Goal: Task Accomplishment & Management: Use online tool/utility

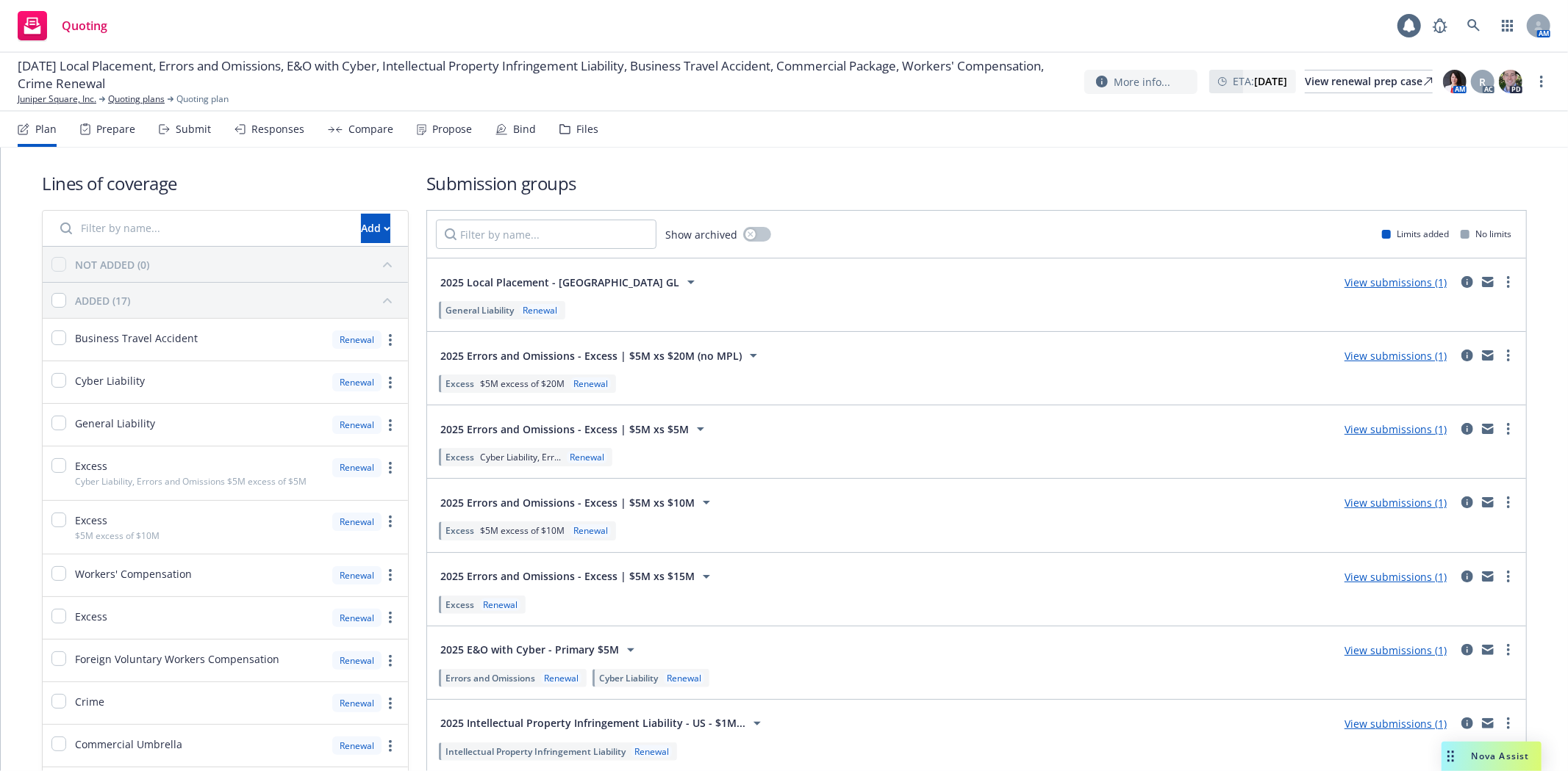
scroll to position [126, 0]
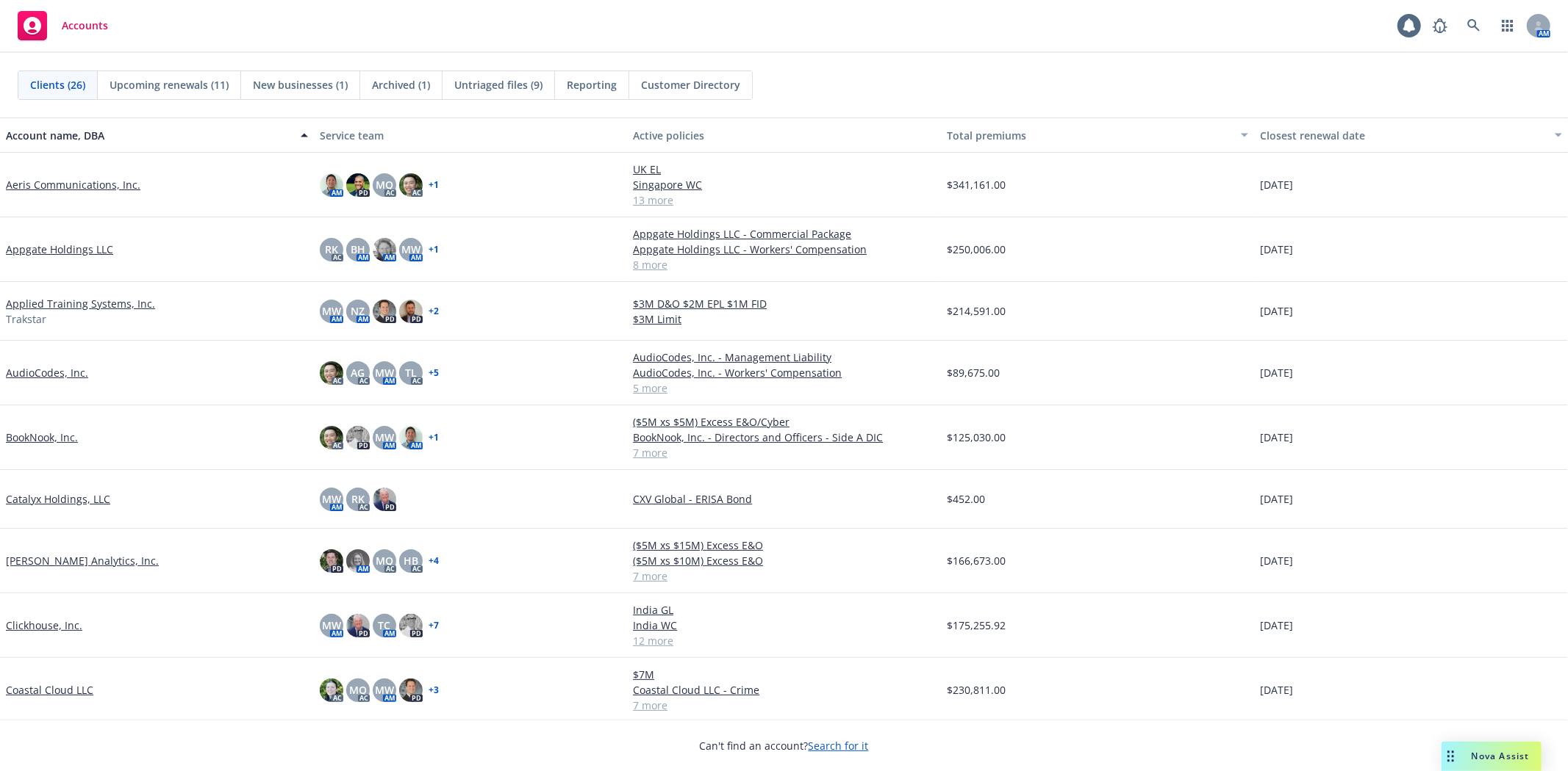
click at [26, 687] on link "Coastal Cloud LLC" at bounding box center [49, 690] width 87 height 16
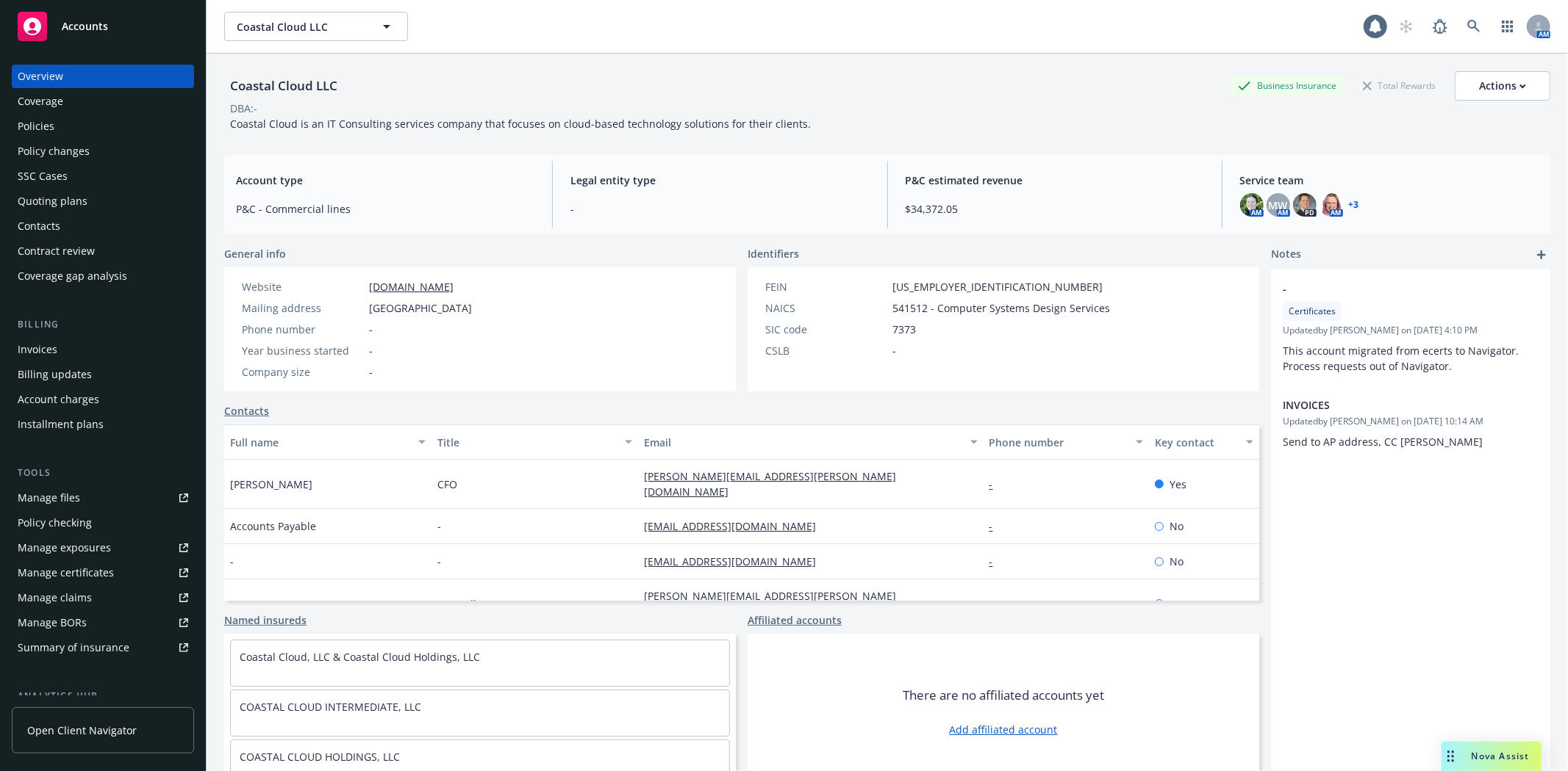
click at [86, 256] on div "Contract review" at bounding box center [56, 251] width 77 height 24
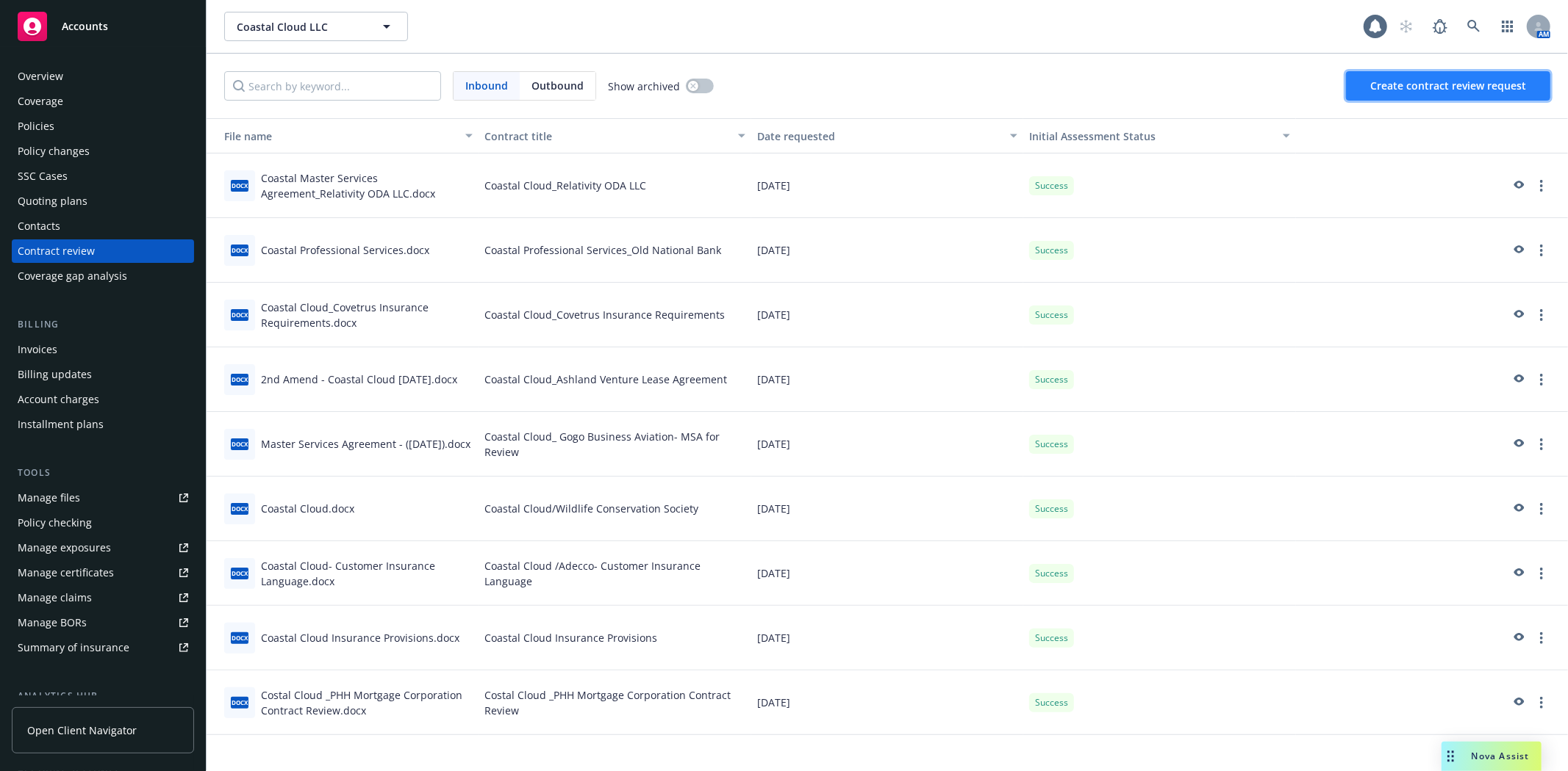
click at [1409, 83] on span "Create contract review request" at bounding box center [1448, 86] width 156 height 14
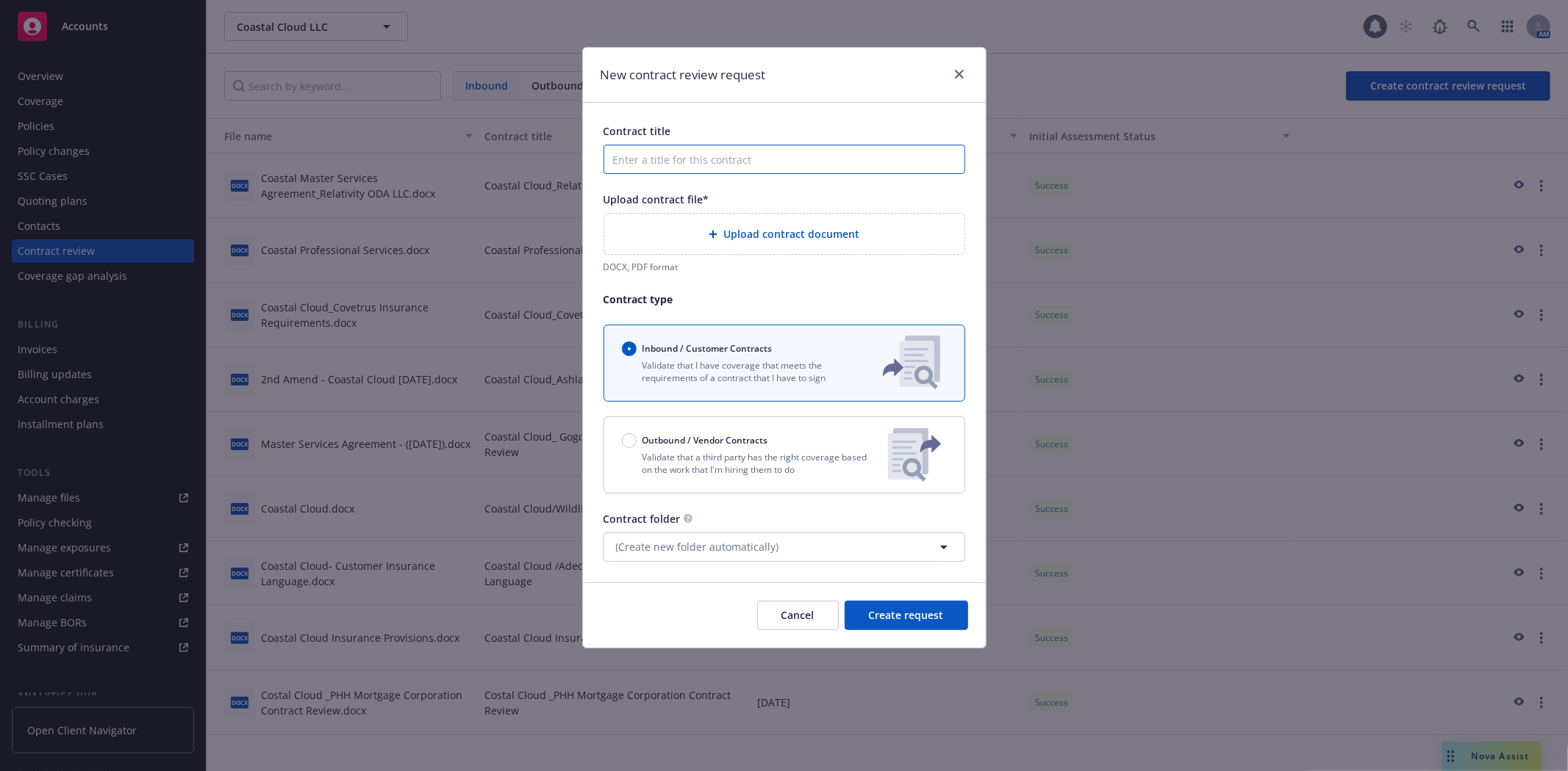
click at [681, 159] on input "Contract title" at bounding box center [784, 159] width 361 height 29
paste input "ACT Education Services Agreement_Coastal Response 2025Oct13"
drag, startPoint x: 823, startPoint y: 162, endPoint x: 785, endPoint y: 162, distance: 38.0
click at [785, 162] on input "ACT Education Services Agreement_Coastal Response 2025Oct13" at bounding box center [784, 159] width 361 height 29
click at [609, 166] on input "ACT Education Services Agreement_Response 2025Oct13" at bounding box center [784, 159] width 361 height 29
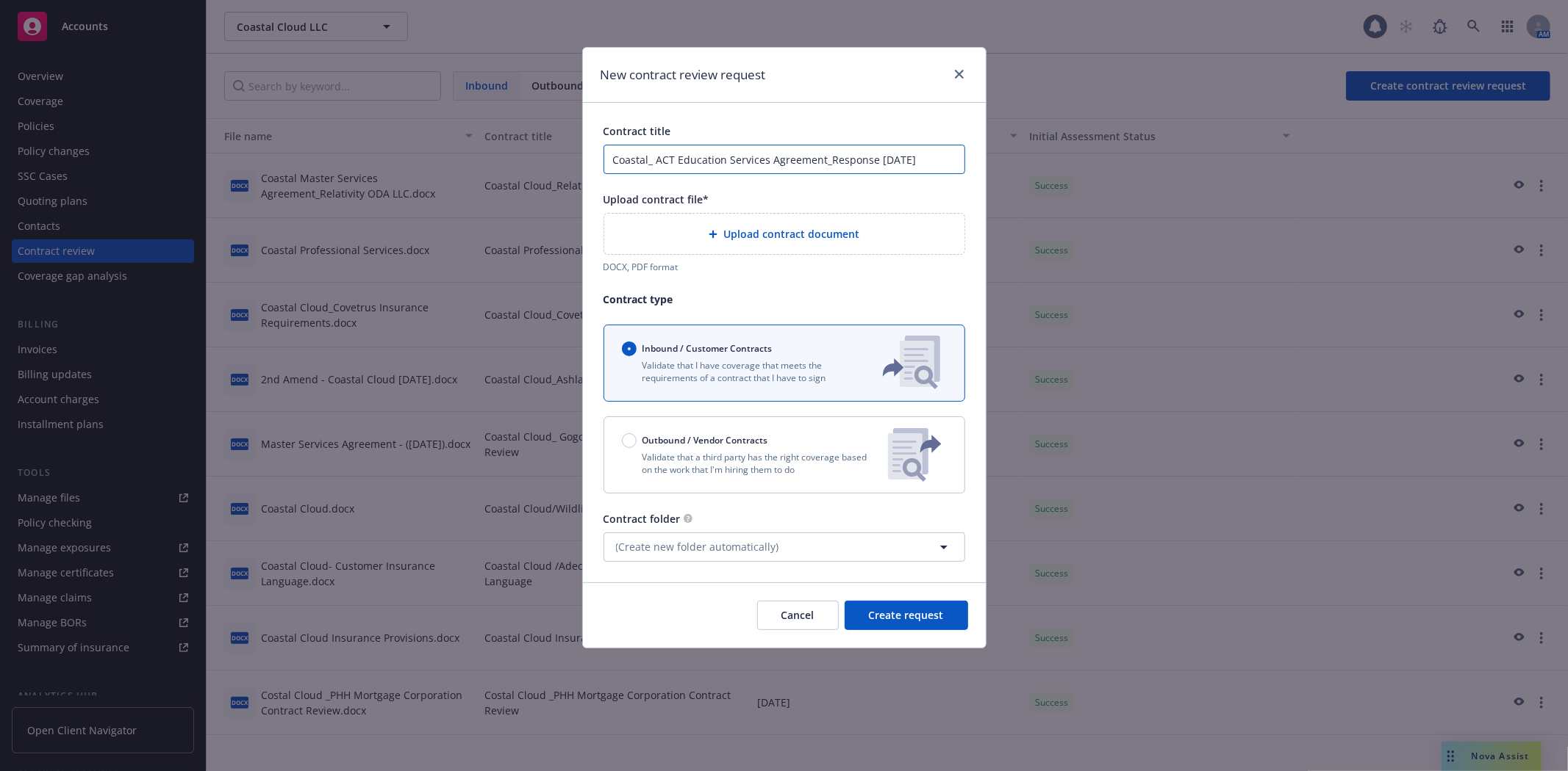
type input "Coastal_ ACT Education Services Agreement_Response [DATE]"
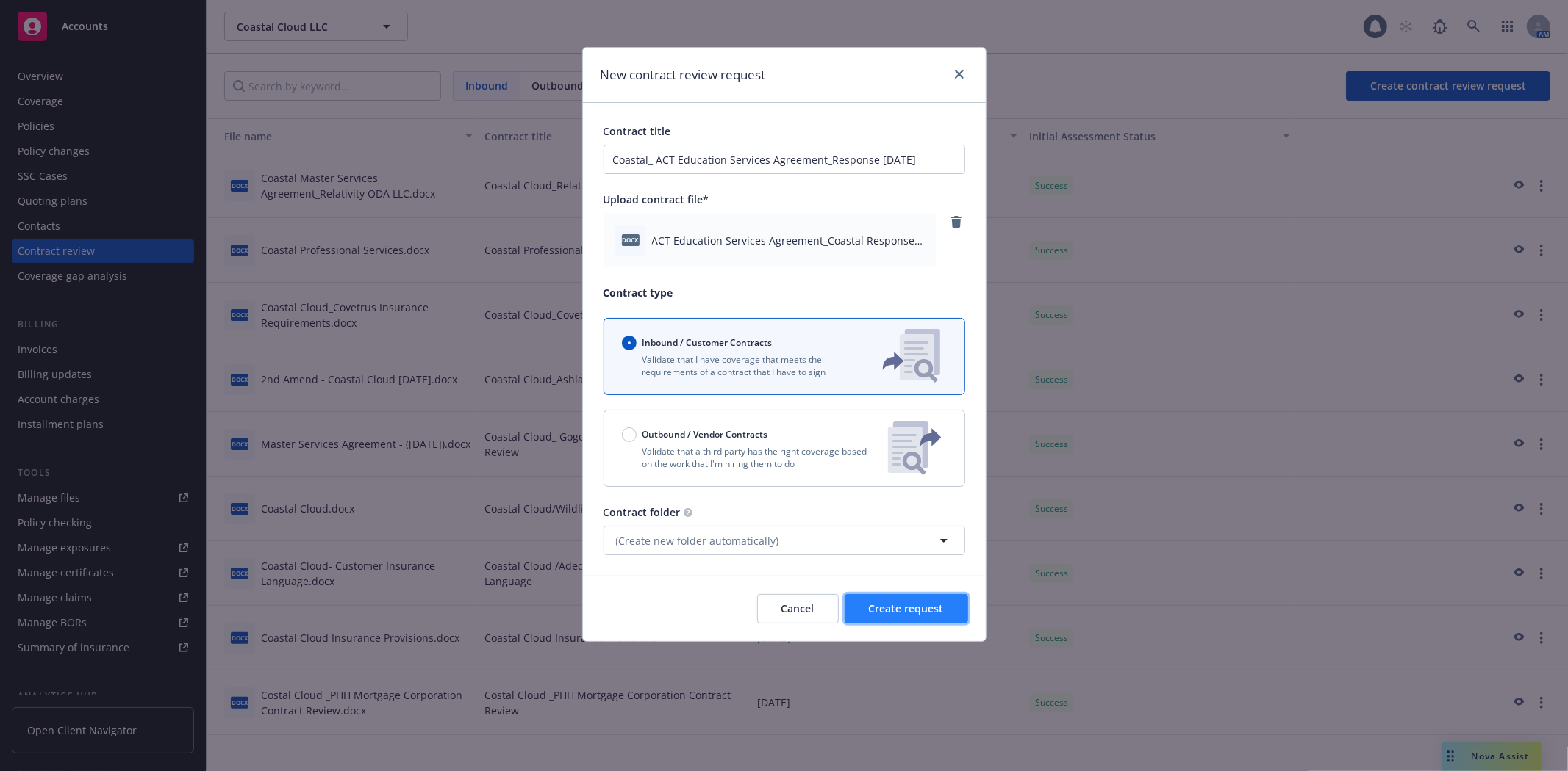
click at [915, 603] on span "Create request" at bounding box center [906, 608] width 75 height 14
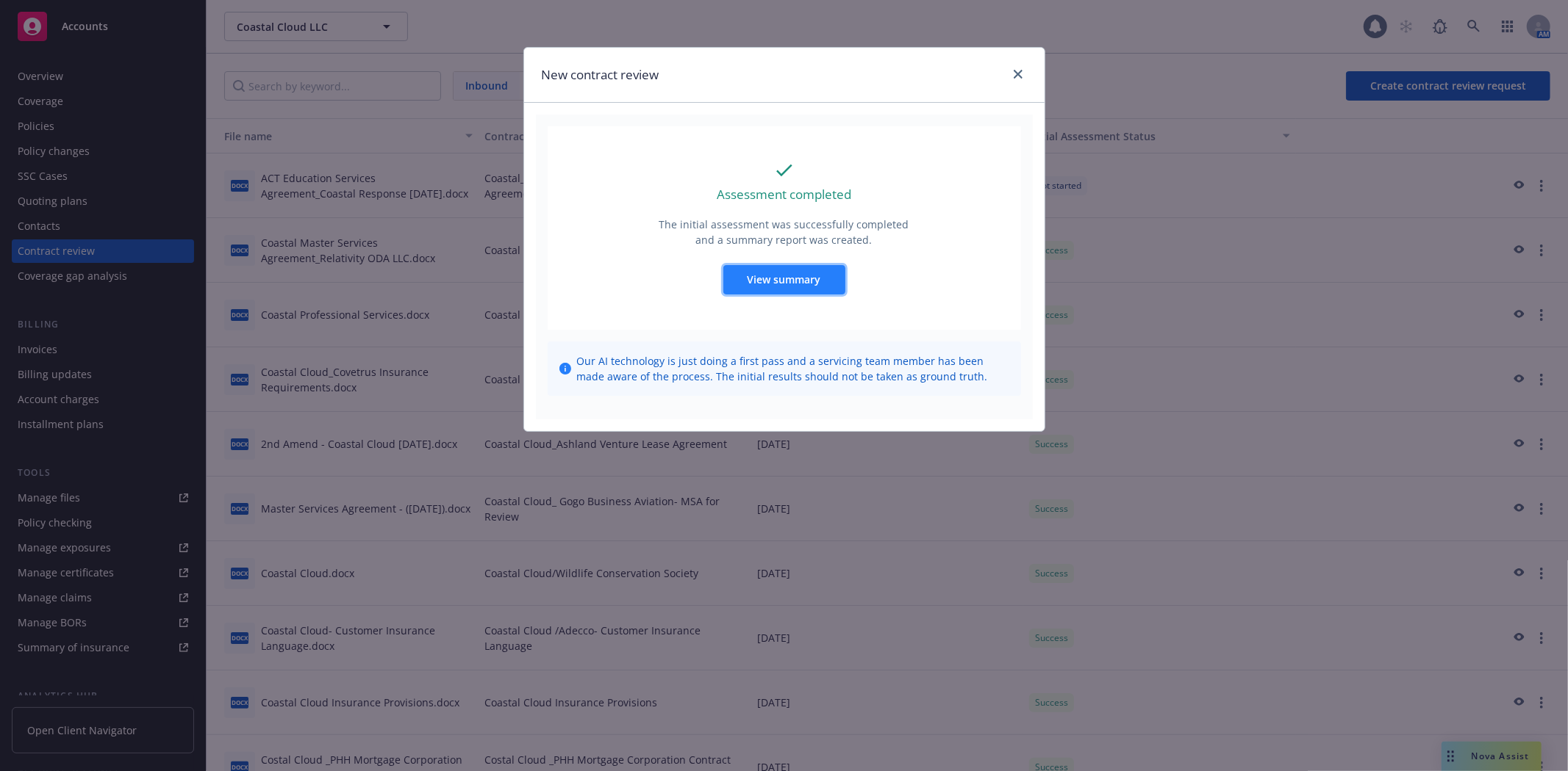
click at [815, 284] on span "View summary" at bounding box center [785, 280] width 74 height 14
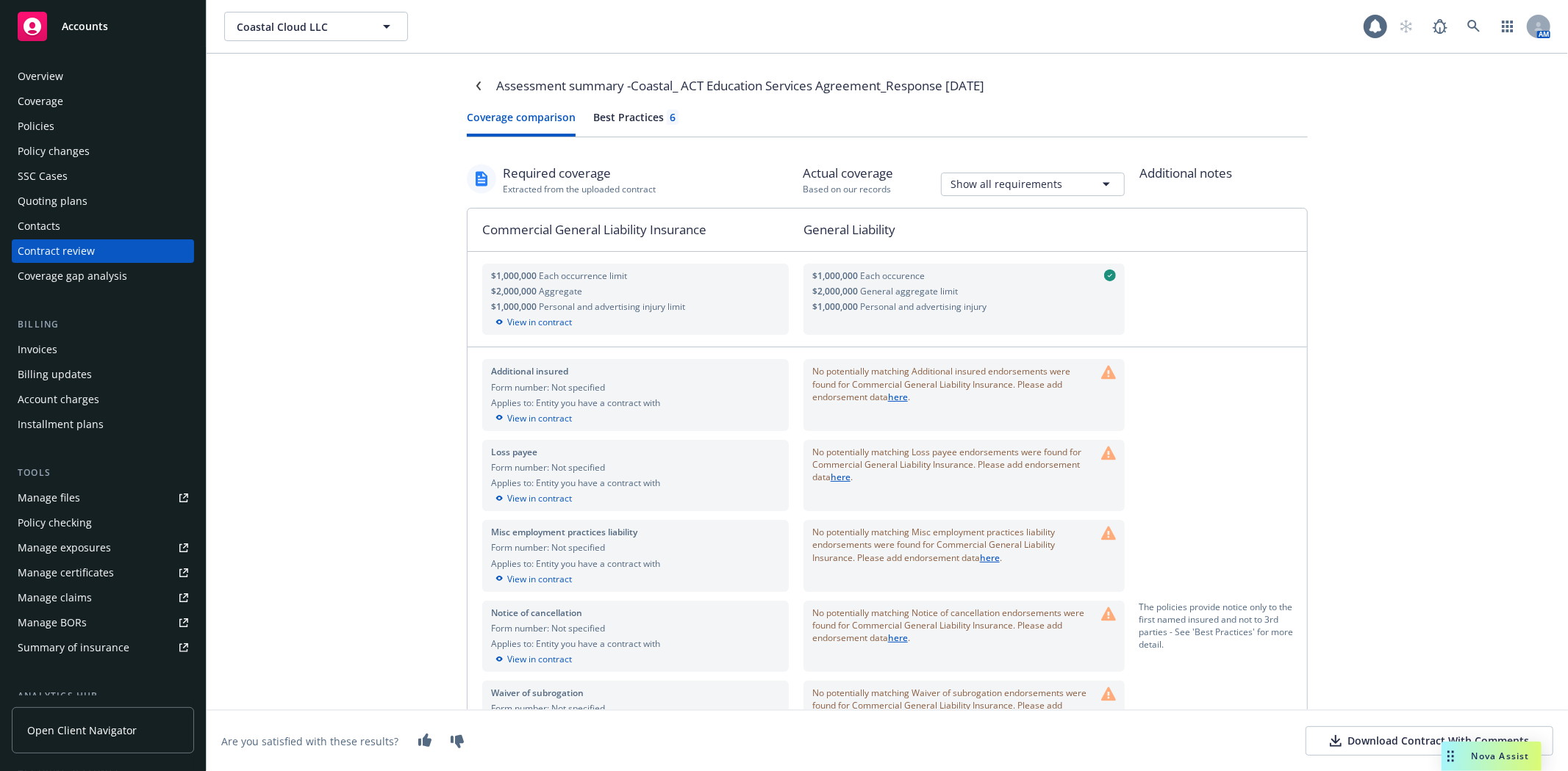
click at [1330, 738] on icon at bounding box center [1335, 741] width 12 height 12
click at [896, 396] on link "here" at bounding box center [897, 397] width 20 height 13
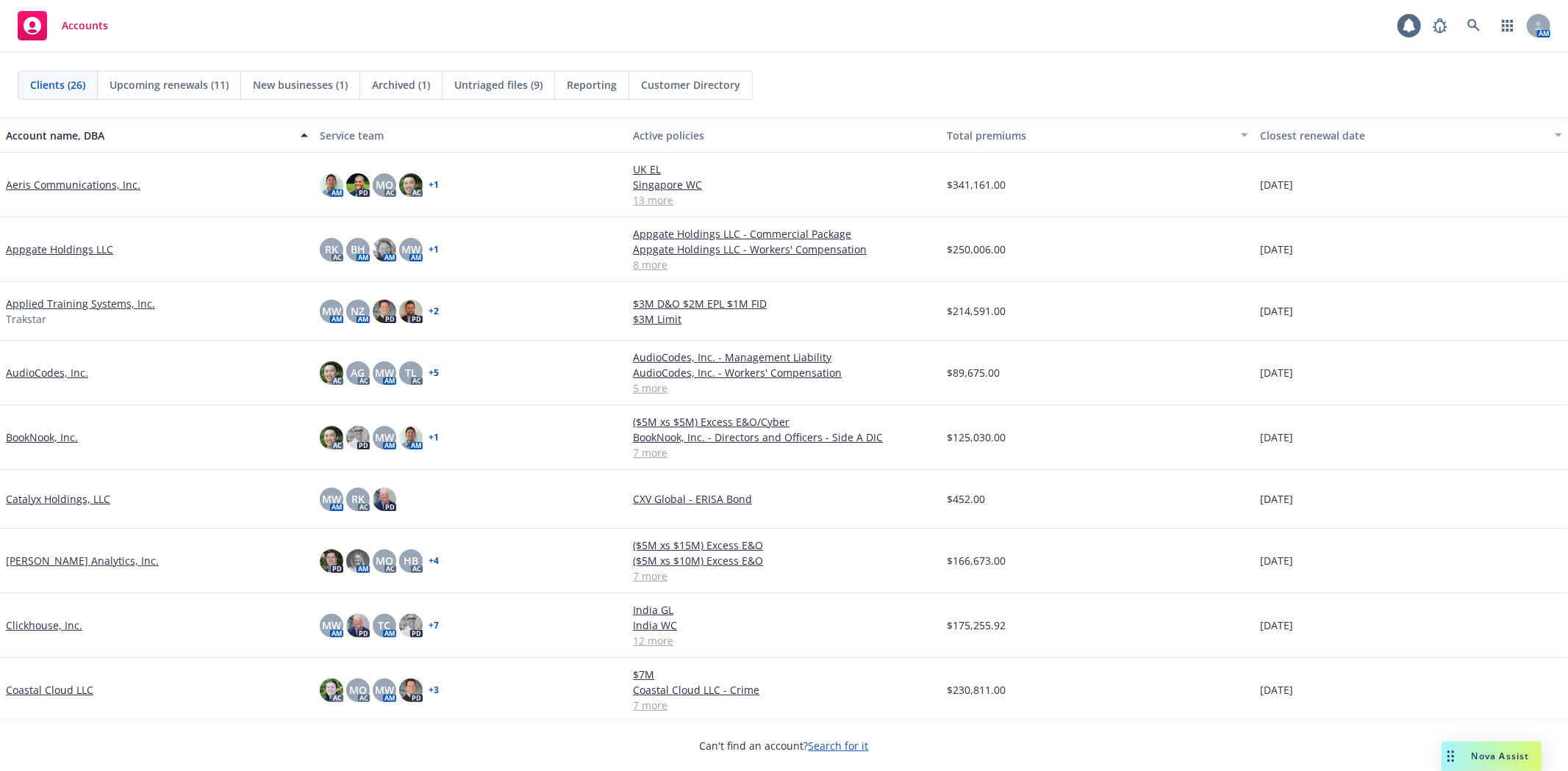
click at [52, 692] on link "Coastal Cloud LLC" at bounding box center [49, 690] width 87 height 16
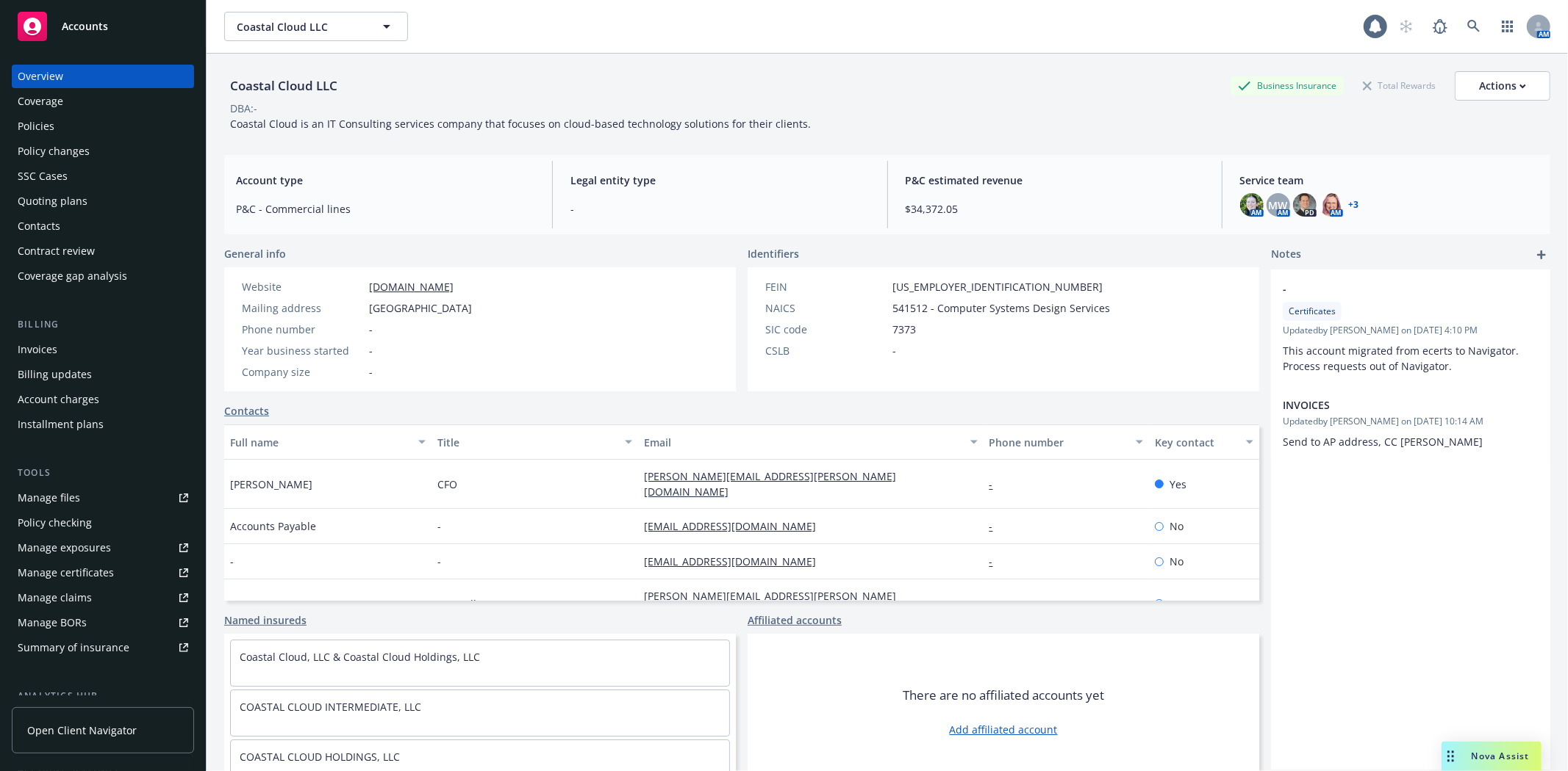
click at [64, 499] on div "Manage files" at bounding box center [49, 498] width 63 height 24
click at [52, 127] on div "Policies" at bounding box center [35, 126] width 37 height 24
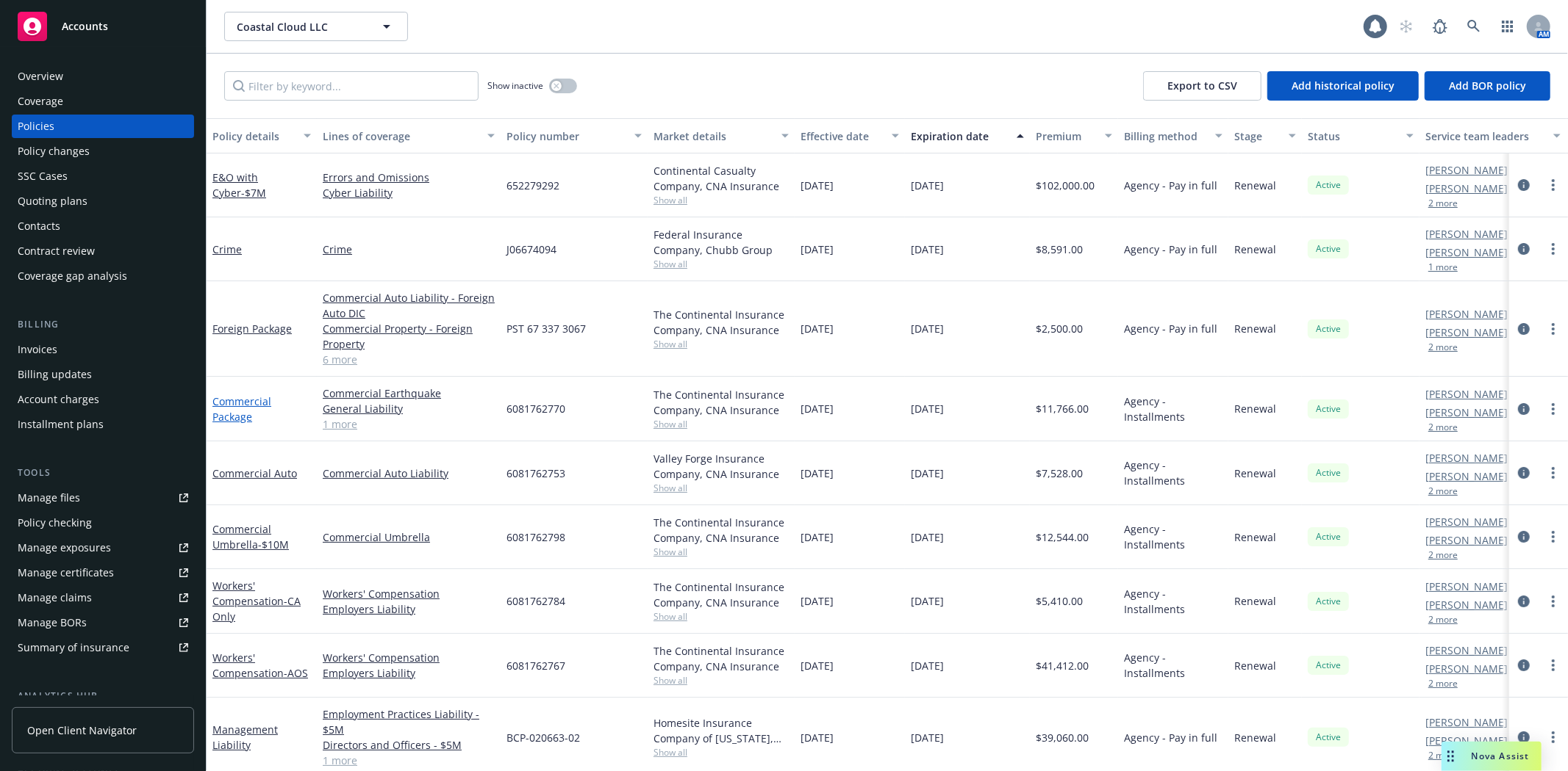
click at [238, 411] on link "Commercial Package" at bounding box center [241, 408] width 59 height 29
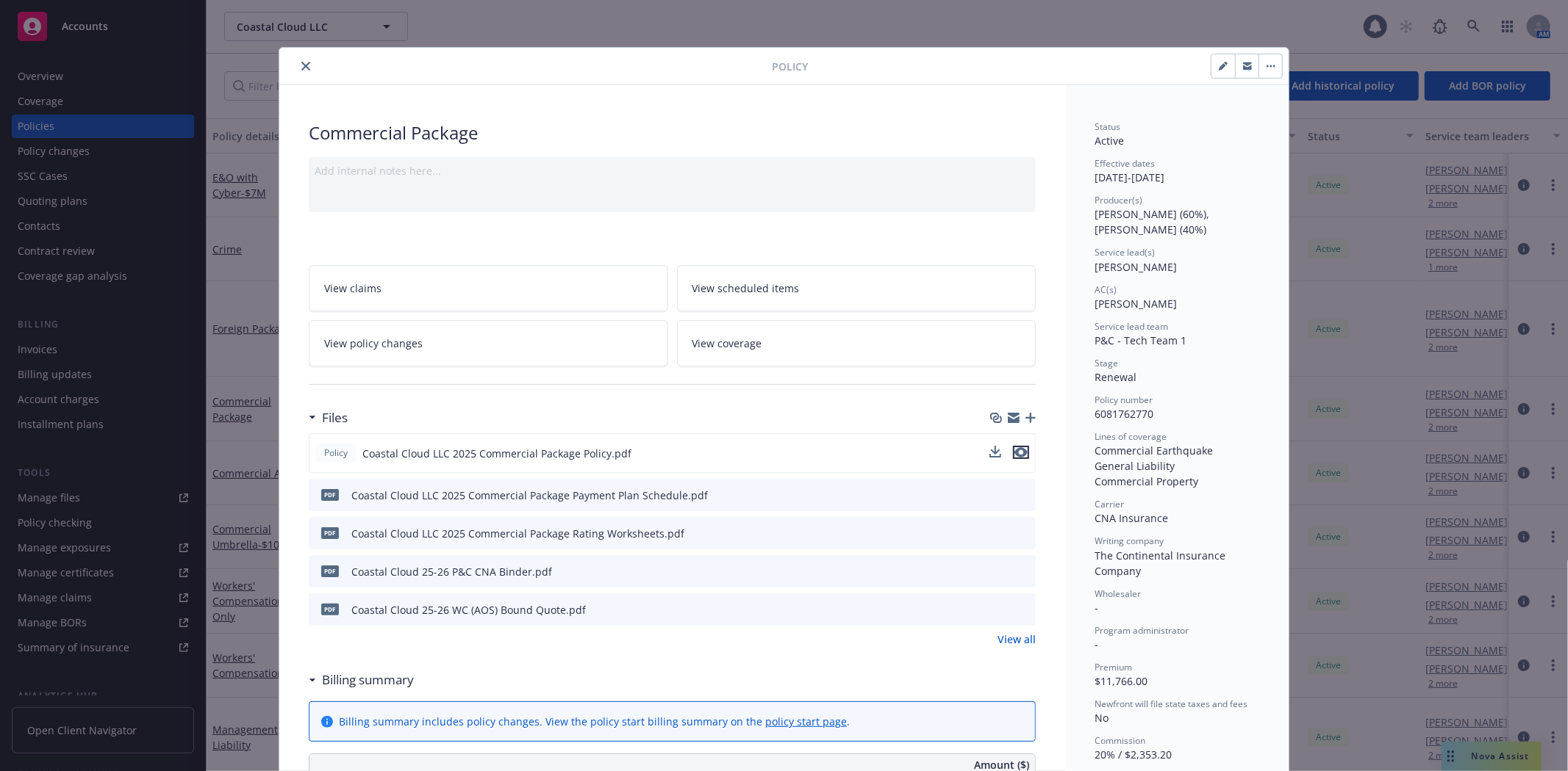
click at [1014, 450] on icon "preview file" at bounding box center [1020, 452] width 13 height 10
click at [302, 67] on icon "close" at bounding box center [306, 66] width 9 height 9
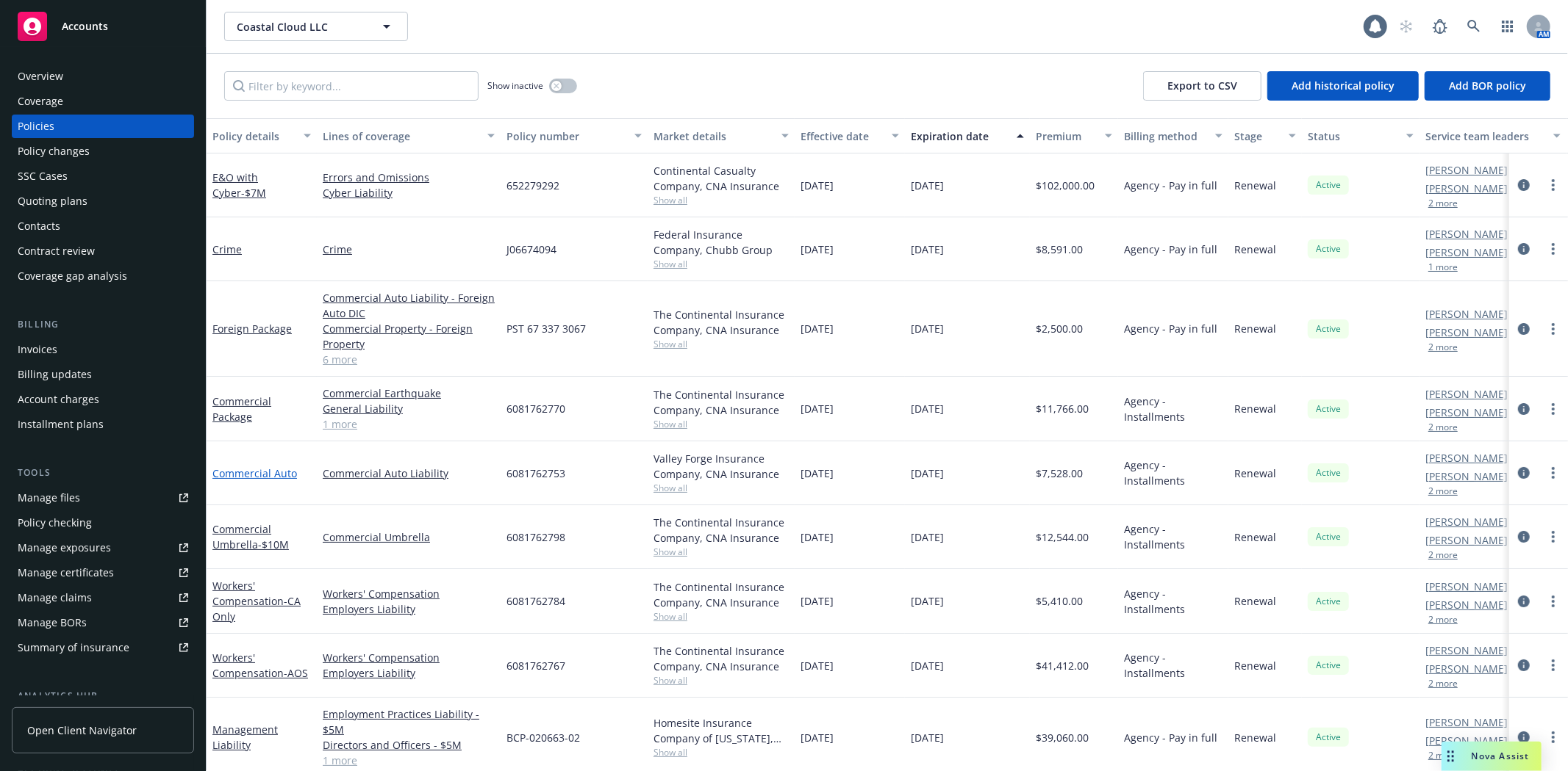
click at [265, 479] on link "Commercial Auto" at bounding box center [255, 473] width 85 height 14
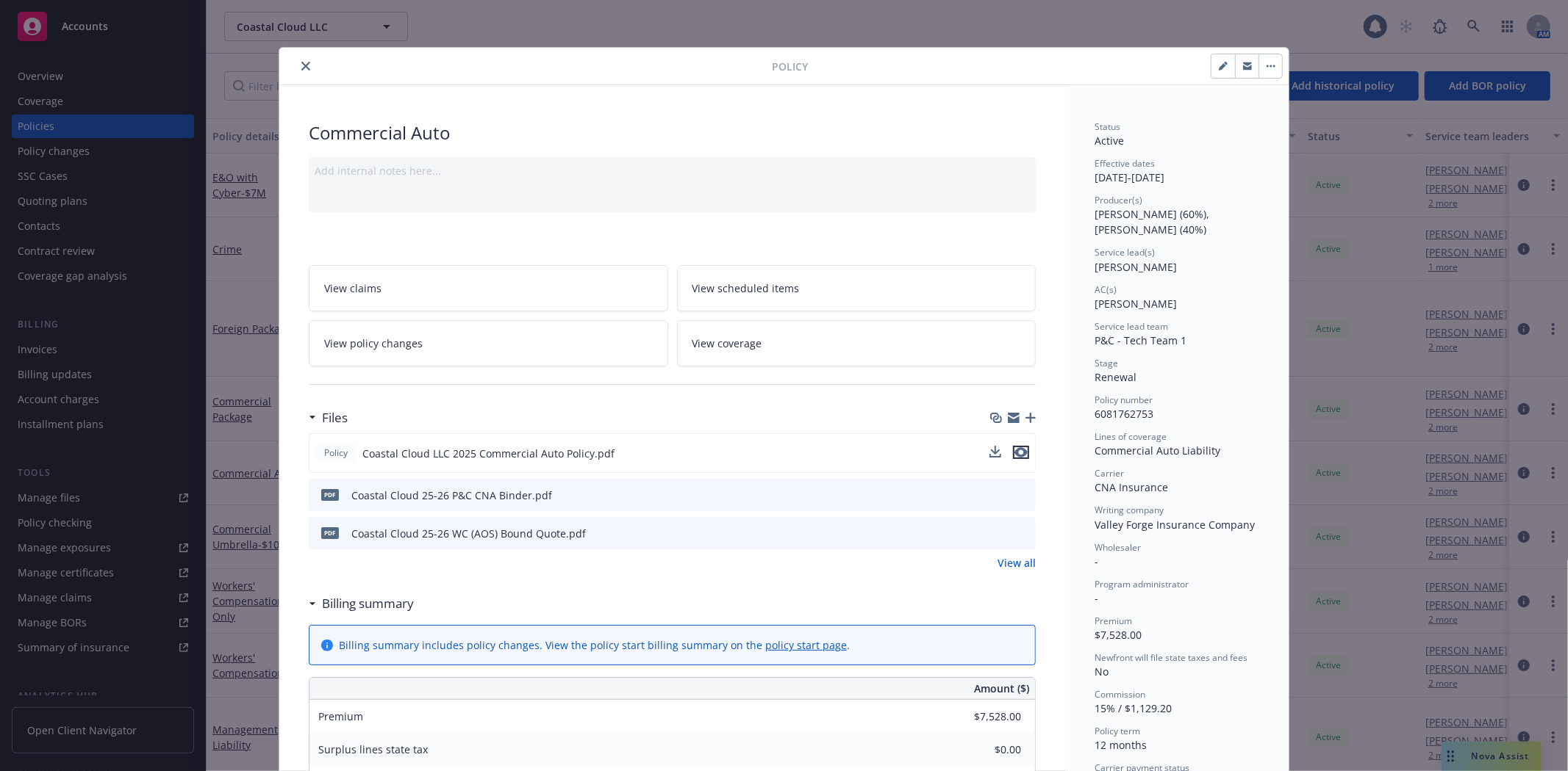
click at [1014, 451] on icon "preview file" at bounding box center [1020, 452] width 13 height 10
click at [297, 71] on button "close" at bounding box center [306, 66] width 17 height 17
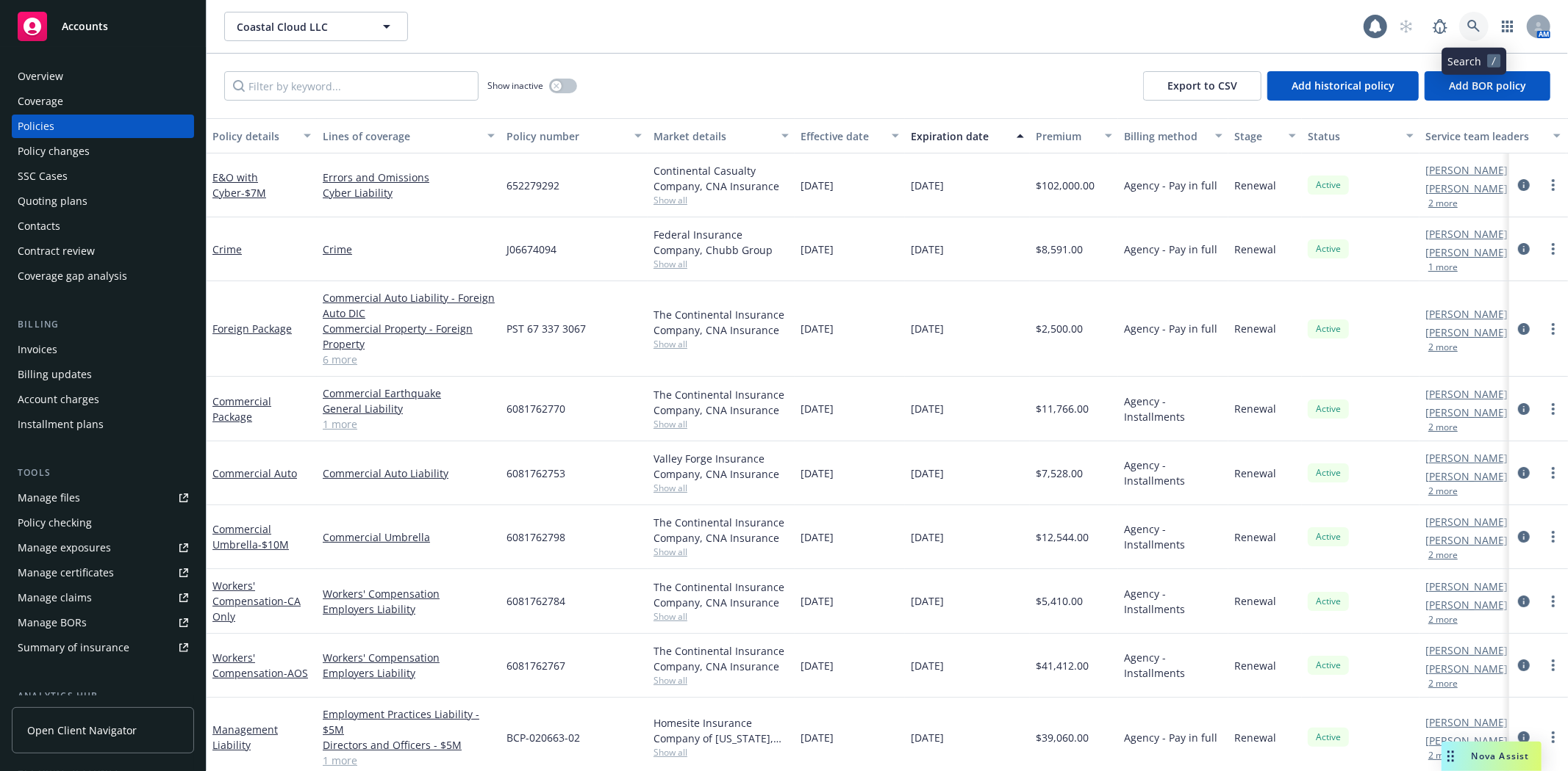
click at [1468, 24] on icon at bounding box center [1474, 26] width 13 height 13
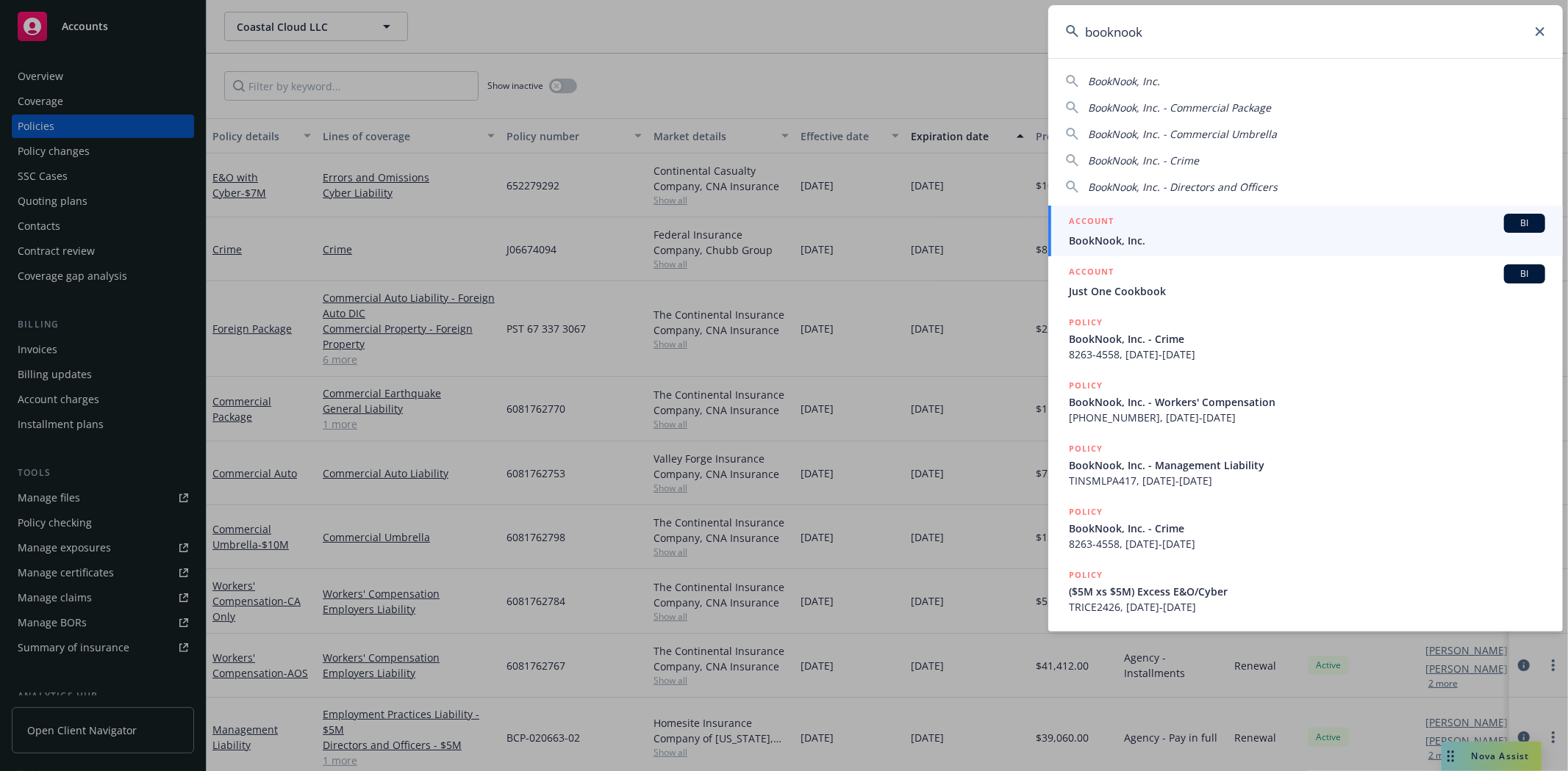
type input "booknook"
click at [1201, 228] on div "ACCOUNT BI" at bounding box center [1306, 223] width 476 height 19
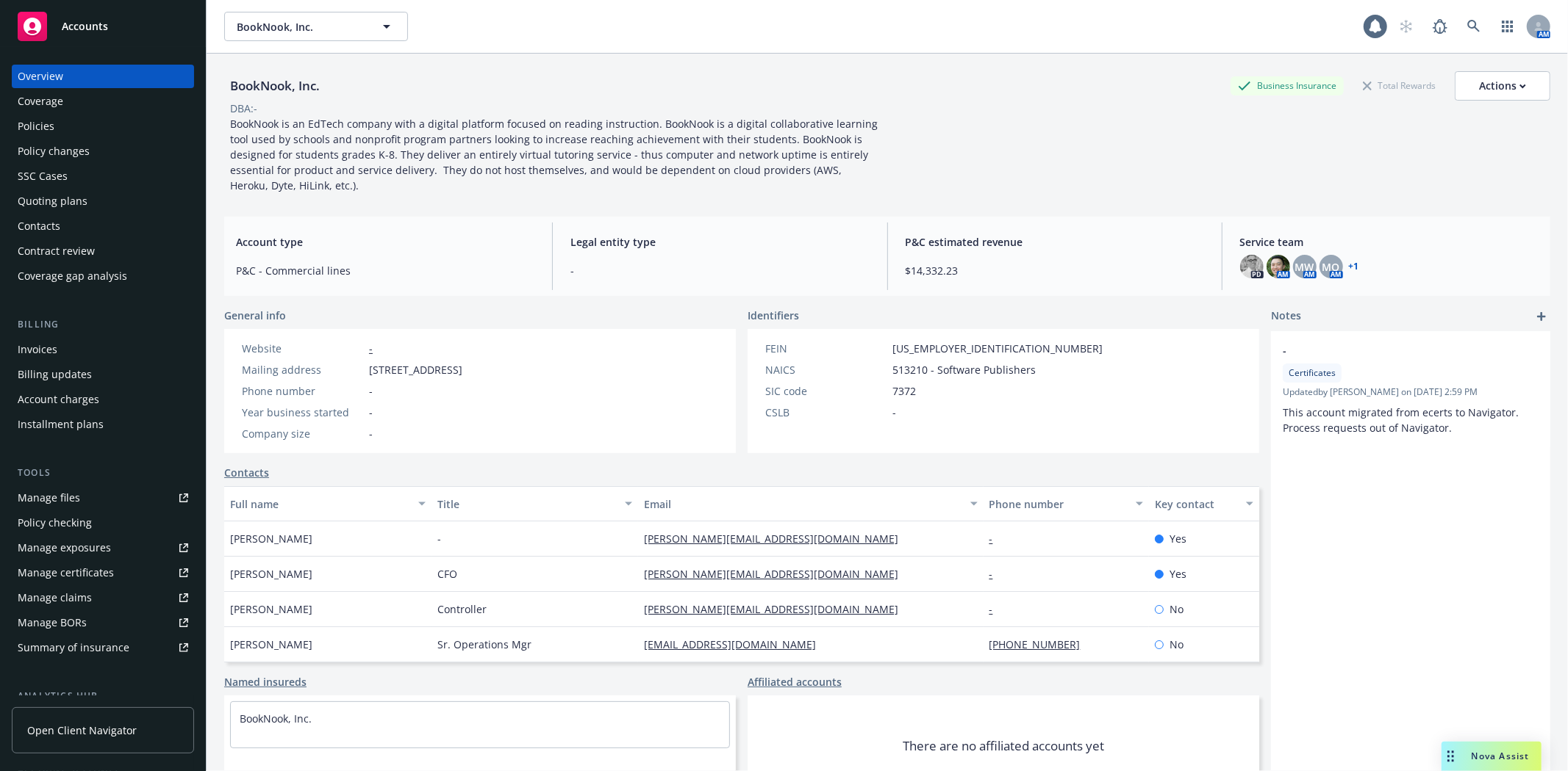
click at [37, 130] on div "Policies" at bounding box center [35, 126] width 37 height 24
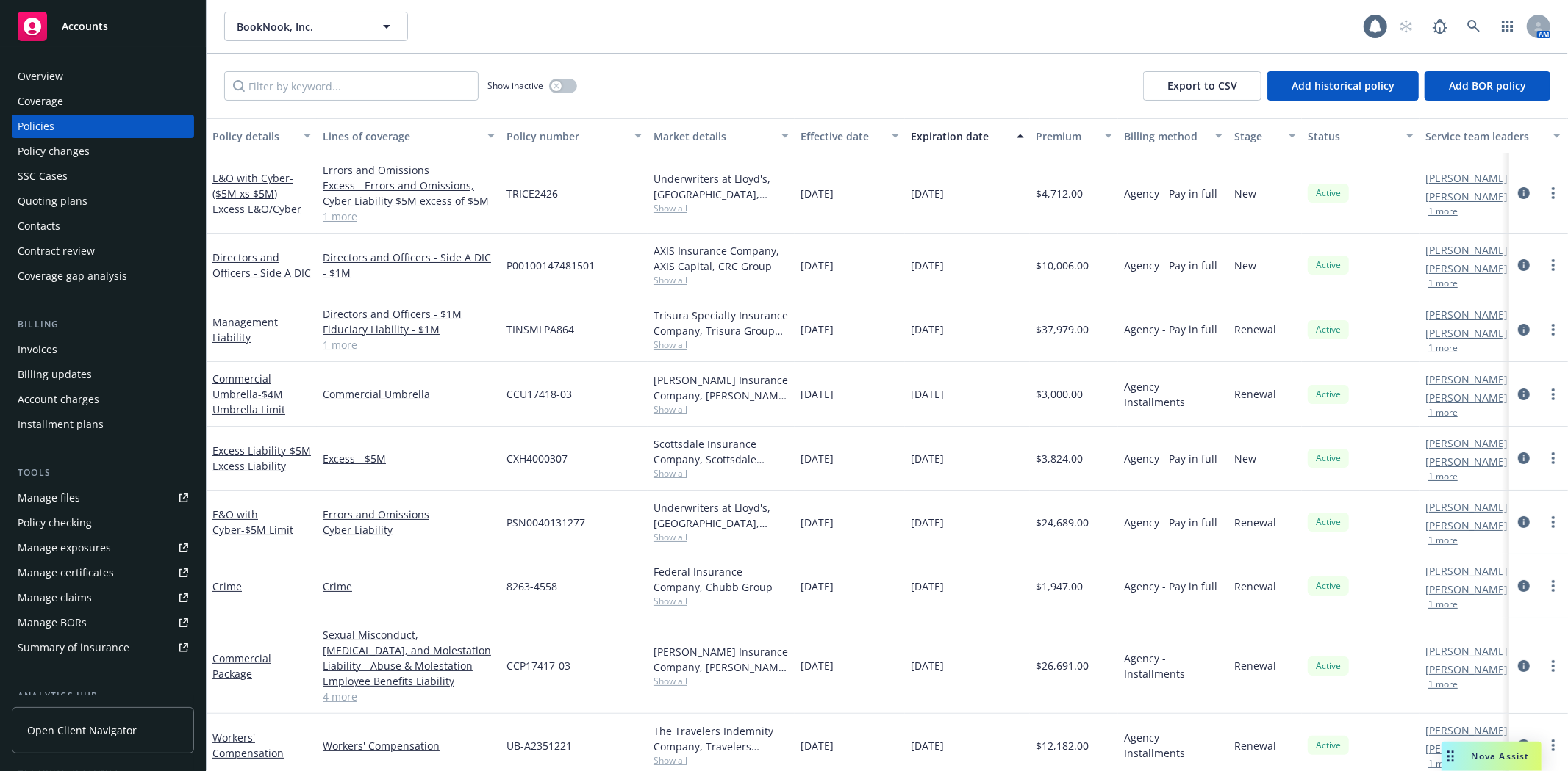
click at [69, 200] on div "Quoting plans" at bounding box center [52, 201] width 70 height 24
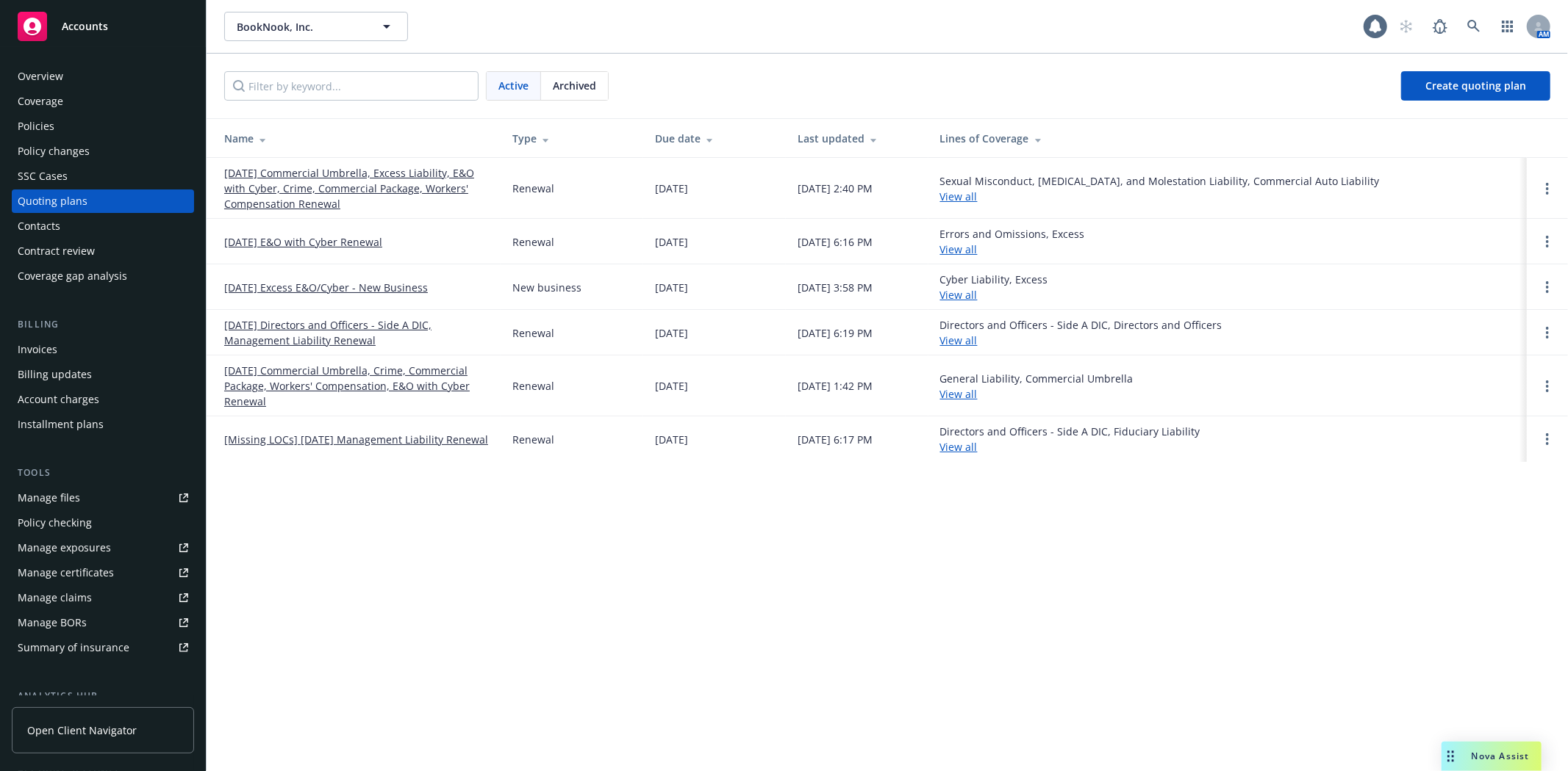
click at [327, 320] on link "11/01/25 Directors and Officers - Side A DIC, Management Liability Renewal" at bounding box center [356, 332] width 265 height 31
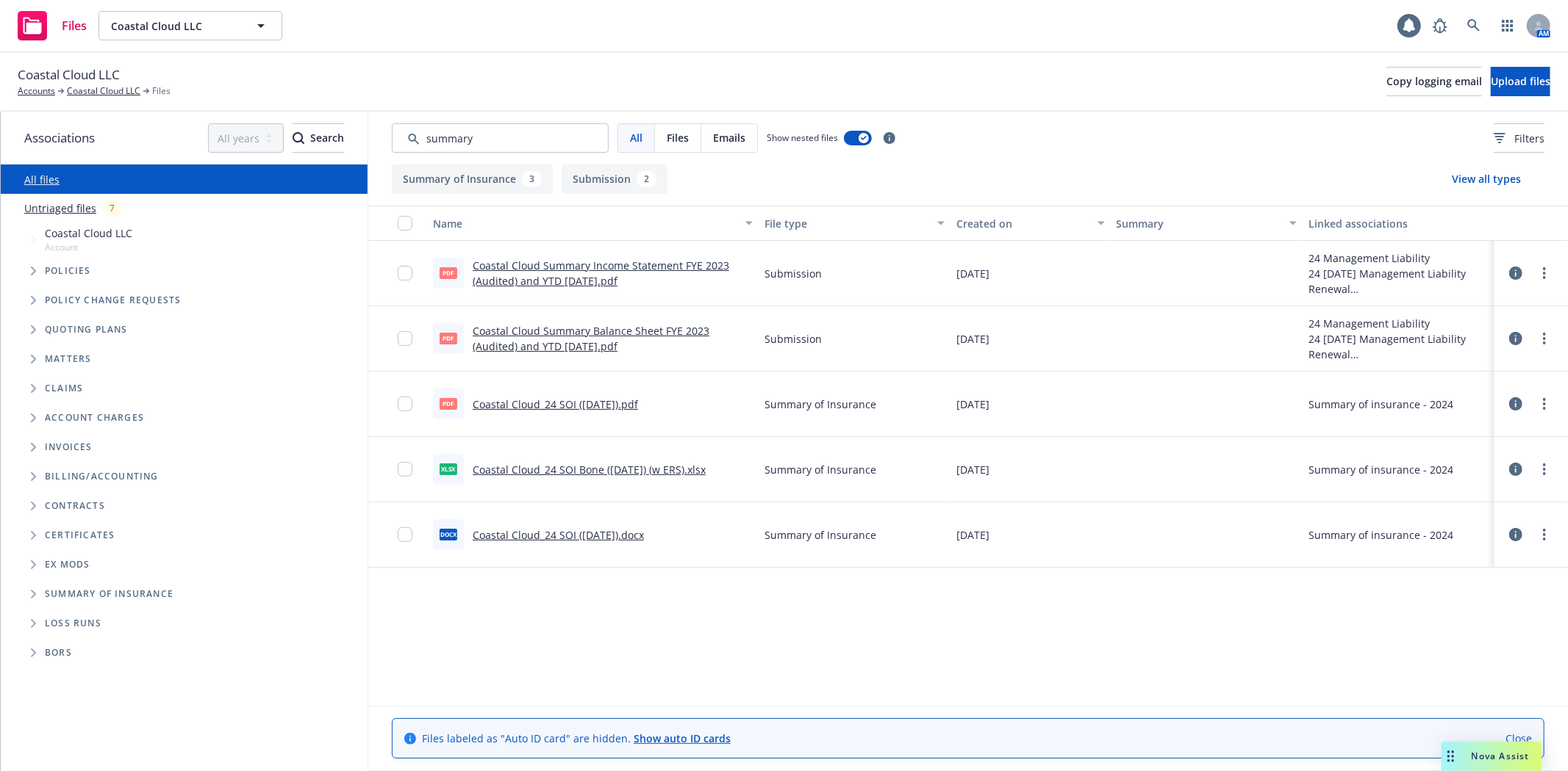
click at [570, 400] on link "Coastal Cloud_24 SOI (1.17.2025).pdf" at bounding box center [555, 404] width 166 height 14
drag, startPoint x: 490, startPoint y: 141, endPoint x: 203, endPoint y: 108, distance: 288.9
click at [203, 108] on div "Coastal Cloud LLC Accounts Coastal Cloud LLC Files Copy logging email Upload fi…" at bounding box center [784, 411] width 1568 height 718
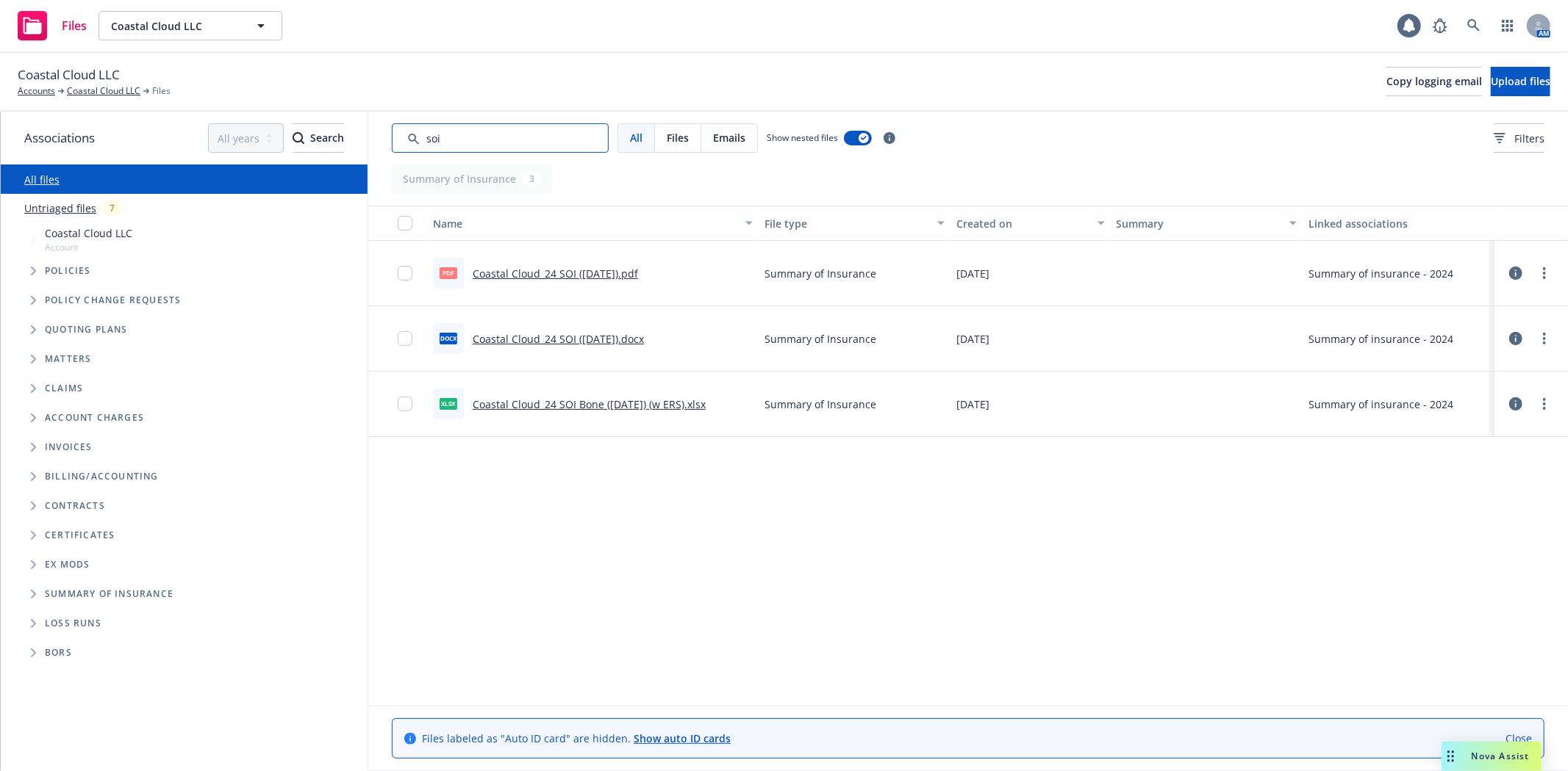
drag, startPoint x: 458, startPoint y: 133, endPoint x: 403, endPoint y: 135, distance: 55.0
click at [403, 135] on input "Search by keyword..." at bounding box center [500, 137] width 217 height 29
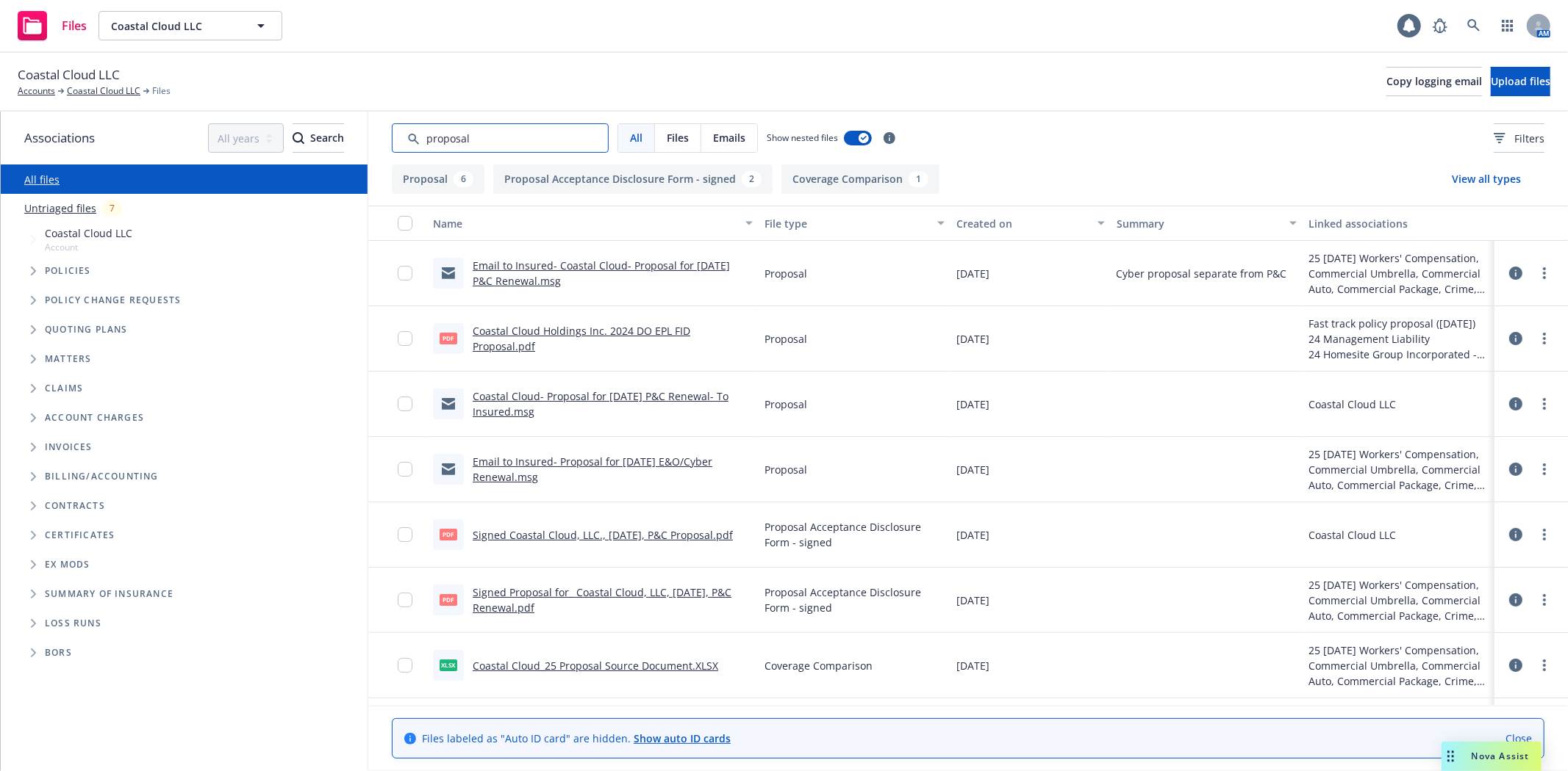
type input "proposal"
click at [678, 528] on link "Signed Coastal Cloud, LLC., September 14, 2024, P&C Proposal.pdf" at bounding box center [603, 535] width 260 height 14
click at [844, 68] on div "Coastal Cloud LLC Accounts Coastal Cloud LLC Files Copy logging email Upload fi…" at bounding box center [783, 81] width 1533 height 32
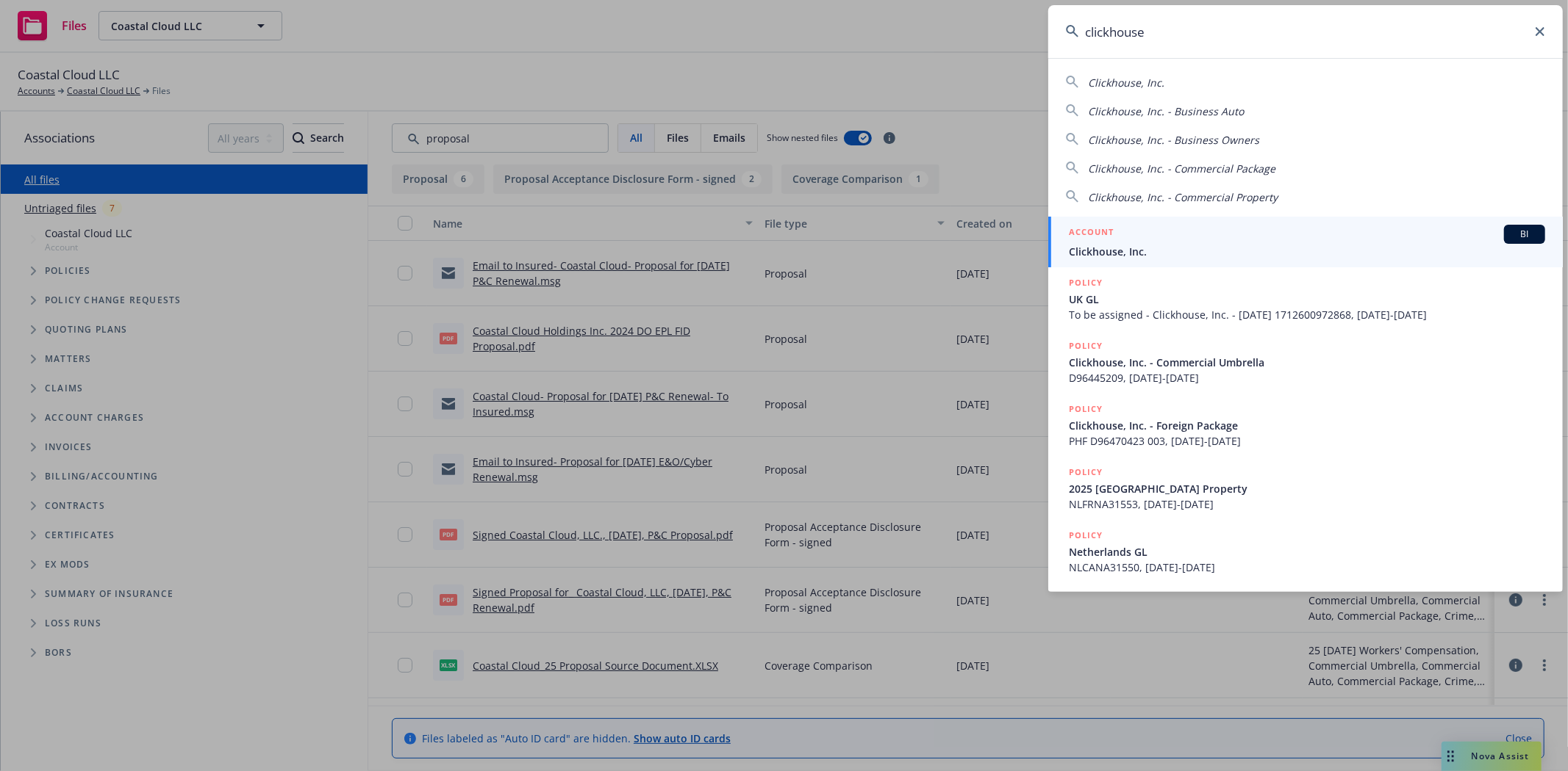
type input "clickhouse"
click at [1186, 254] on span "Clickhouse, Inc." at bounding box center [1306, 252] width 476 height 16
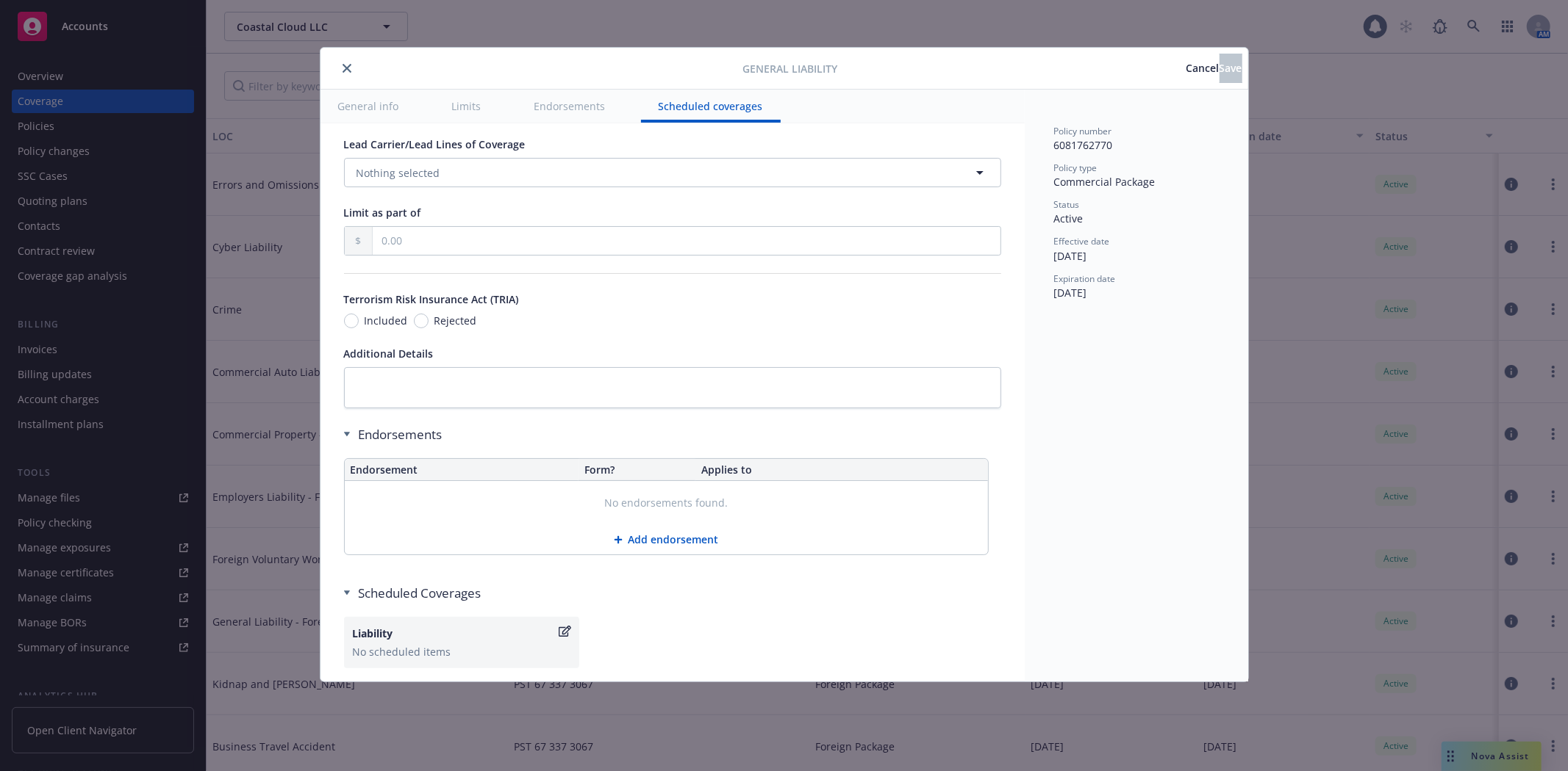
scroll to position [1639, 0]
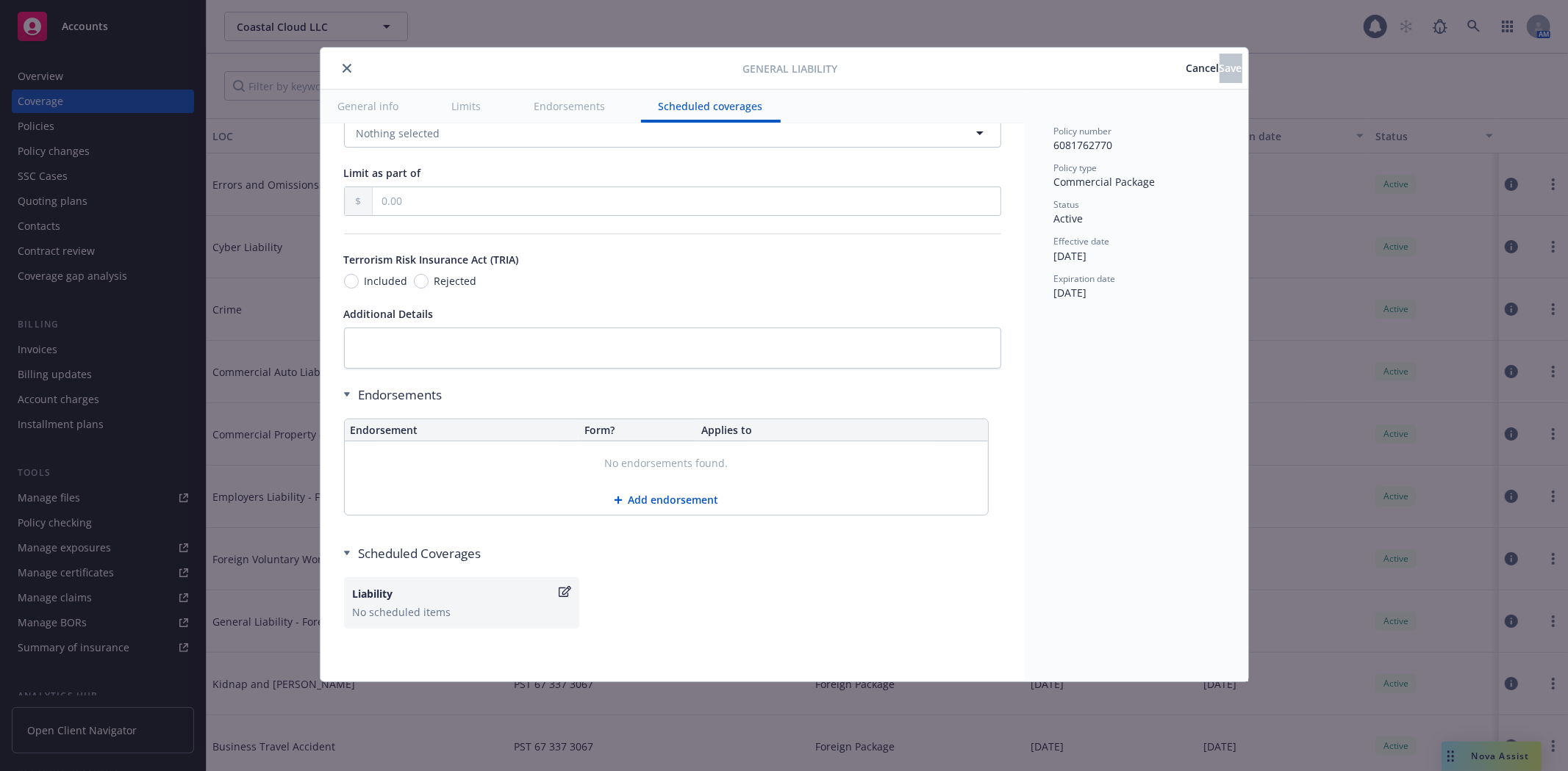
click at [620, 497] on icon at bounding box center [617, 500] width 9 height 9
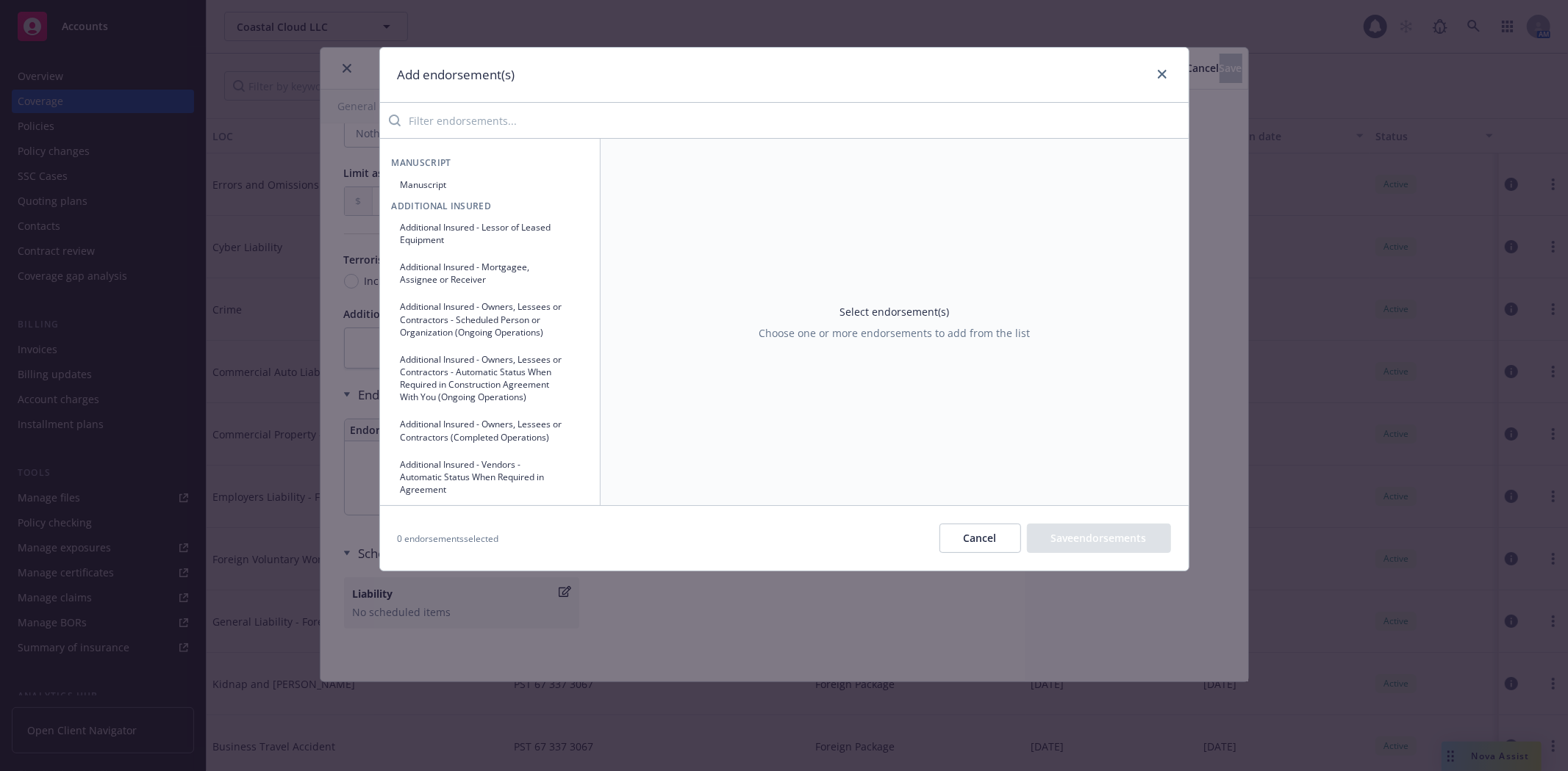
click at [459, 119] on input "search" at bounding box center [794, 120] width 788 height 29
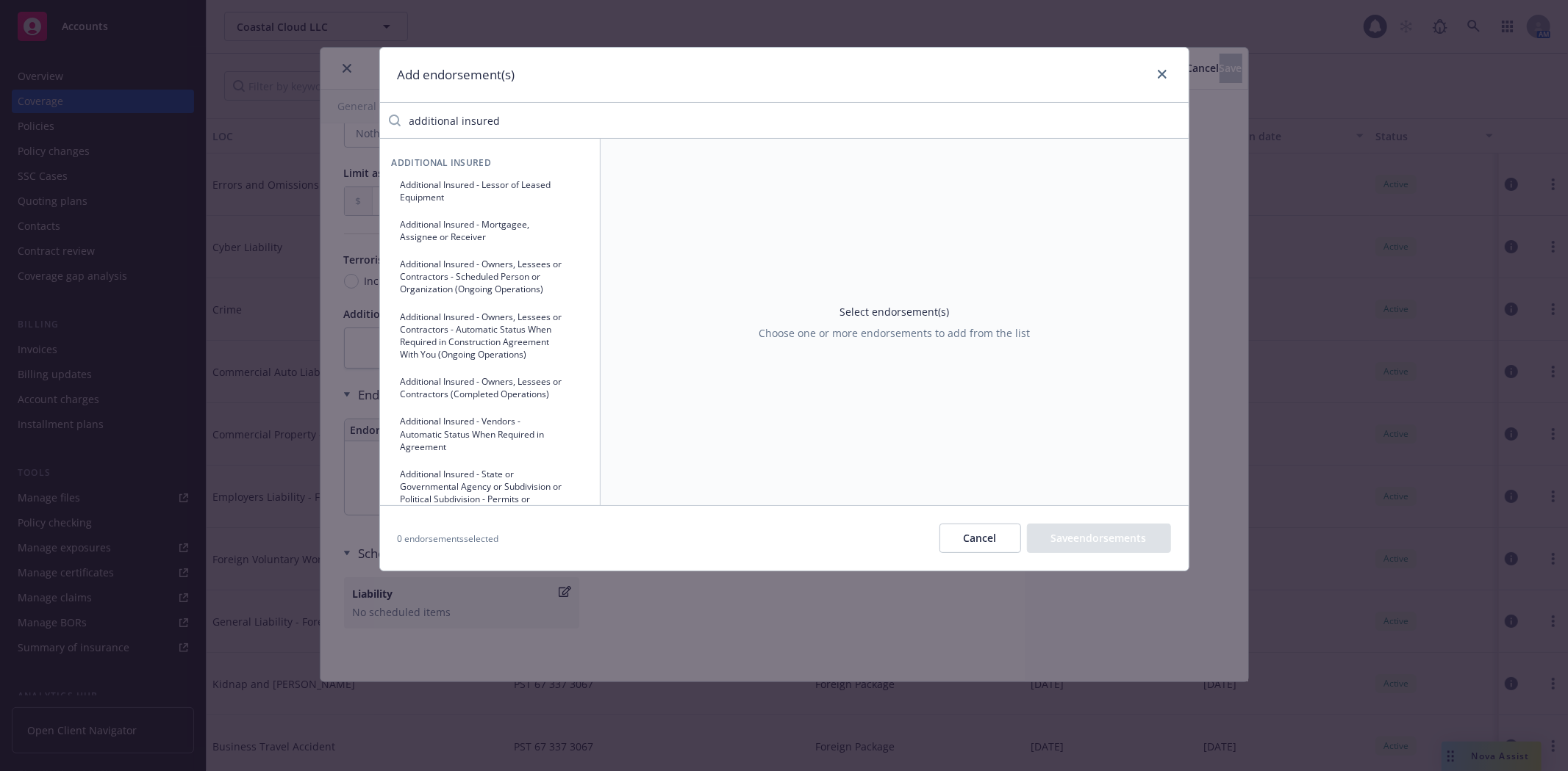
type input "additional insured"
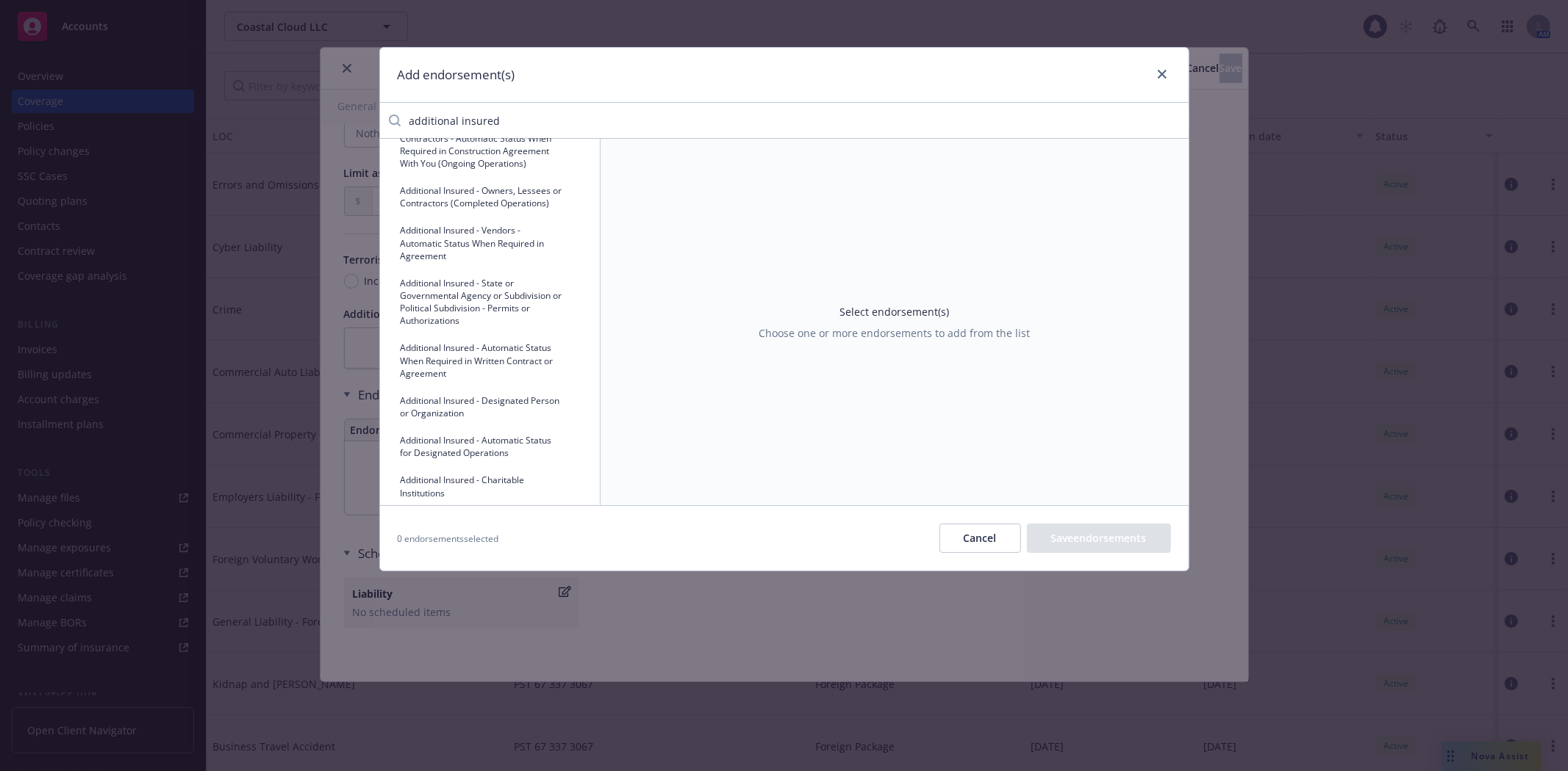
scroll to position [193, 0]
click at [485, 382] on button "Additional Insured - Automatic Status When Required in Written Contract or Agre…" at bounding box center [490, 358] width 196 height 49
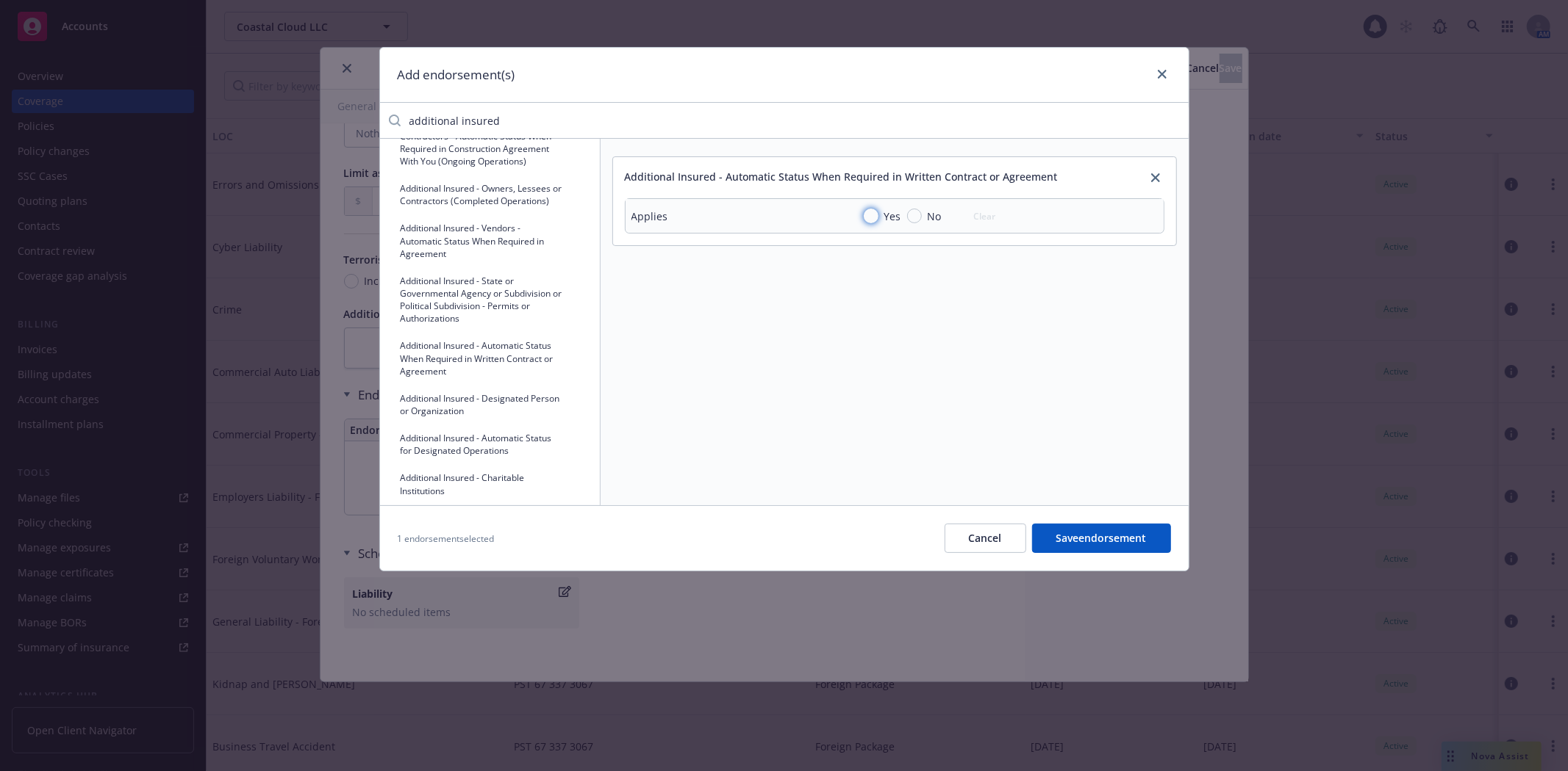
click at [872, 217] on input "Yes" at bounding box center [870, 216] width 15 height 15
radio input "true"
click at [1114, 532] on button "Save endorsement" at bounding box center [1101, 538] width 139 height 29
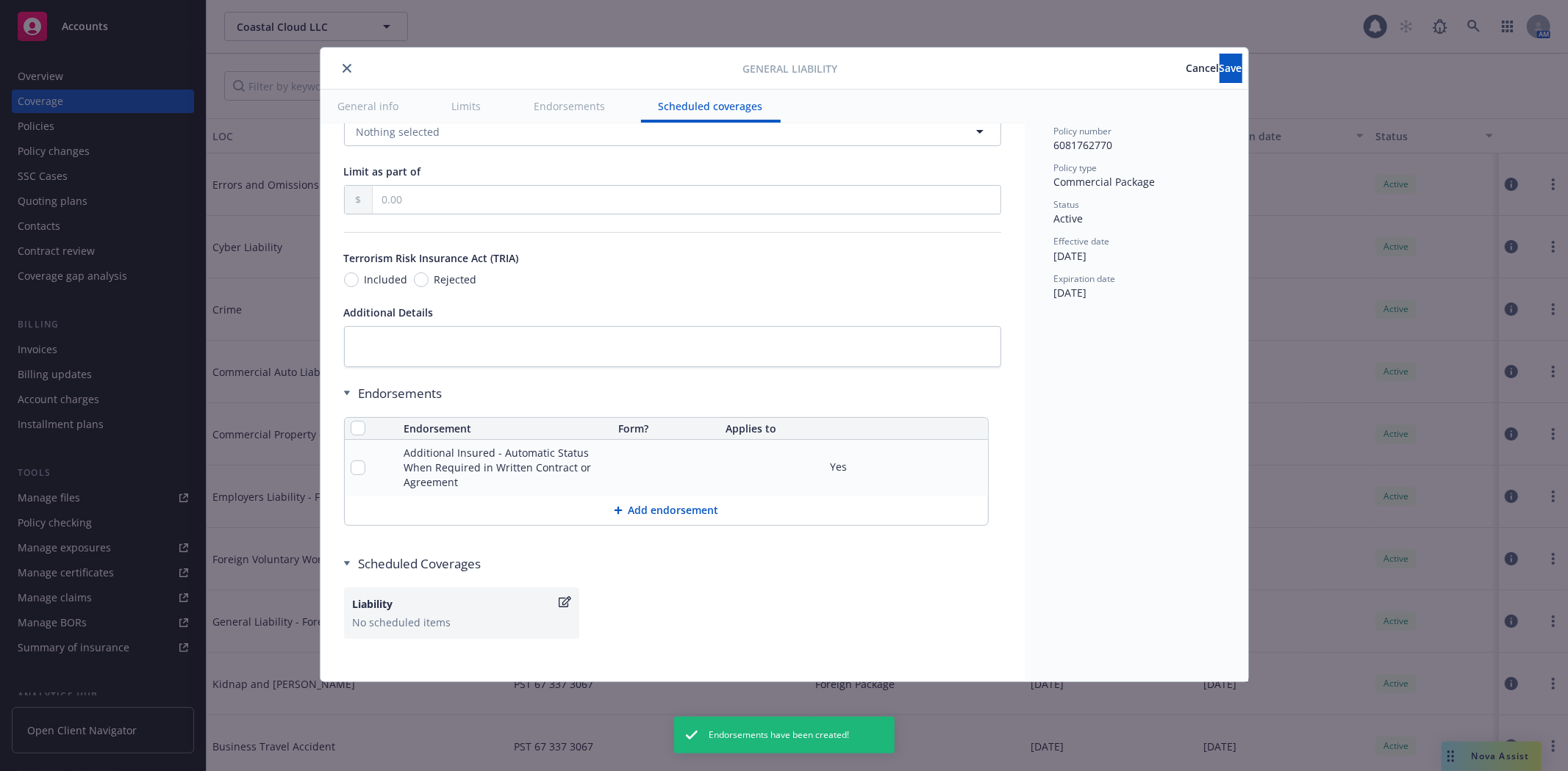
click at [618, 510] on icon at bounding box center [617, 510] width 8 height 8
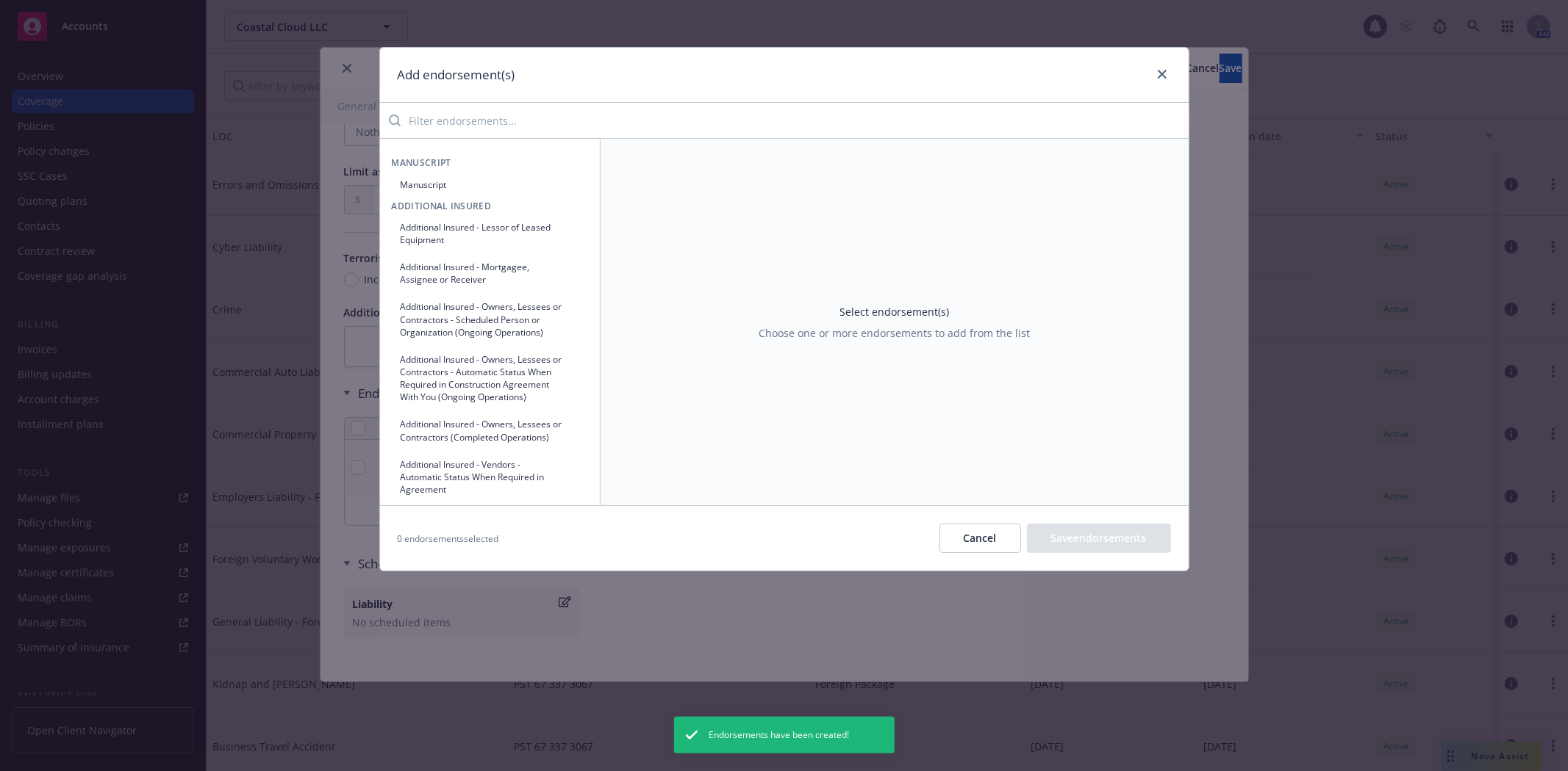
click at [458, 118] on input "search" at bounding box center [794, 120] width 788 height 29
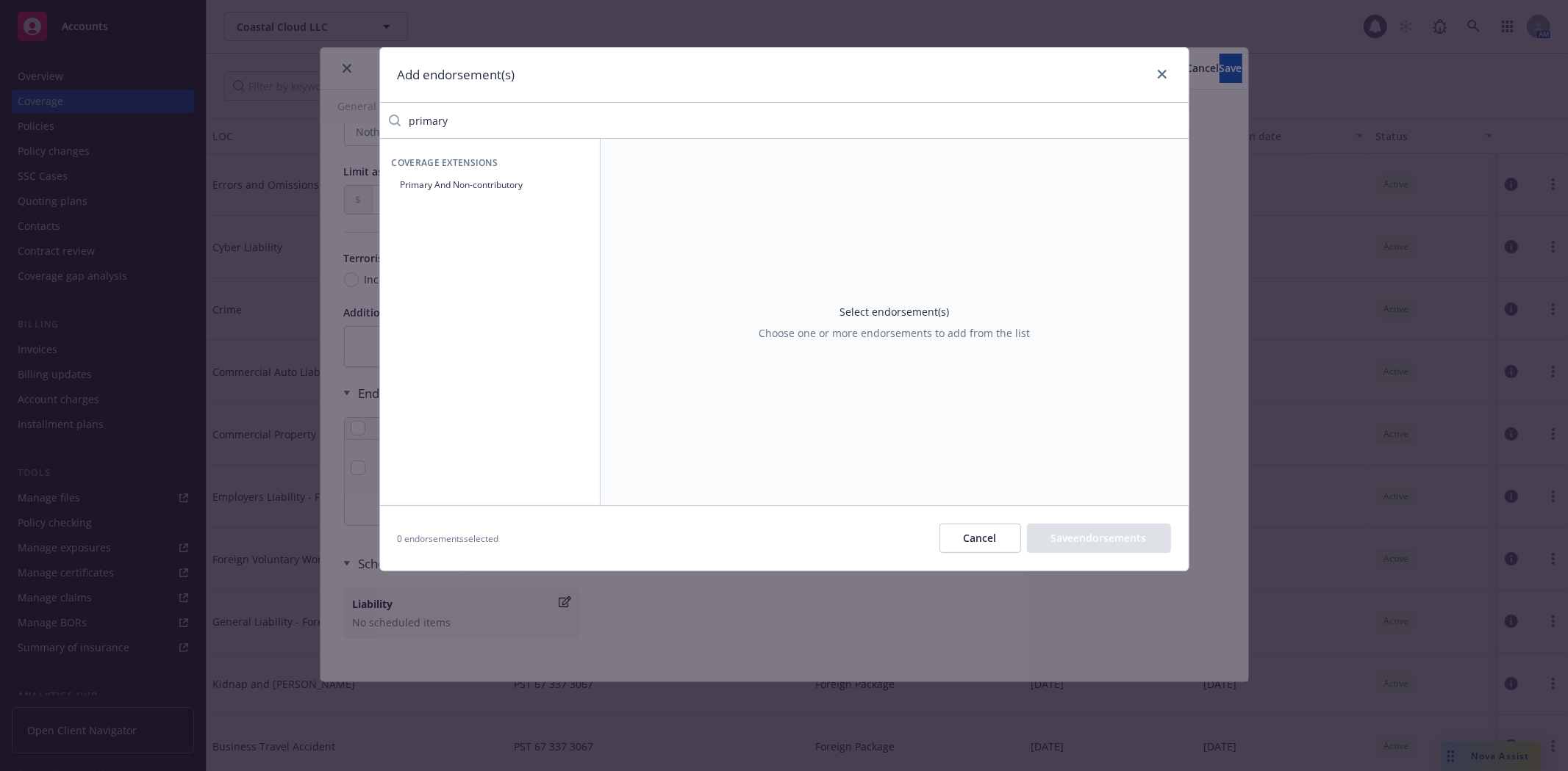
type input "primary"
click at [471, 188] on button "Primary And Non-contributory" at bounding box center [490, 185] width 196 height 24
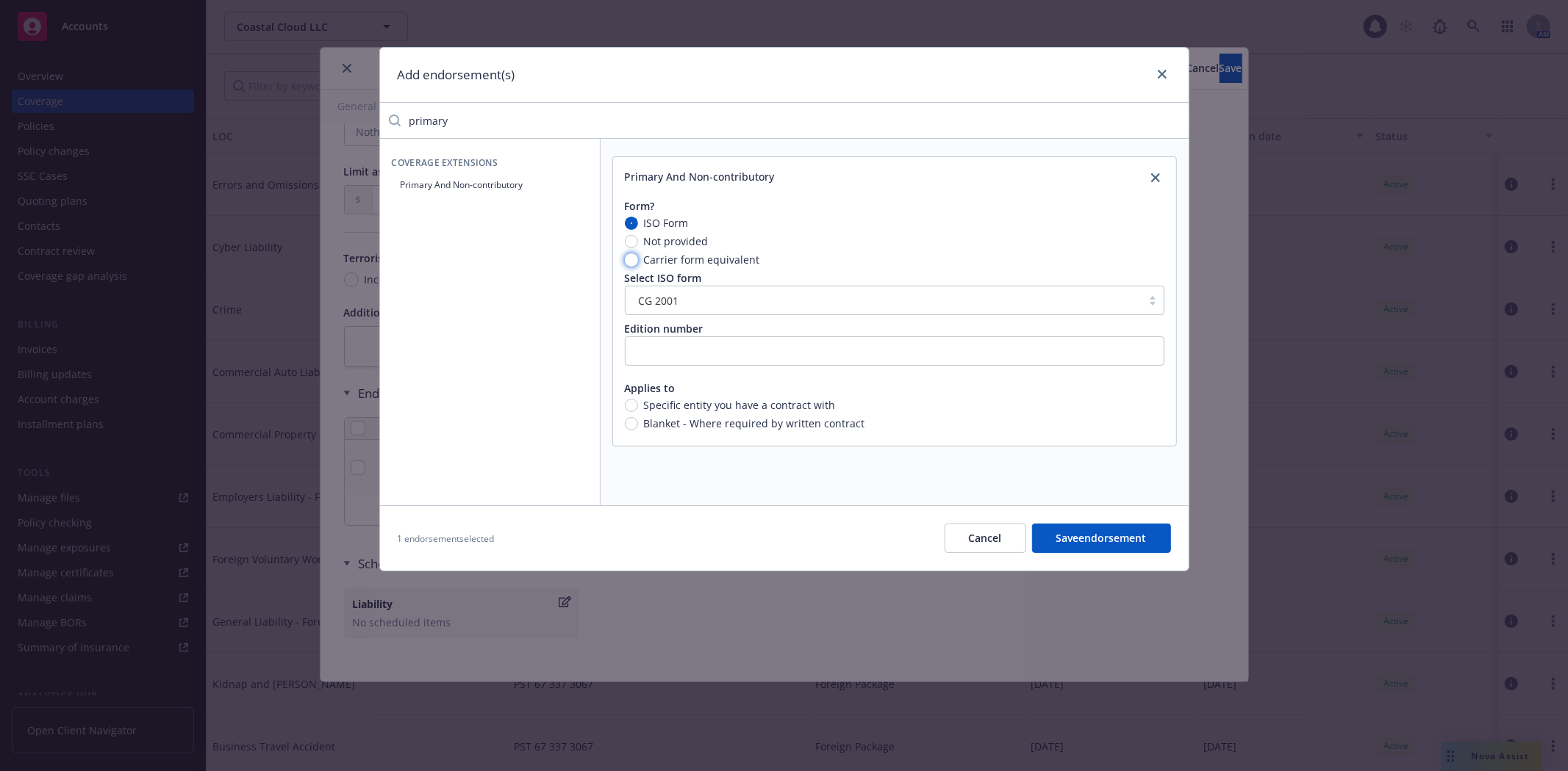
click at [635, 262] on input "Carrier form equivalent" at bounding box center [631, 260] width 13 height 13
radio input "true"
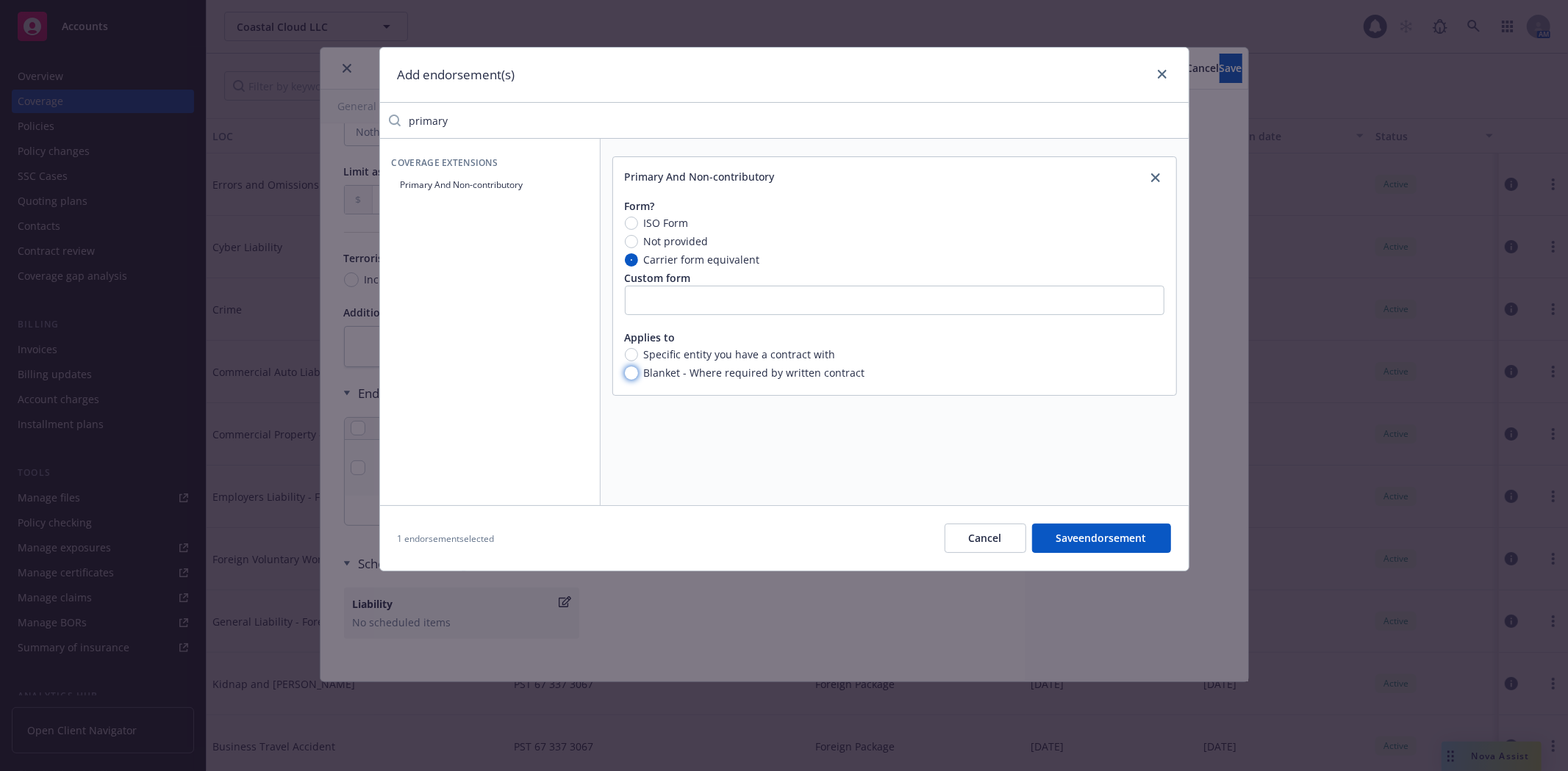
click at [628, 369] on input "Blanket - Where required by written contract" at bounding box center [631, 373] width 13 height 13
radio input "true"
click at [1127, 541] on button "Save endorsement" at bounding box center [1101, 538] width 139 height 29
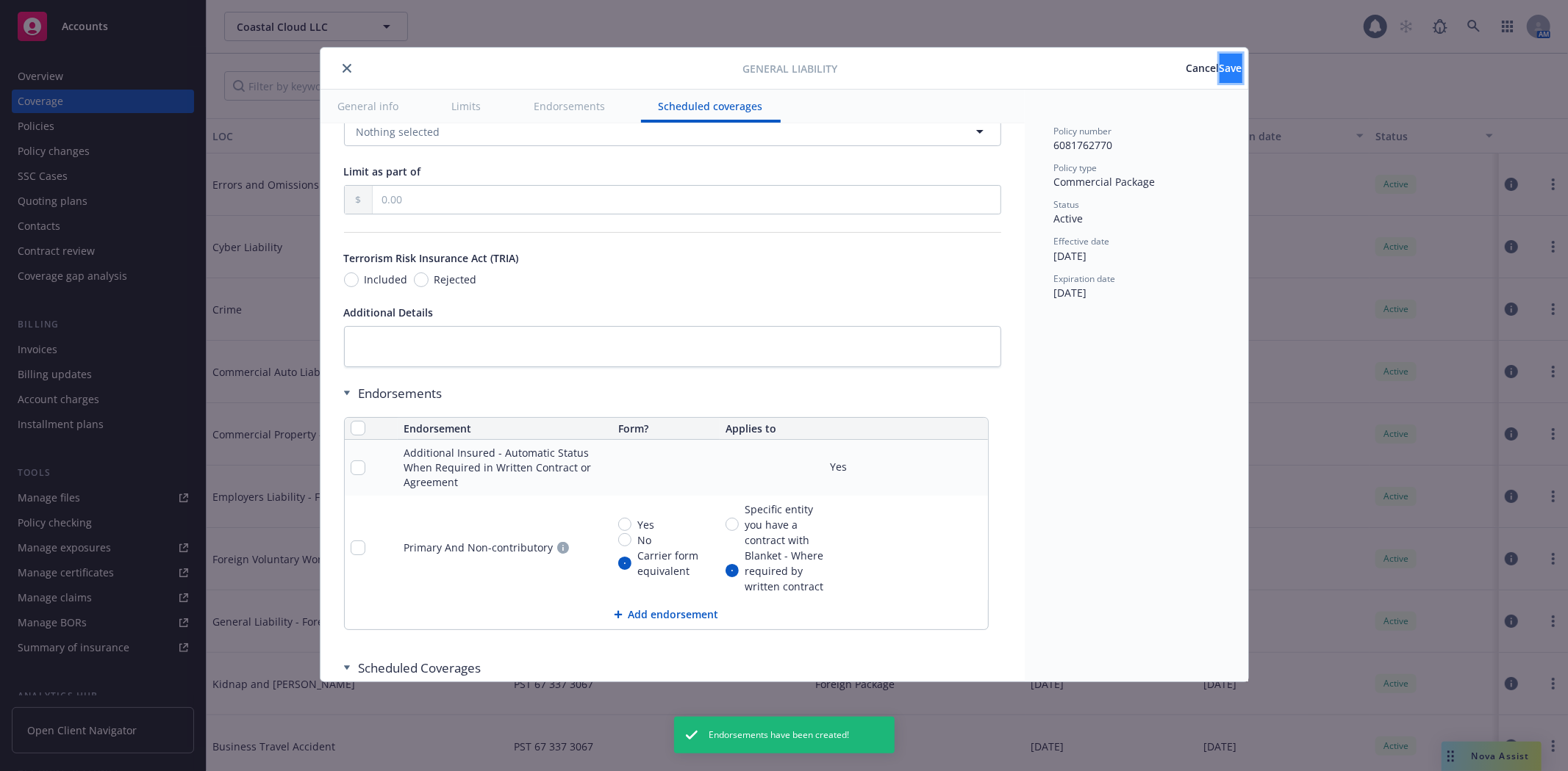
click at [1219, 72] on span "Save" at bounding box center [1230, 68] width 23 height 14
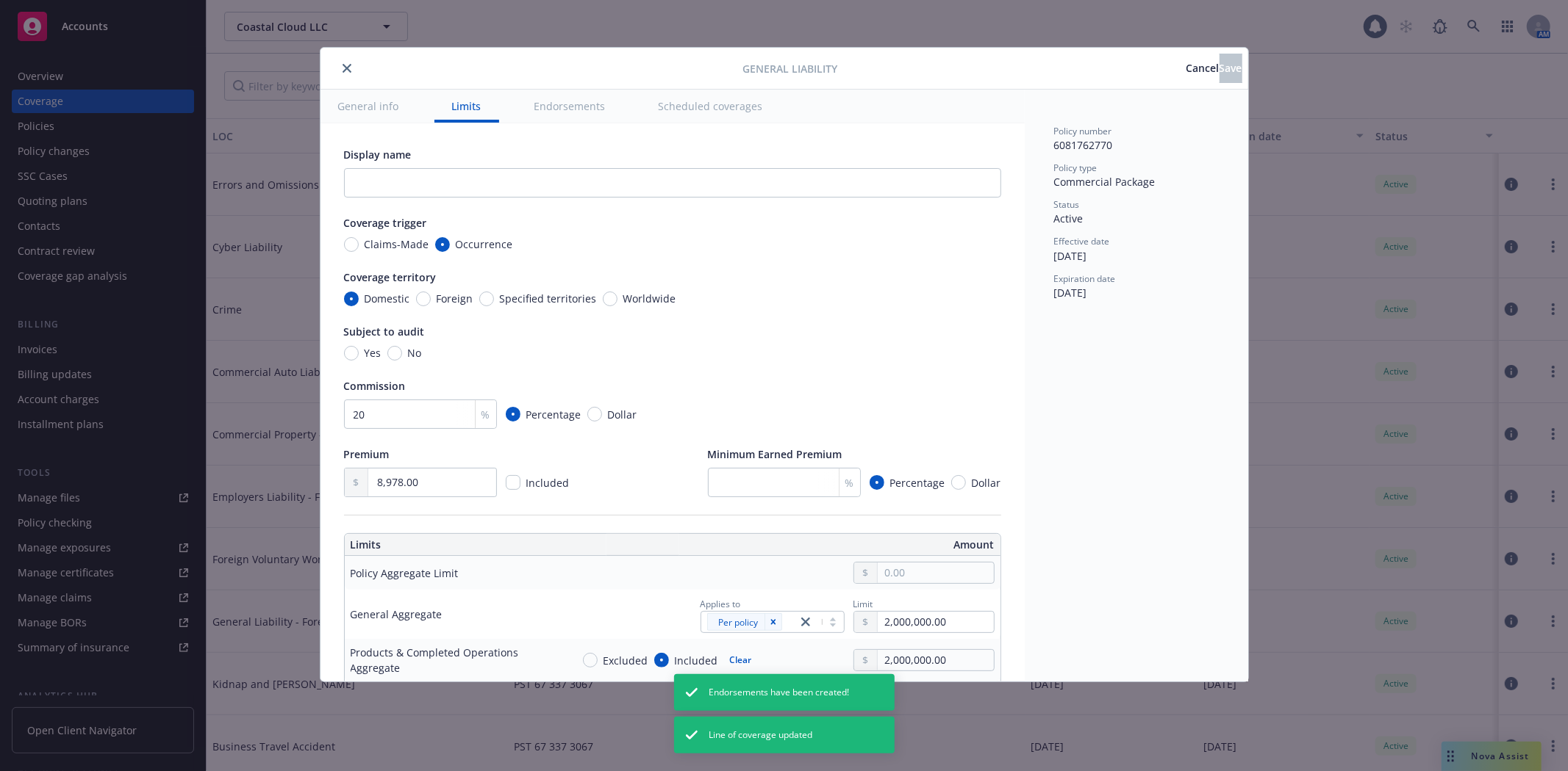
click at [344, 60] on button "close" at bounding box center [346, 68] width 17 height 17
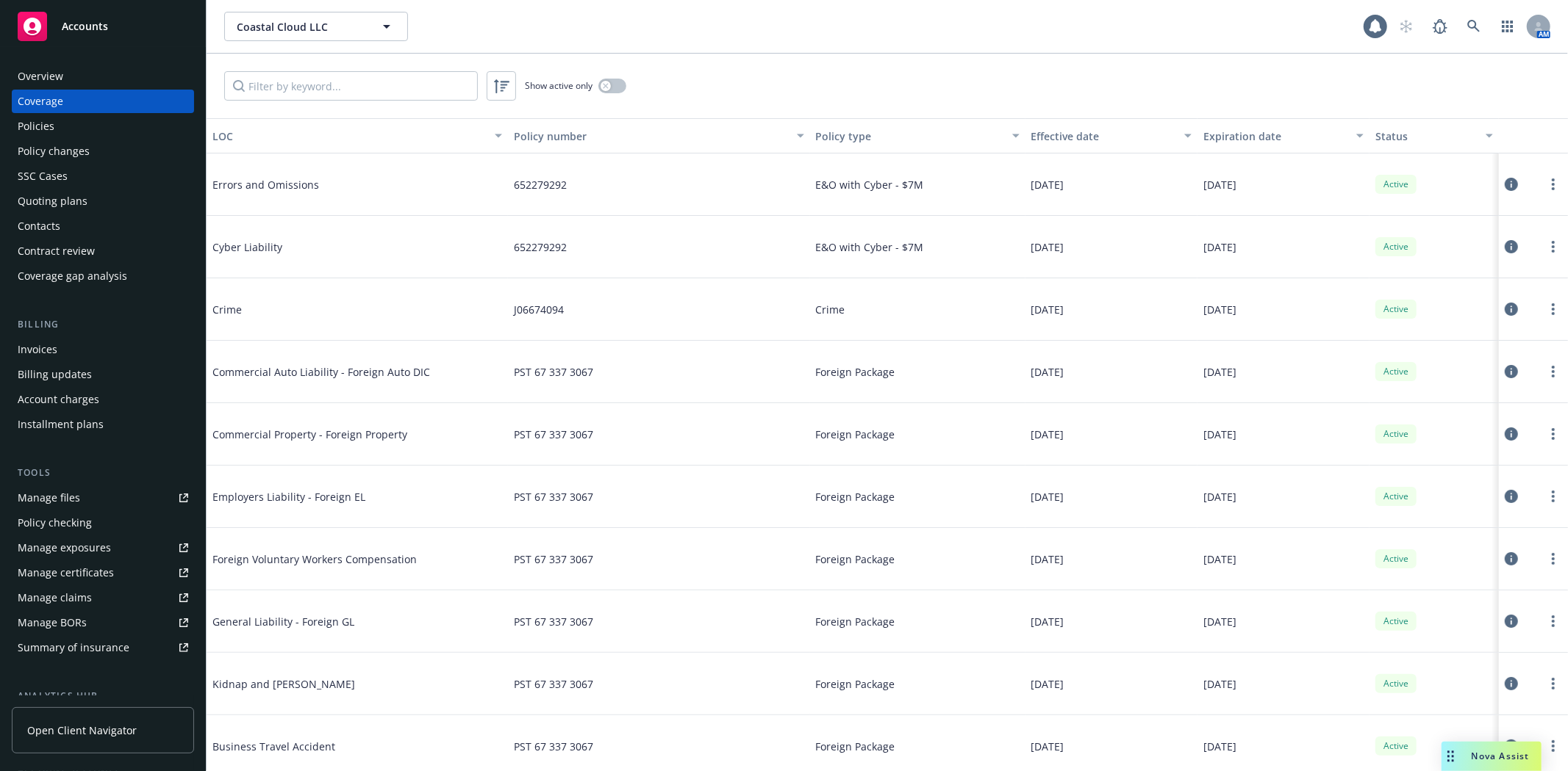
click at [40, 250] on div "Contract review" at bounding box center [56, 251] width 77 height 24
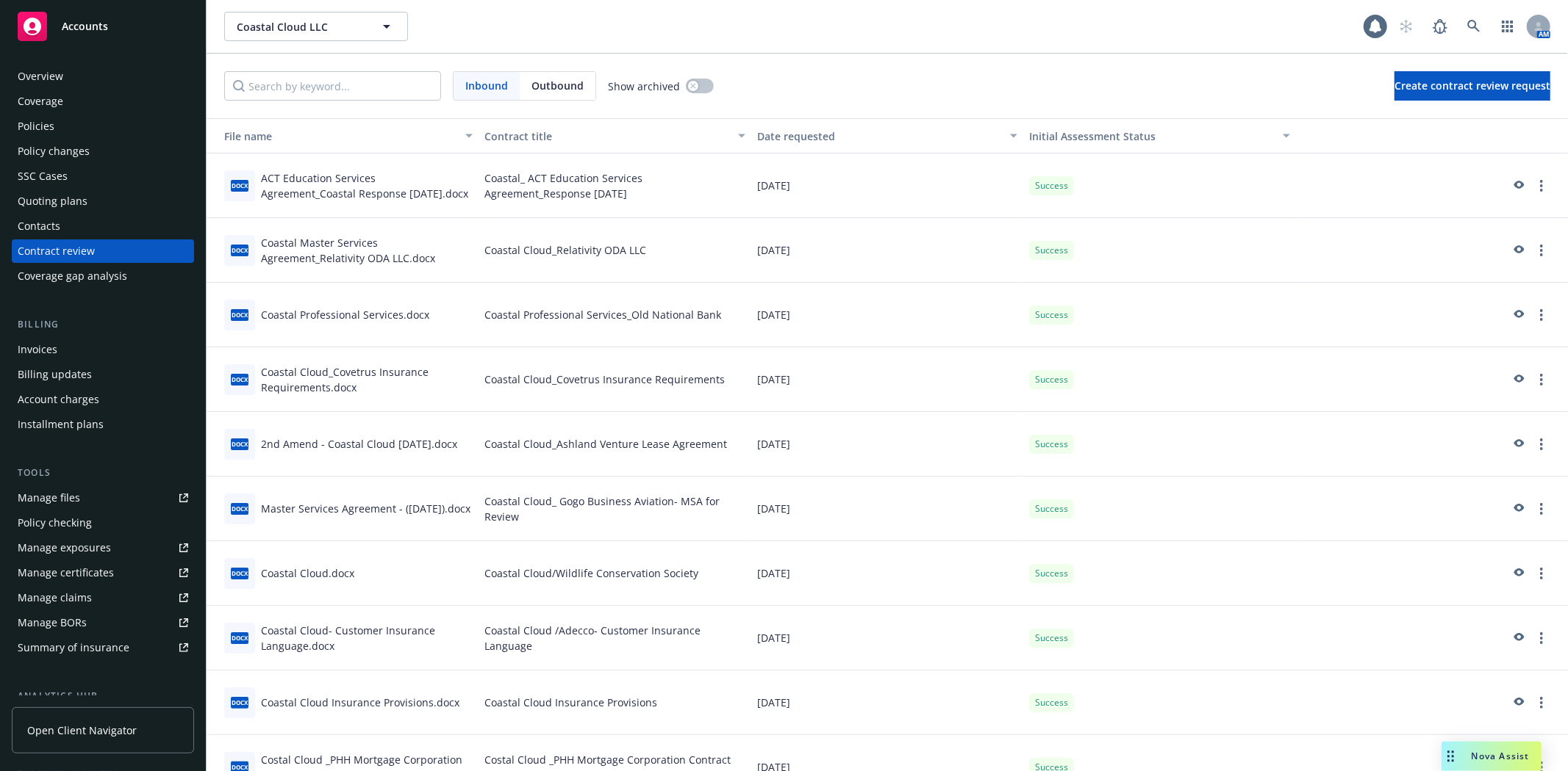
click at [379, 181] on div "ACT Education Services Agreement_Coastal Response 2025Oct13.docx" at bounding box center [366, 185] width 211 height 31
click at [376, 179] on div "ACT Education Services Agreement_Coastal Response 2025Oct13.docx" at bounding box center [366, 185] width 211 height 31
click at [1533, 181] on link "more" at bounding box center [1541, 185] width 17 height 17
click at [299, 177] on div "ACT Education Services Agreement_Coastal Response 2025Oct13.docx" at bounding box center [366, 185] width 211 height 31
click at [335, 177] on div "ACT Education Services Agreement_Coastal Response 2025Oct13.docx" at bounding box center [366, 185] width 211 height 31
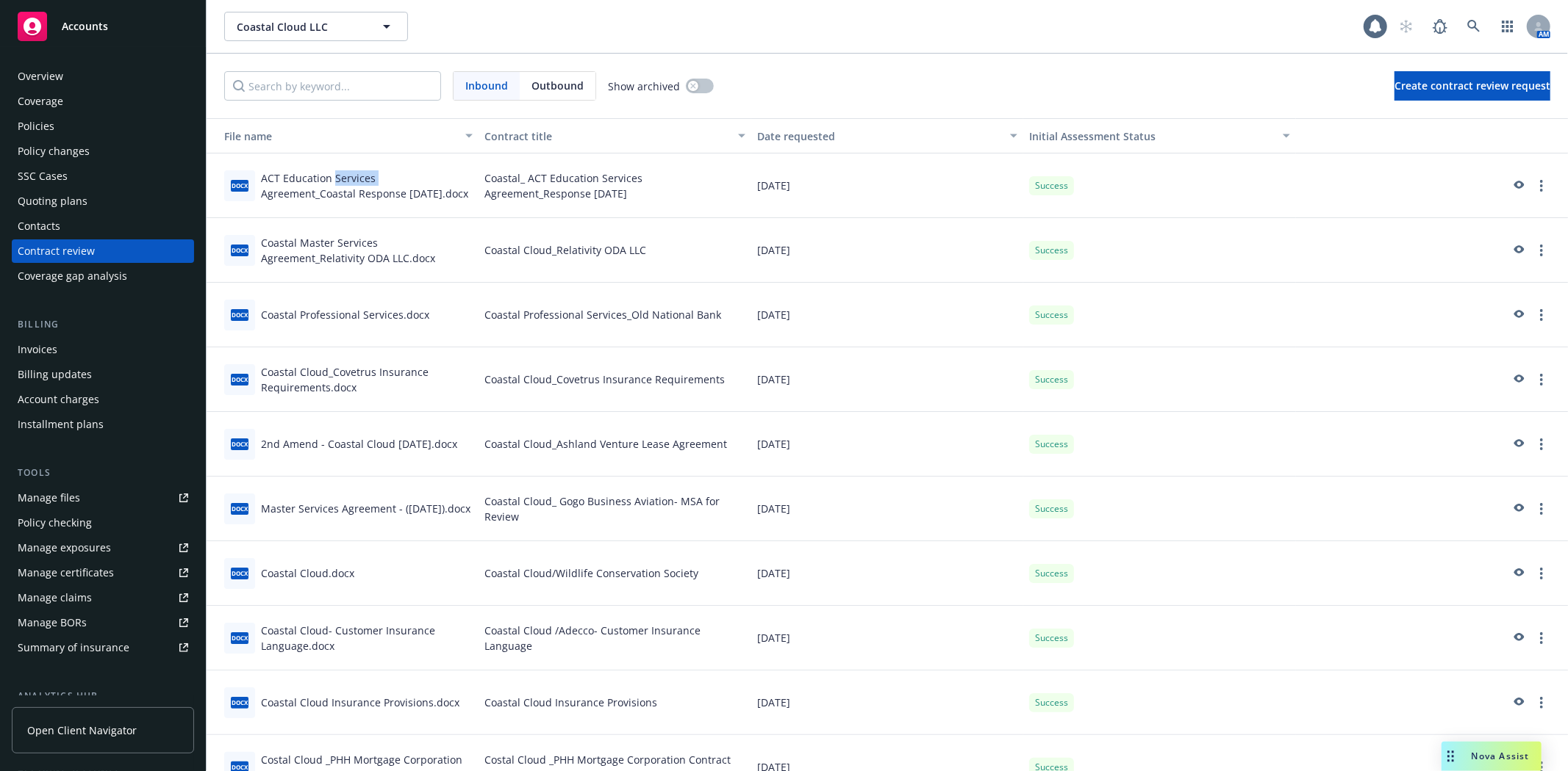
click at [335, 177] on div "ACT Education Services Agreement_Coastal Response 2025Oct13.docx" at bounding box center [366, 185] width 211 height 31
click at [1515, 181] on icon "preview" at bounding box center [1519, 185] width 10 height 8
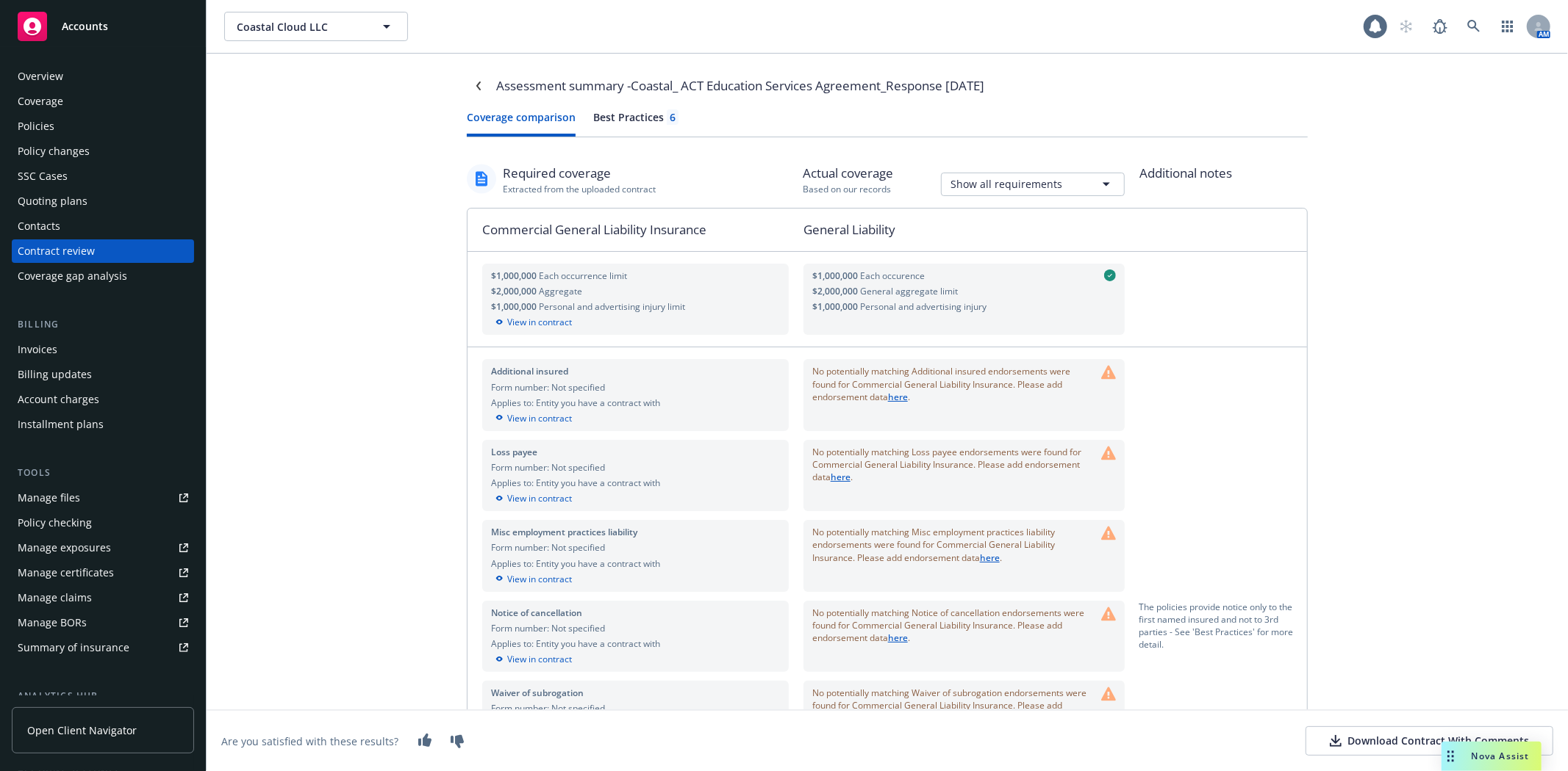
click at [896, 634] on link "here" at bounding box center [897, 638] width 20 height 13
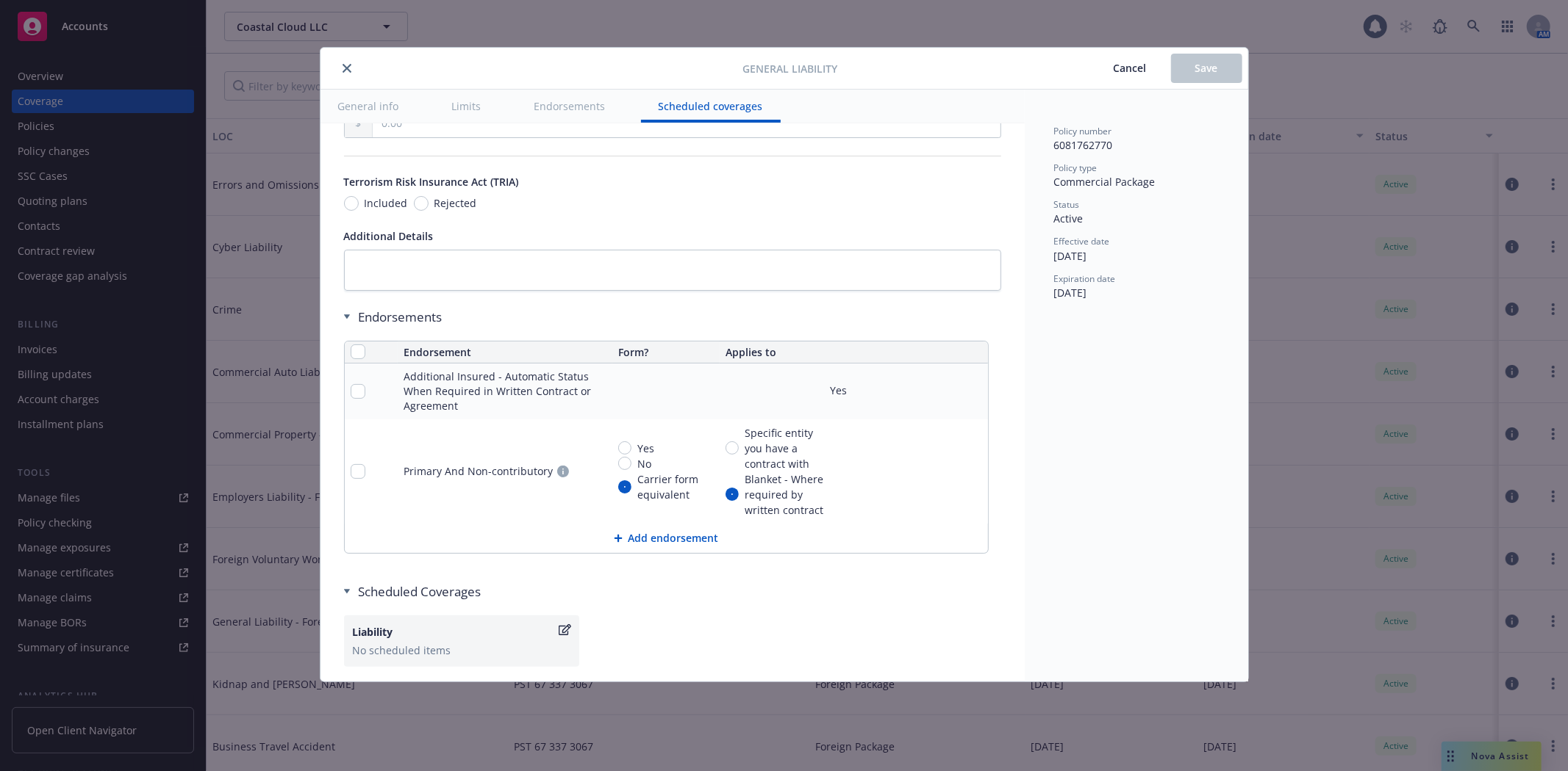
scroll to position [1754, 0]
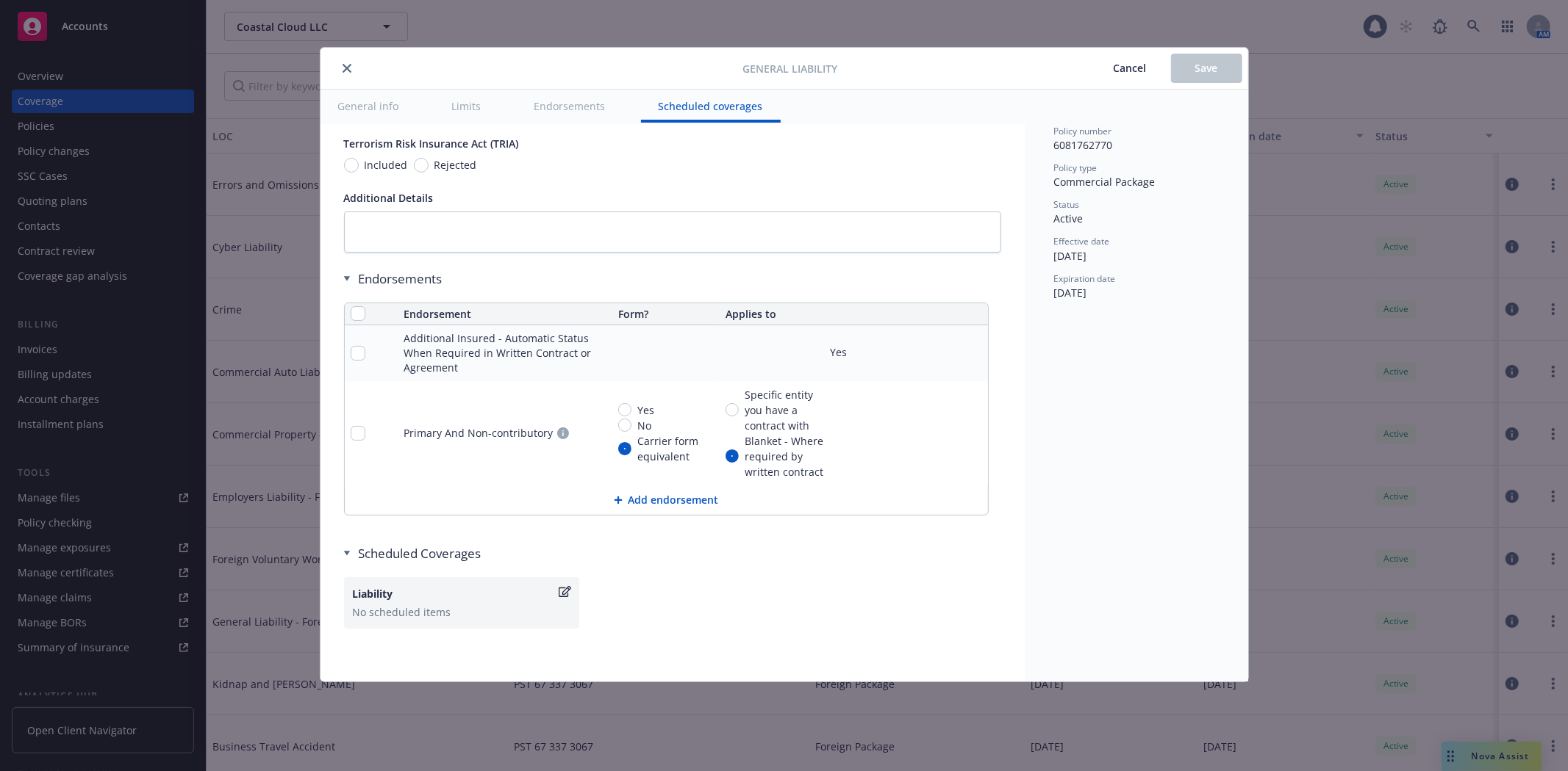
click at [619, 500] on icon at bounding box center [617, 500] width 8 height 8
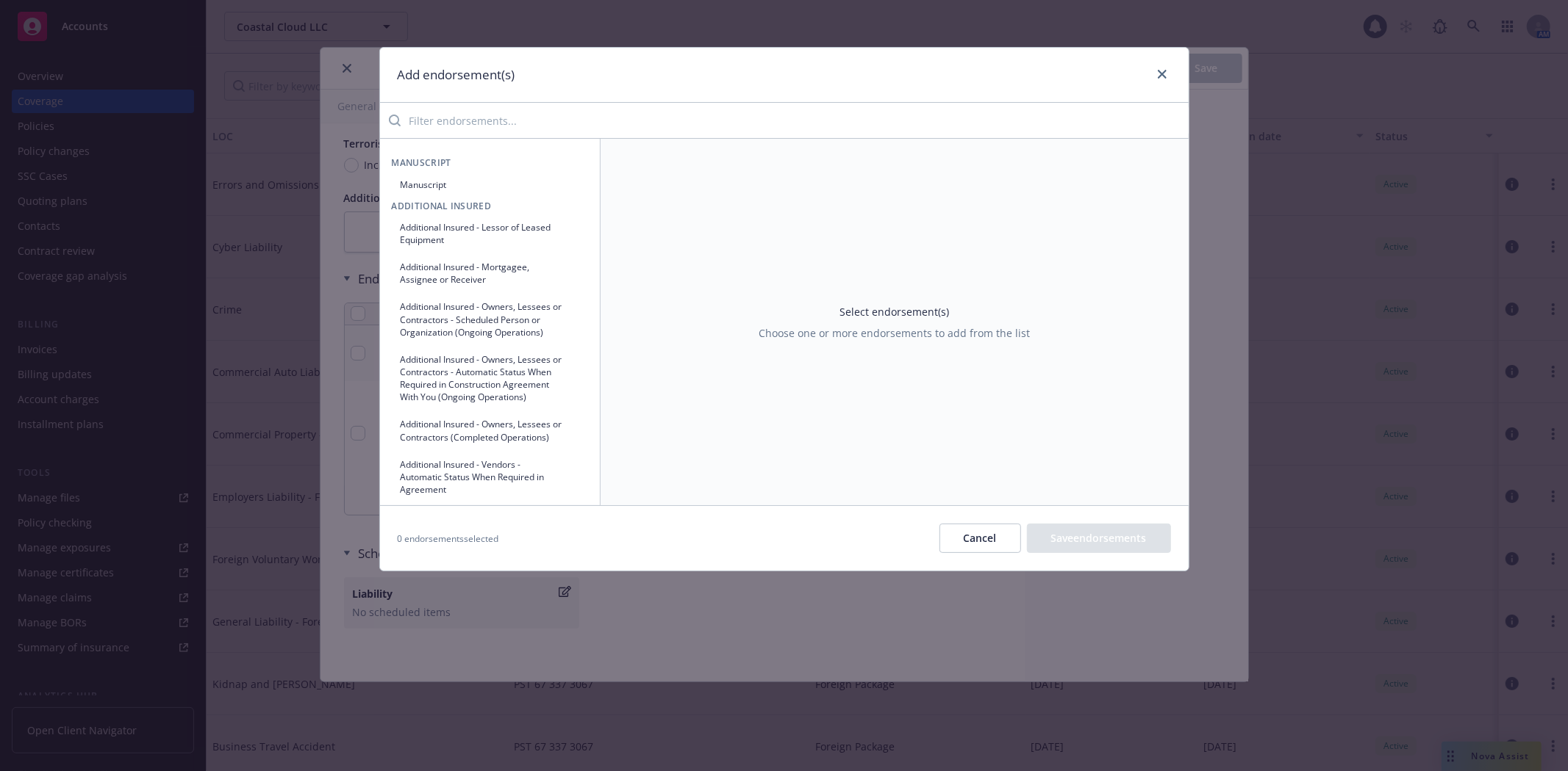
click at [588, 123] on input "search" at bounding box center [794, 120] width 788 height 29
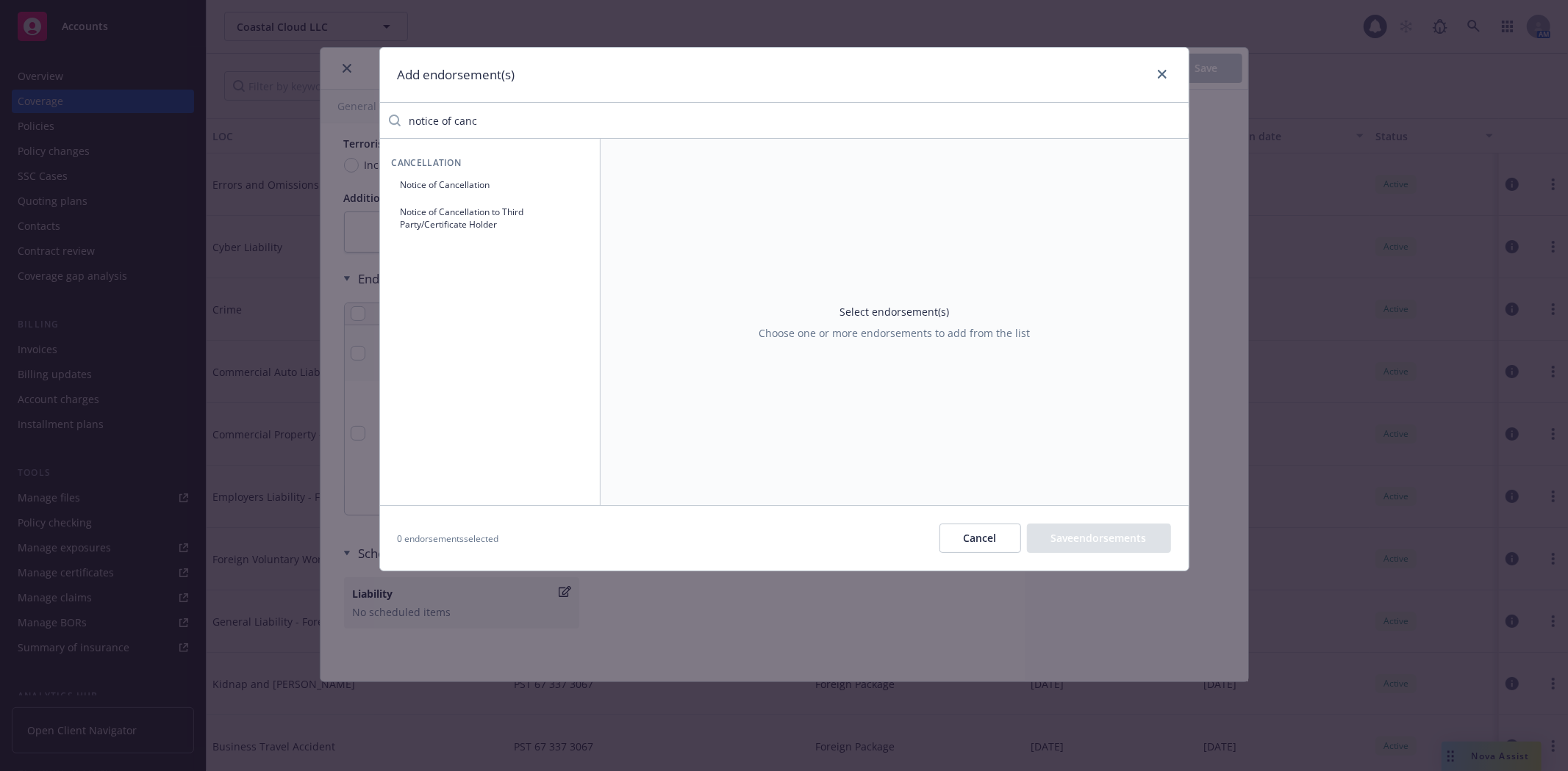
type input "notice of canc"
click at [565, 188] on button "Notice of Cancellation" at bounding box center [490, 185] width 196 height 24
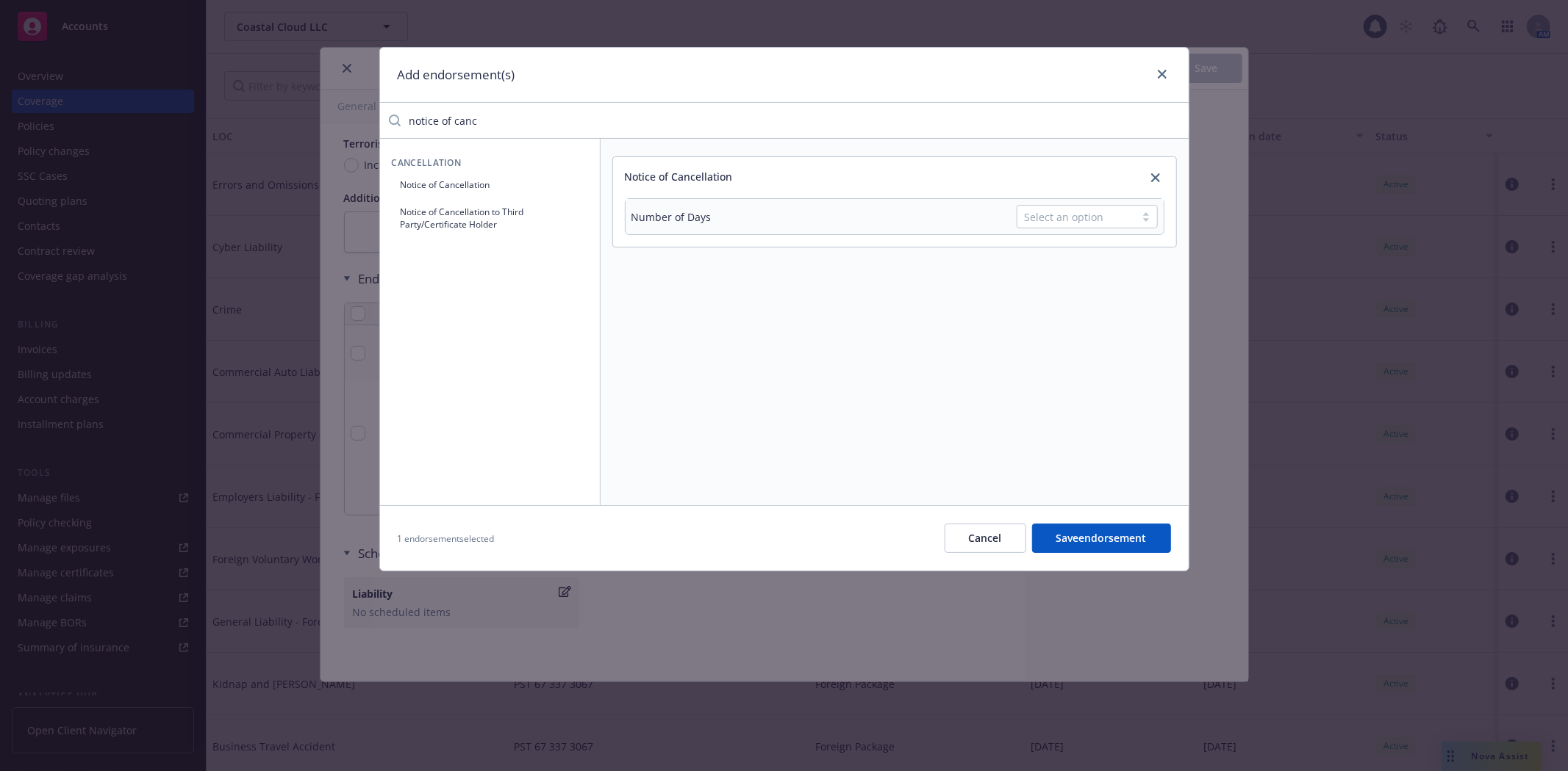
click at [489, 221] on button "Notice of Cancellation to Third Party/Certificate Holder" at bounding box center [490, 218] width 196 height 37
click at [632, 324] on input "Specific entity" at bounding box center [631, 320] width 13 height 13
radio input "true"
click at [1119, 538] on button "Save endorsements" at bounding box center [1098, 538] width 144 height 29
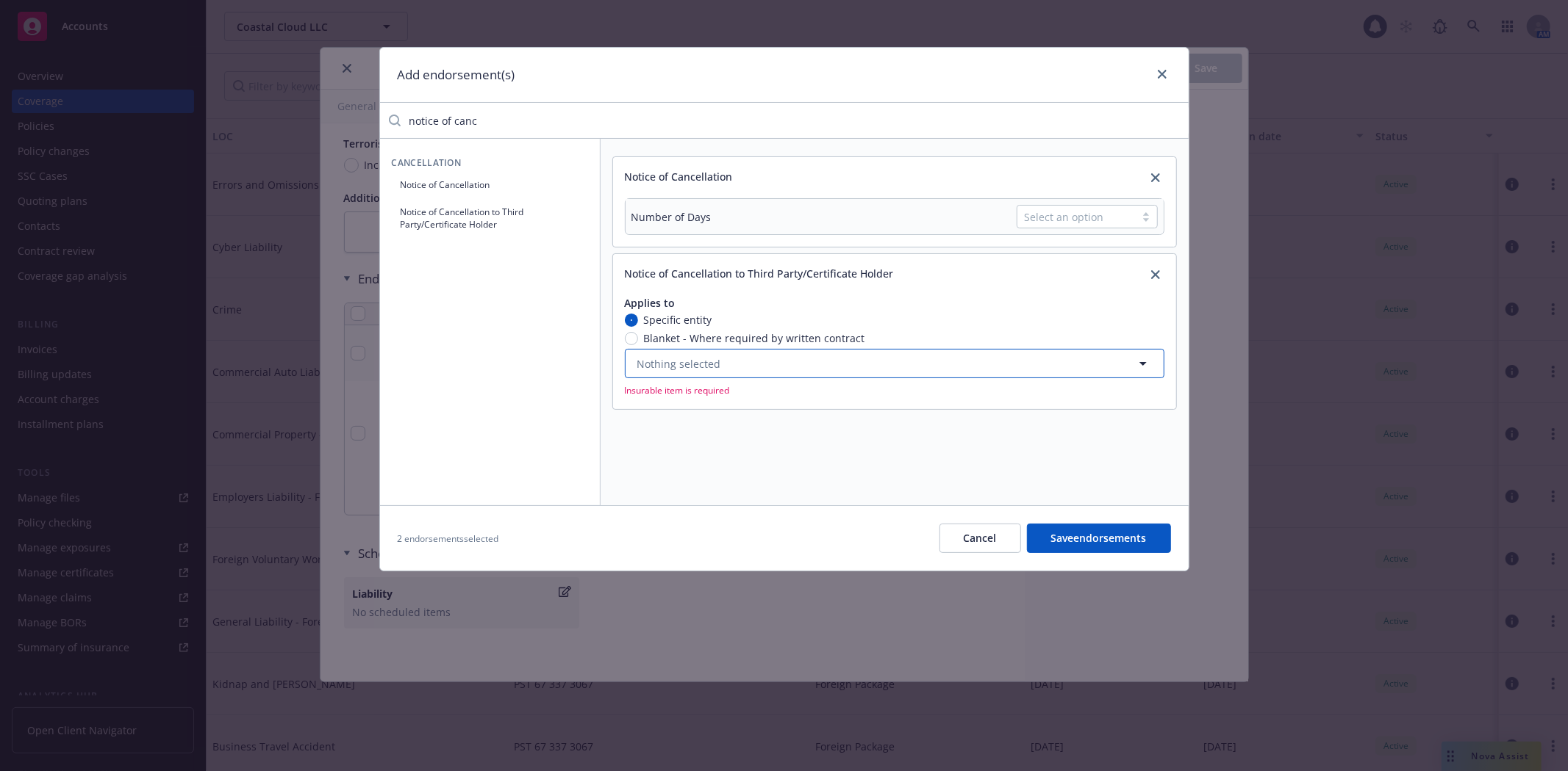
click at [976, 362] on button "Nothing selected" at bounding box center [894, 363] width 540 height 29
click at [1079, 472] on div "Notice of Cancellation Number of Days Select an option Notice of Cancellation t…" at bounding box center [894, 322] width 588 height 367
click at [1144, 359] on icon "button" at bounding box center [1143, 364] width 17 height 17
click at [1156, 274] on icon "close" at bounding box center [1155, 274] width 9 height 9
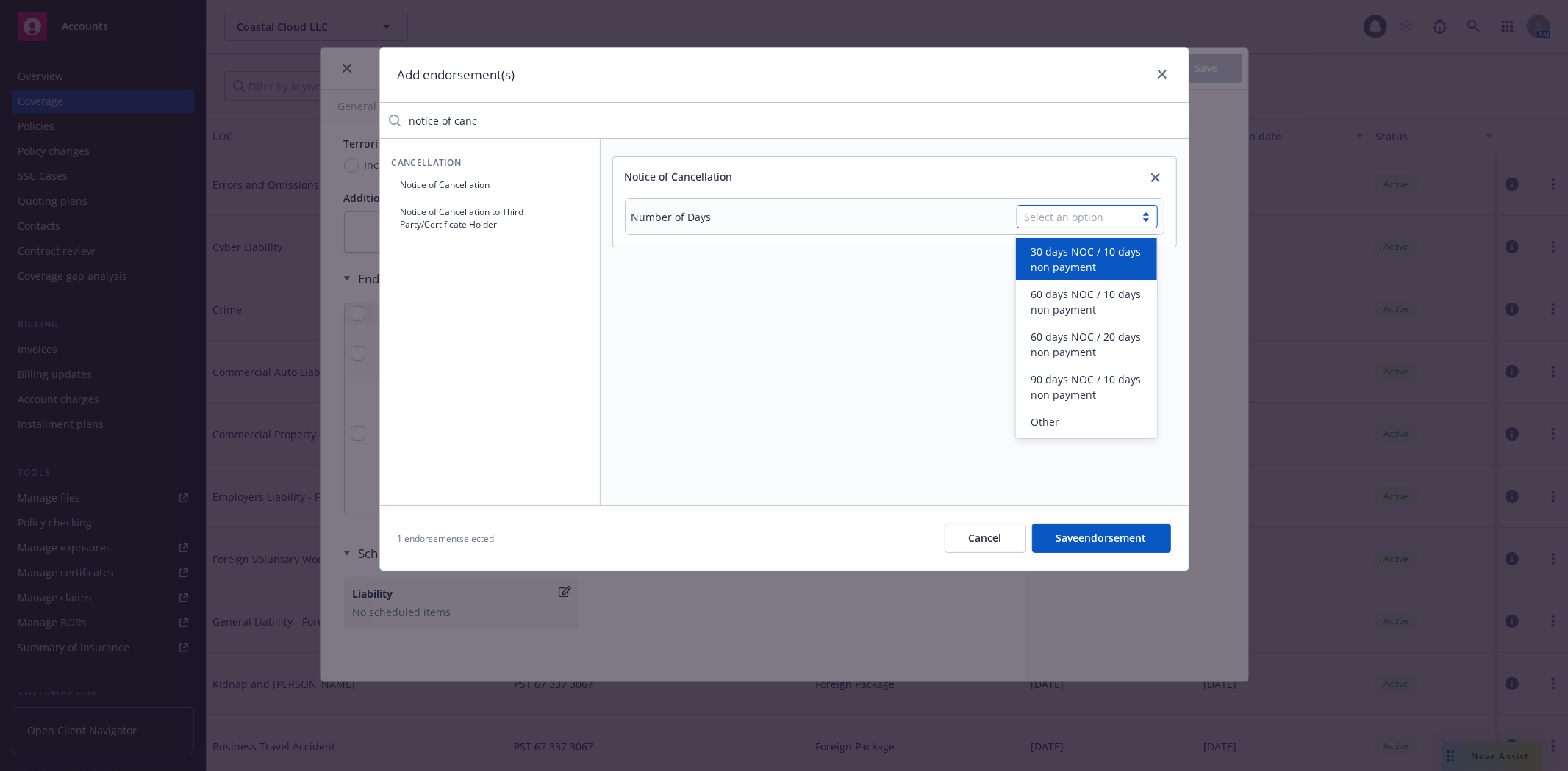
click at [1097, 217] on div "Select an option" at bounding box center [1075, 217] width 103 height 16
click at [1110, 256] on span "30 days NOC / 10 days non payment" at bounding box center [1090, 259] width 118 height 31
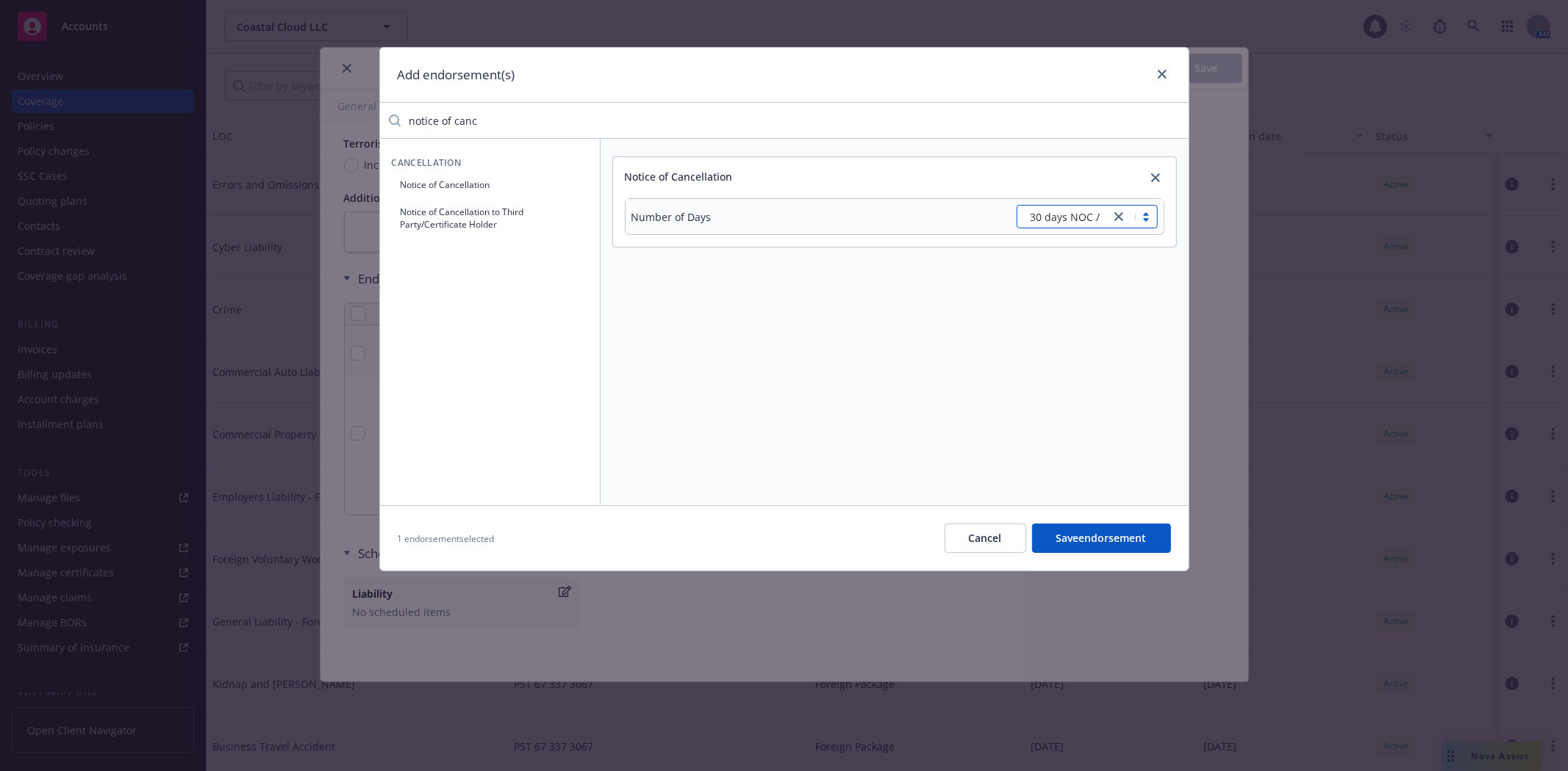
click at [1127, 539] on button "Save endorsement" at bounding box center [1101, 538] width 139 height 29
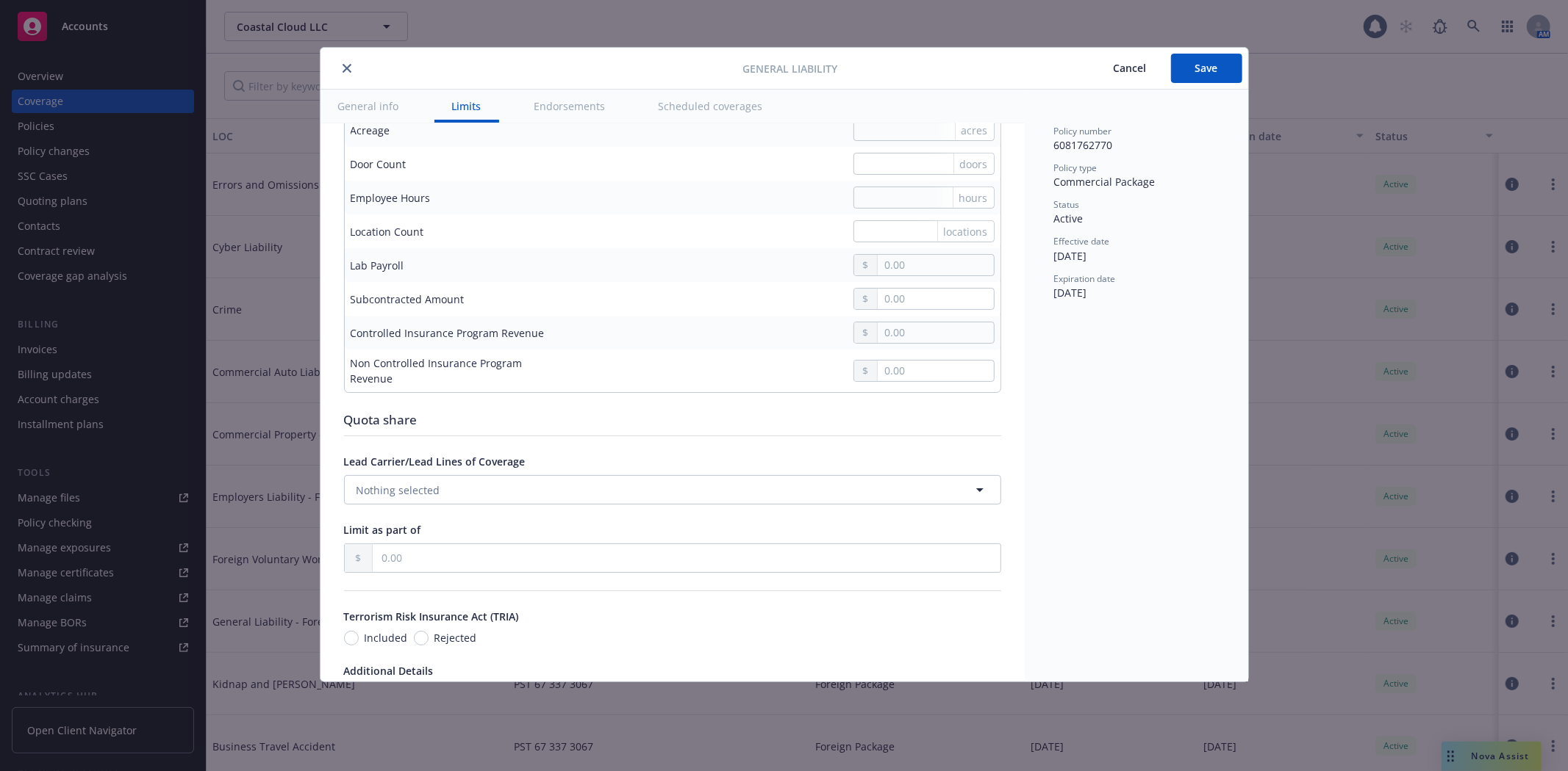
scroll to position [1797, 0]
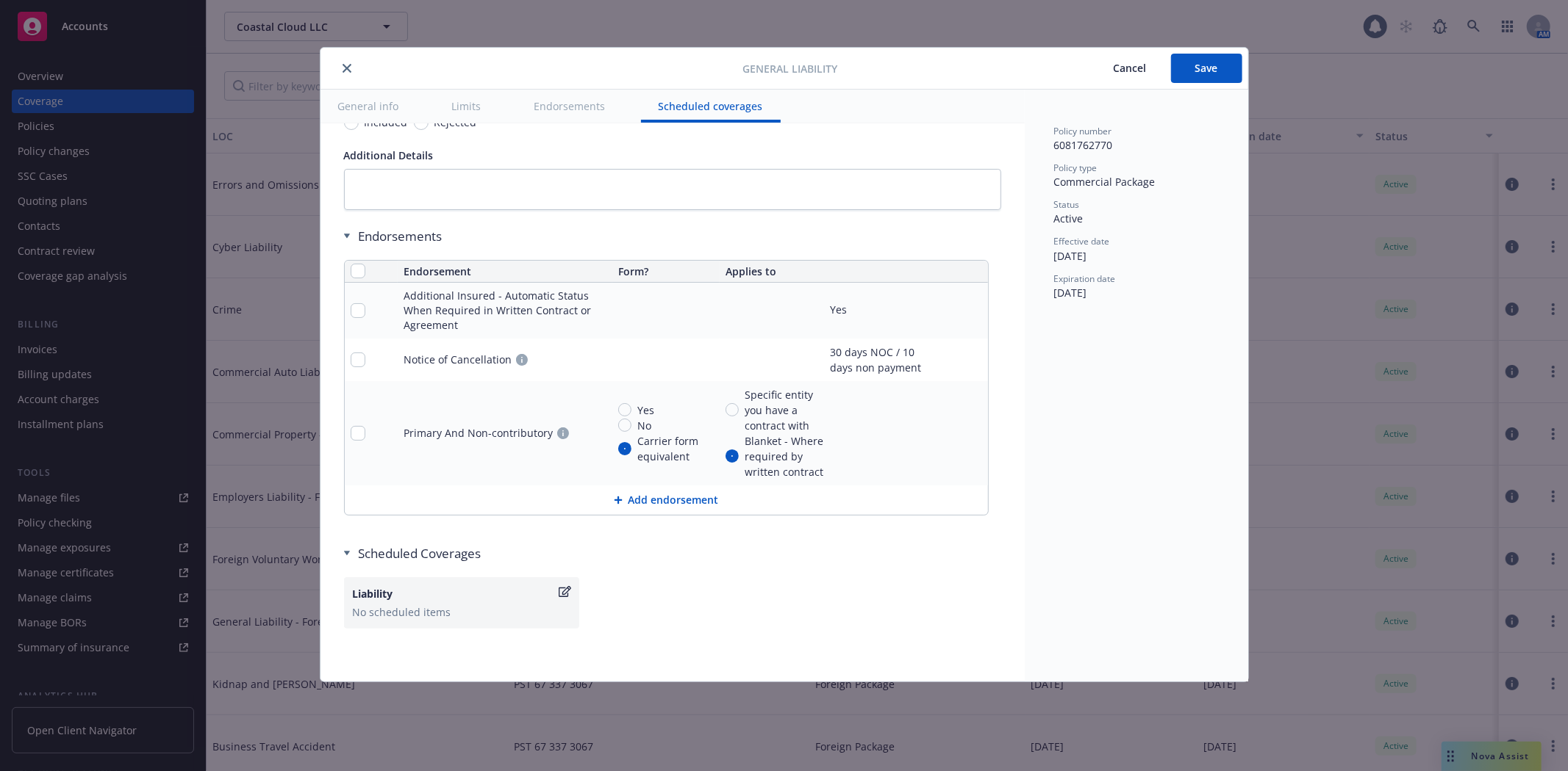
click at [655, 504] on button "Add endorsement" at bounding box center [666, 499] width 643 height 29
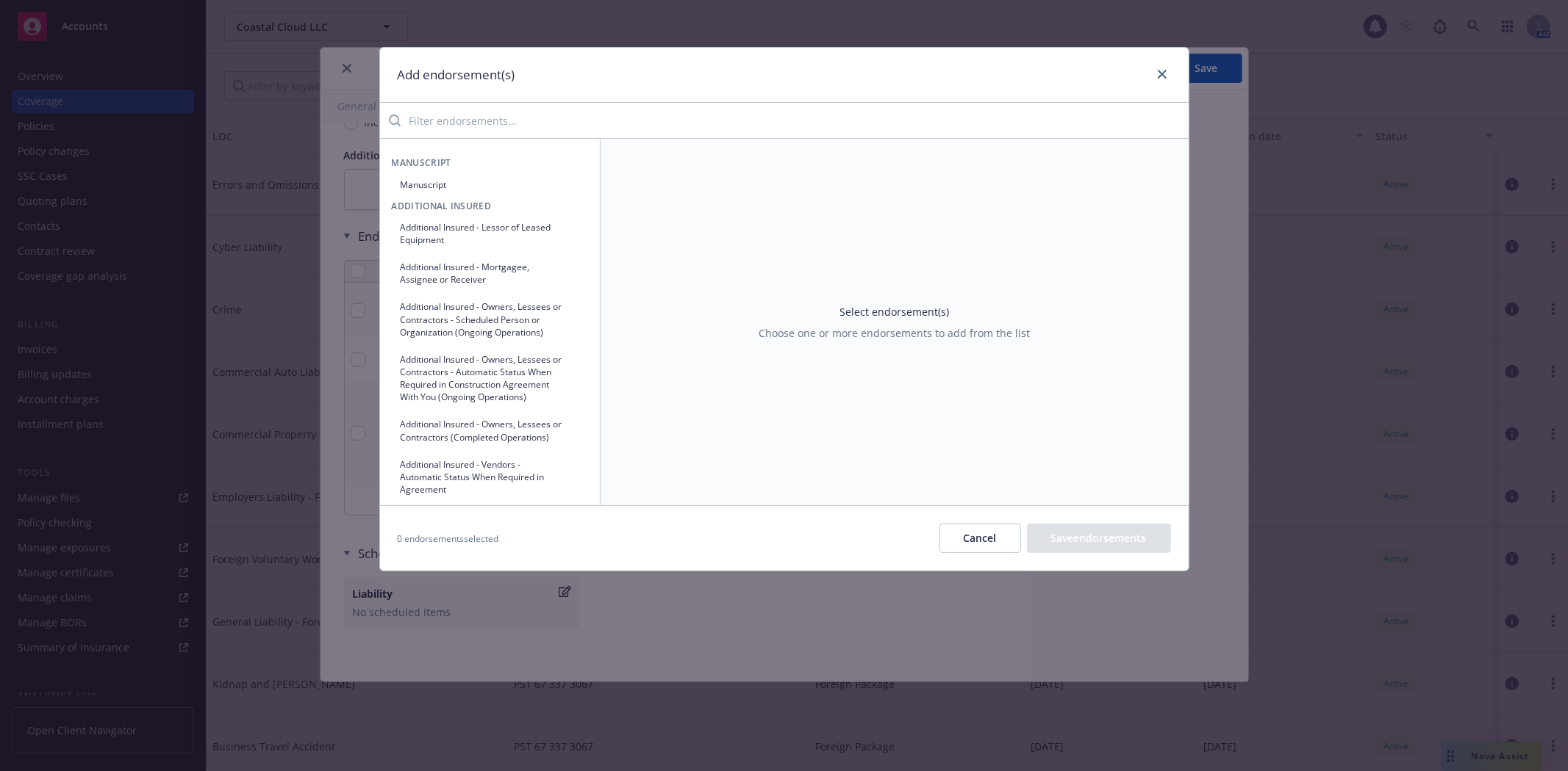
click at [459, 127] on input "search" at bounding box center [794, 120] width 788 height 29
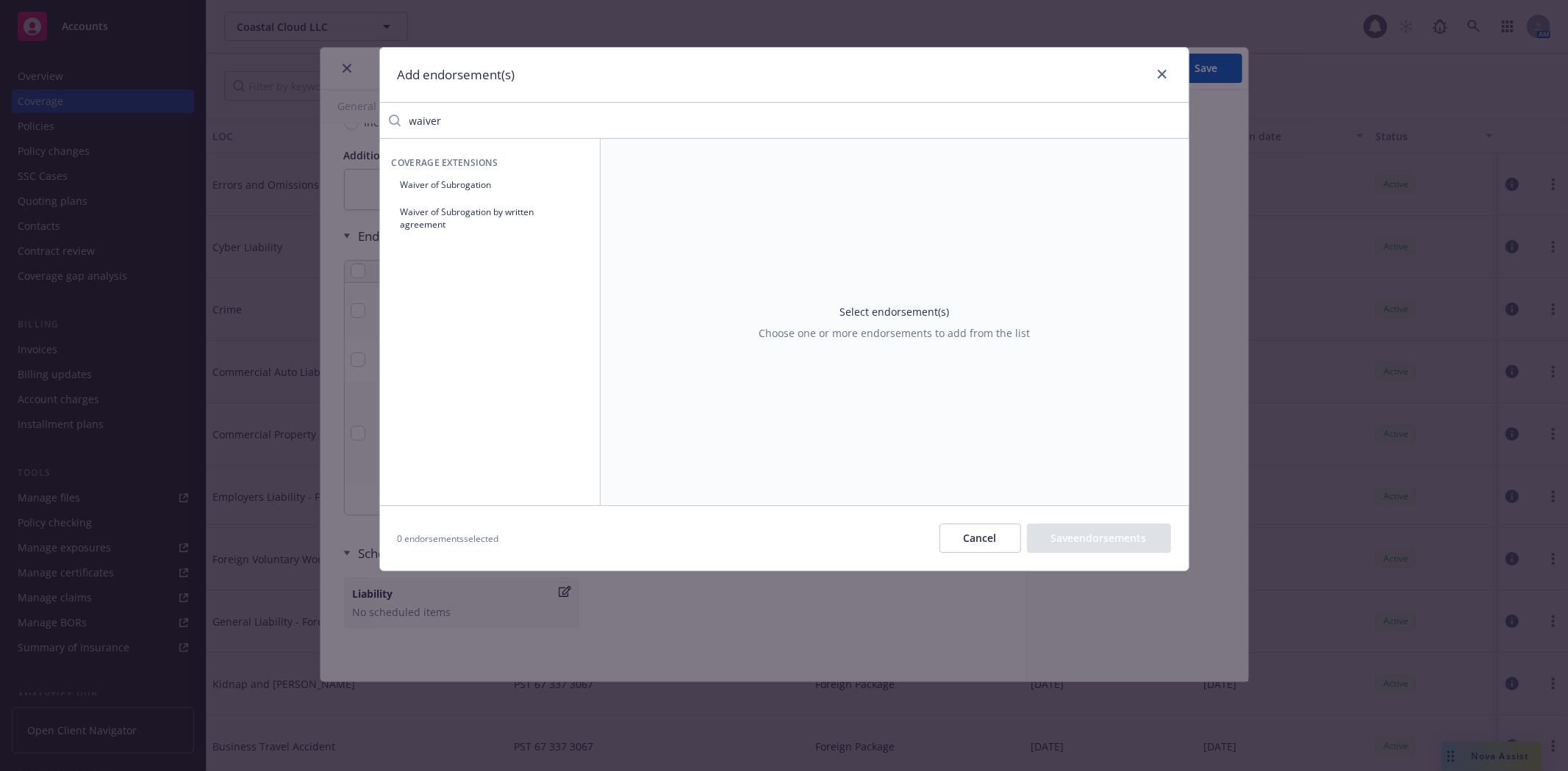
type input "waiver"
click at [472, 186] on button "Waiver of Subrogation" at bounding box center [490, 185] width 196 height 24
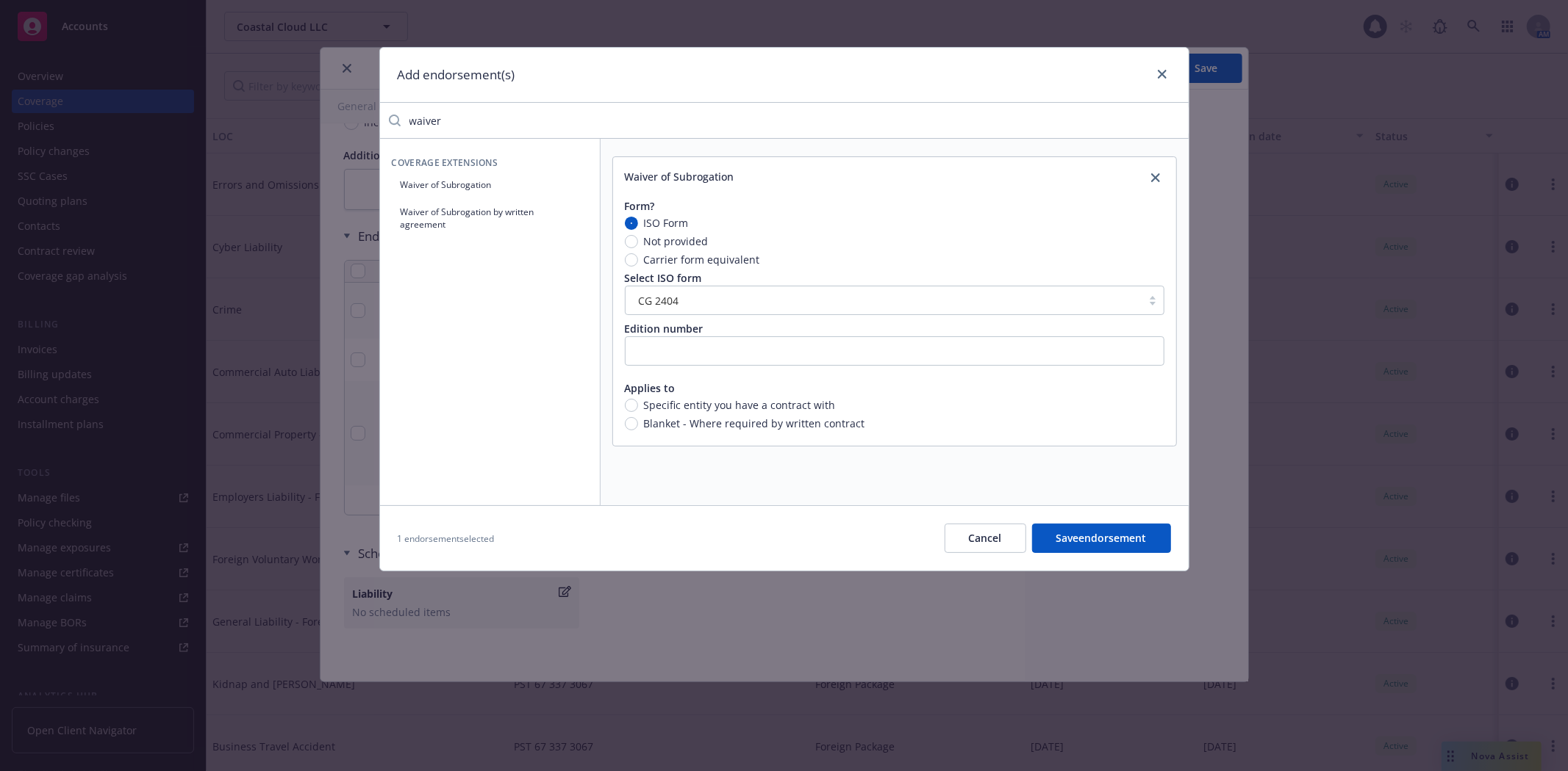
click at [625, 263] on div "Carrier form equivalent" at bounding box center [894, 260] width 540 height 16
click at [625, 263] on input "Carrier form equivalent" at bounding box center [631, 260] width 13 height 13
radio input "true"
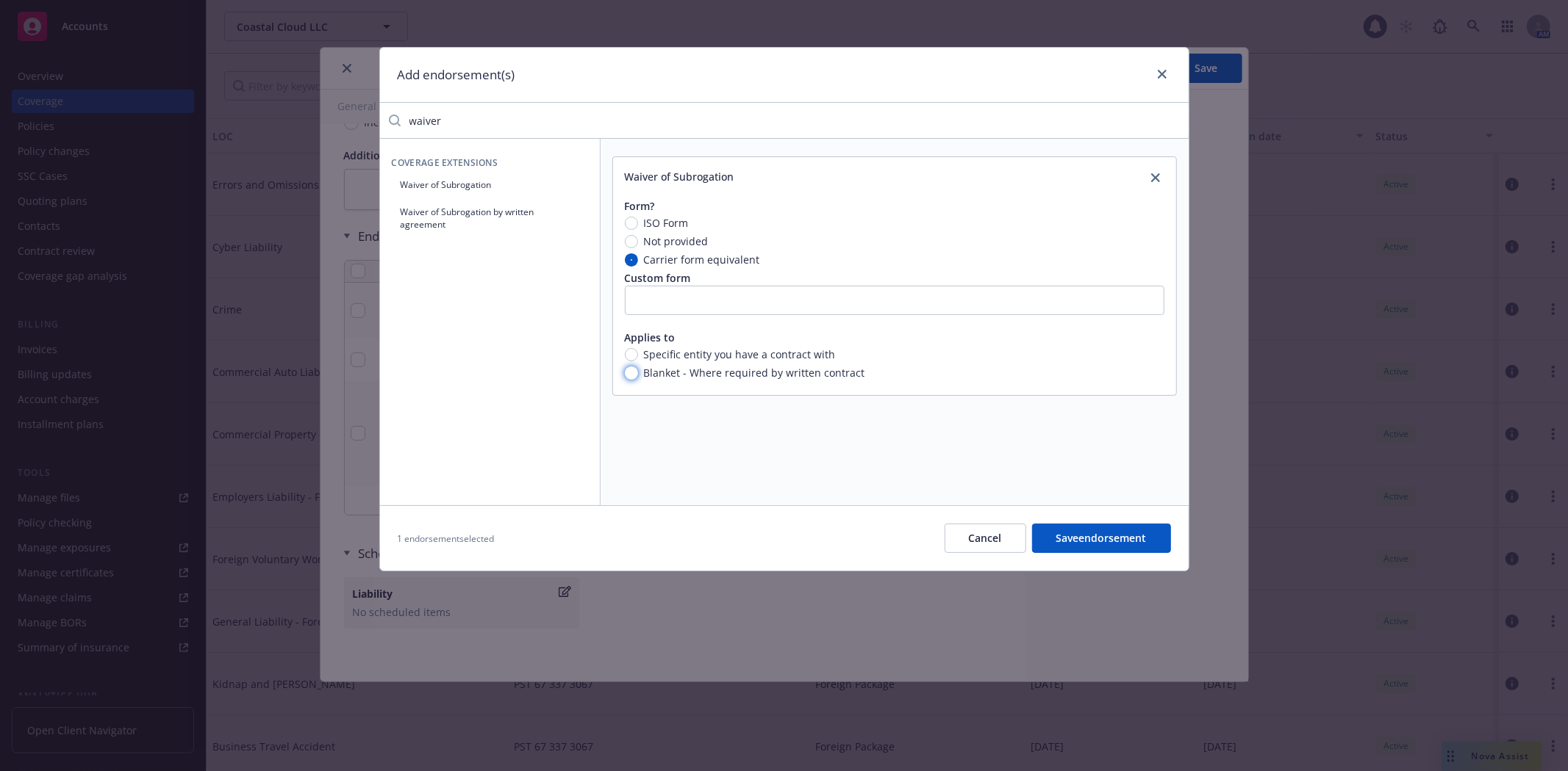
click at [629, 373] on input "Blanket - Where required by written contract" at bounding box center [631, 373] width 13 height 13
radio input "true"
click at [1129, 534] on button "Save endorsement" at bounding box center [1101, 538] width 139 height 29
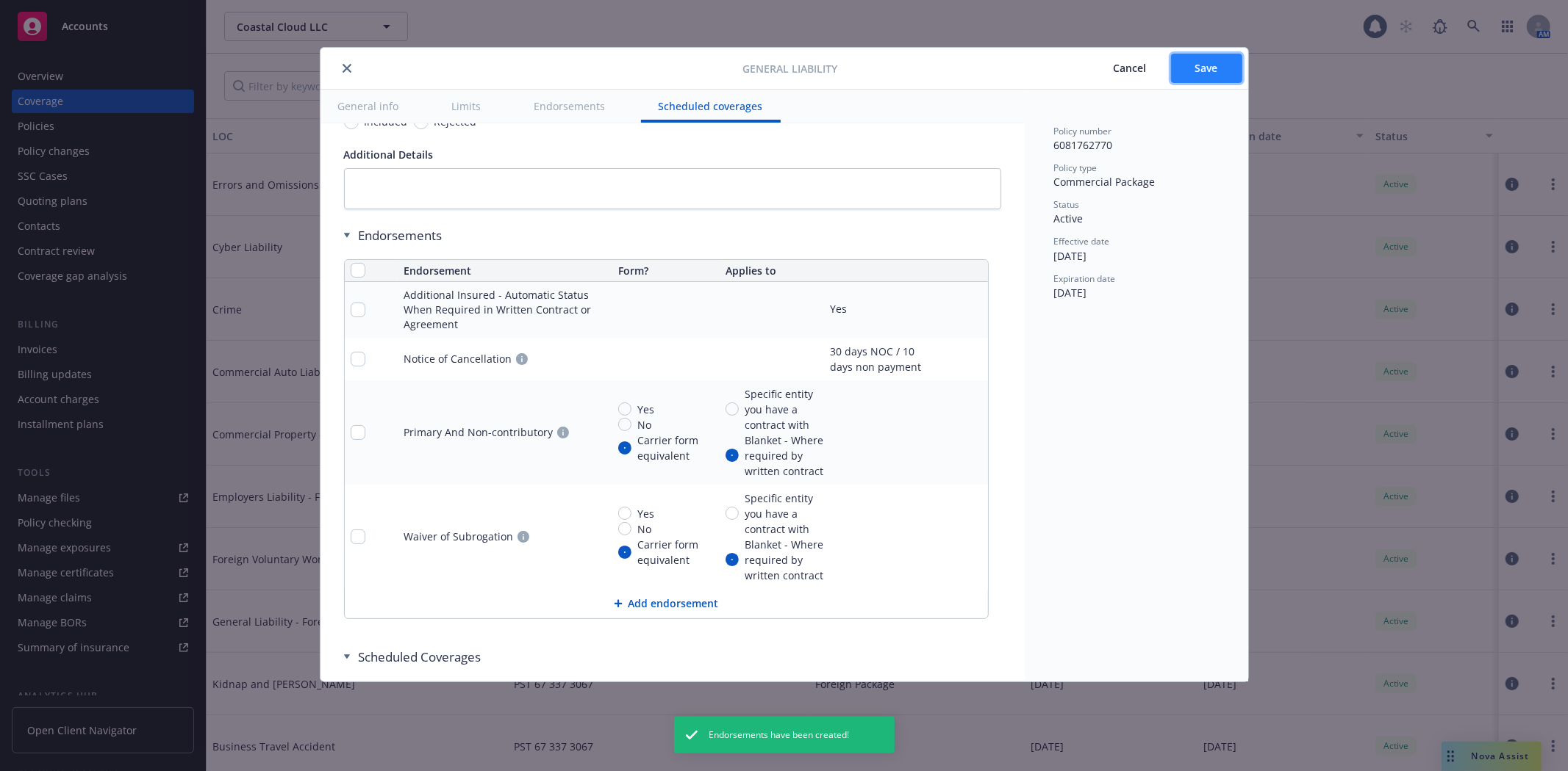
click at [1211, 61] on span "Save" at bounding box center [1206, 68] width 23 height 14
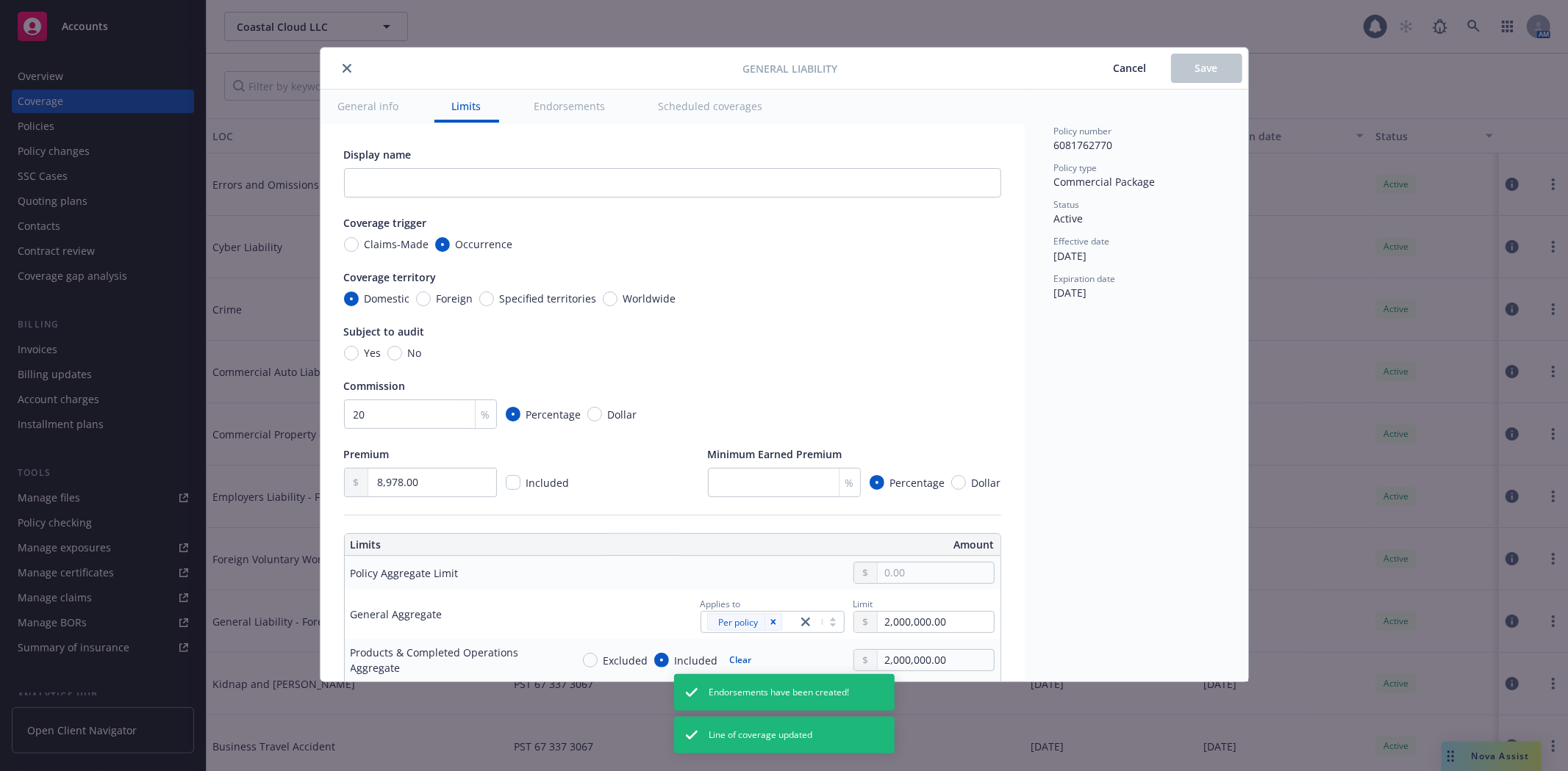
click at [349, 66] on icon "close" at bounding box center [346, 68] width 9 height 9
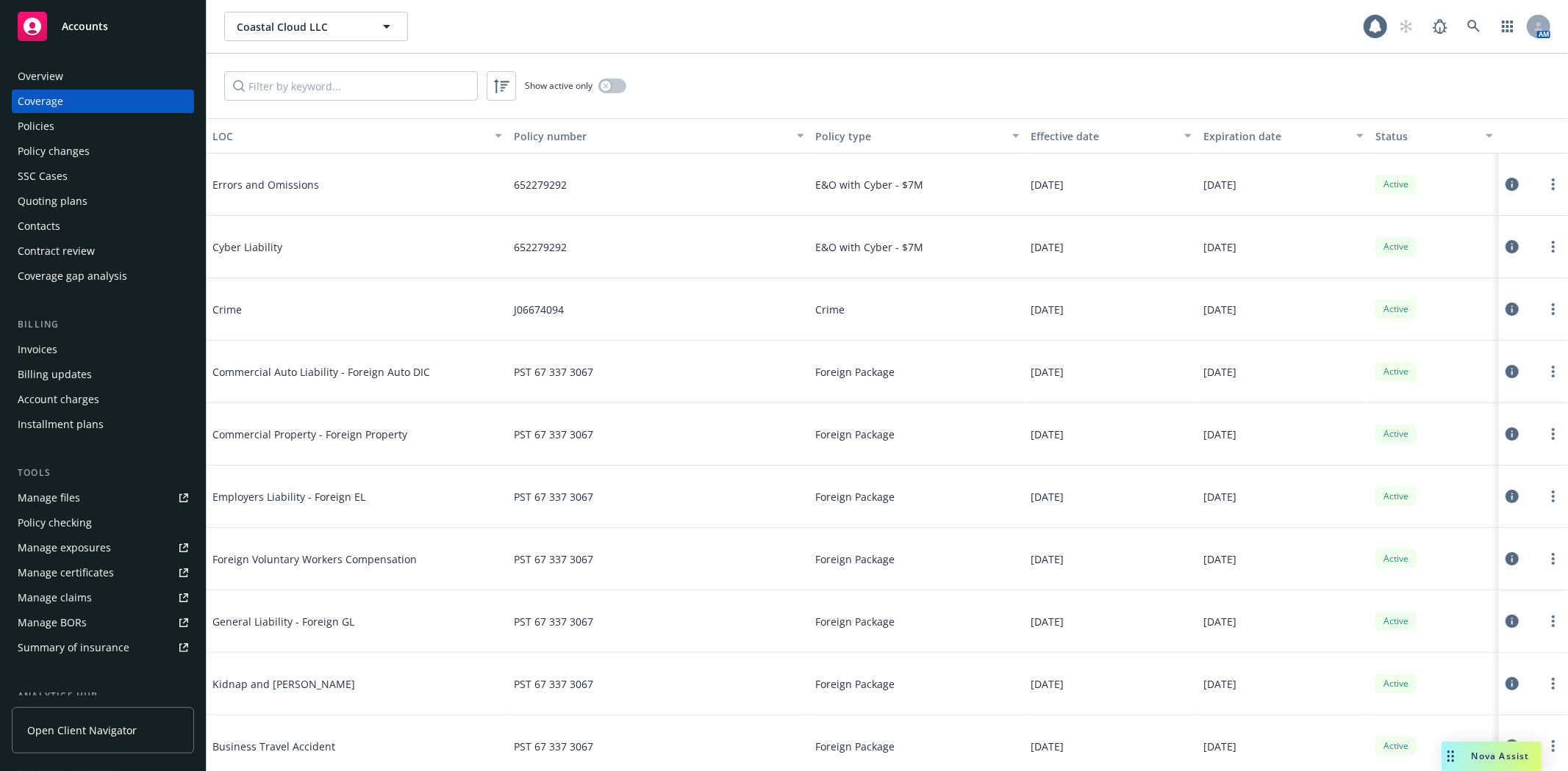
click at [60, 258] on div "Contract review" at bounding box center [56, 251] width 77 height 24
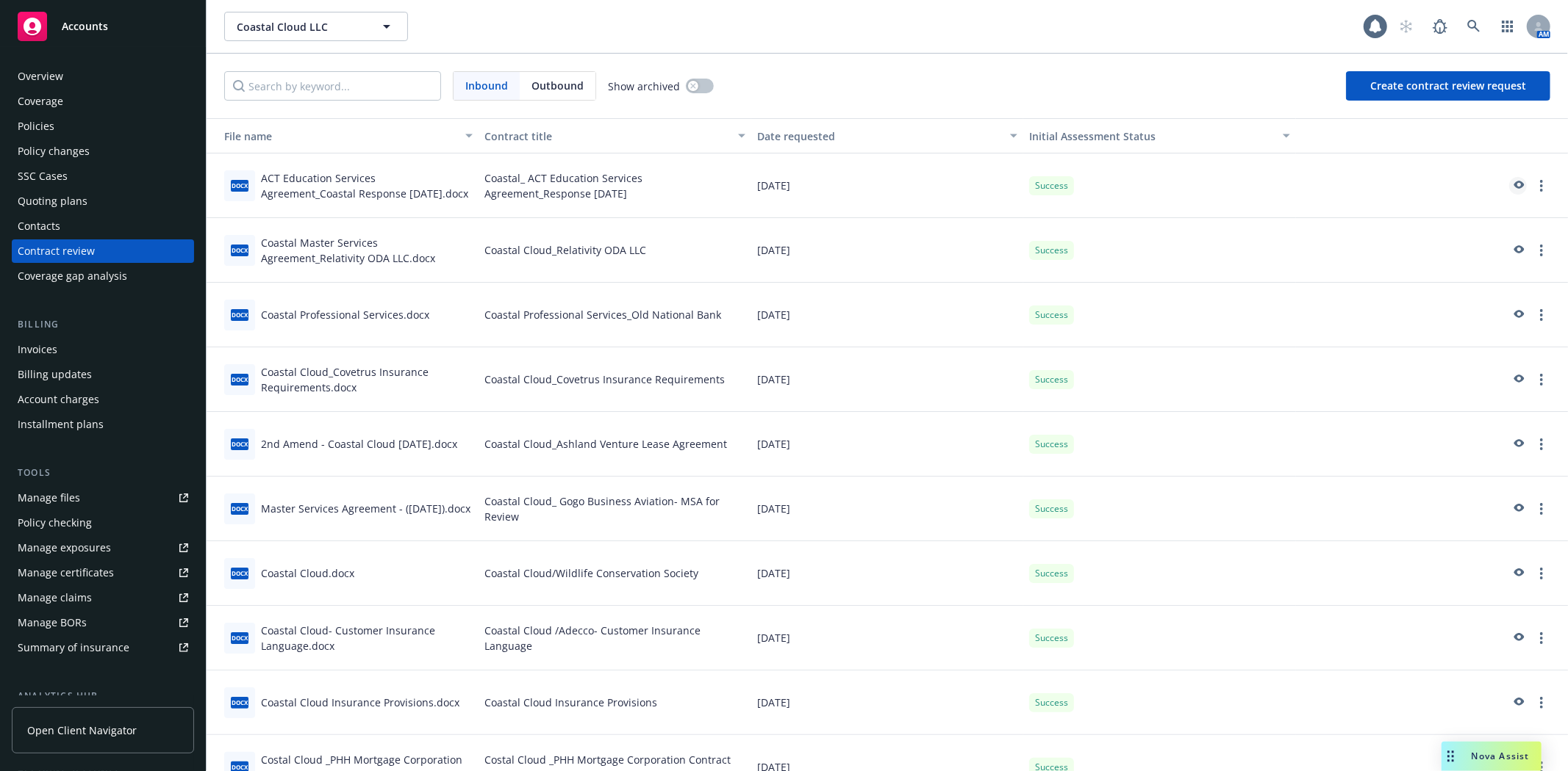
click at [1511, 182] on icon "preview" at bounding box center [1518, 185] width 13 height 10
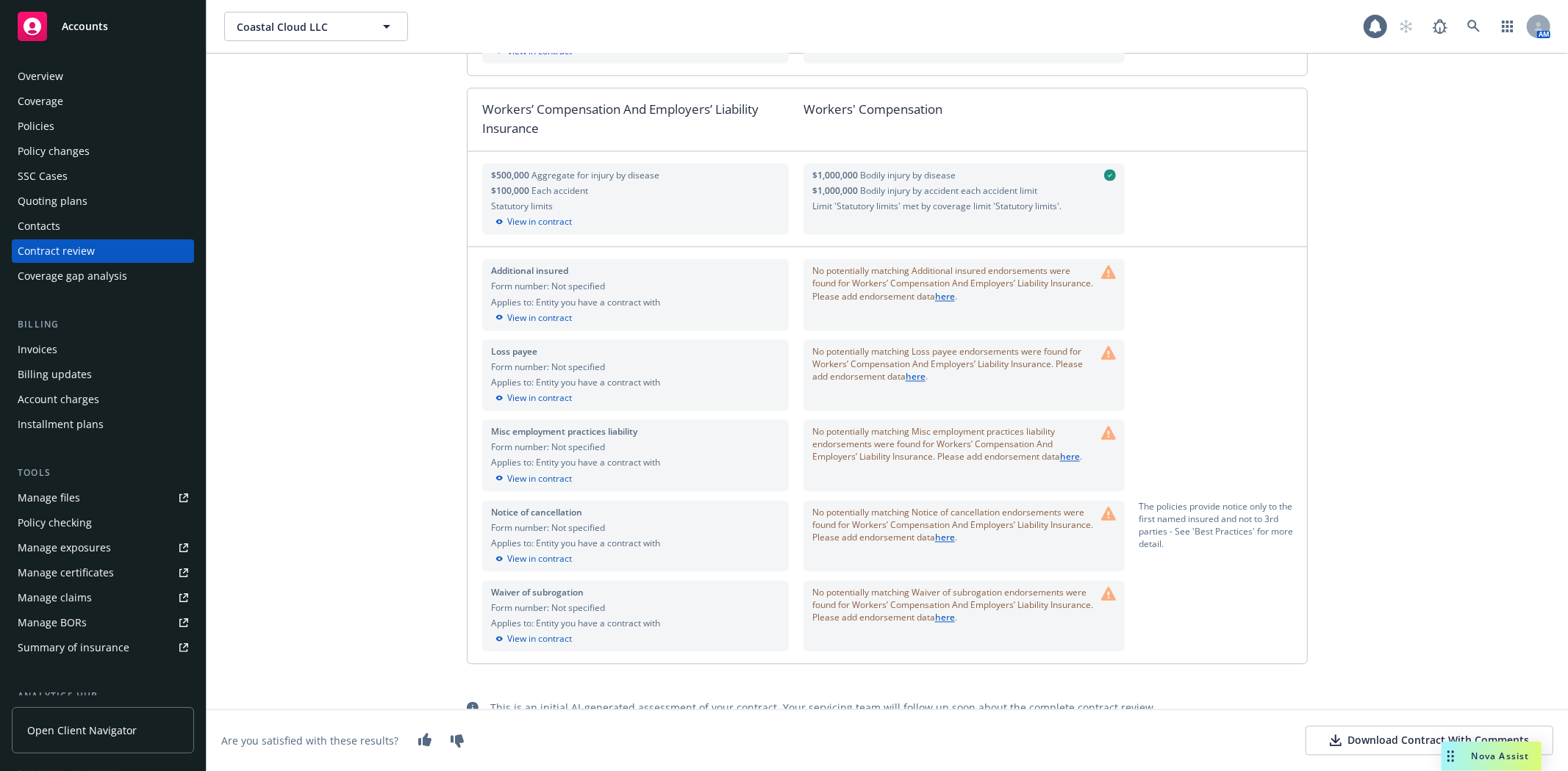
scroll to position [2340, 0]
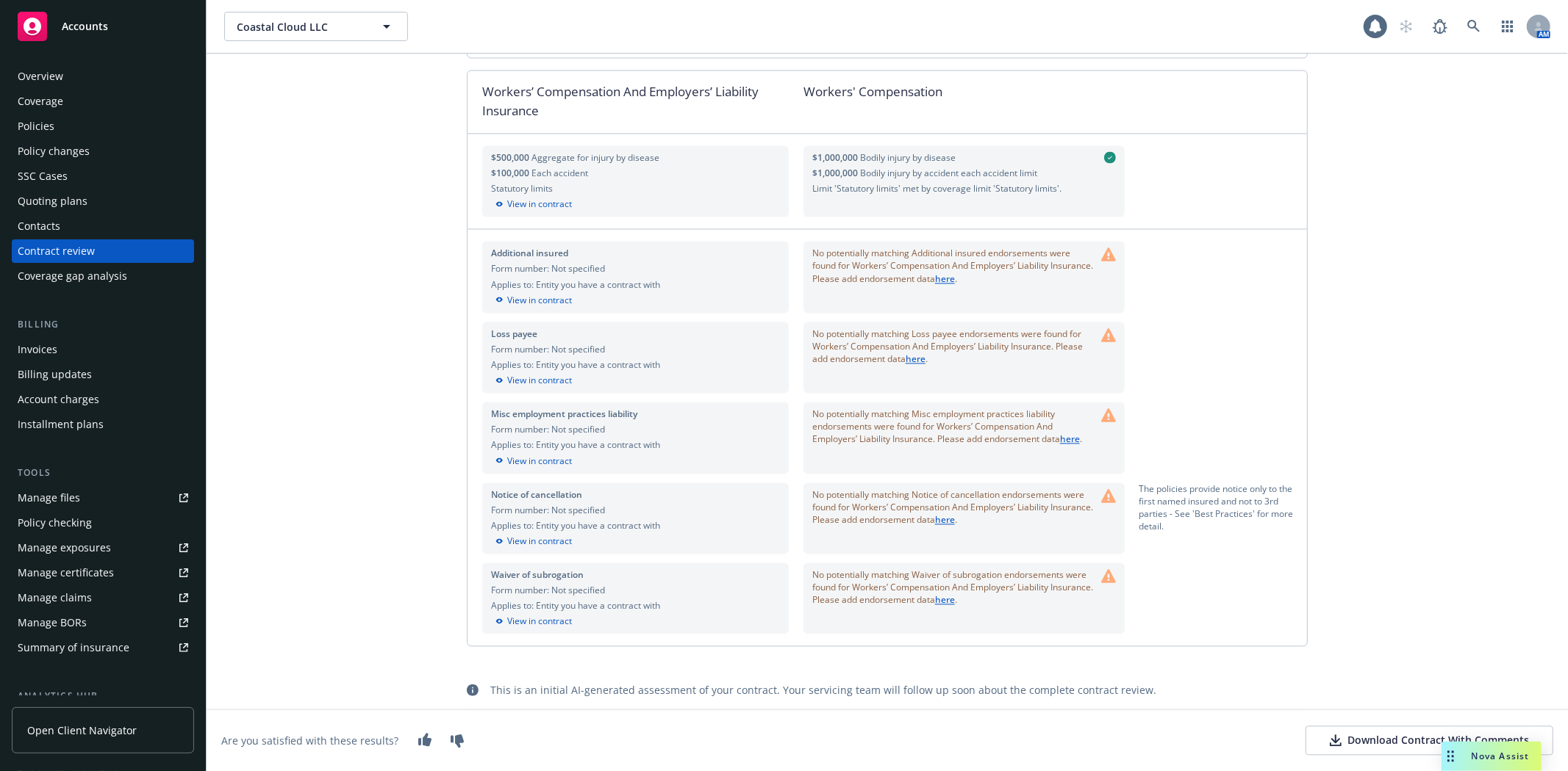
click at [954, 600] on link "here" at bounding box center [944, 601] width 20 height 13
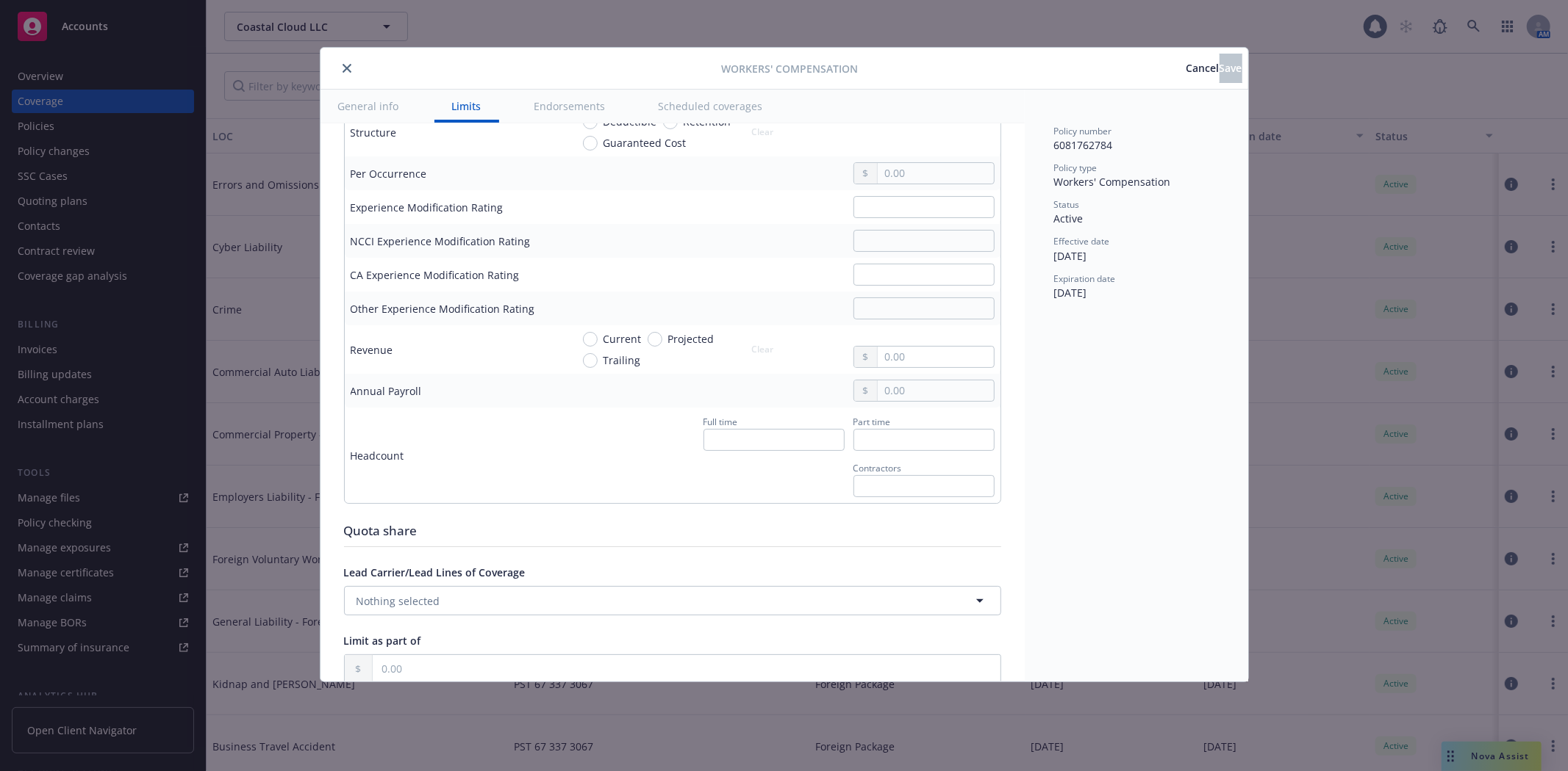
scroll to position [1237, 0]
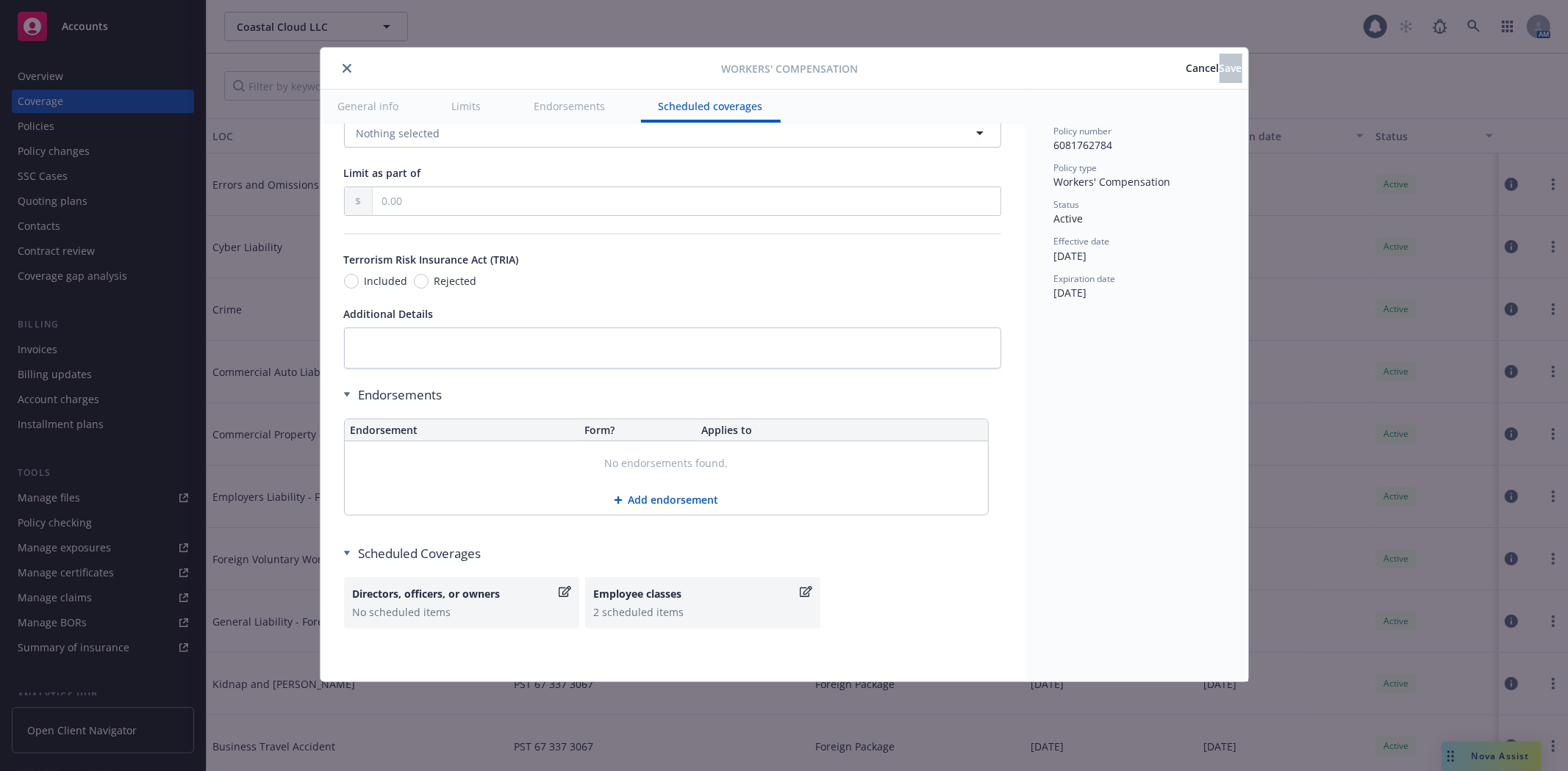
click at [614, 502] on icon at bounding box center [617, 500] width 9 height 9
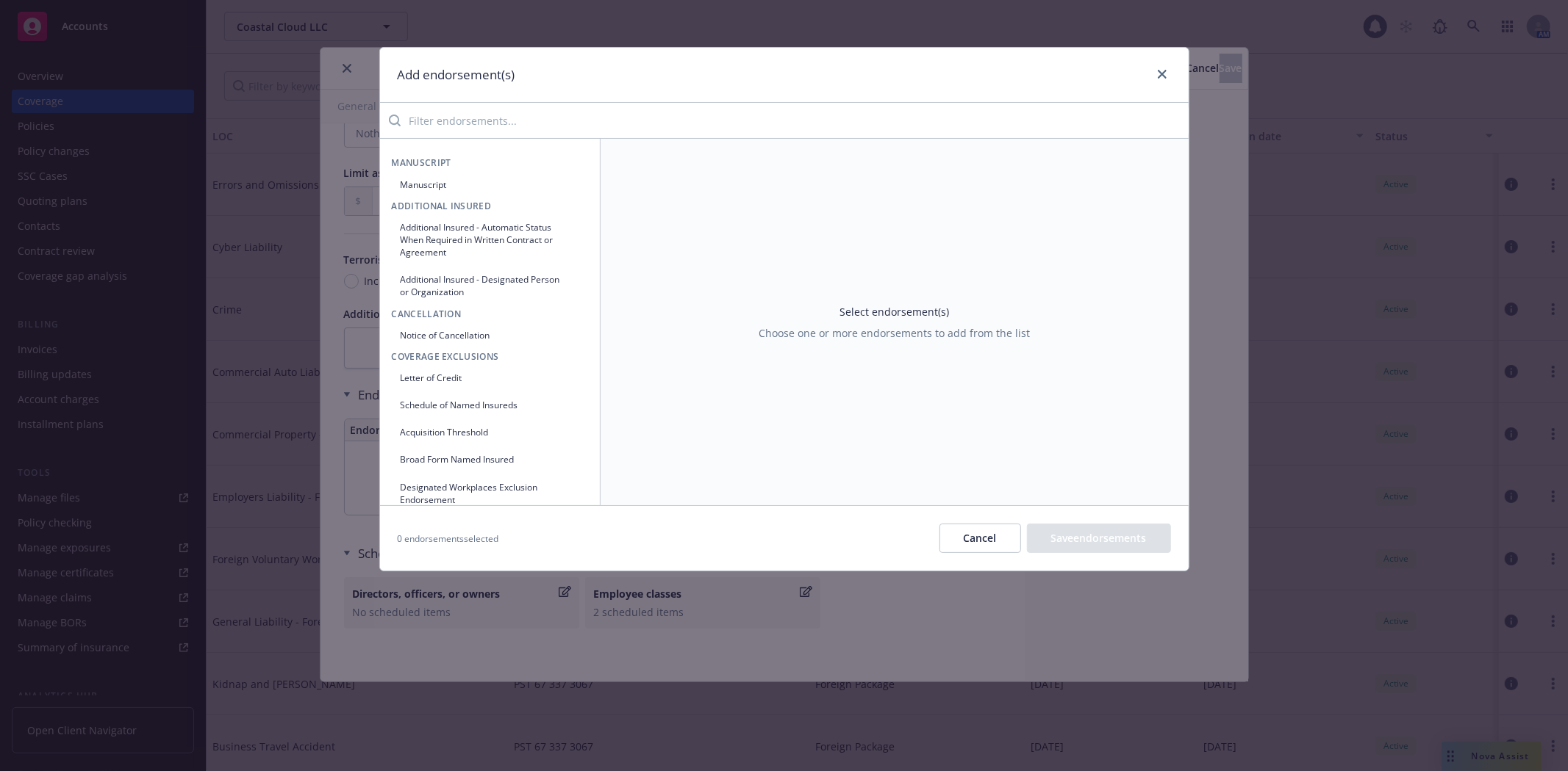
click at [504, 122] on input "search" at bounding box center [794, 120] width 788 height 29
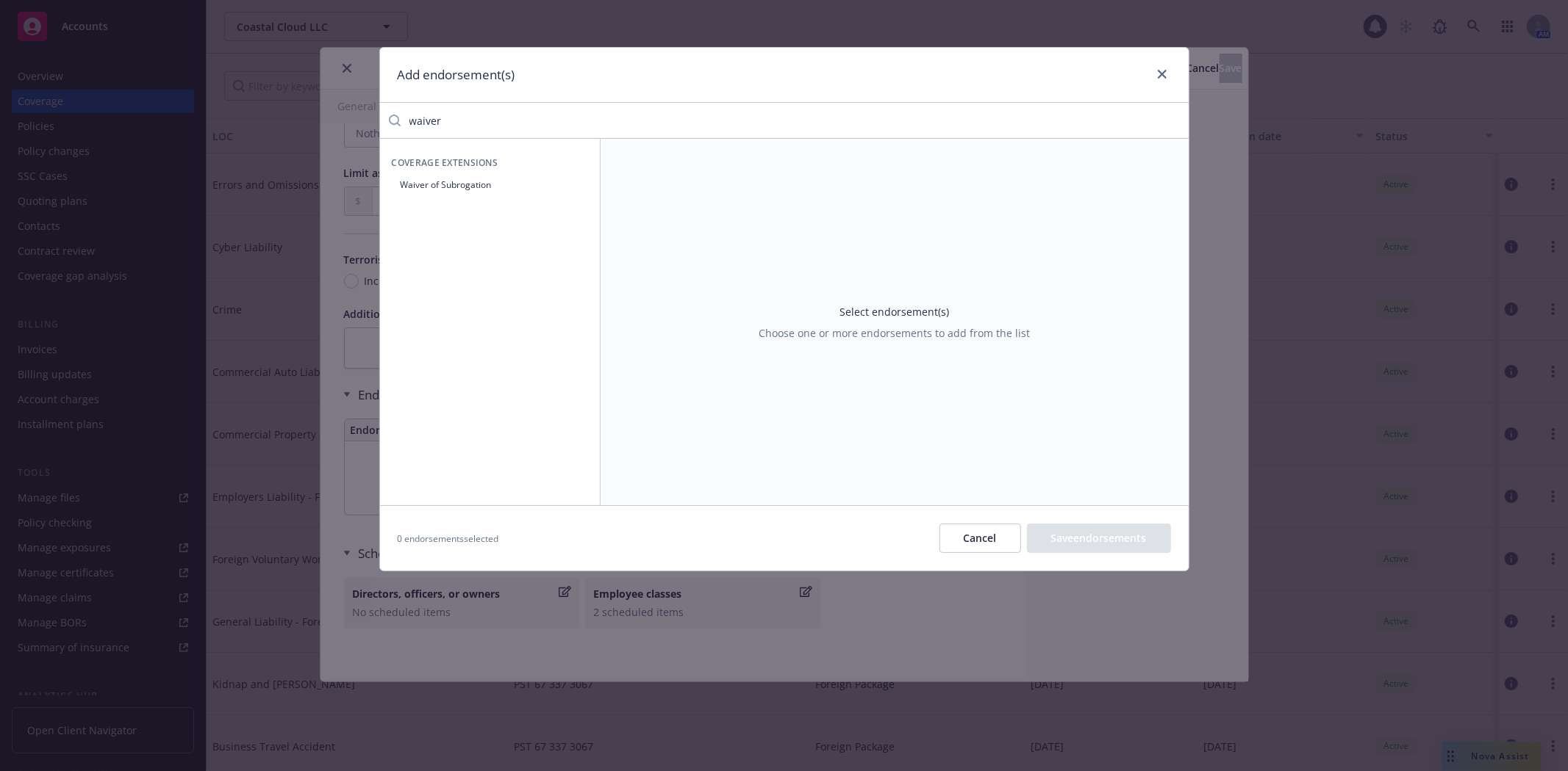
type input "waiver"
click at [463, 181] on button "Waiver of Subrogation" at bounding box center [490, 185] width 196 height 24
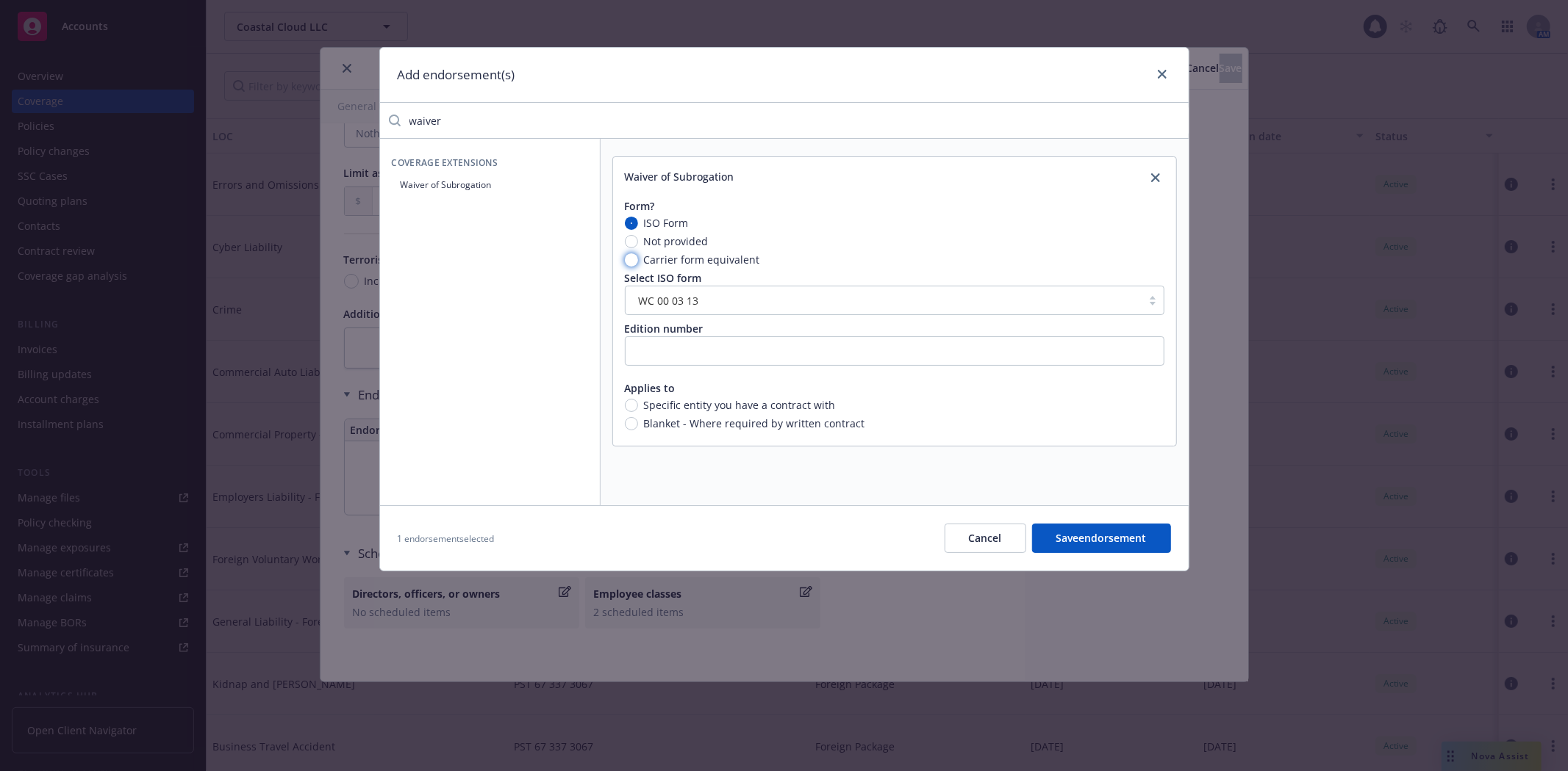
click at [632, 260] on input "Carrier form equivalent" at bounding box center [631, 260] width 13 height 13
radio input "true"
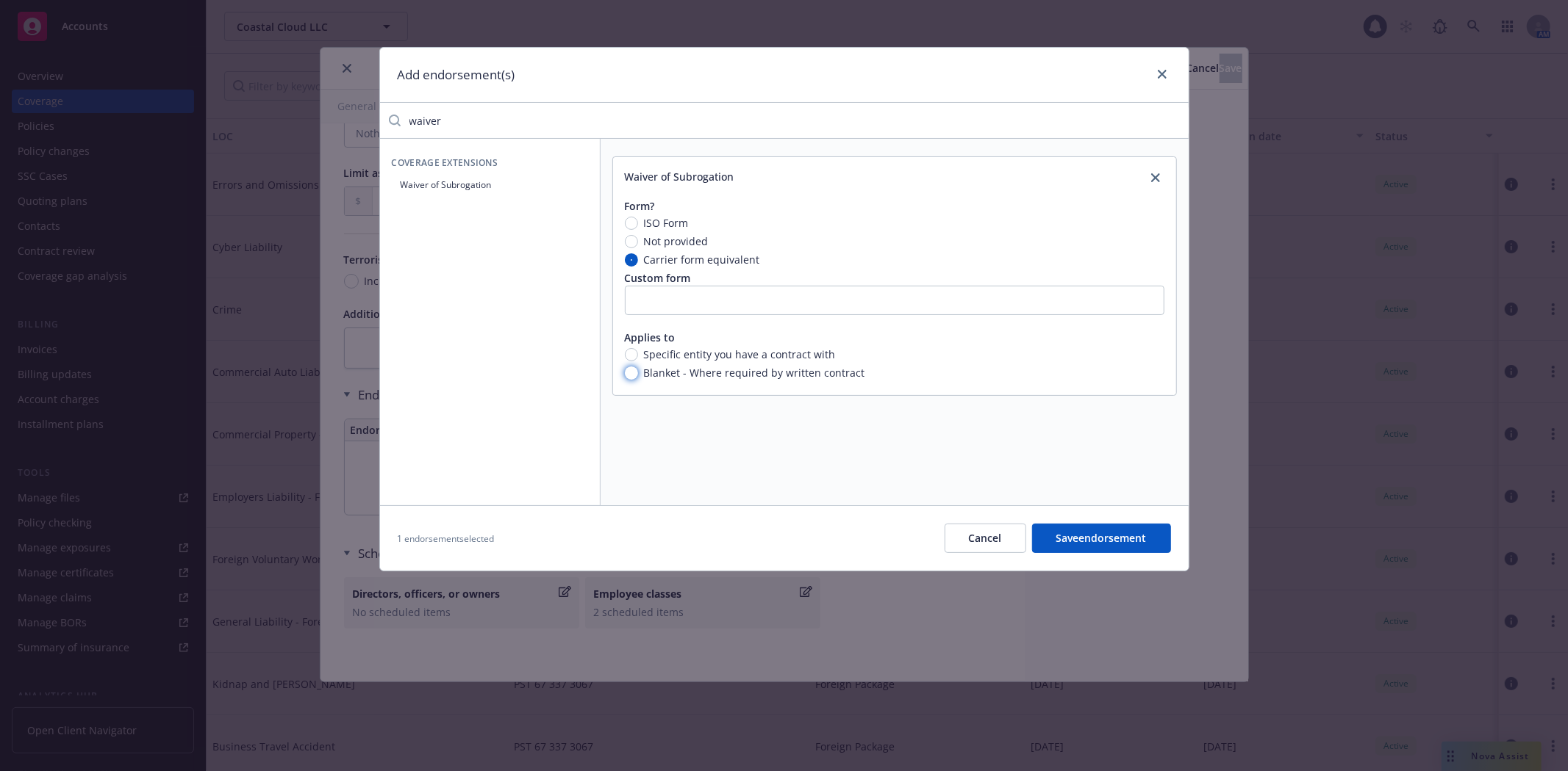
click at [625, 373] on input "Blanket - Where required by written contract" at bounding box center [631, 373] width 13 height 13
radio input "true"
click at [1078, 541] on button "Save endorsement" at bounding box center [1101, 538] width 139 height 29
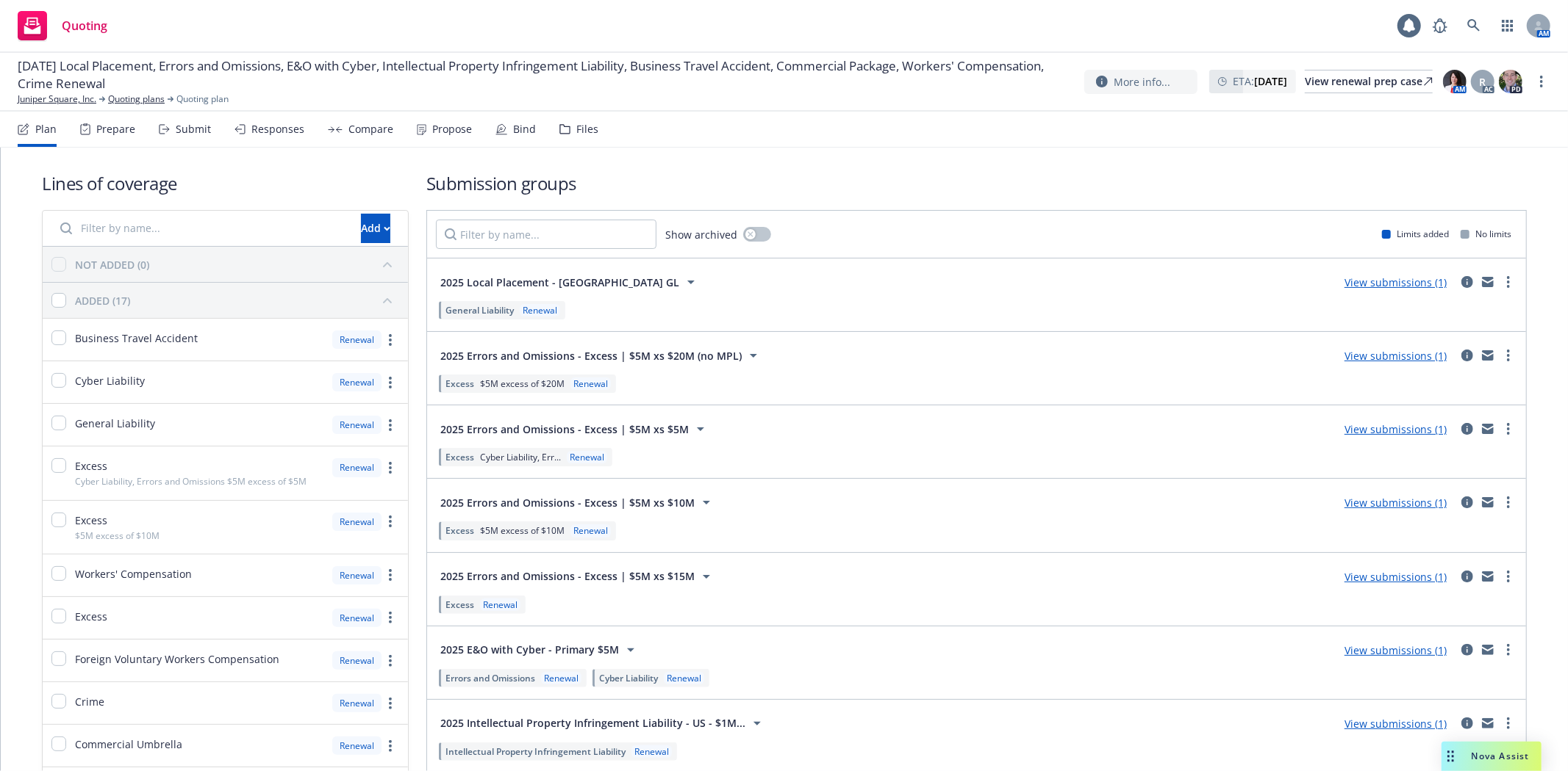
click at [1100, 165] on div "Lines of coverage Add NOT ADDED (0) ADDED (17) Business Travel Accident Renewal…" at bounding box center [784, 624] width 1485 height 954
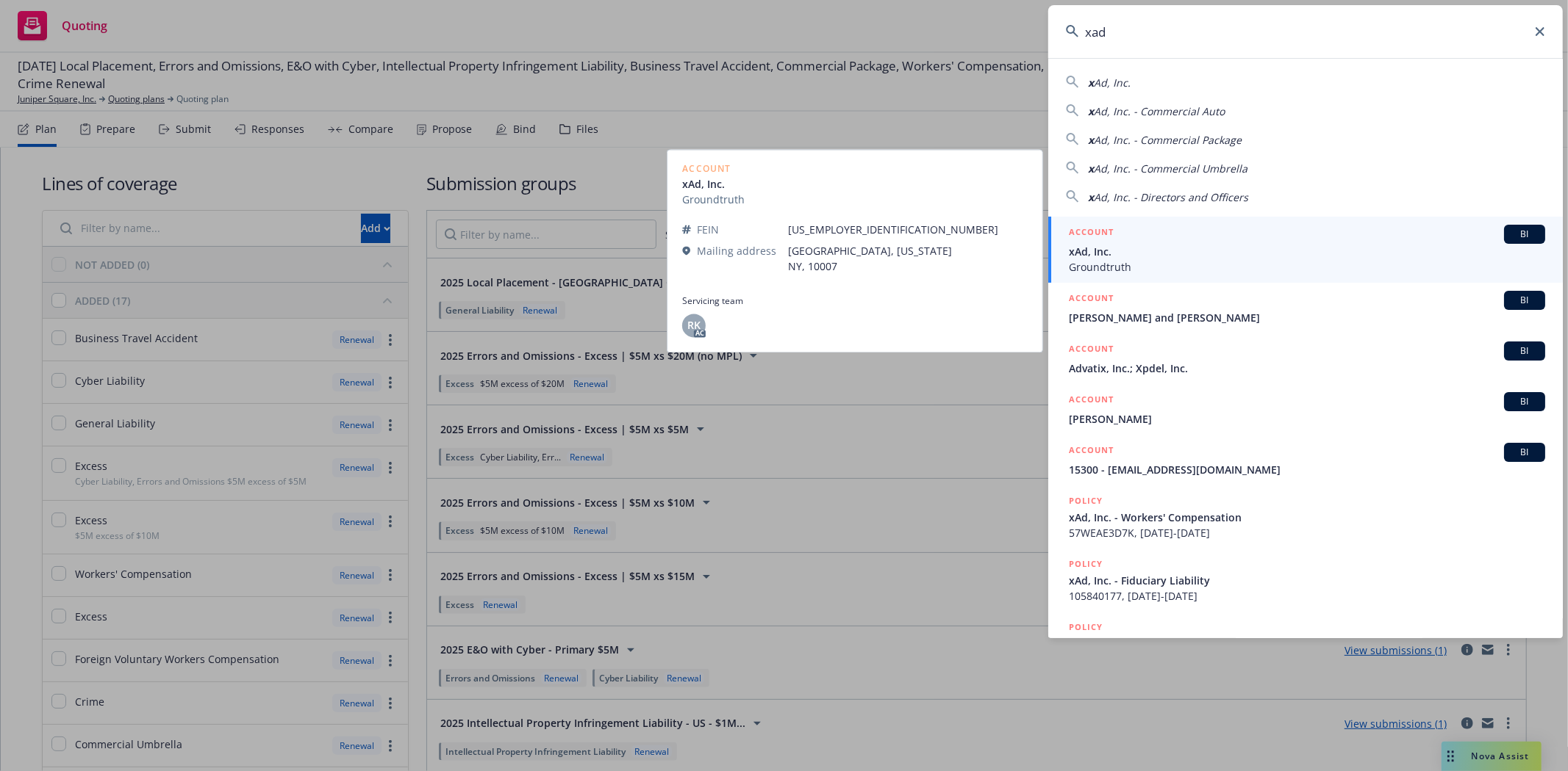
type input "xad"
click at [1233, 257] on span "xAd, Inc." at bounding box center [1306, 252] width 476 height 16
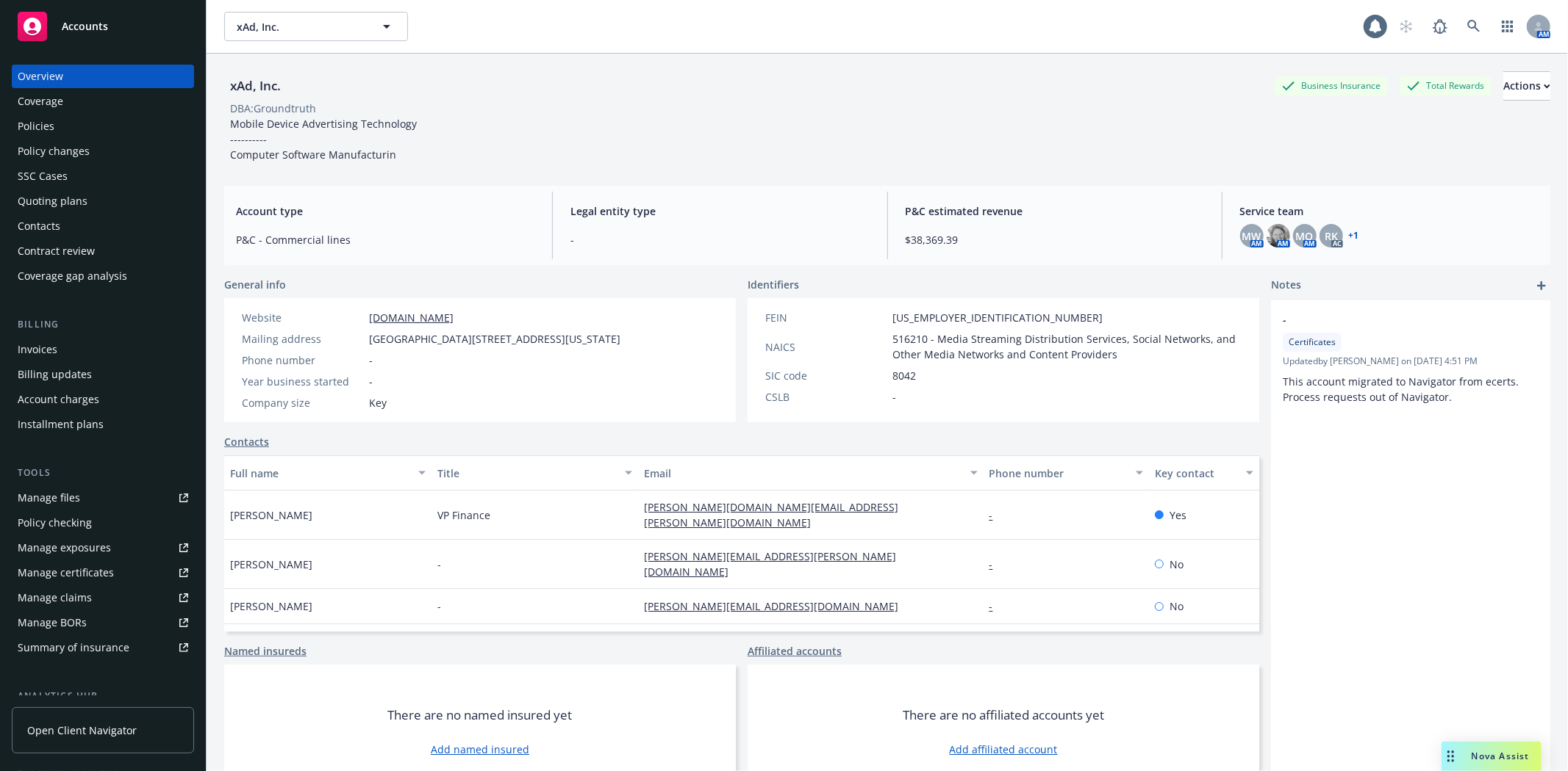
click at [88, 201] on div "Quoting plans" at bounding box center [102, 201] width 170 height 24
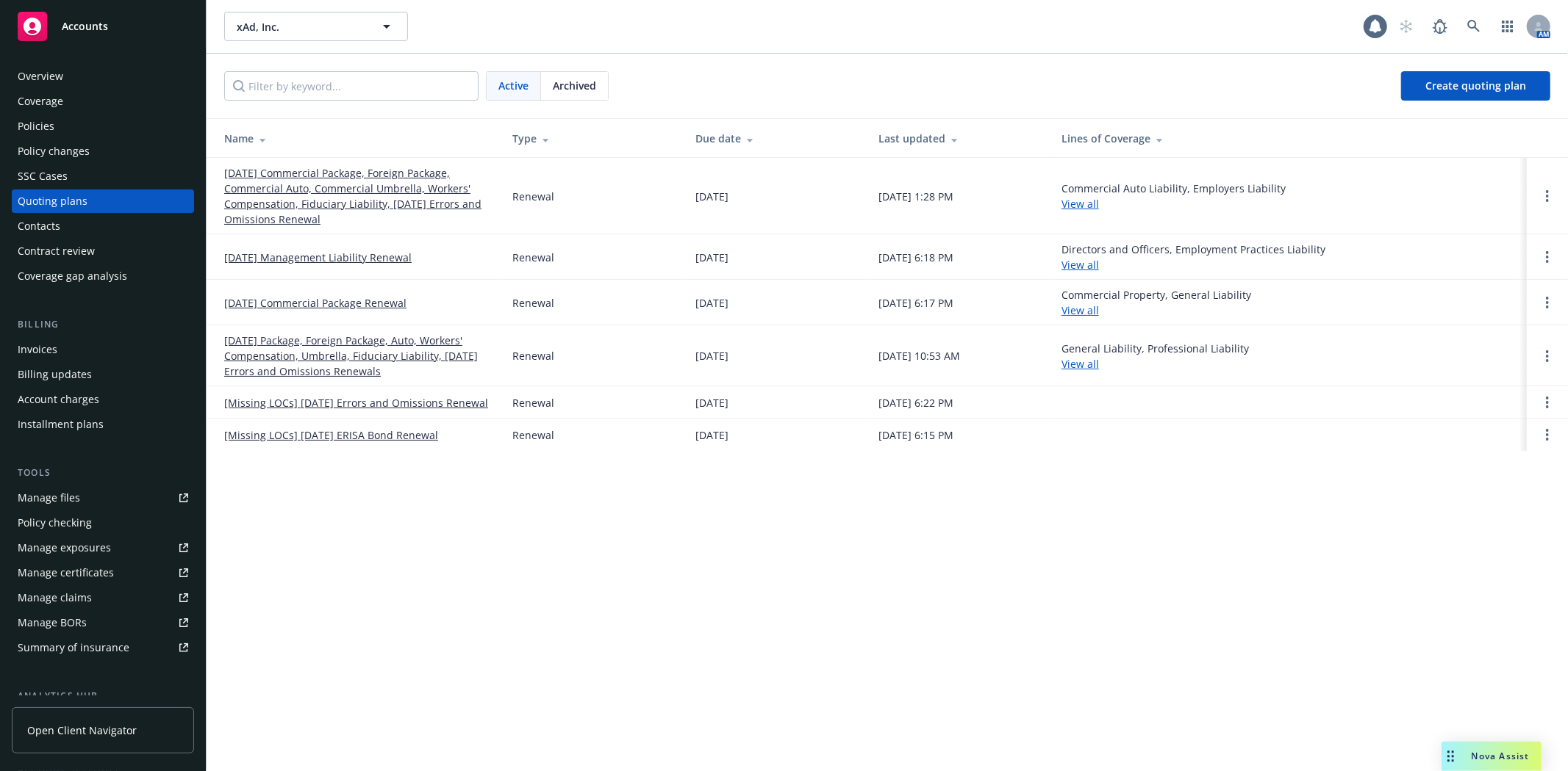
click at [407, 177] on link "[DATE] Commercial Package, Foreign Package, Commercial Auto, Commercial Umbrell…" at bounding box center [356, 196] width 265 height 62
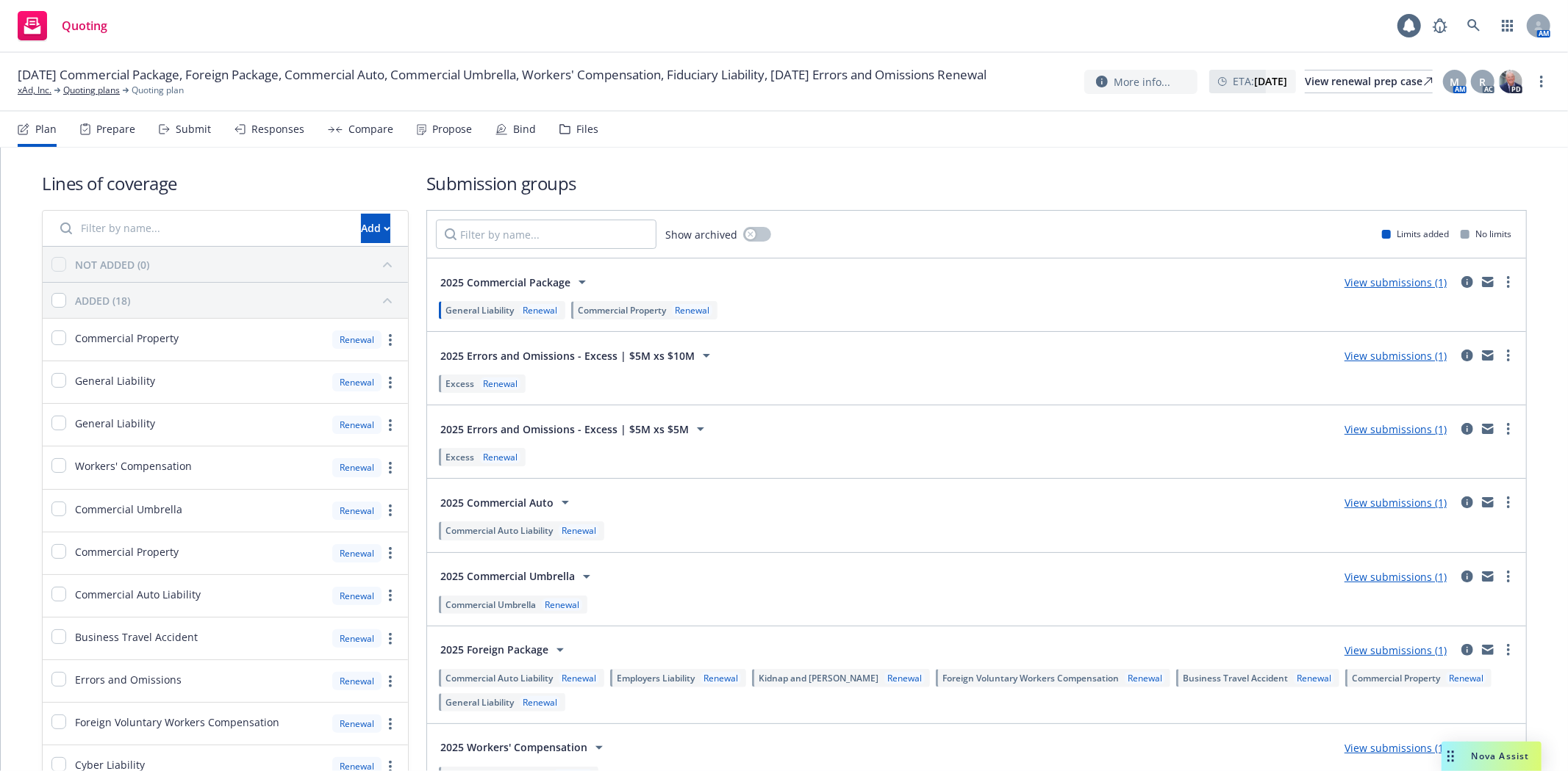
click at [200, 131] on div "Submit" at bounding box center [193, 129] width 35 height 12
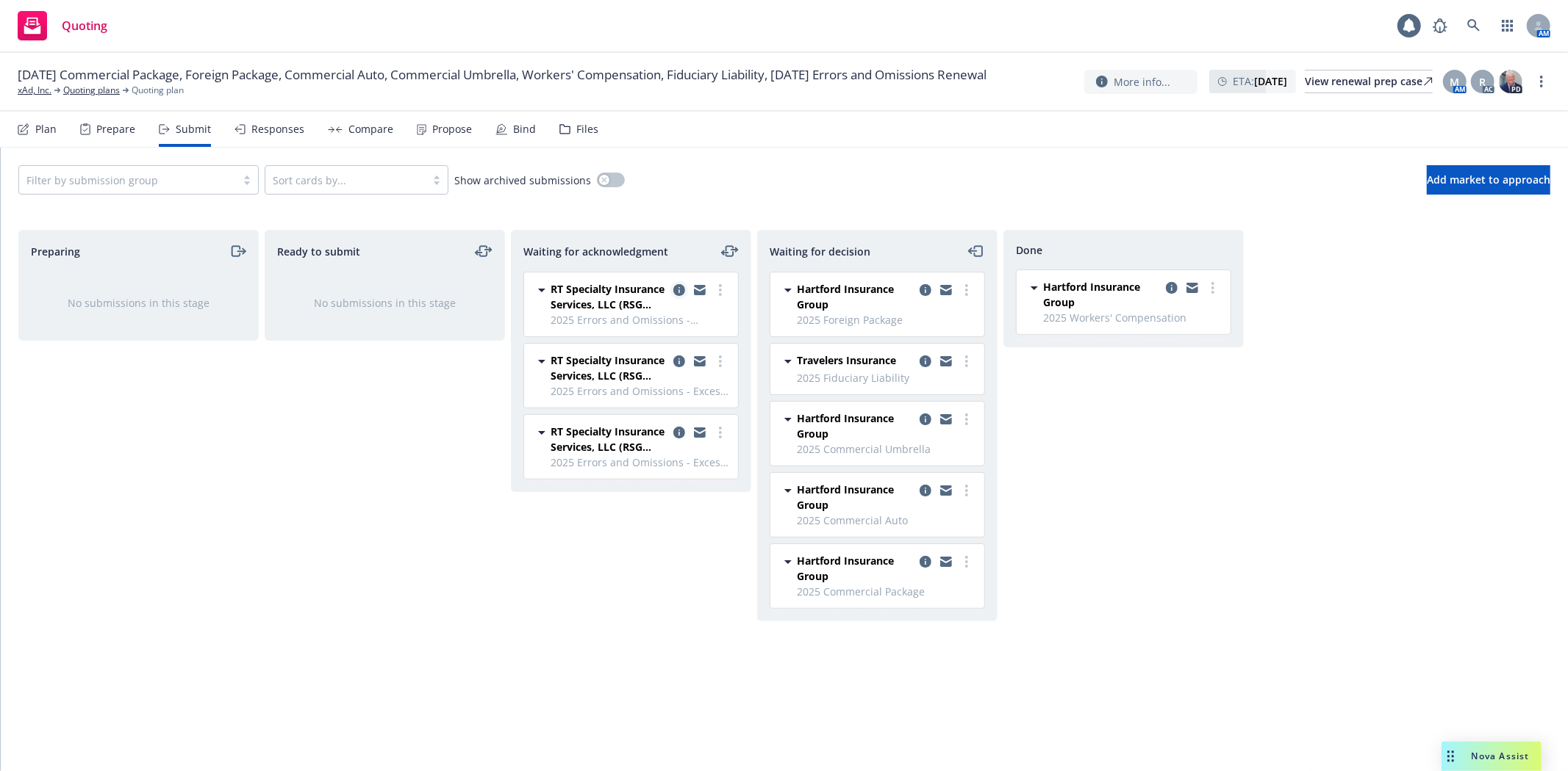
click at [675, 294] on icon "copy logging email" at bounding box center [679, 290] width 12 height 12
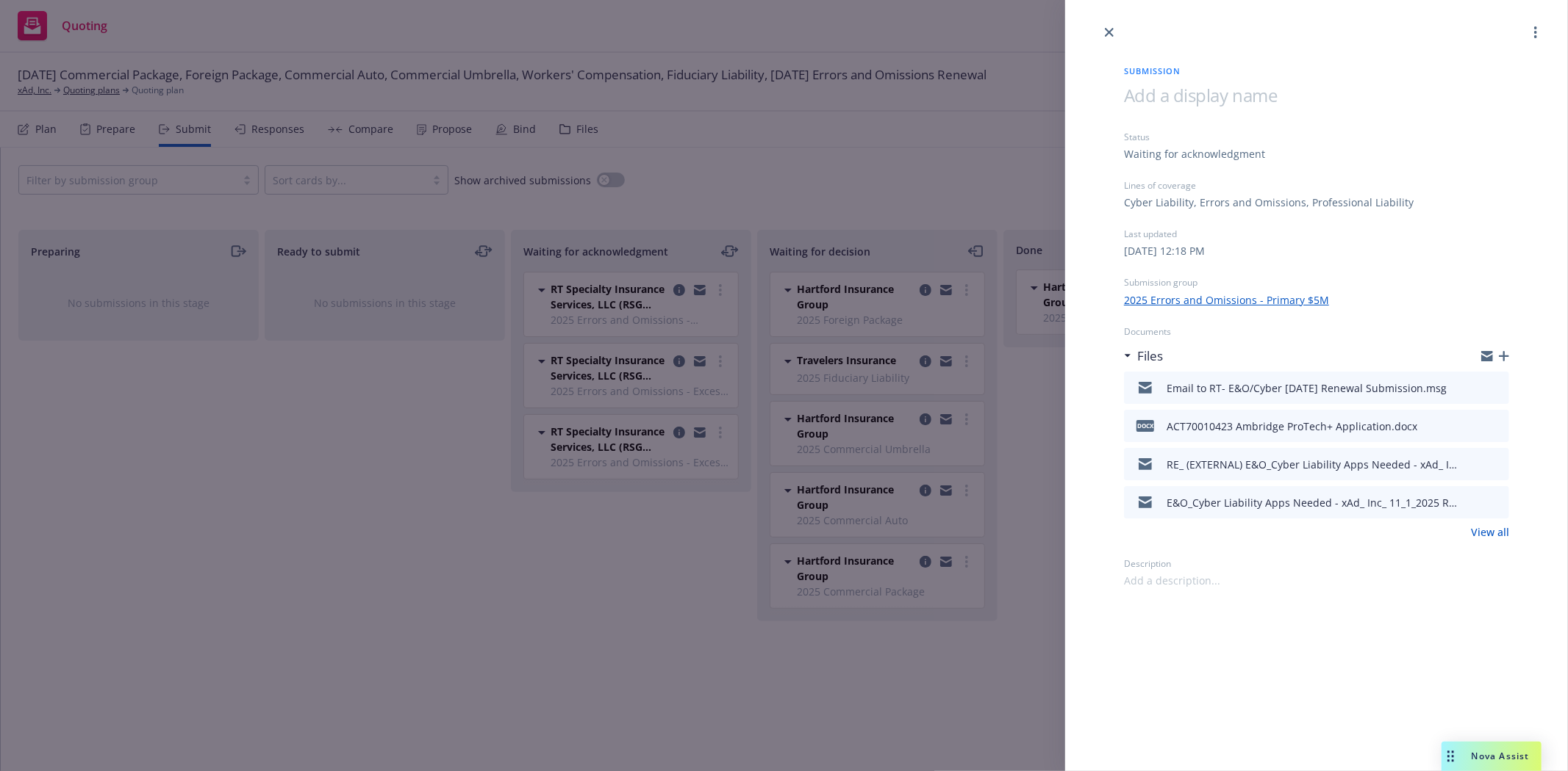
click at [1471, 387] on icon "download file" at bounding box center [1471, 385] width 9 height 9
click at [1490, 34] on div at bounding box center [1317, 20] width 503 height 41
click at [1108, 33] on icon "close" at bounding box center [1108, 32] width 9 height 9
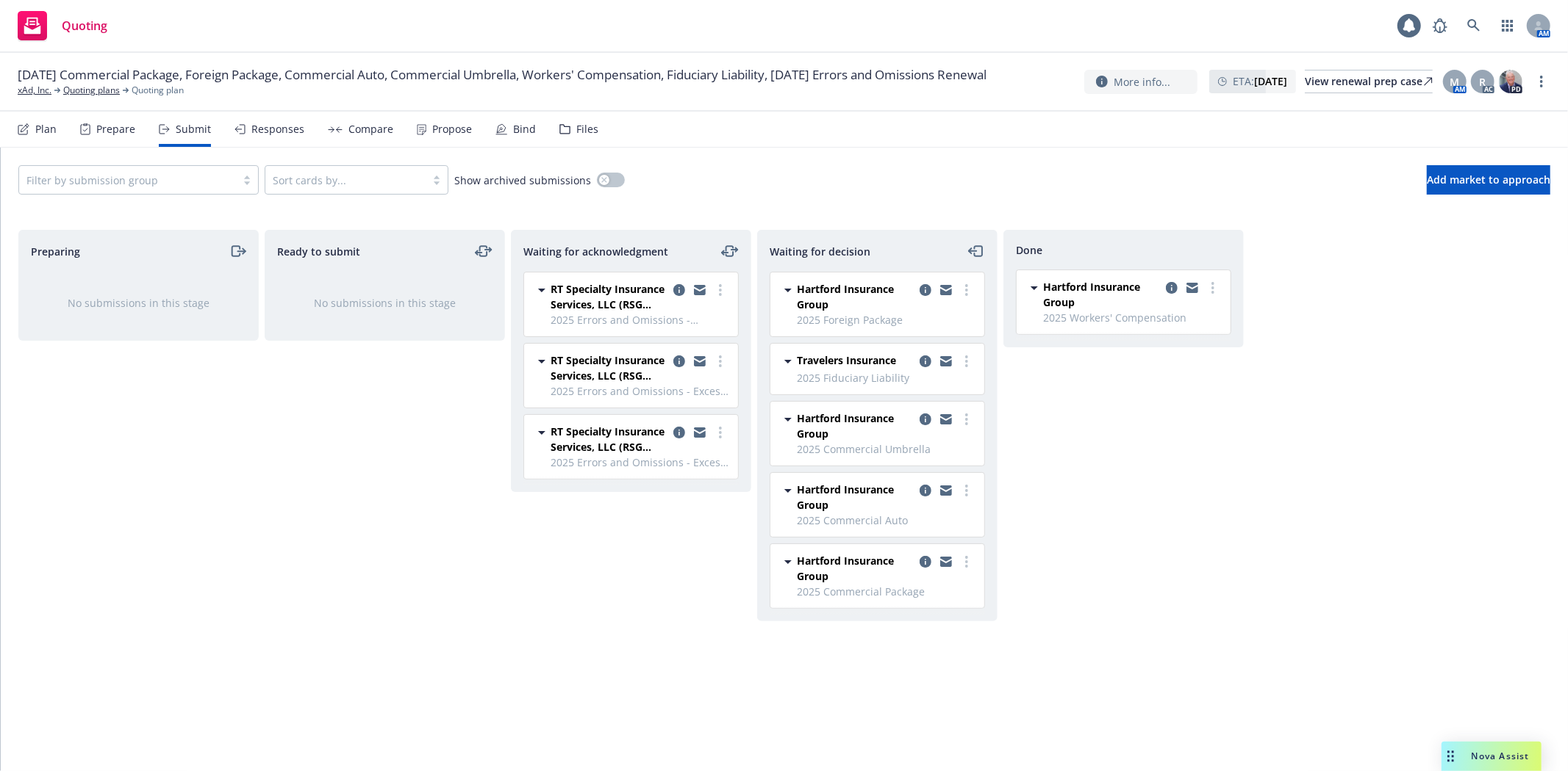
click at [1296, 543] on div "Preparing No submissions in this stage Ready to submit No submissions in this s…" at bounding box center [784, 485] width 1532 height 510
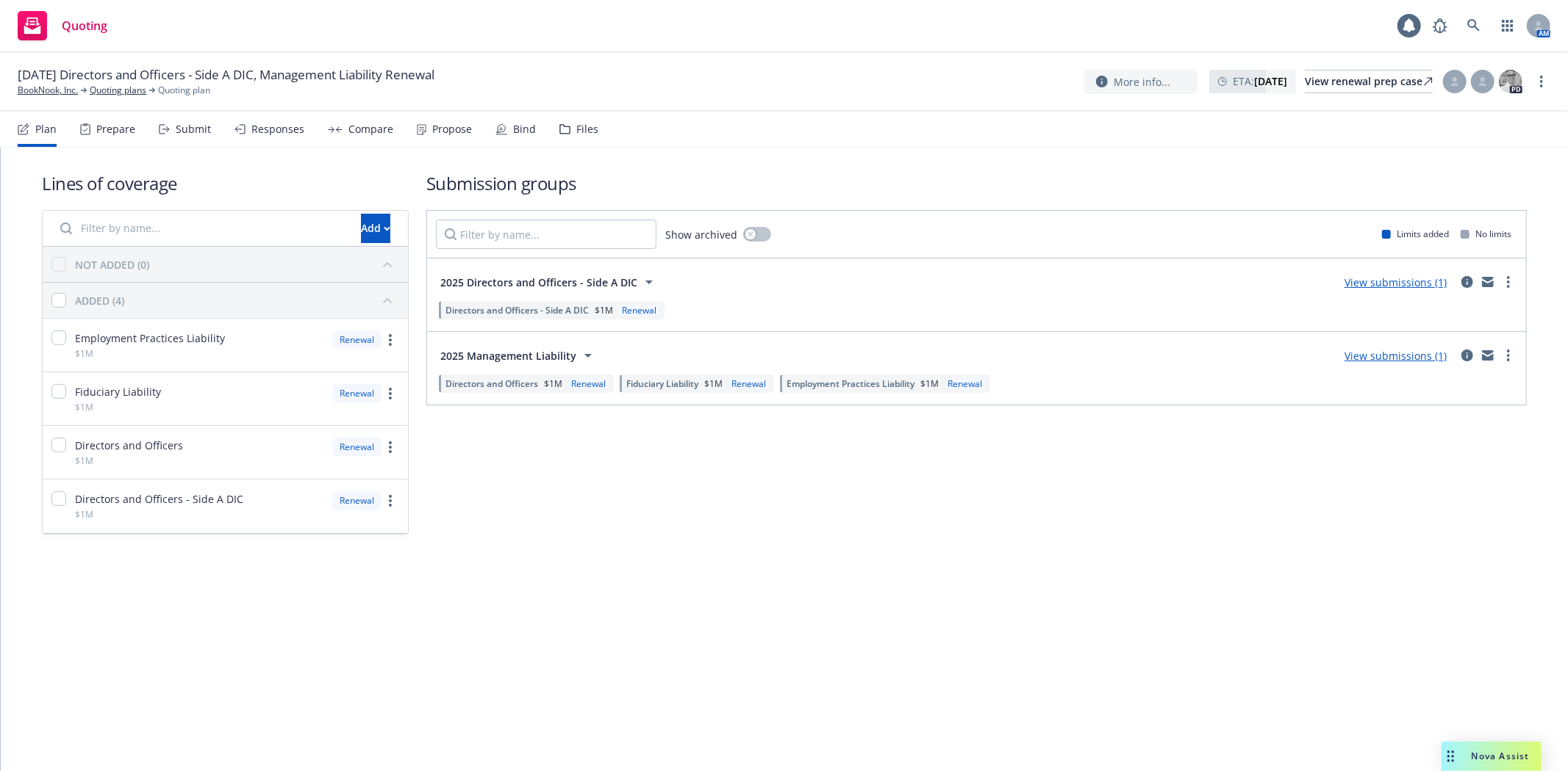
click at [200, 130] on div "Submit" at bounding box center [193, 129] width 35 height 12
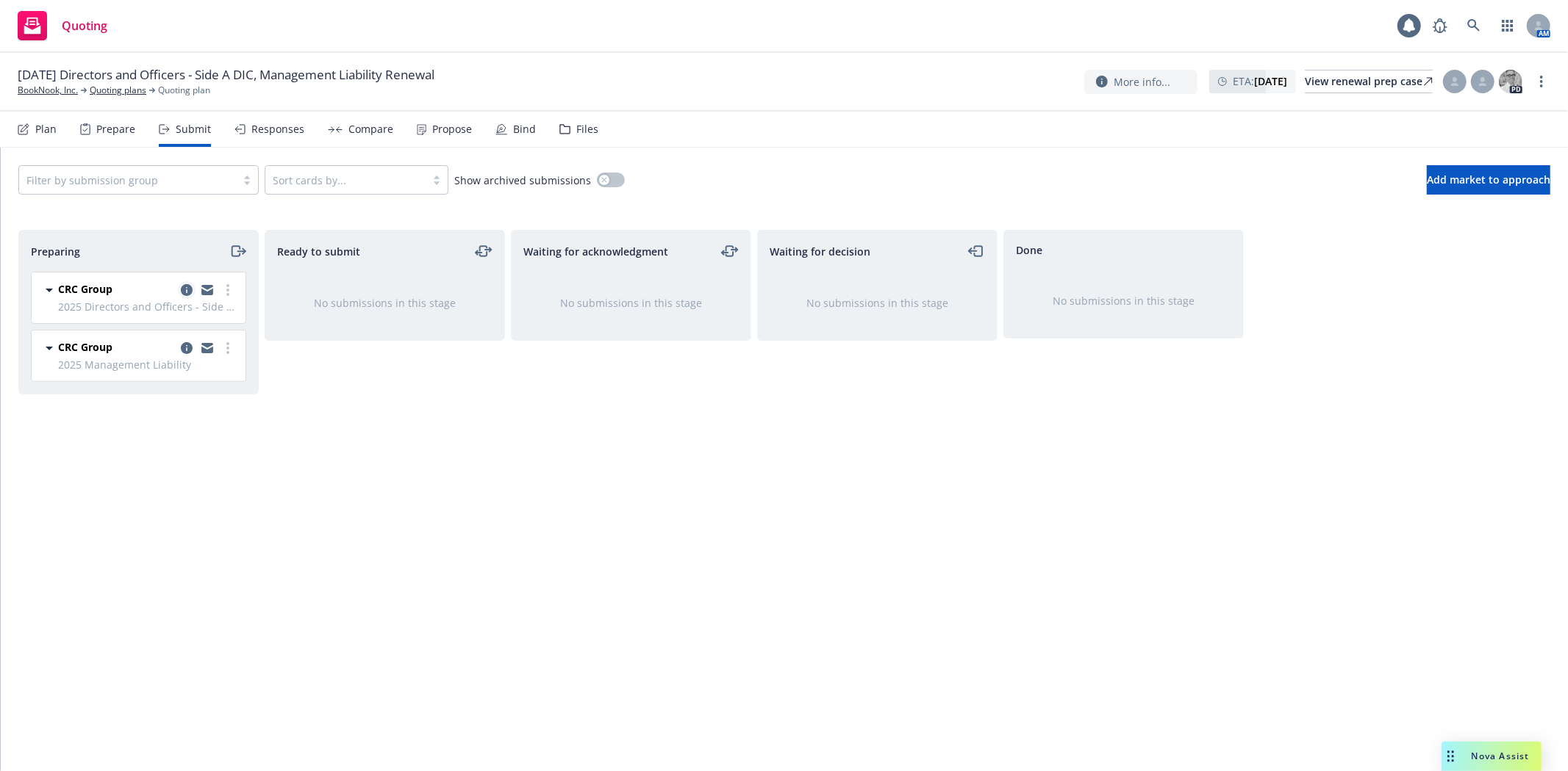
click at [186, 291] on icon "copy logging email" at bounding box center [186, 290] width 12 height 12
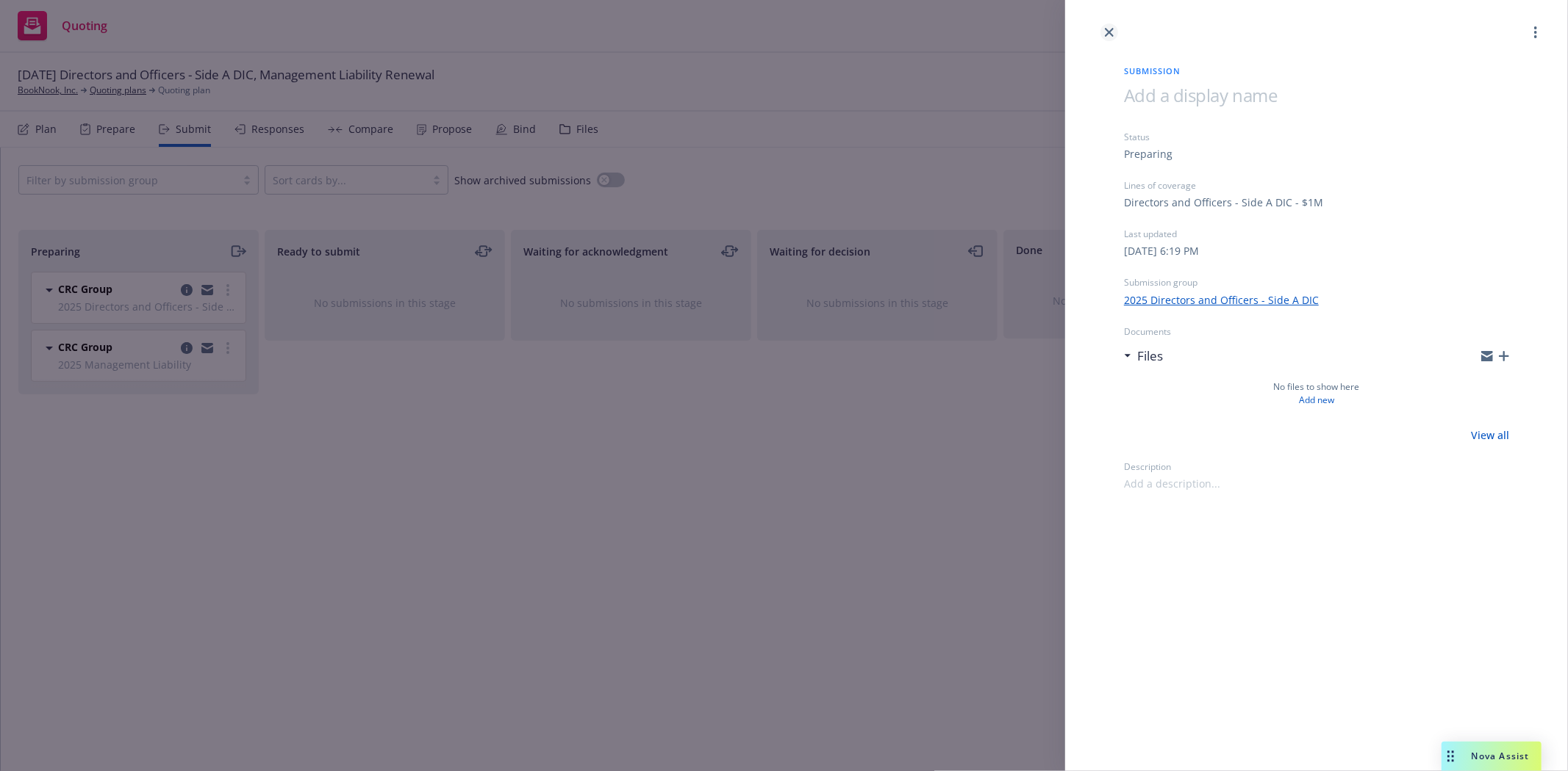
click at [1113, 29] on icon "close" at bounding box center [1108, 32] width 9 height 9
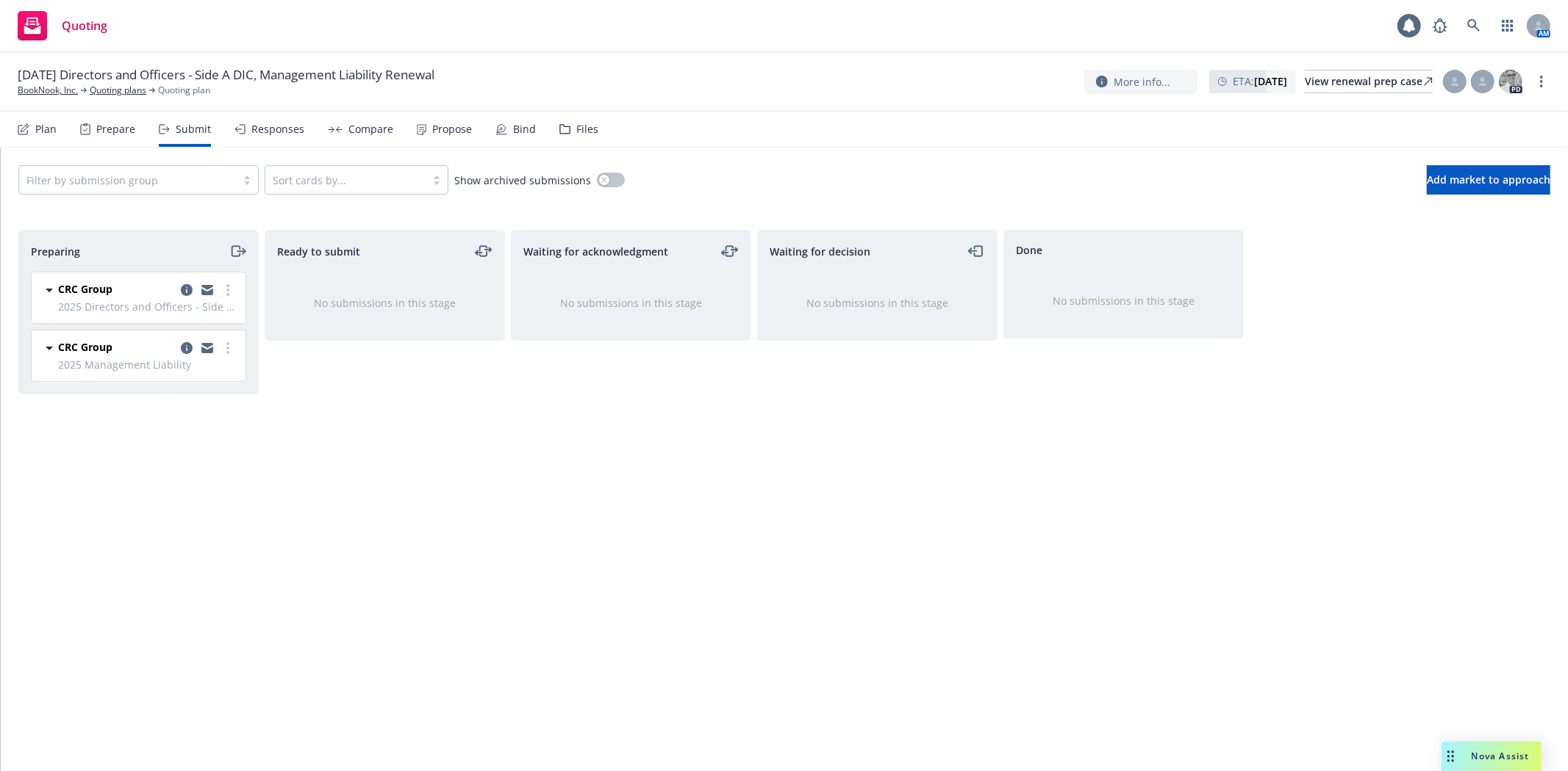
click at [53, 135] on div "Plan" at bounding box center [37, 129] width 39 height 35
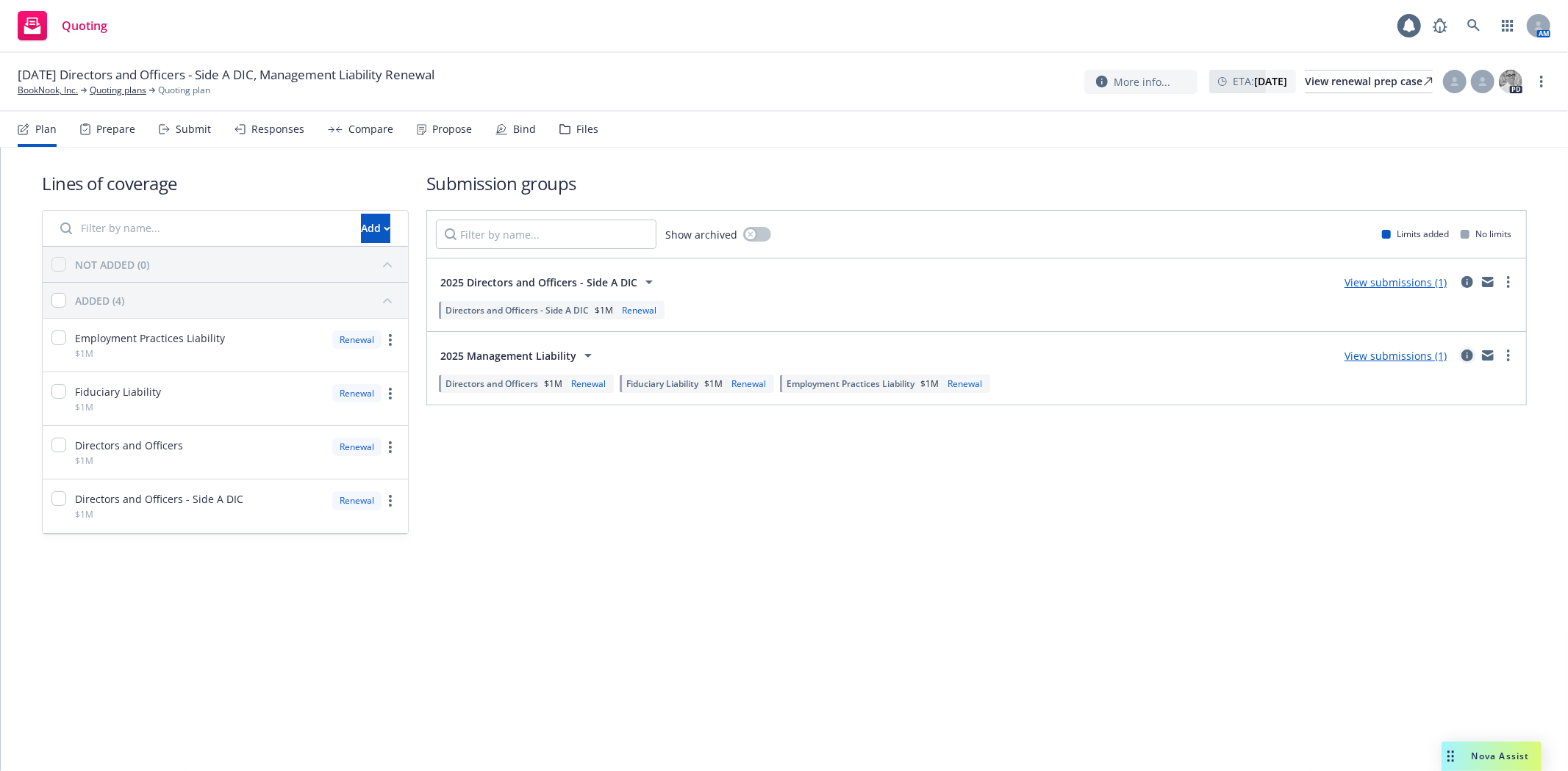
click at [1471, 357] on icon "circleInformation" at bounding box center [1467, 355] width 12 height 12
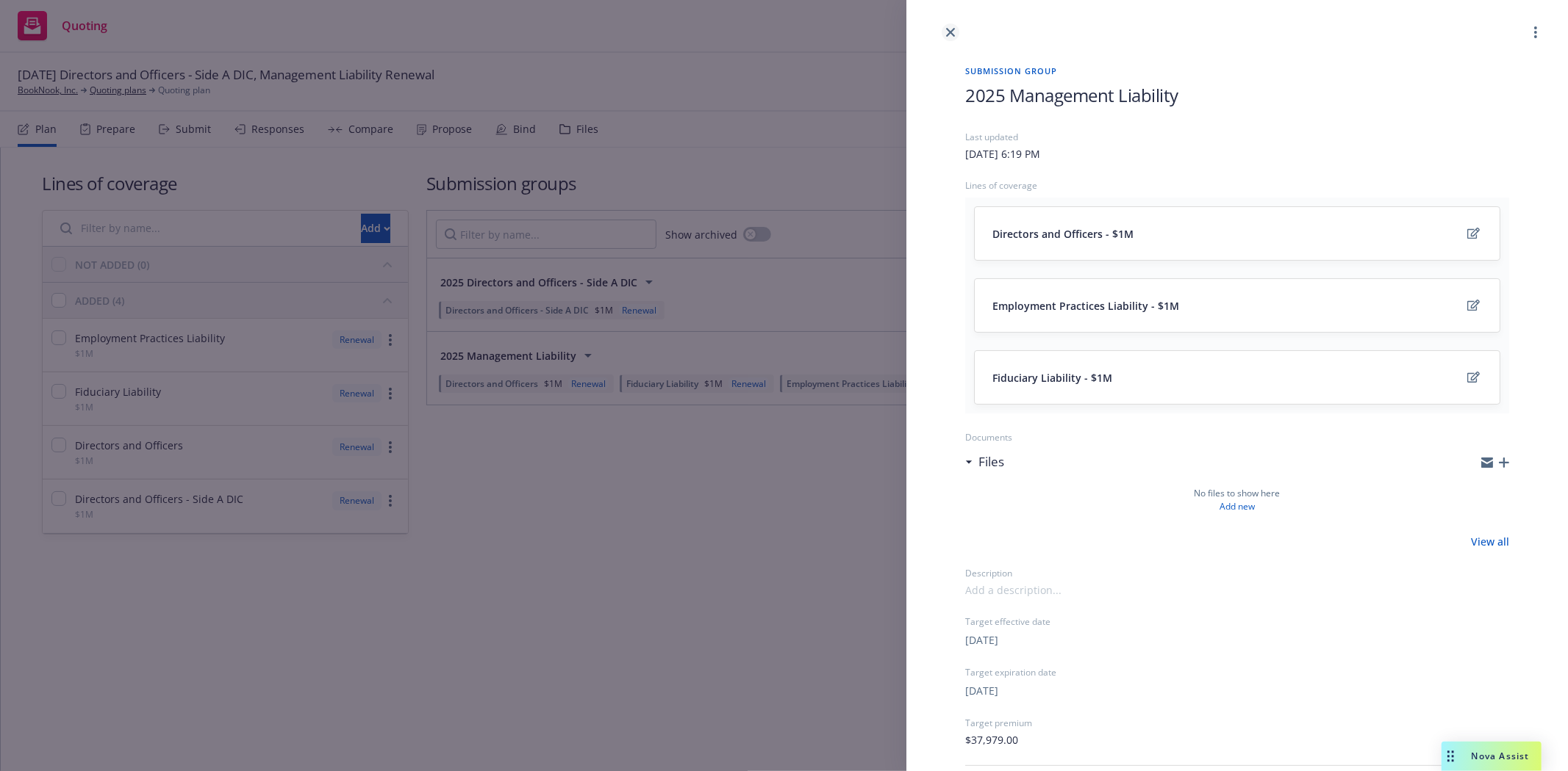
click at [954, 30] on icon "close" at bounding box center [950, 32] width 9 height 9
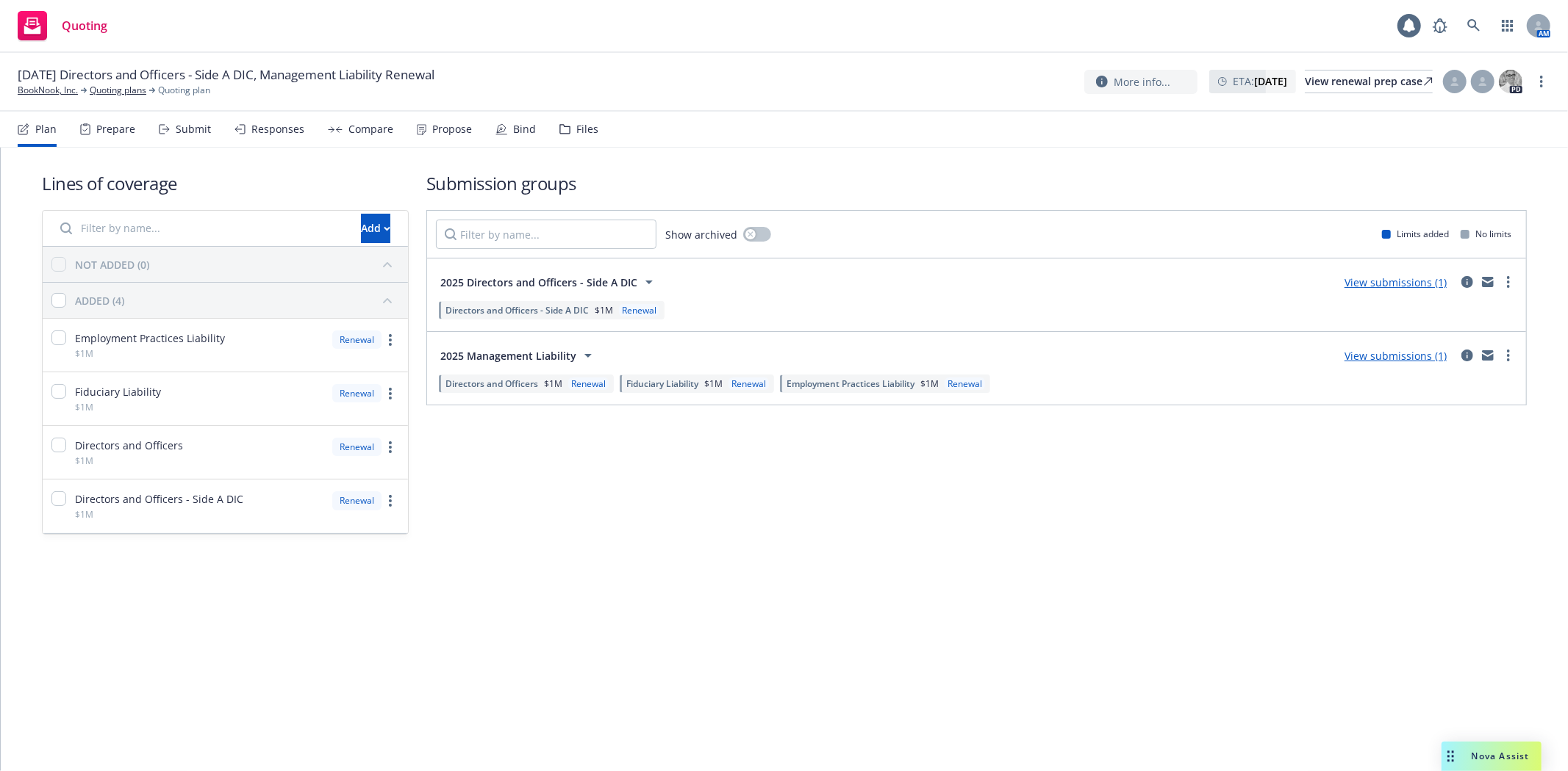
click at [581, 137] on div "Files" at bounding box center [579, 129] width 39 height 35
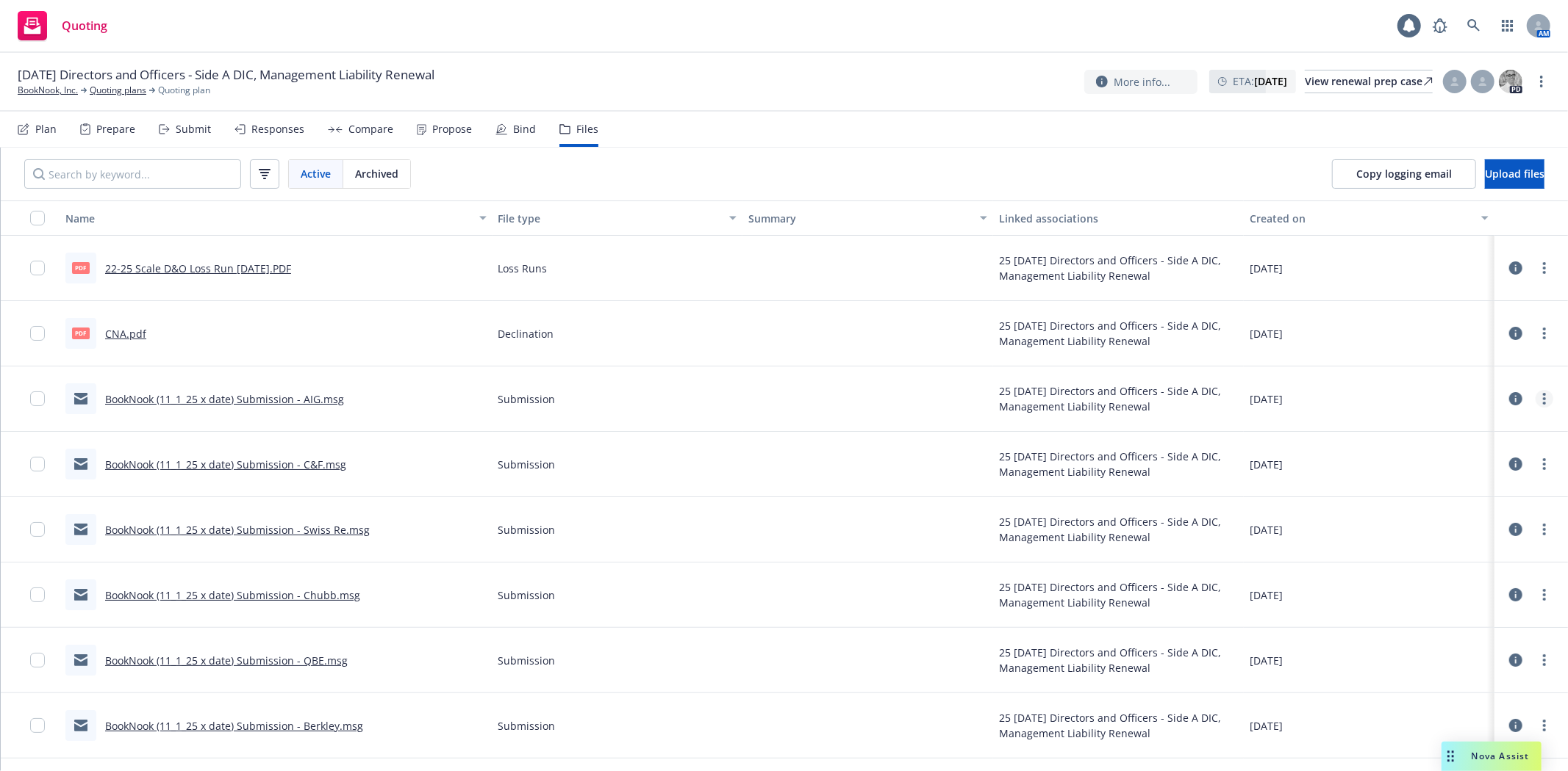
click at [1536, 400] on link "more" at bounding box center [1544, 399] width 17 height 17
click at [284, 466] on link "BookNook (11_1_25 x date) Submission - C&F.msg" at bounding box center [225, 465] width 241 height 14
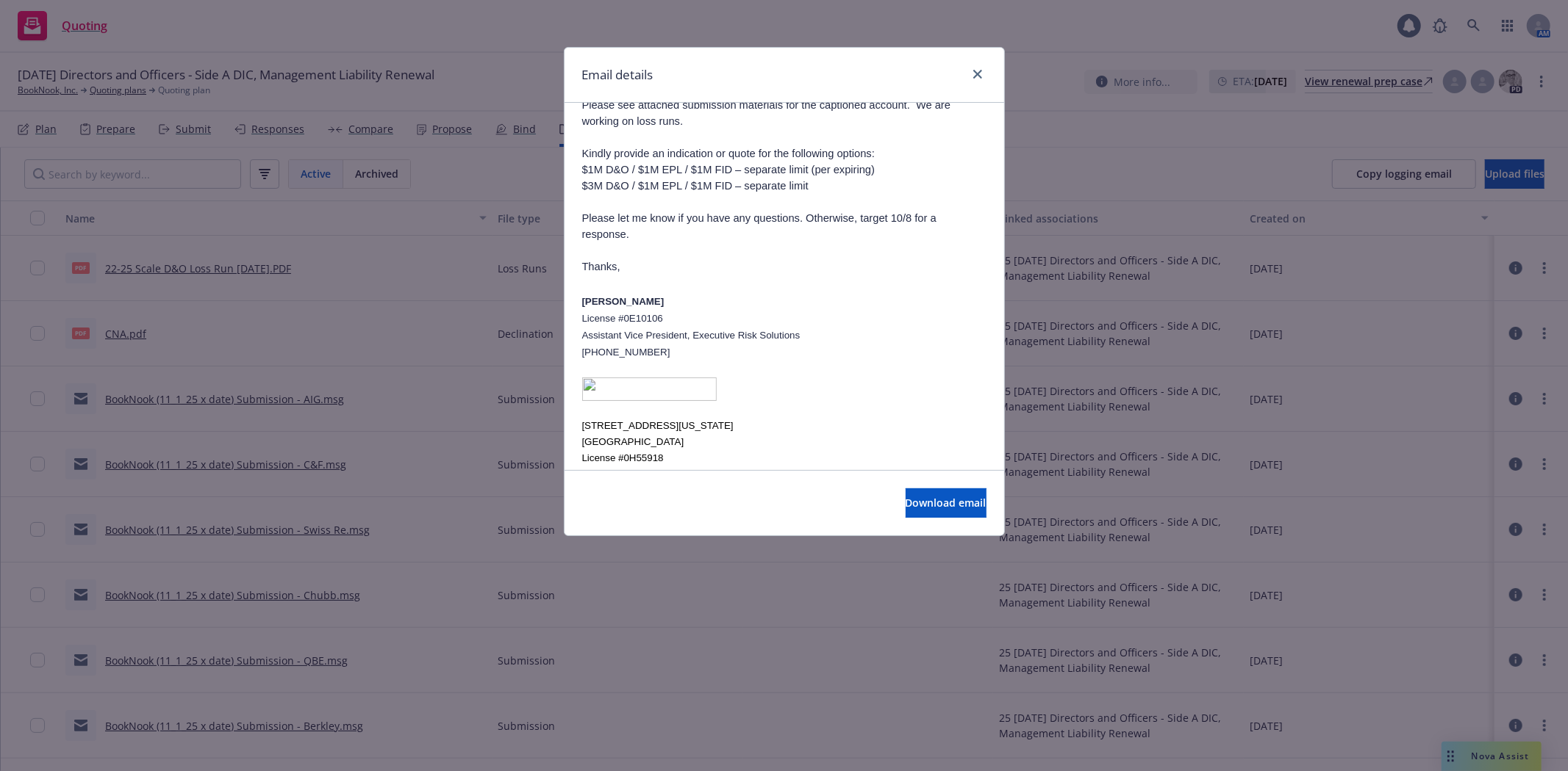
scroll to position [171, 0]
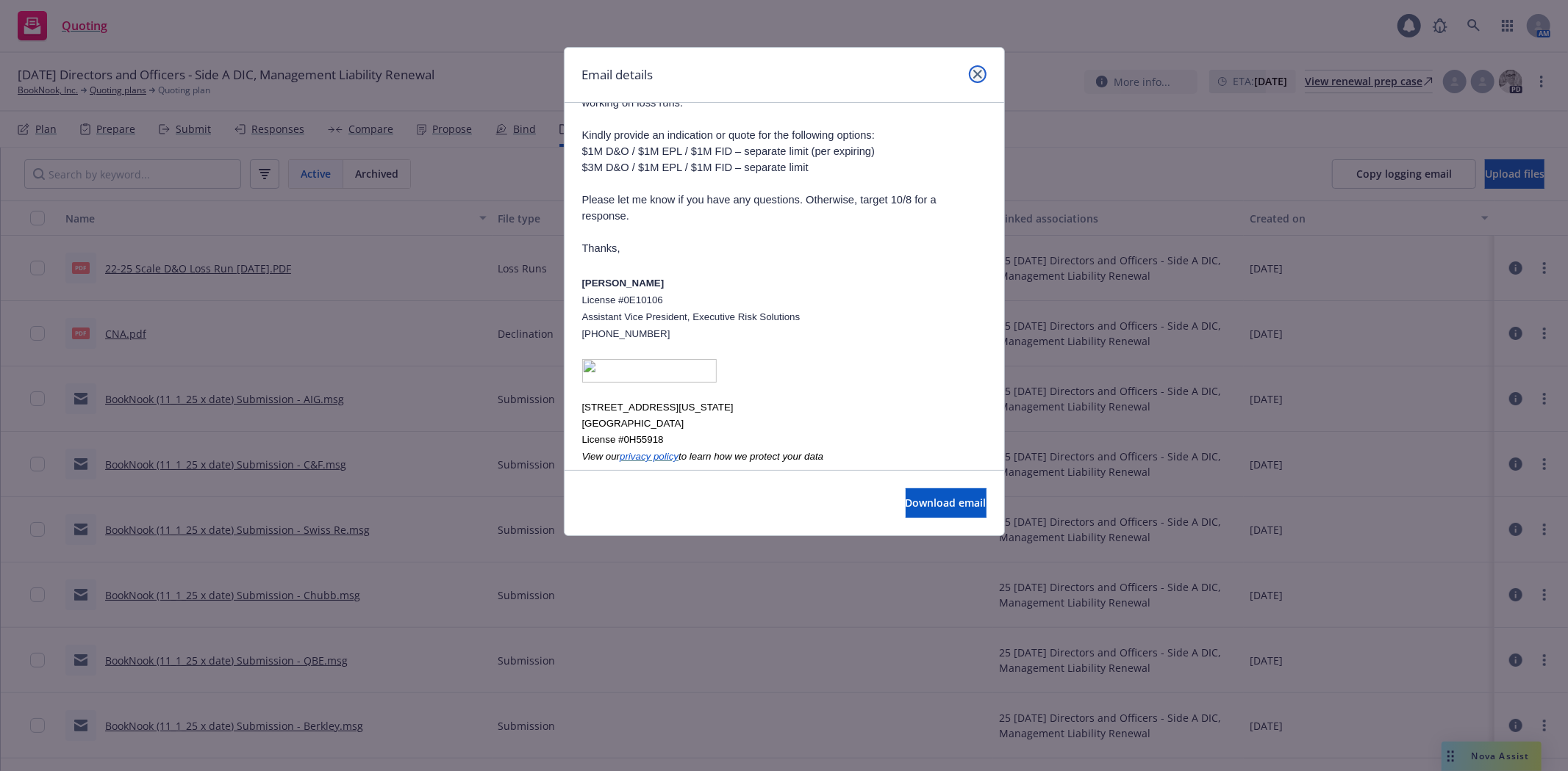
click at [971, 69] on link "close" at bounding box center [977, 74] width 17 height 17
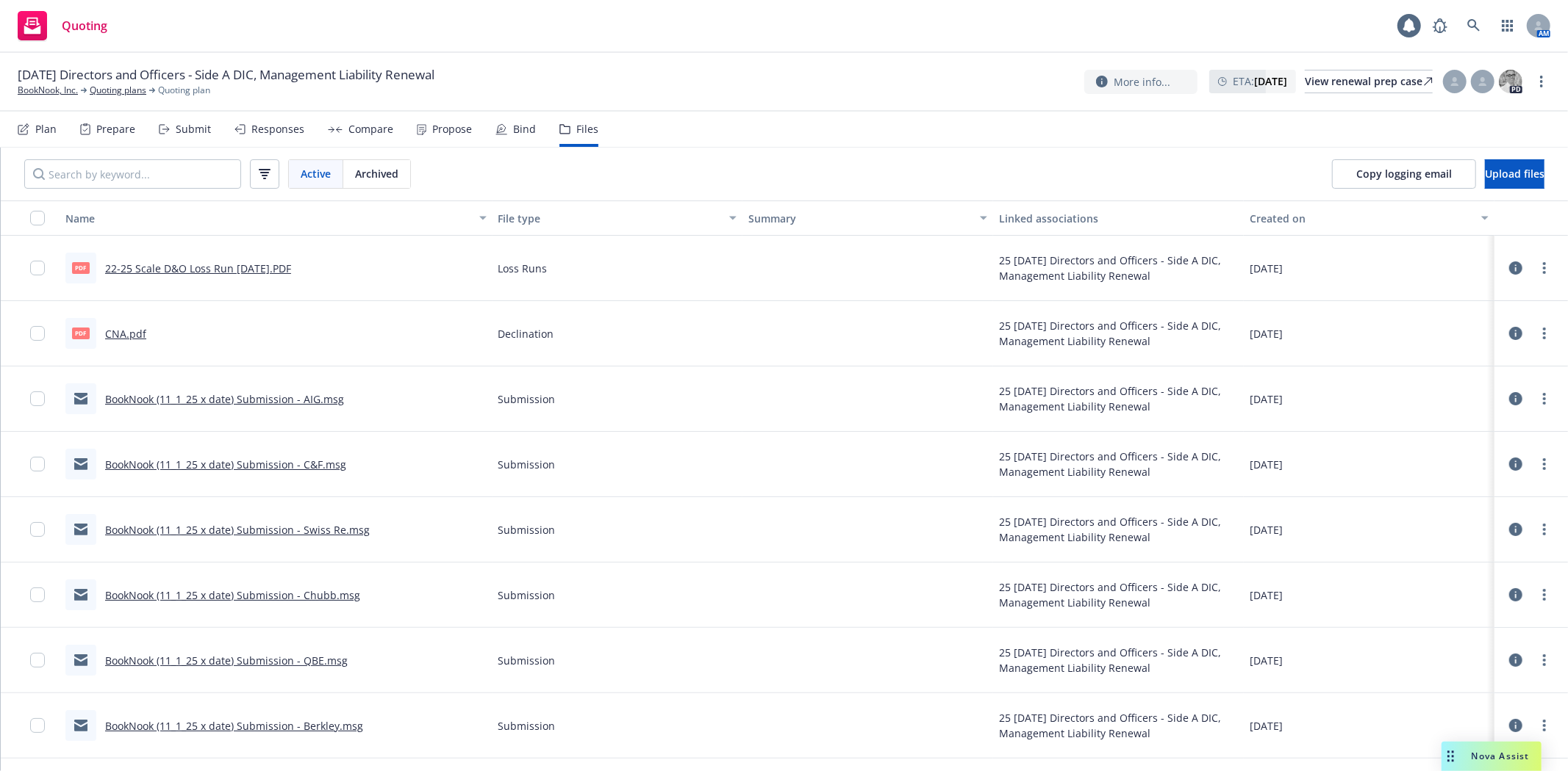
click at [291, 531] on link "BookNook (11_1_25 x date) Submission - Swiss Re.msg" at bounding box center [237, 530] width 265 height 14
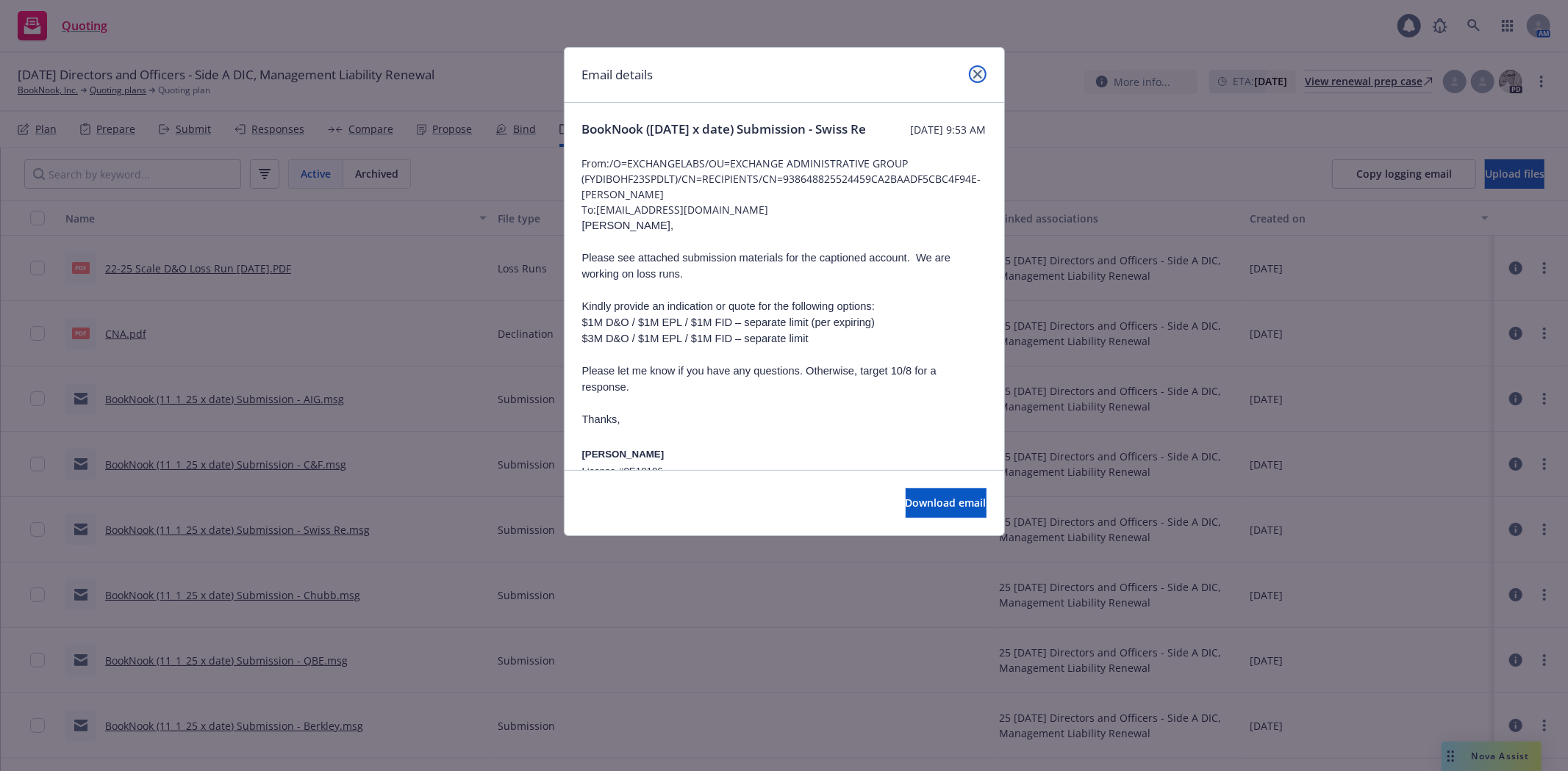
click at [984, 70] on link "close" at bounding box center [977, 74] width 17 height 17
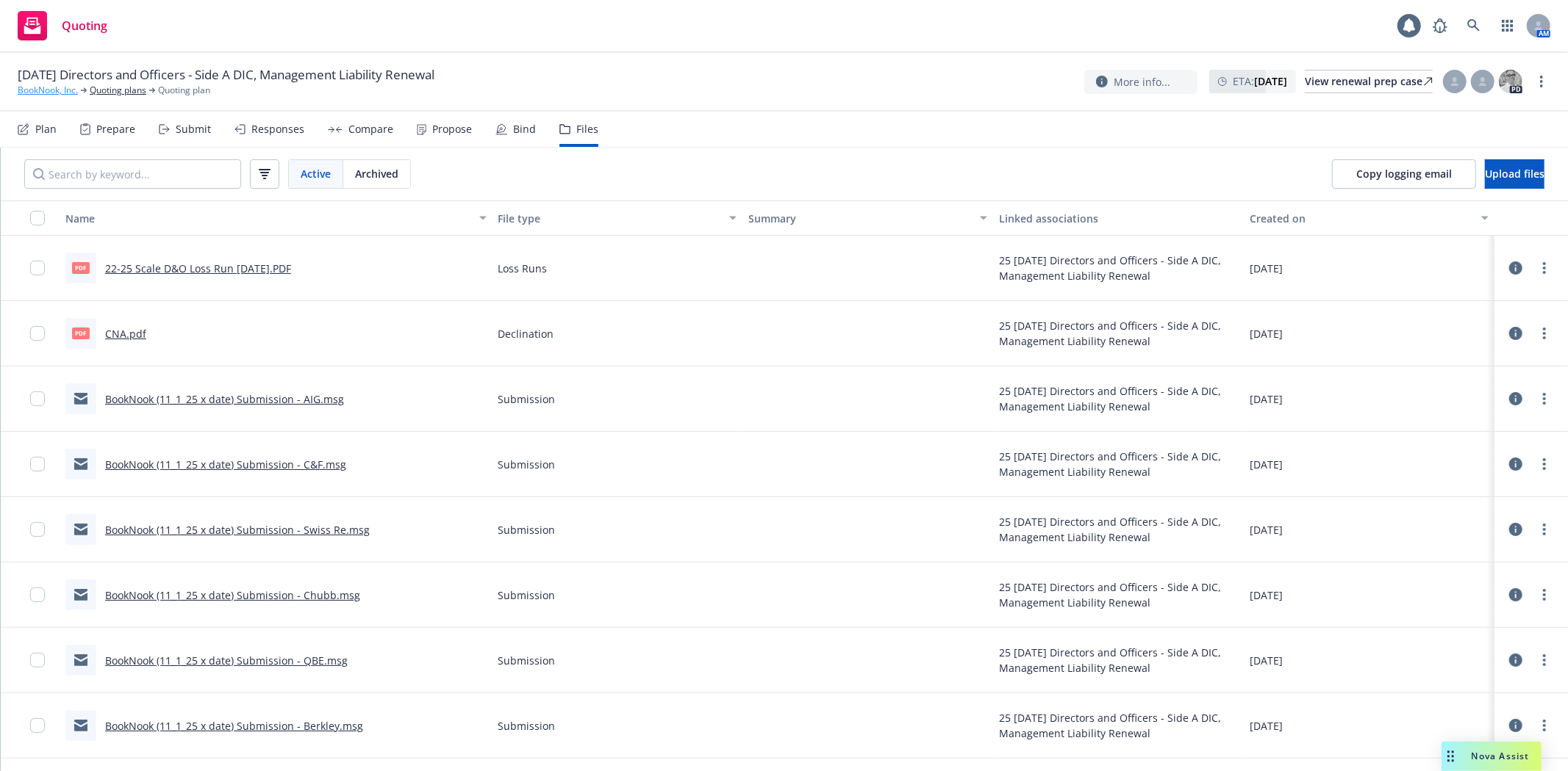
click at [32, 91] on link "BookNook, Inc." at bounding box center [47, 90] width 60 height 13
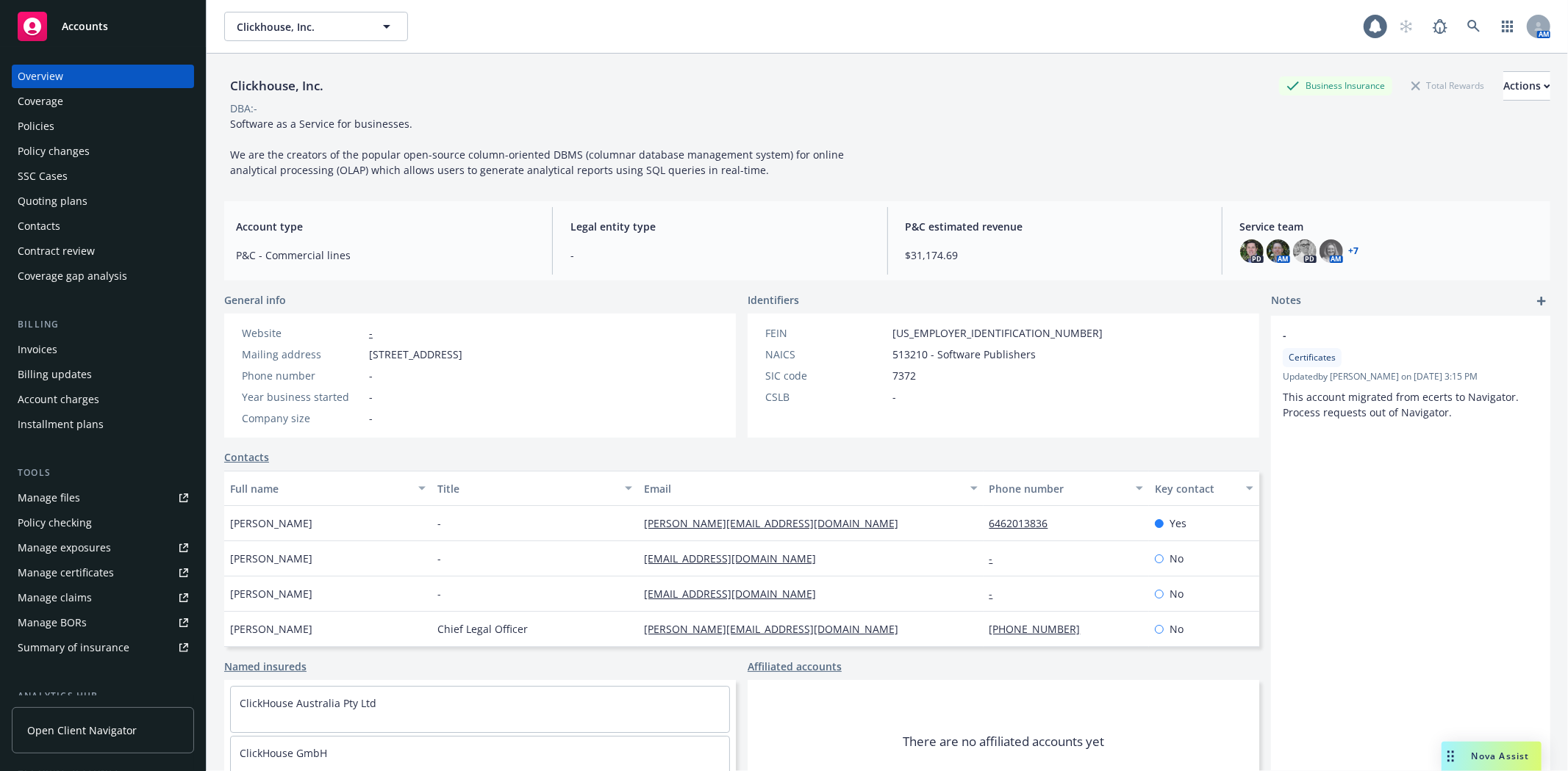
click at [33, 503] on div "Manage files" at bounding box center [49, 498] width 63 height 24
click at [24, 128] on div "Policies" at bounding box center [35, 126] width 37 height 24
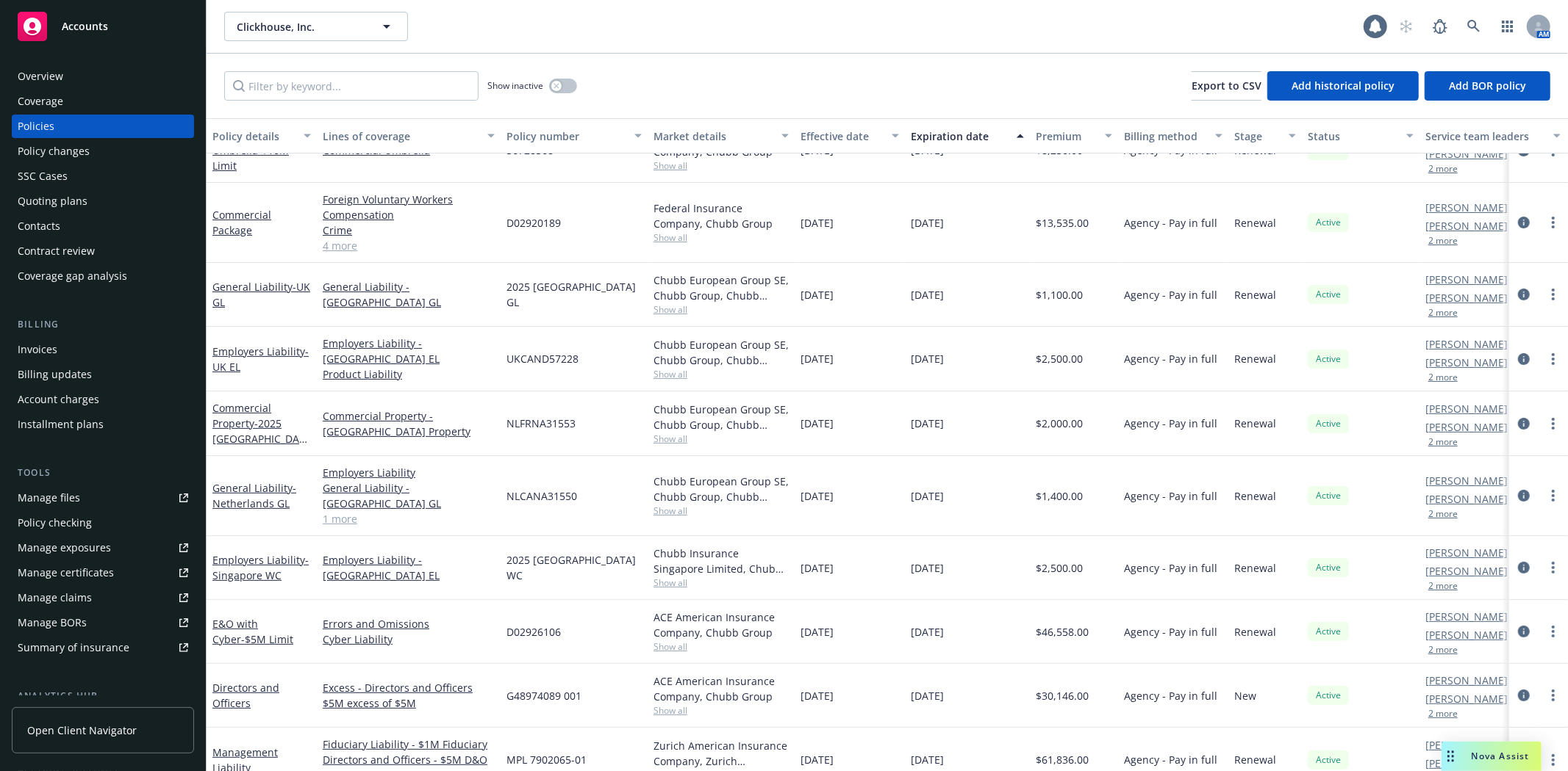
scroll to position [289, 0]
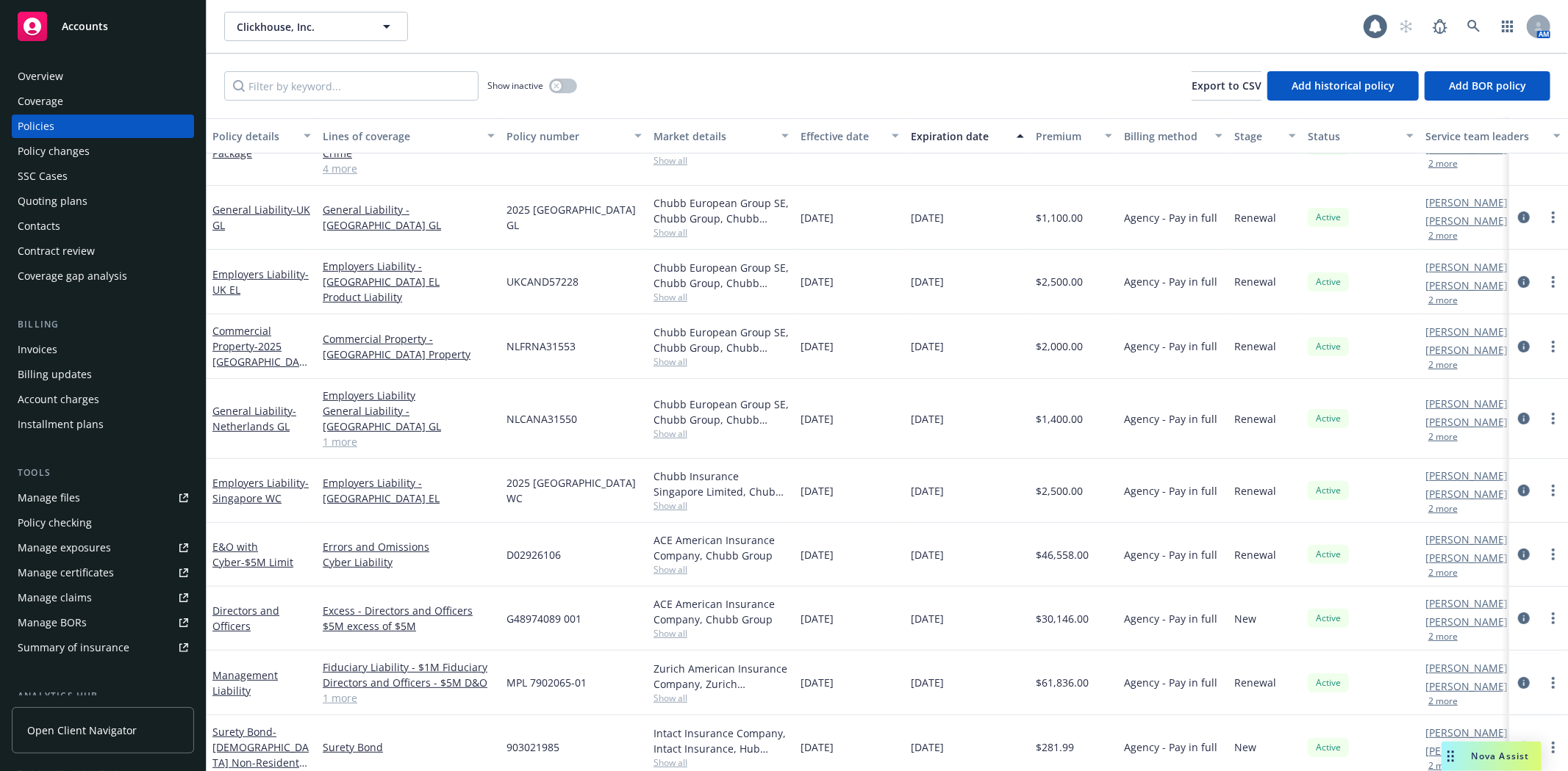
click at [349, 691] on link "1 more" at bounding box center [408, 699] width 172 height 16
click at [360, 691] on link "1 more" at bounding box center [408, 699] width 172 height 16
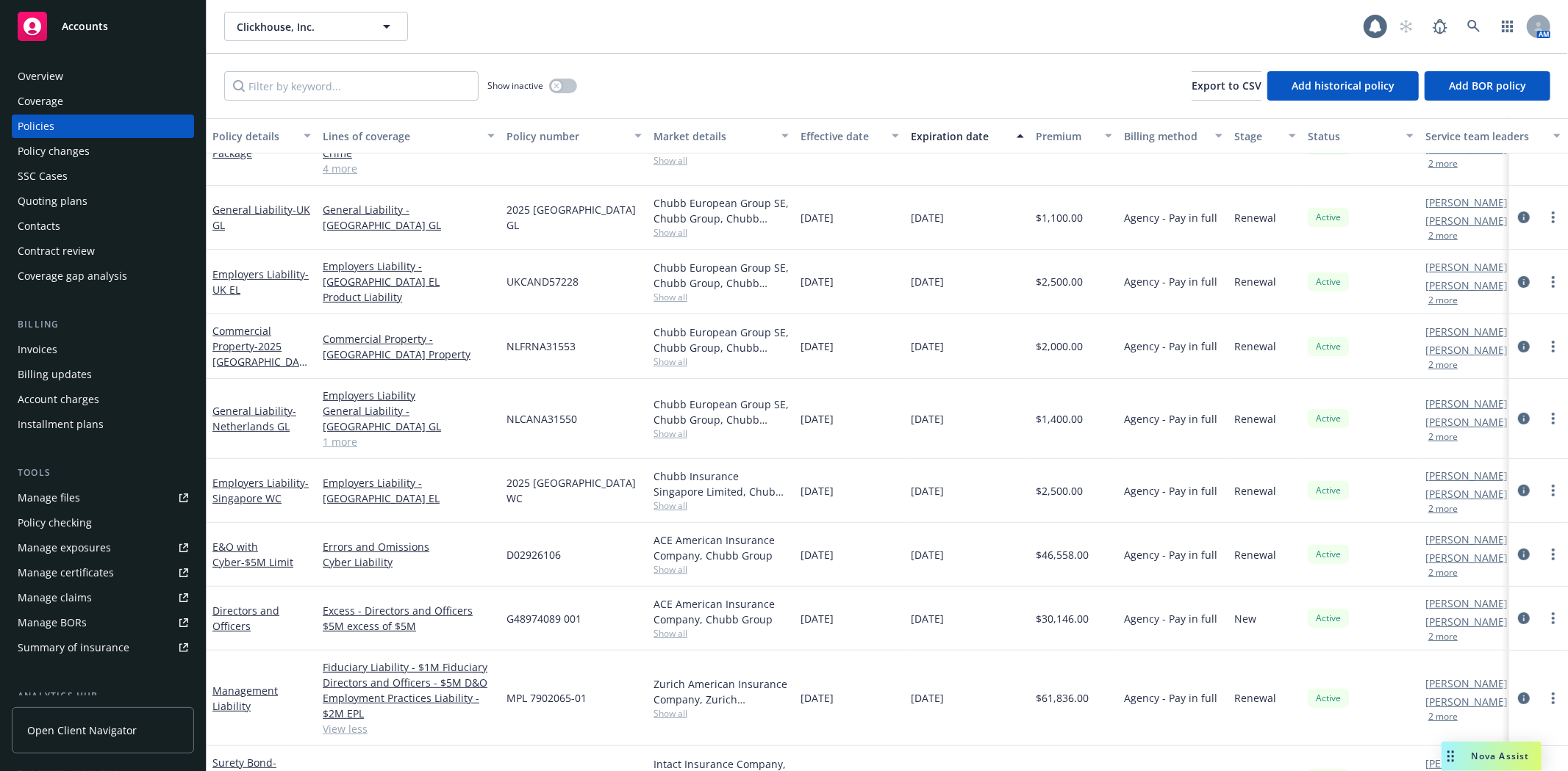
click at [75, 503] on div "Manage files" at bounding box center [49, 498] width 63 height 24
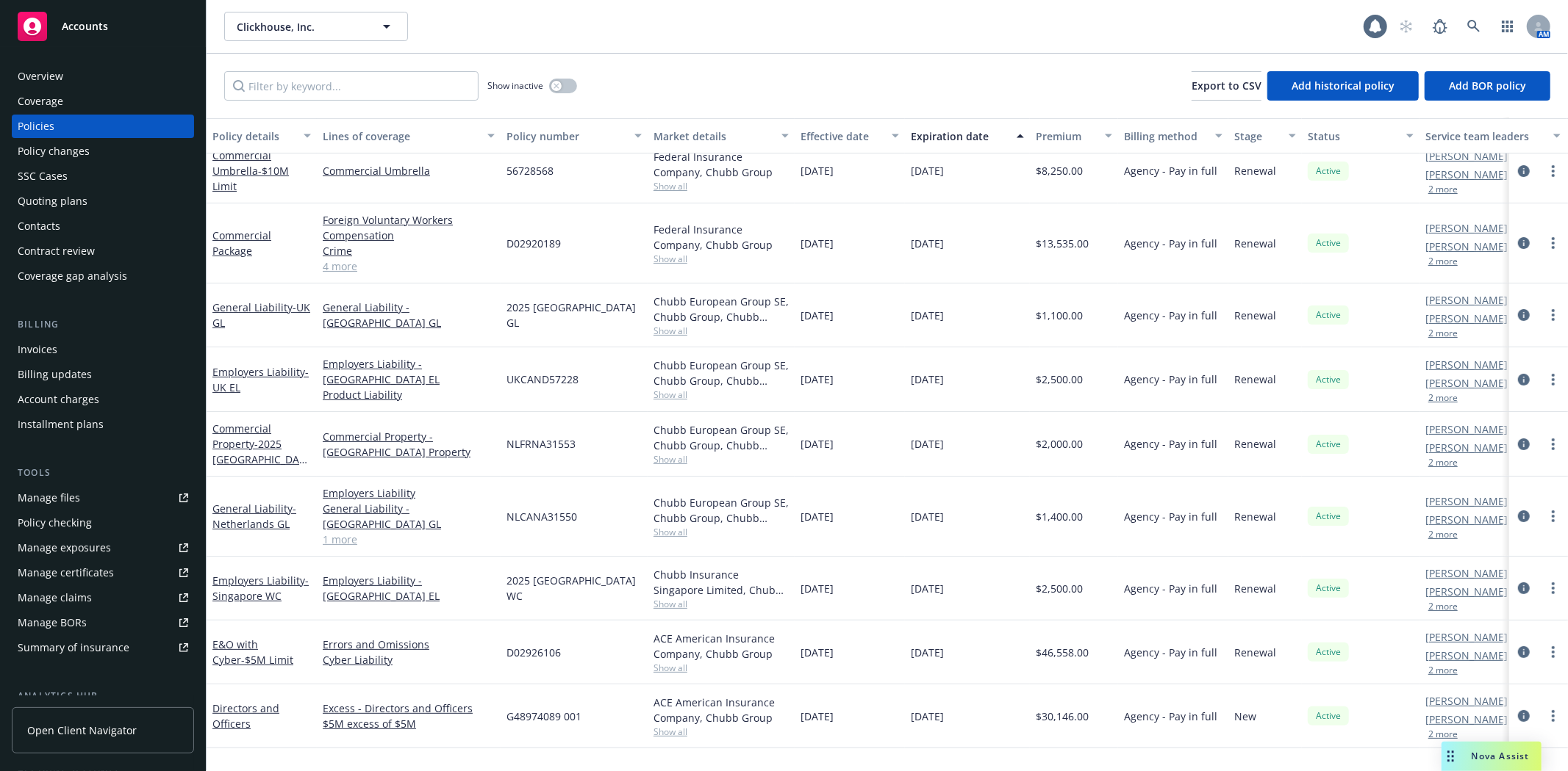
scroll to position [0, 0]
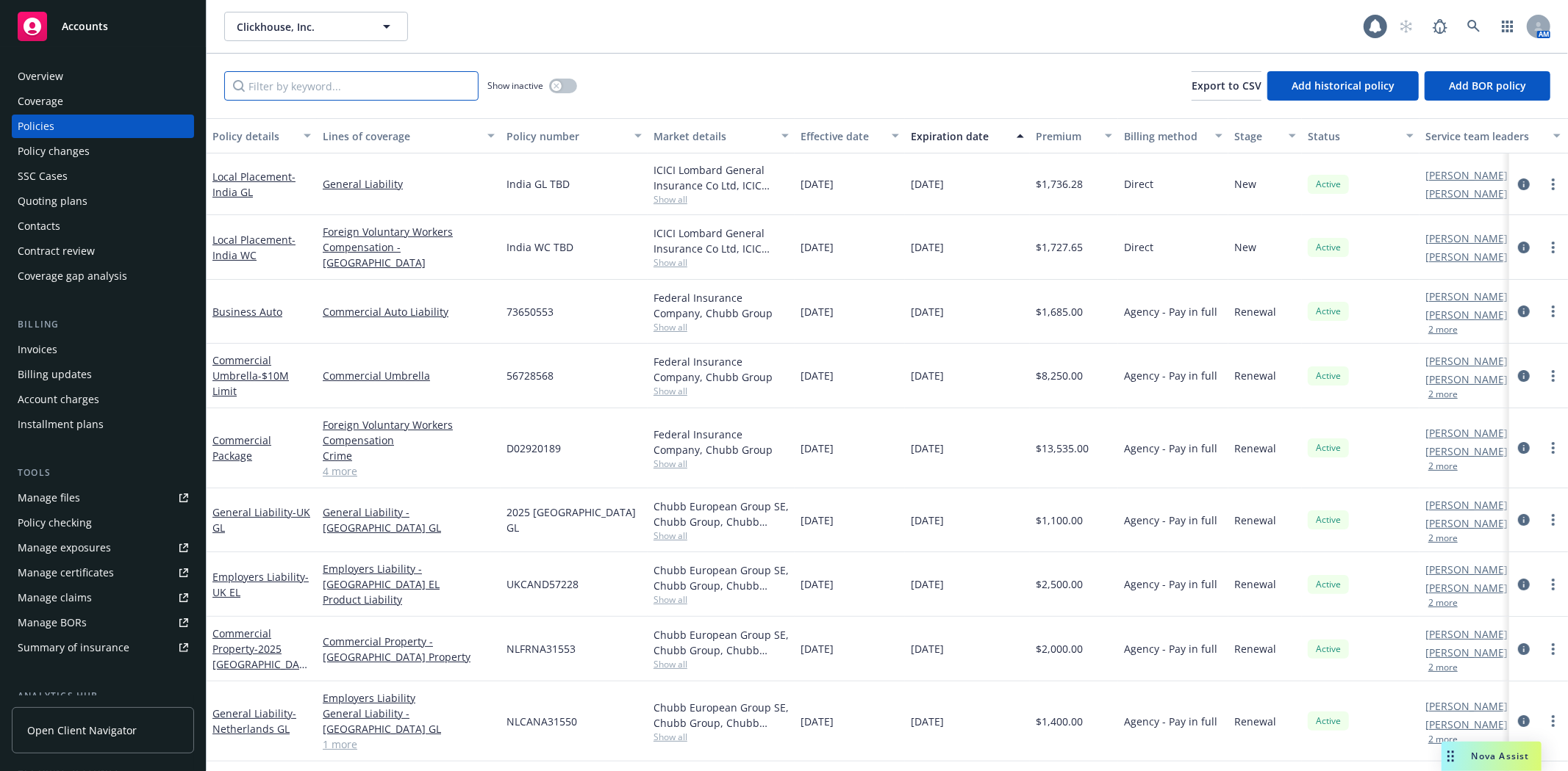
click at [403, 90] on input "Filter by keyword..." at bounding box center [351, 86] width 255 height 29
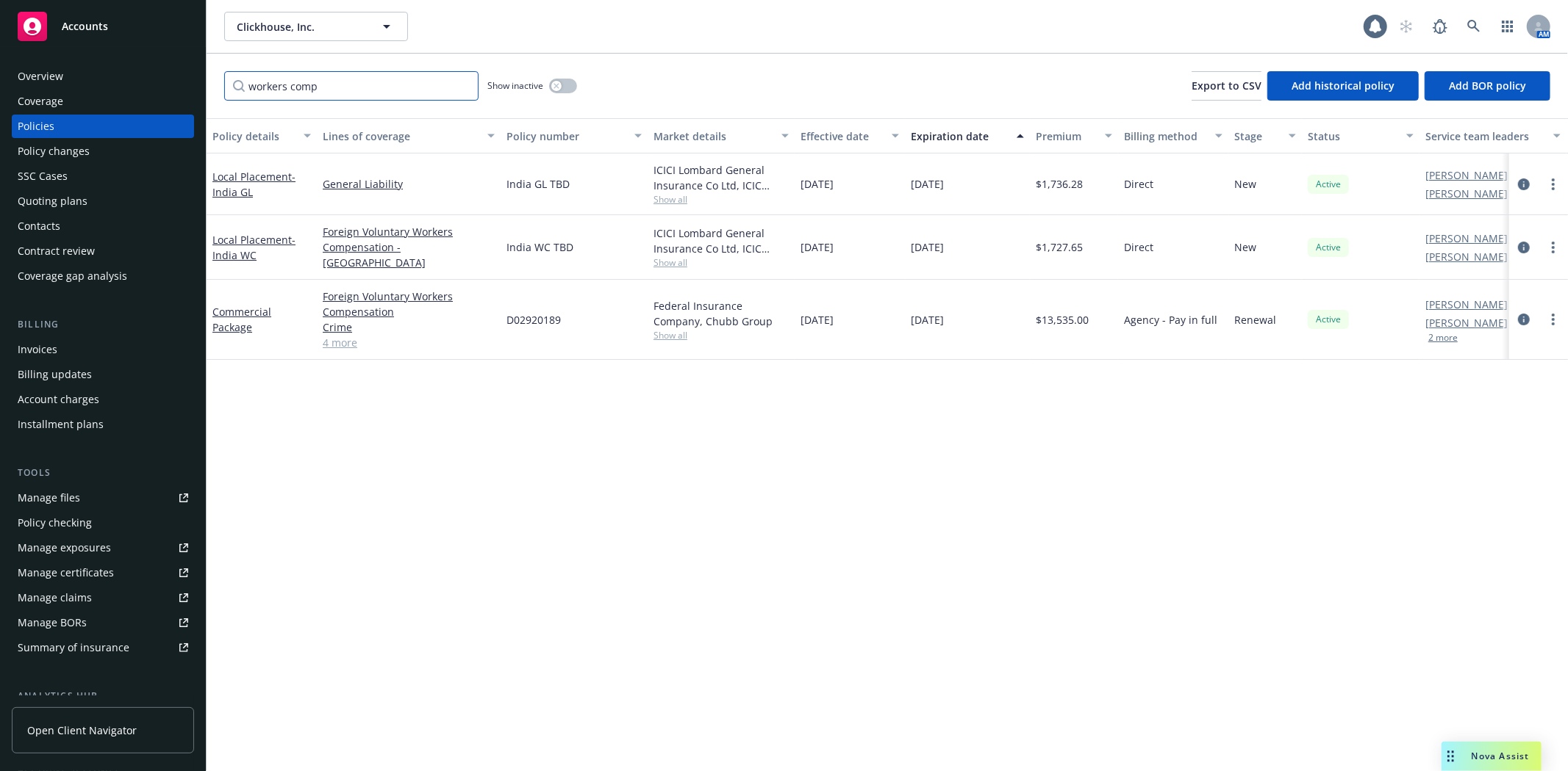
type input "workers comp"
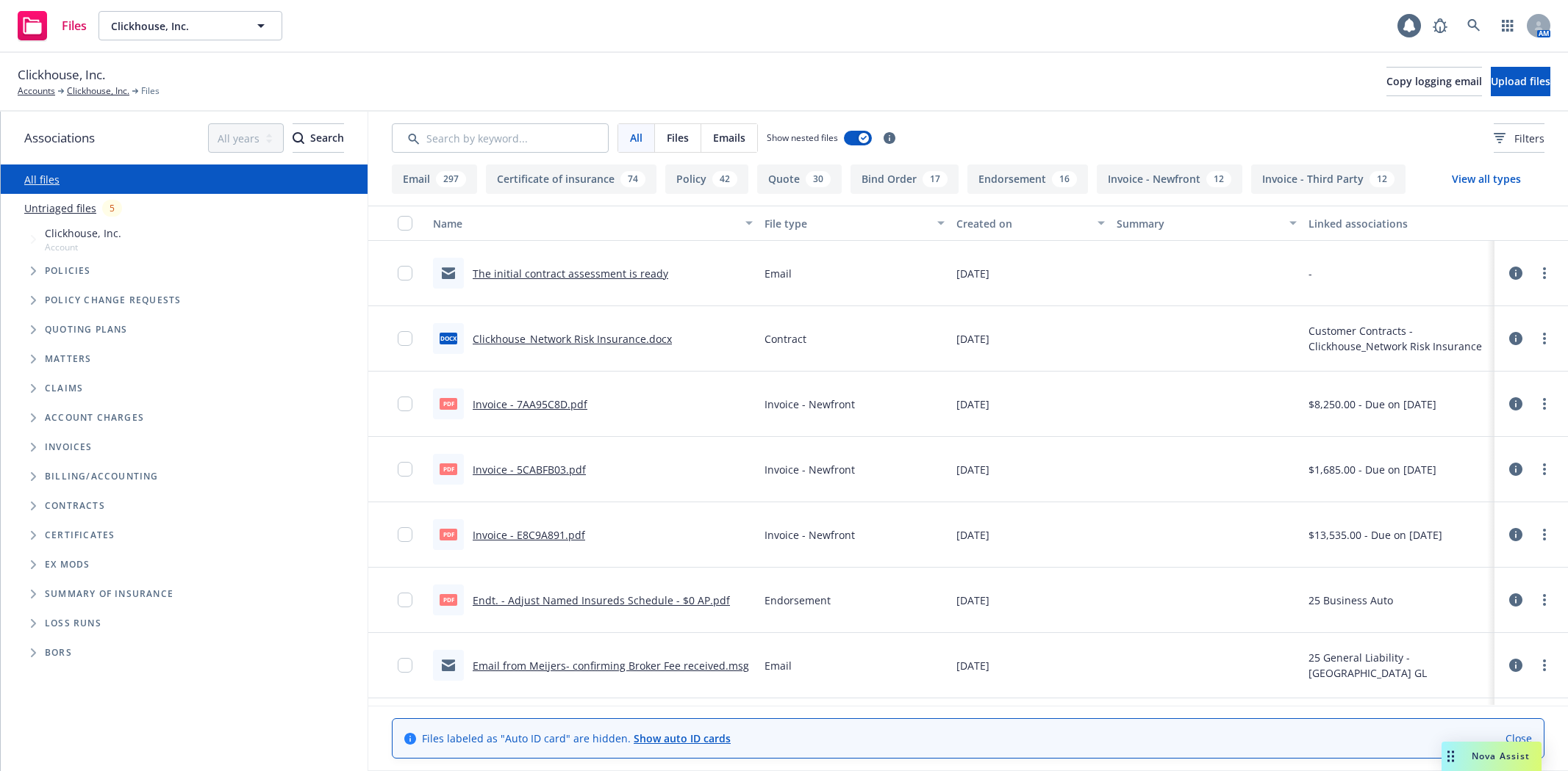
click at [487, 137] on input "Search by keyword..." at bounding box center [500, 137] width 217 height 29
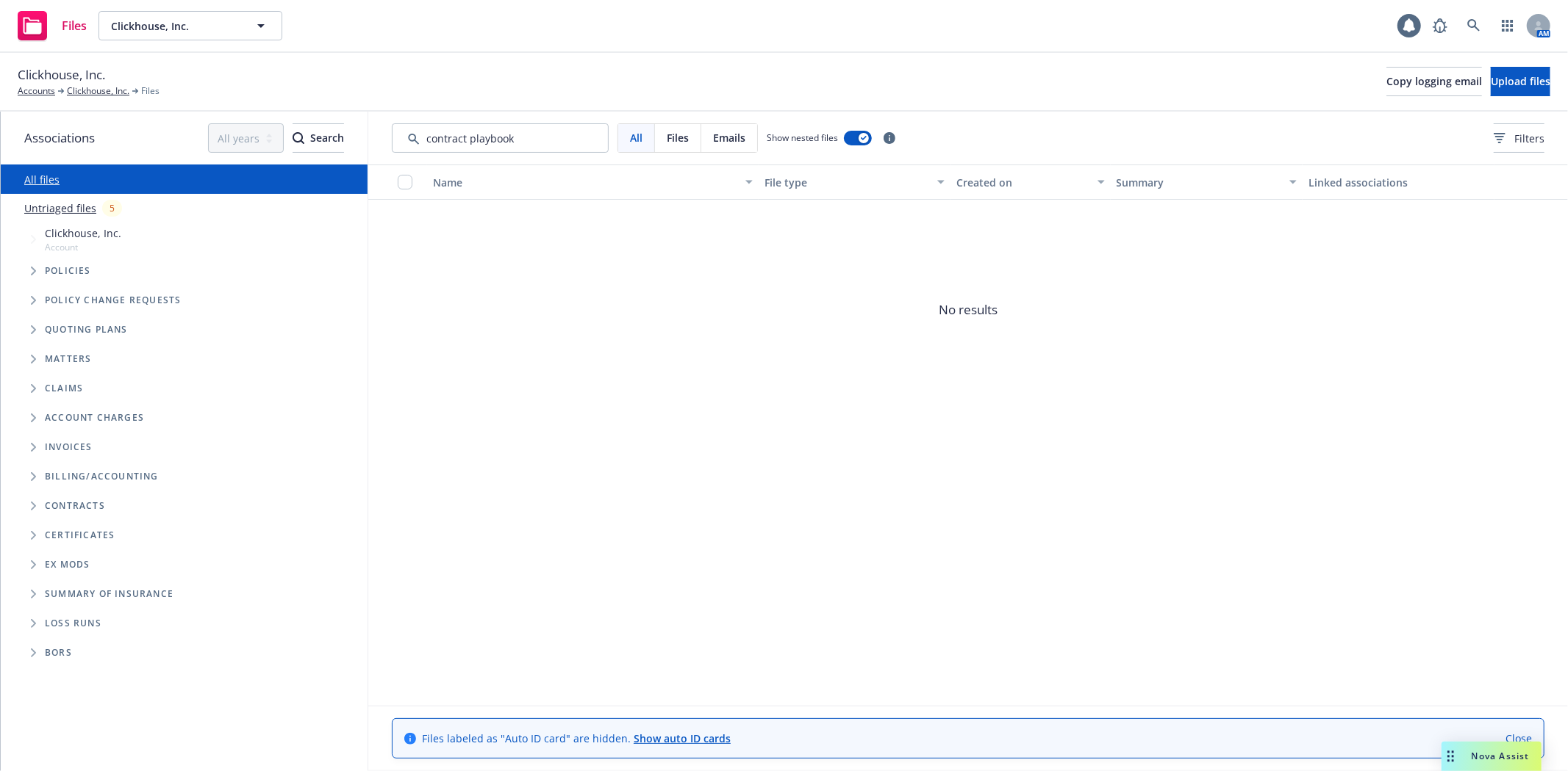
type input "contract playbook"
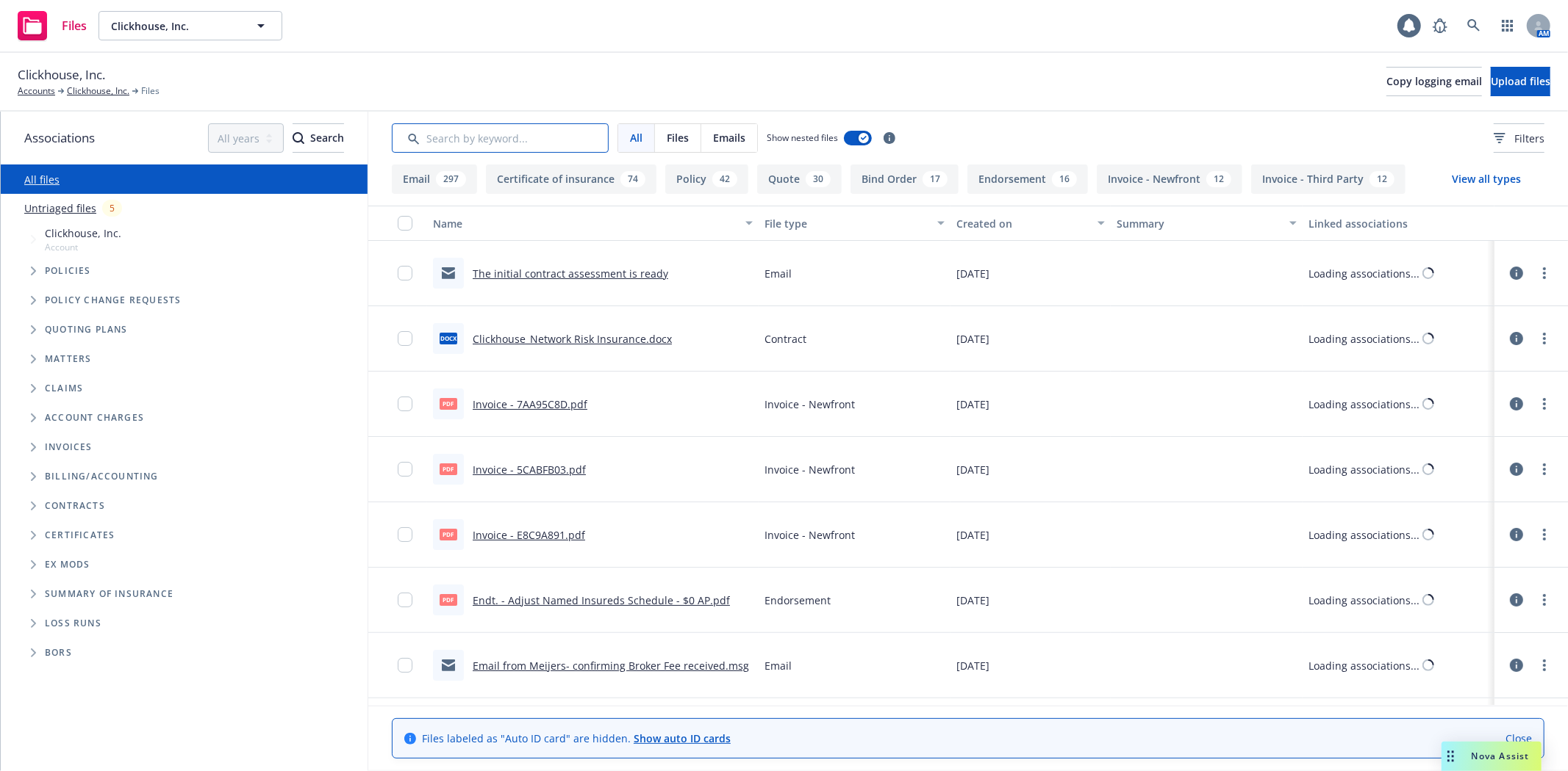
click at [515, 137] on input "Search by keyword..." at bounding box center [500, 137] width 217 height 29
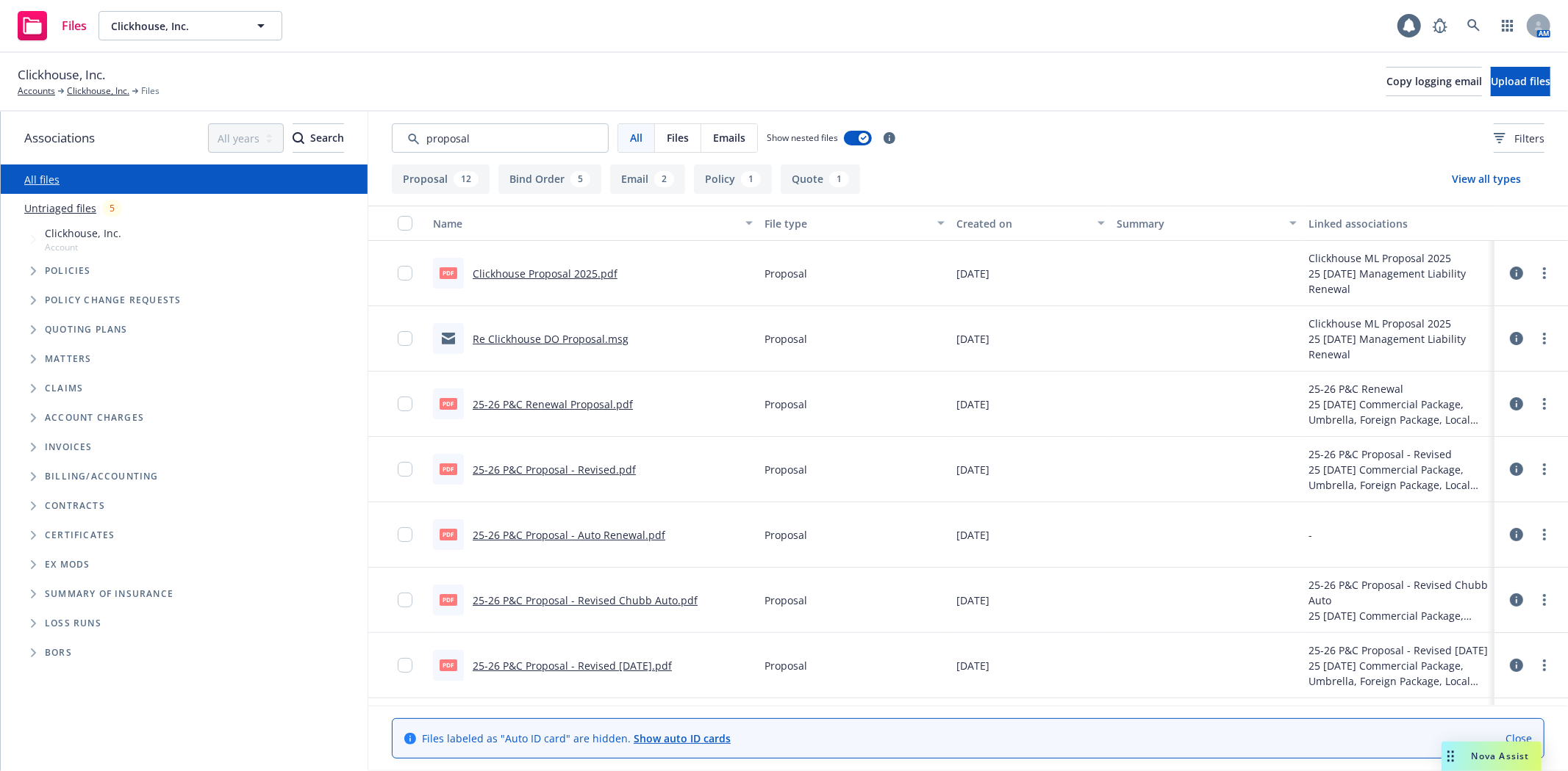
click at [579, 272] on link "Clickhouse Proposal 2025.pdf" at bounding box center [545, 274] width 145 height 14
click at [531, 402] on link "25-26 P&C Renewal Proposal.pdf" at bounding box center [553, 404] width 160 height 14
drag, startPoint x: 474, startPoint y: 137, endPoint x: 290, endPoint y: 142, distance: 184.1
click at [290, 142] on div "Associations All years 2027 2026 2025 2024 2023 2022 2021 2020 2019 2018 2017 2…" at bounding box center [784, 441] width 1567 height 660
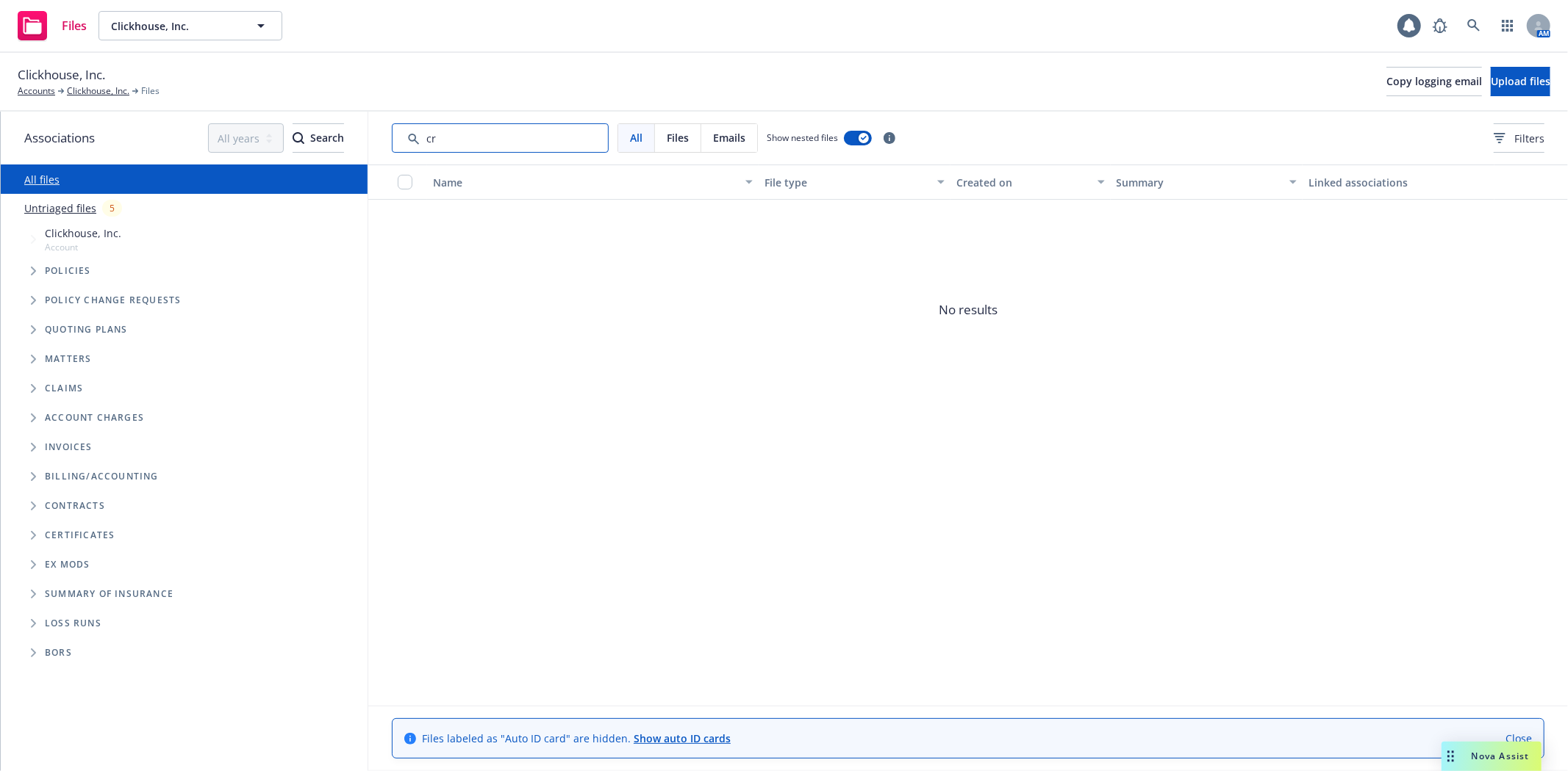
type input "c"
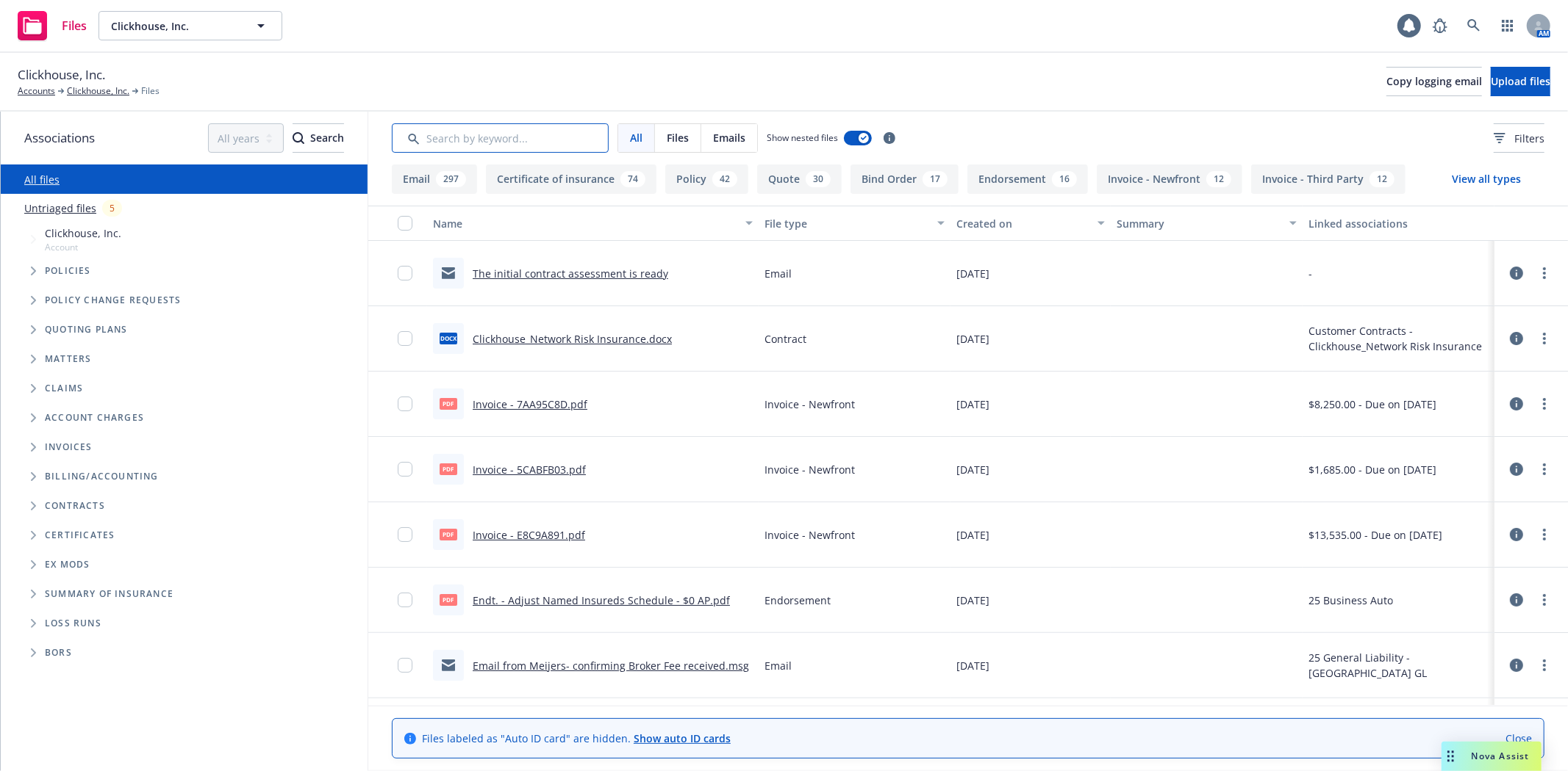
click at [519, 140] on input "Search by keyword..." at bounding box center [500, 137] width 217 height 29
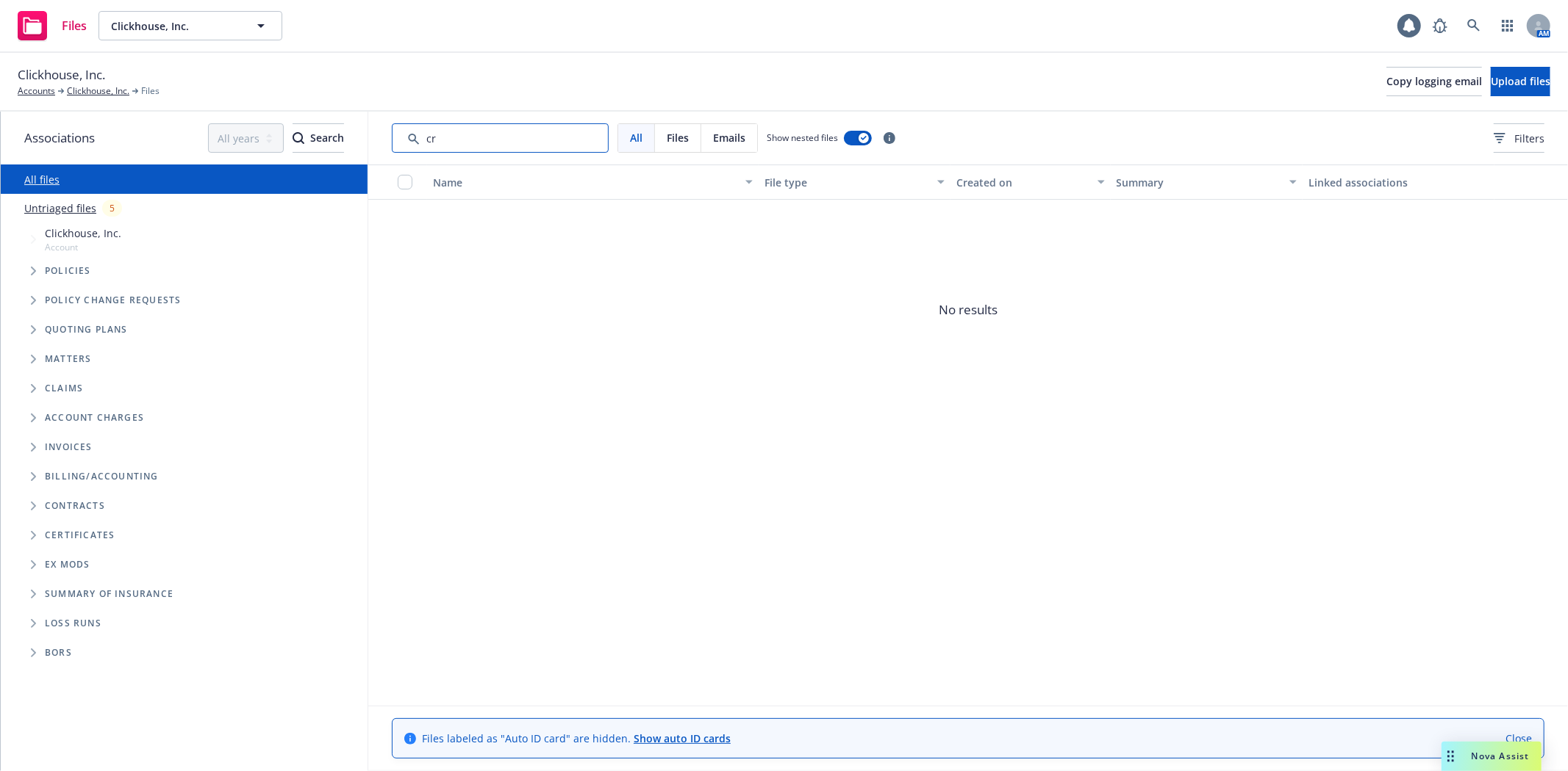
type input "c"
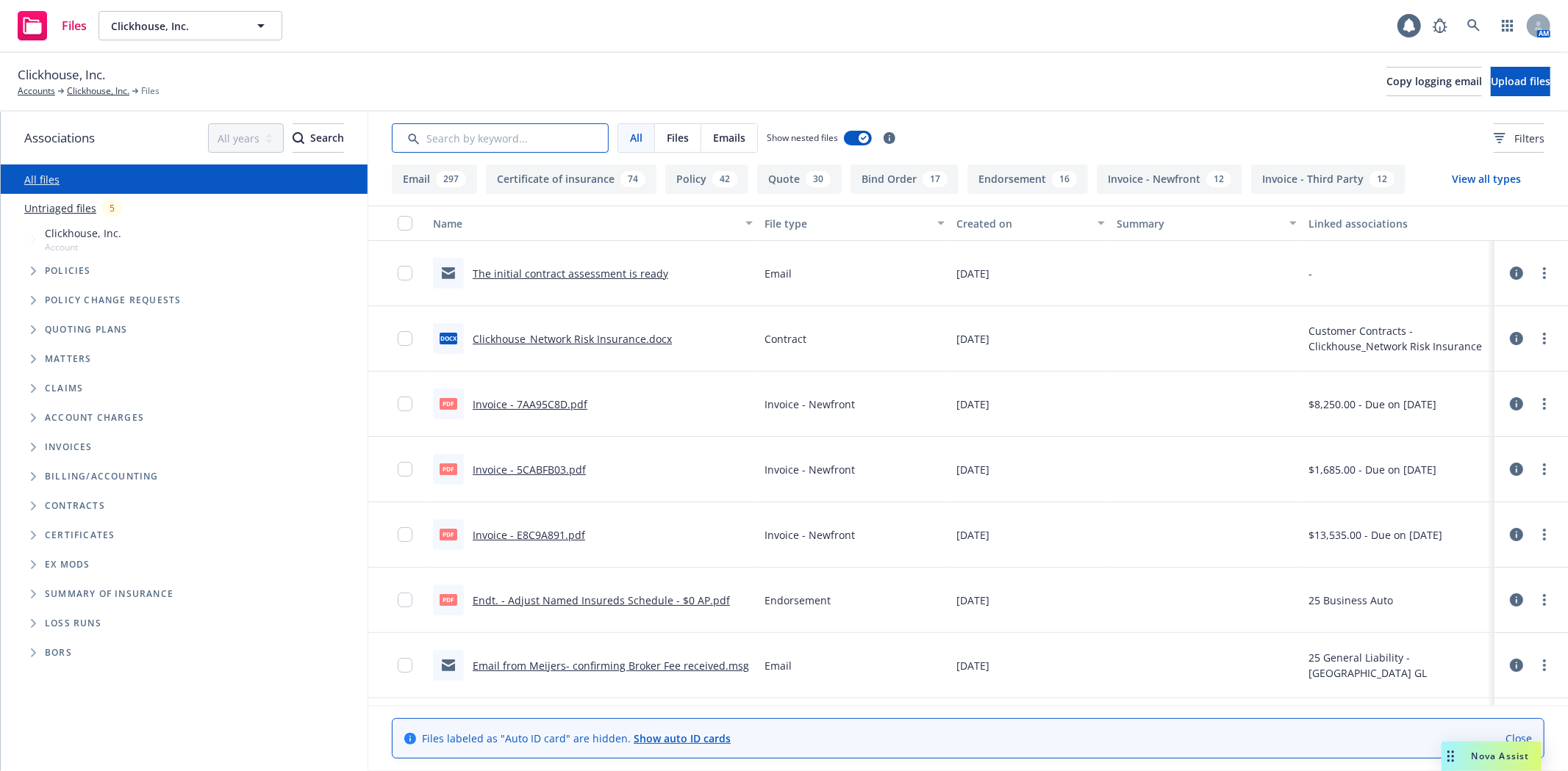
click at [474, 141] on input "Search by keyword..." at bounding box center [500, 137] width 217 height 29
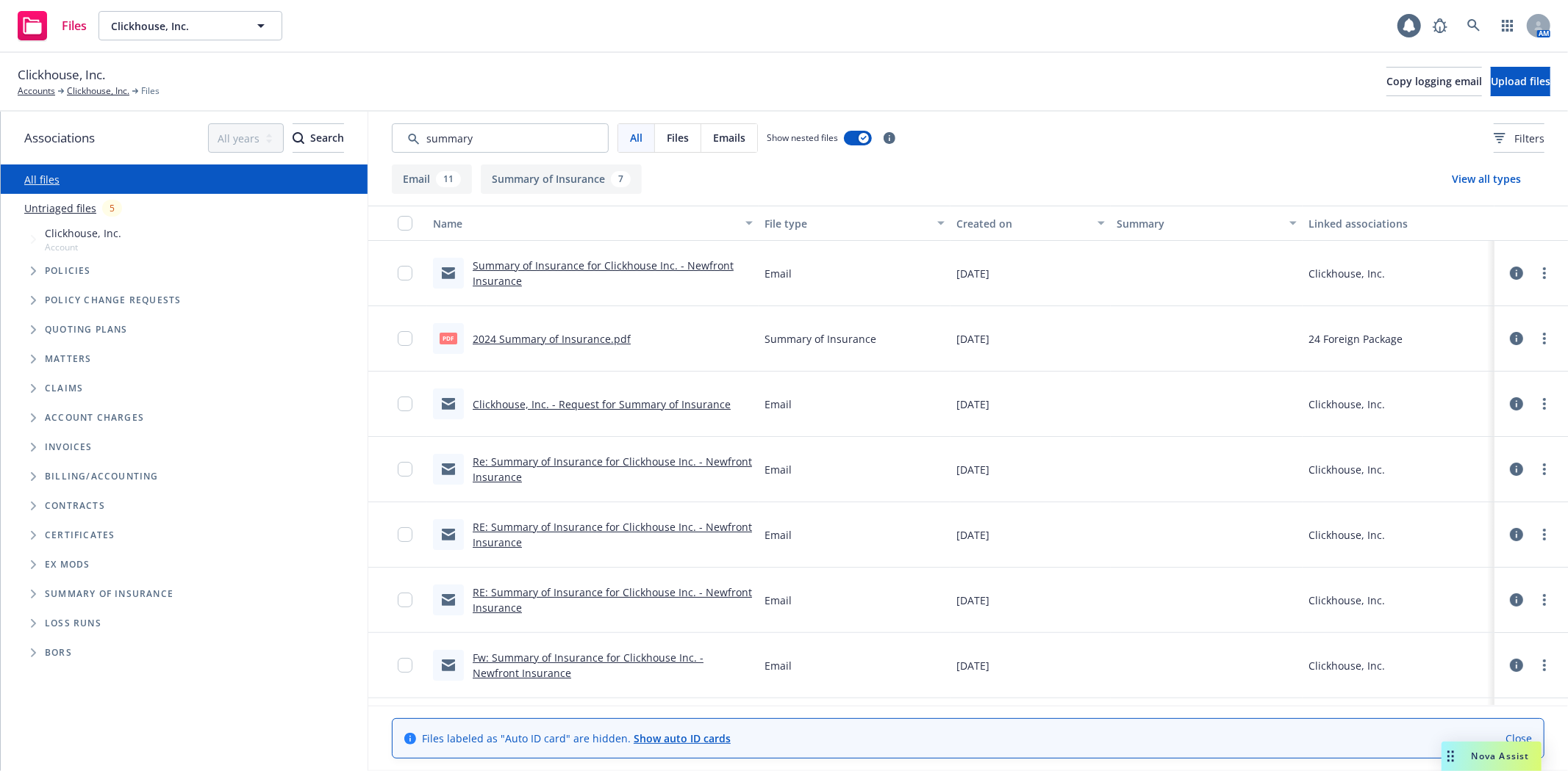
click at [970, 223] on div "Created on" at bounding box center [1022, 224] width 132 height 16
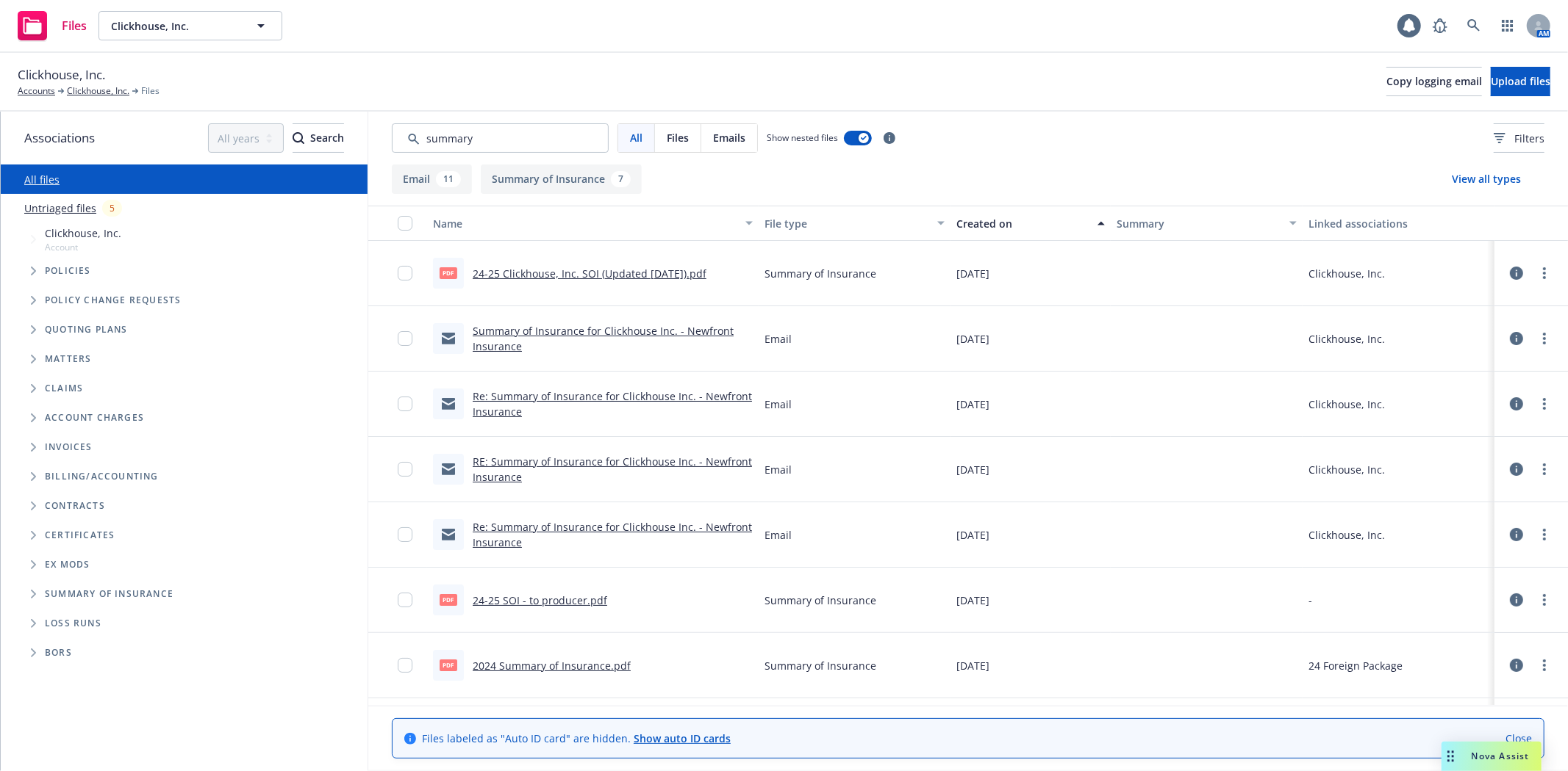
click at [642, 272] on link "24-25 Clickhouse, Inc. SOI (Updated 5.22.2024).pdf" at bounding box center [590, 274] width 234 height 14
click at [159, 126] on div "Associations All years 2027 2026 2025 2024 2023 2022 2021 2020 2019 2018 2017 2…" at bounding box center [784, 441] width 1567 height 660
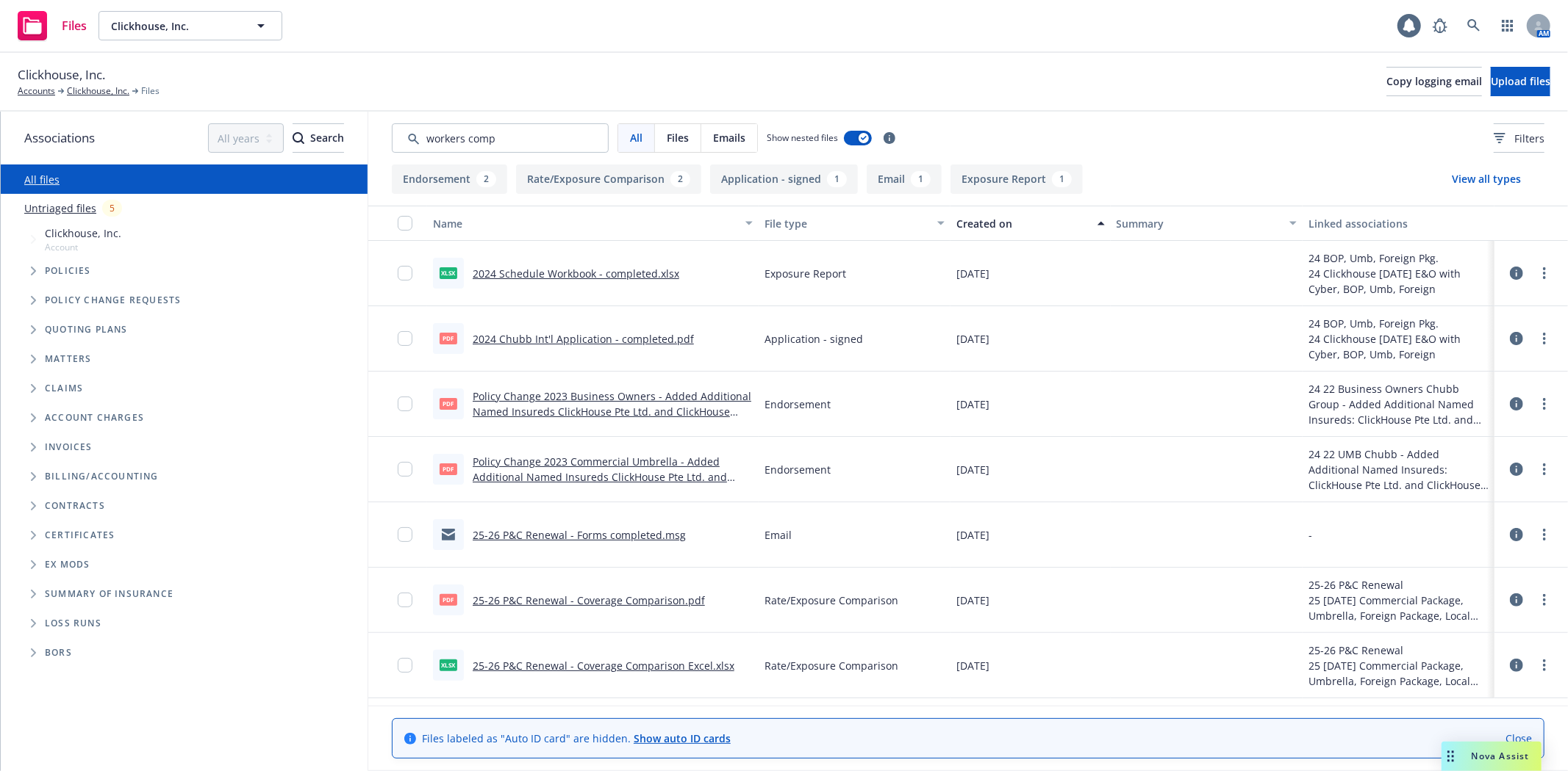
click at [632, 269] on link "2024 Schedule Workbook - completed.xlsx" at bounding box center [576, 274] width 207 height 14
click at [512, 133] on input "Search by keyword..." at bounding box center [500, 137] width 217 height 29
click at [200, 142] on div "Associations All years 2027 2026 2025 2024 2023 2022 2021 2020 2019 2018 2017 2…" at bounding box center [784, 441] width 1567 height 660
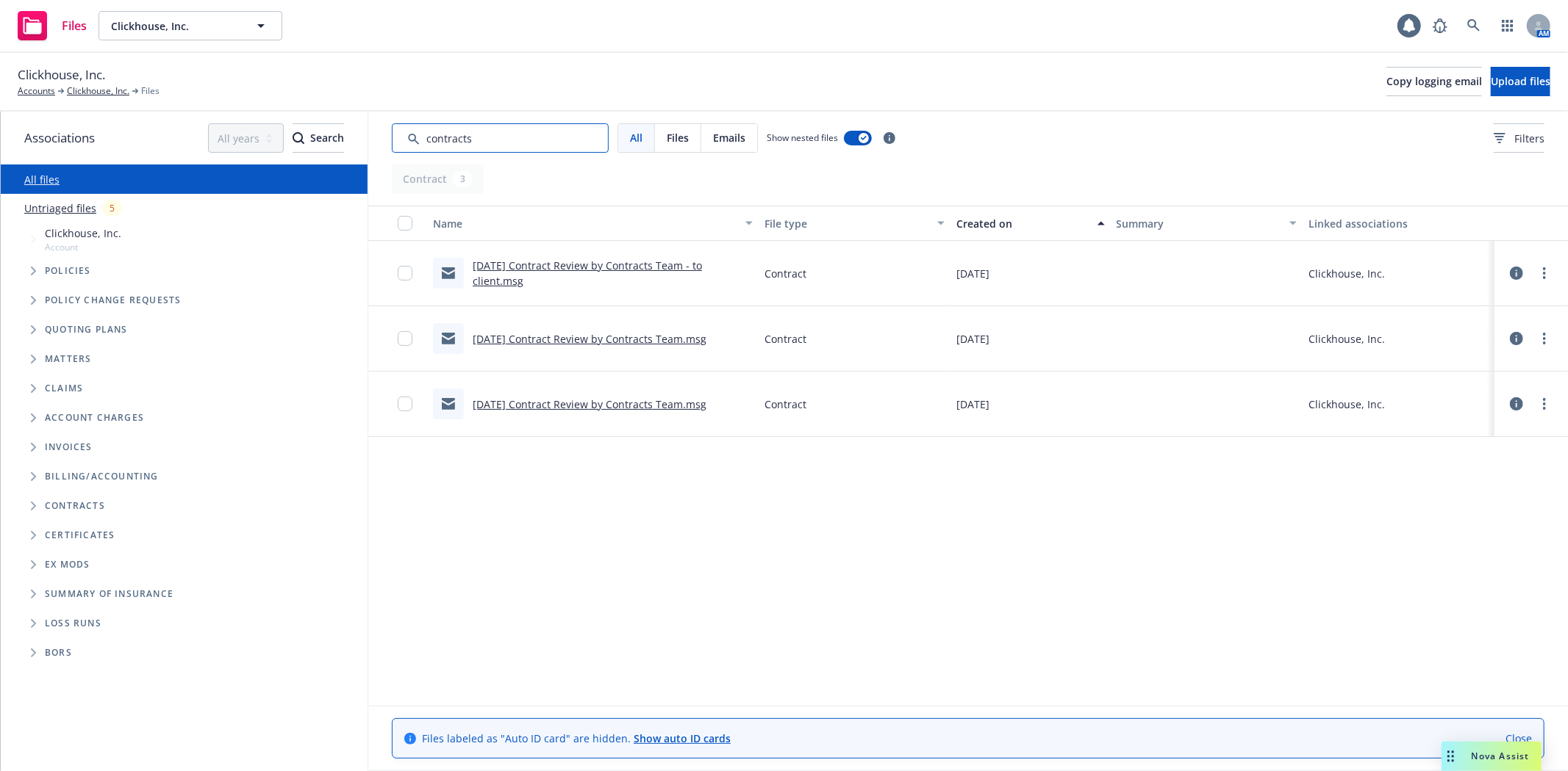
type input "contracts"
click at [540, 261] on link "03/26/25 Contract Review by Contracts Team - to client.msg" at bounding box center [588, 272] width 229 height 29
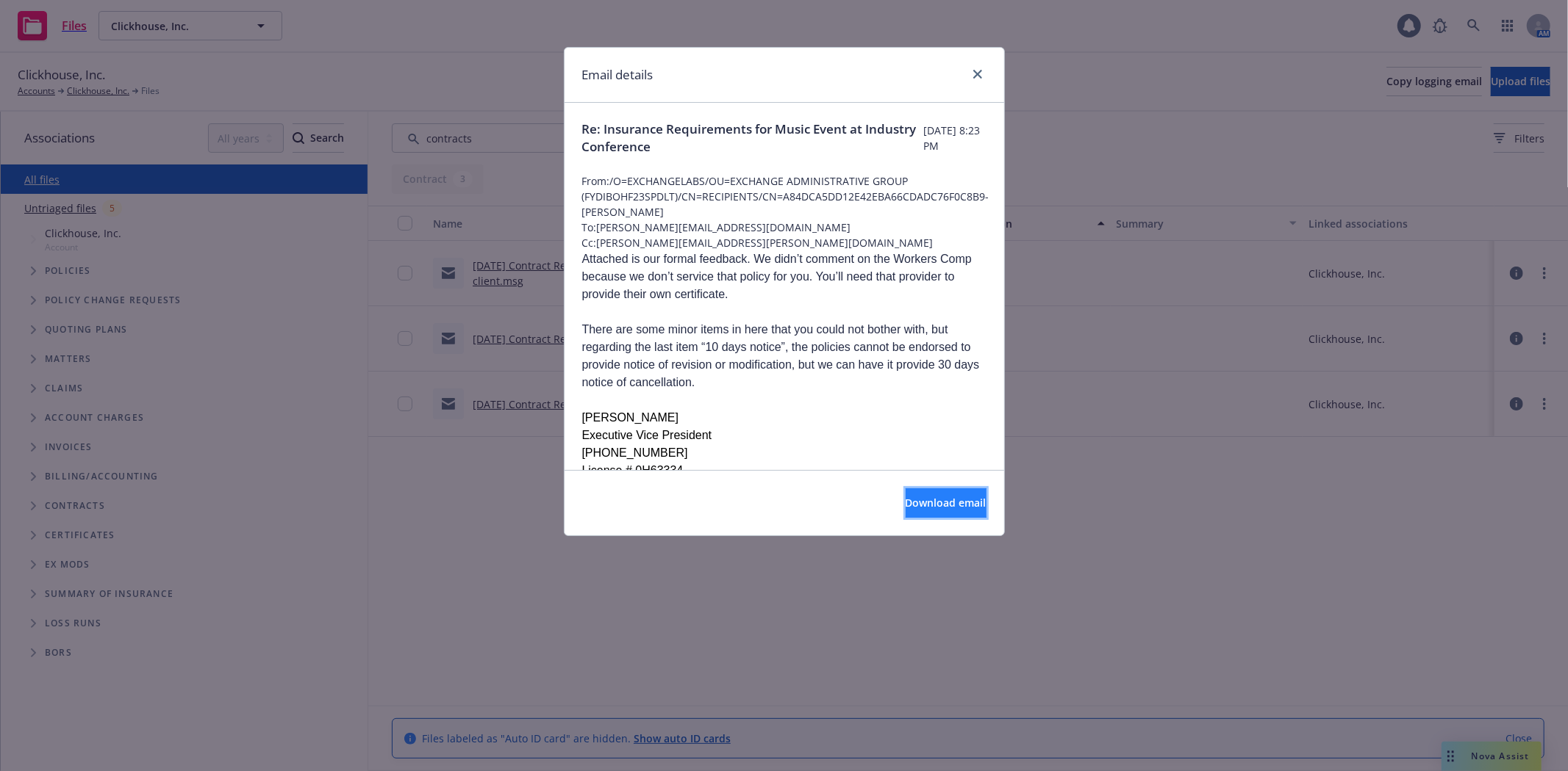
click at [937, 518] on button "Download email" at bounding box center [946, 502] width 81 height 29
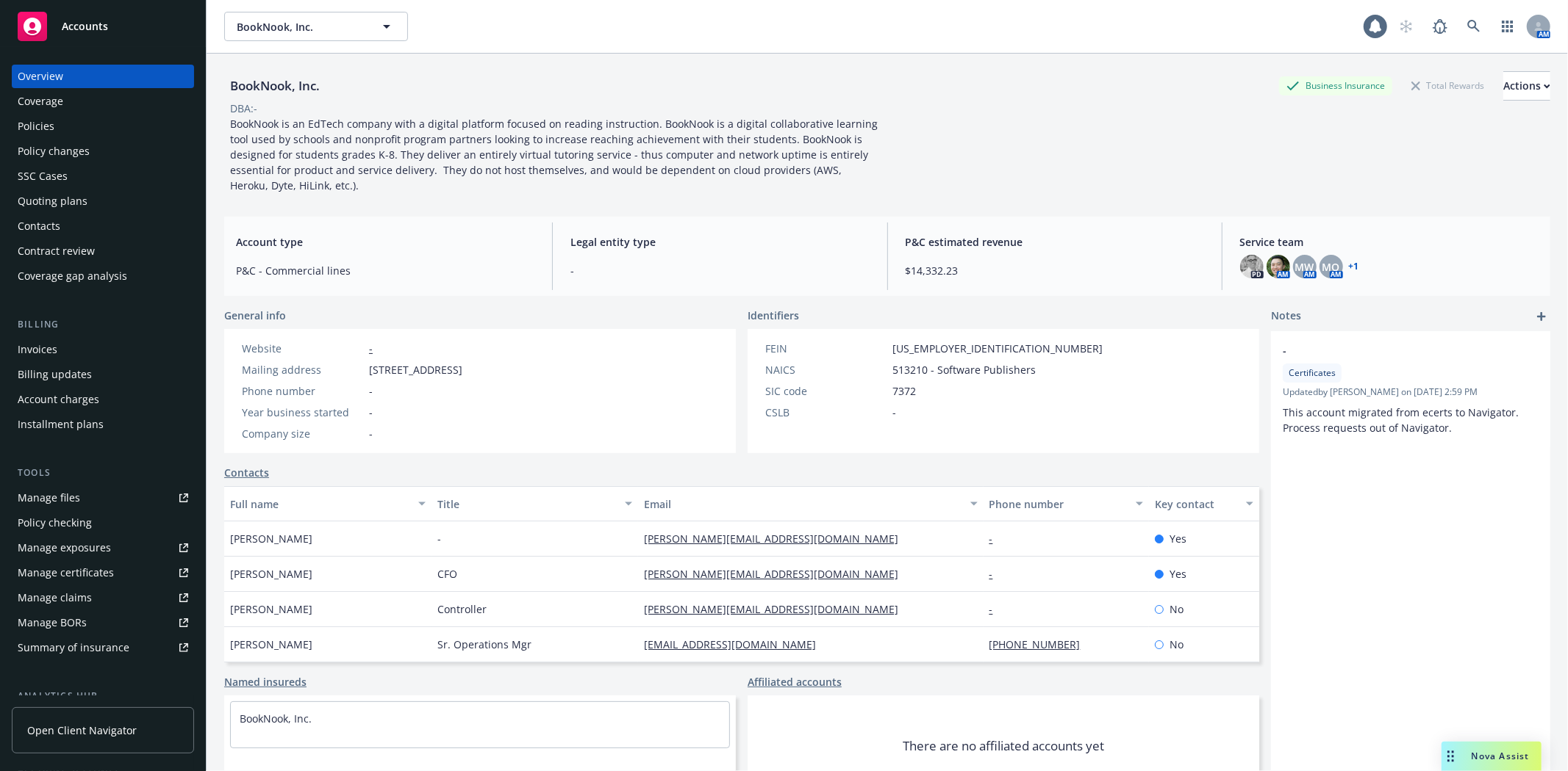
click at [63, 132] on div "Policies" at bounding box center [102, 126] width 170 height 24
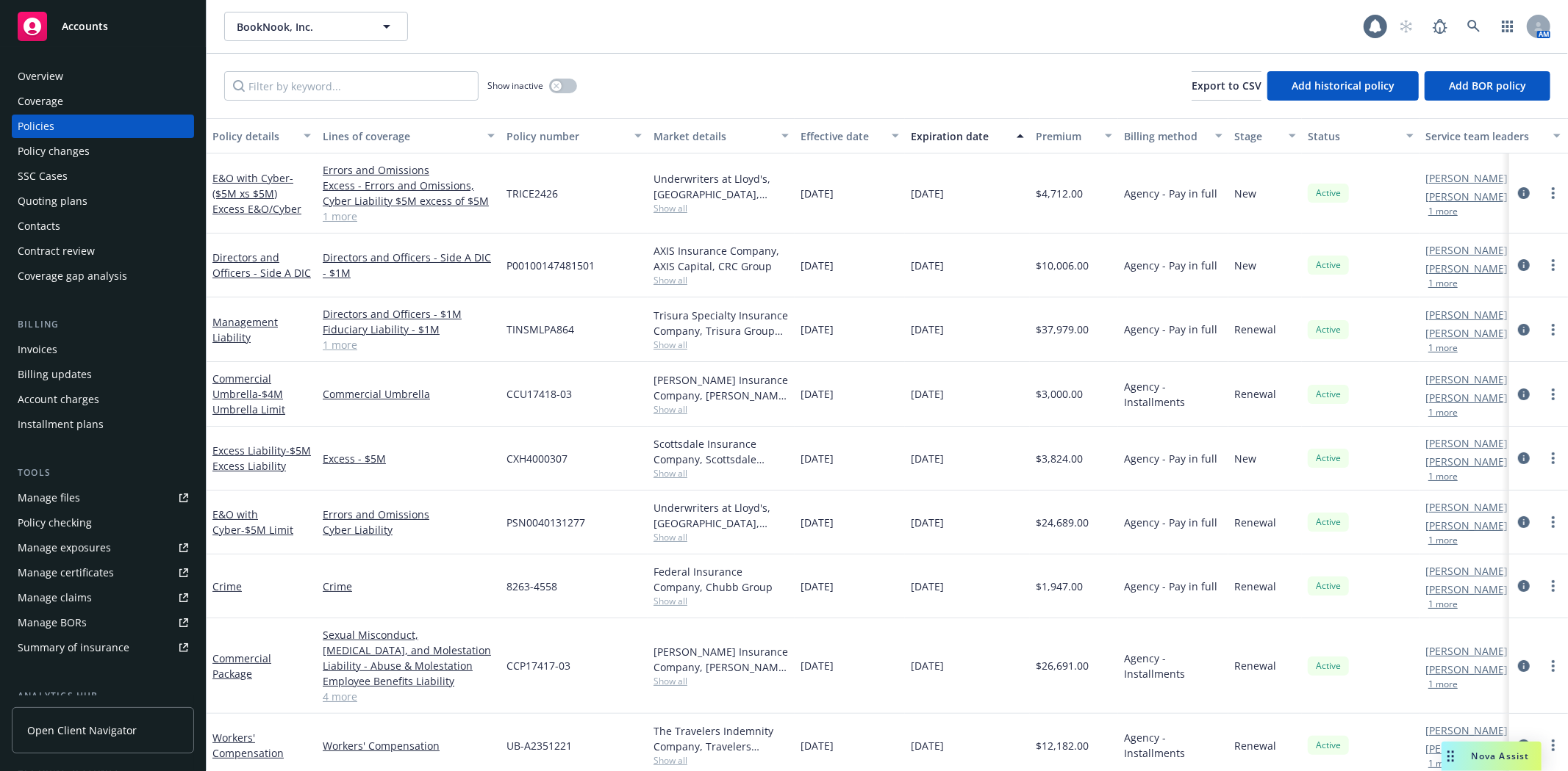
click at [75, 360] on div "Invoices" at bounding box center [102, 349] width 170 height 24
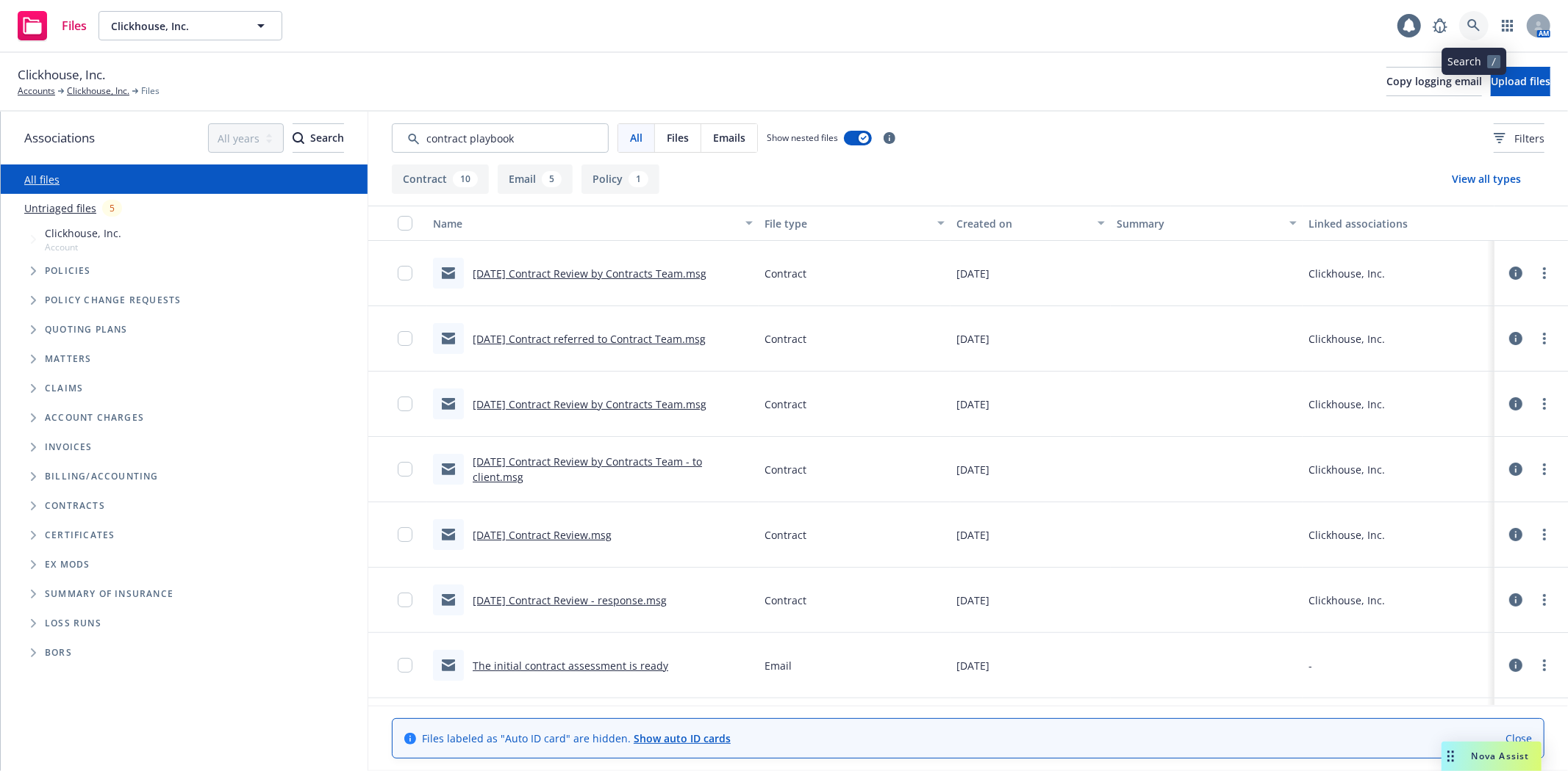
click at [1473, 27] on icon at bounding box center [1474, 25] width 13 height 13
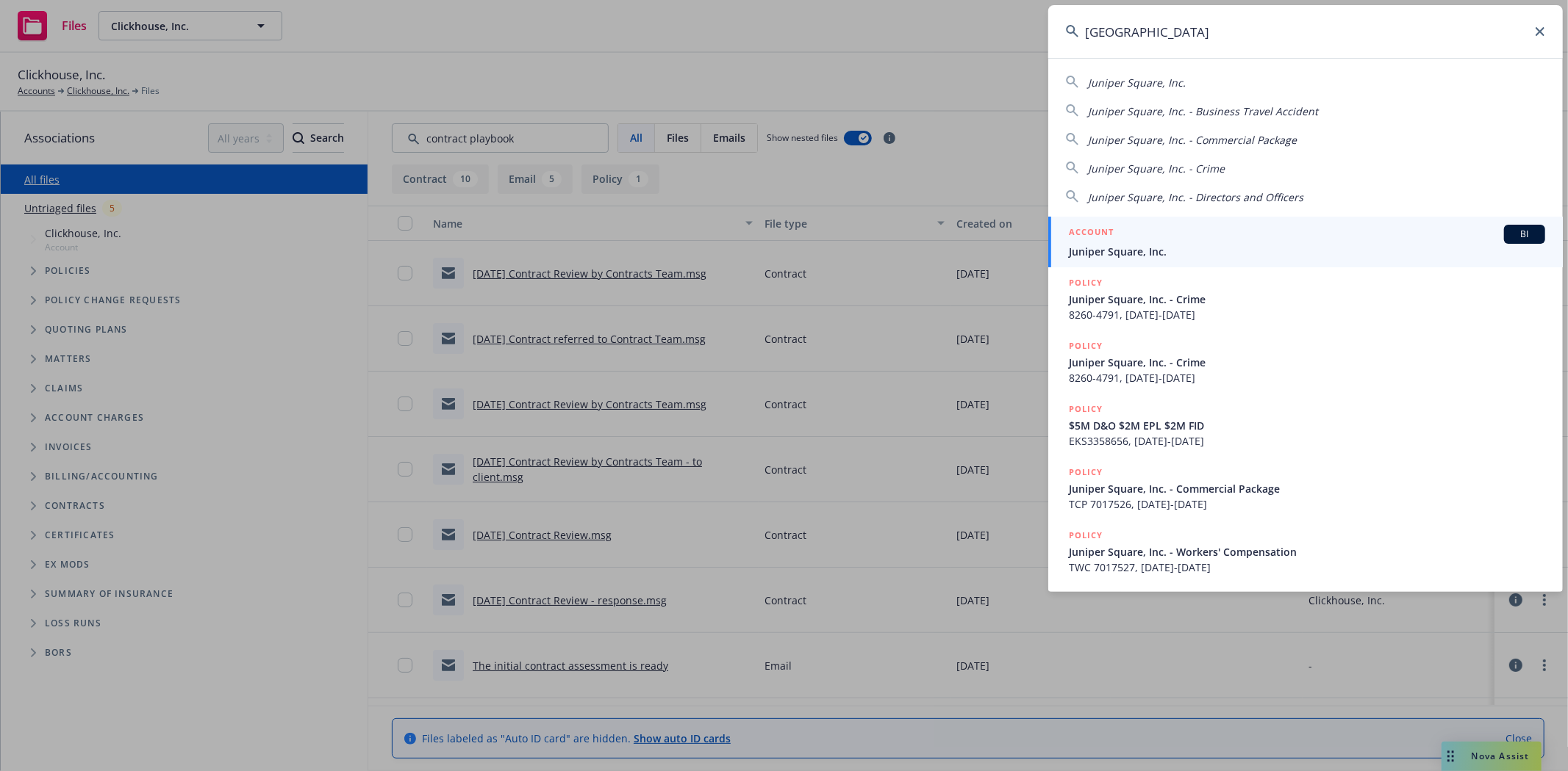
type input "[GEOGRAPHIC_DATA]"
click at [1221, 251] on span "Juniper Square, Inc." at bounding box center [1306, 252] width 476 height 16
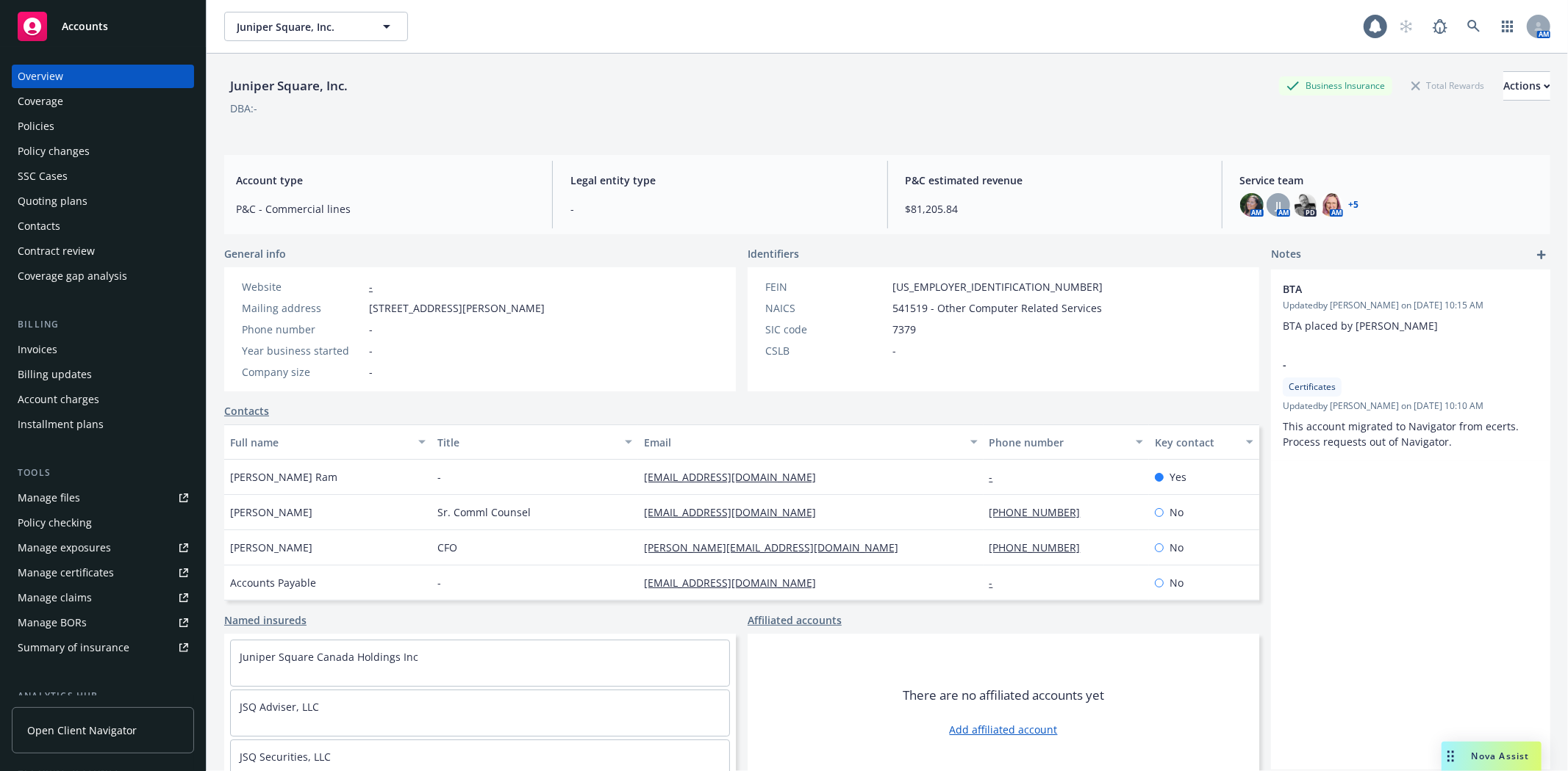
click at [46, 508] on div "Manage files" at bounding box center [49, 498] width 63 height 24
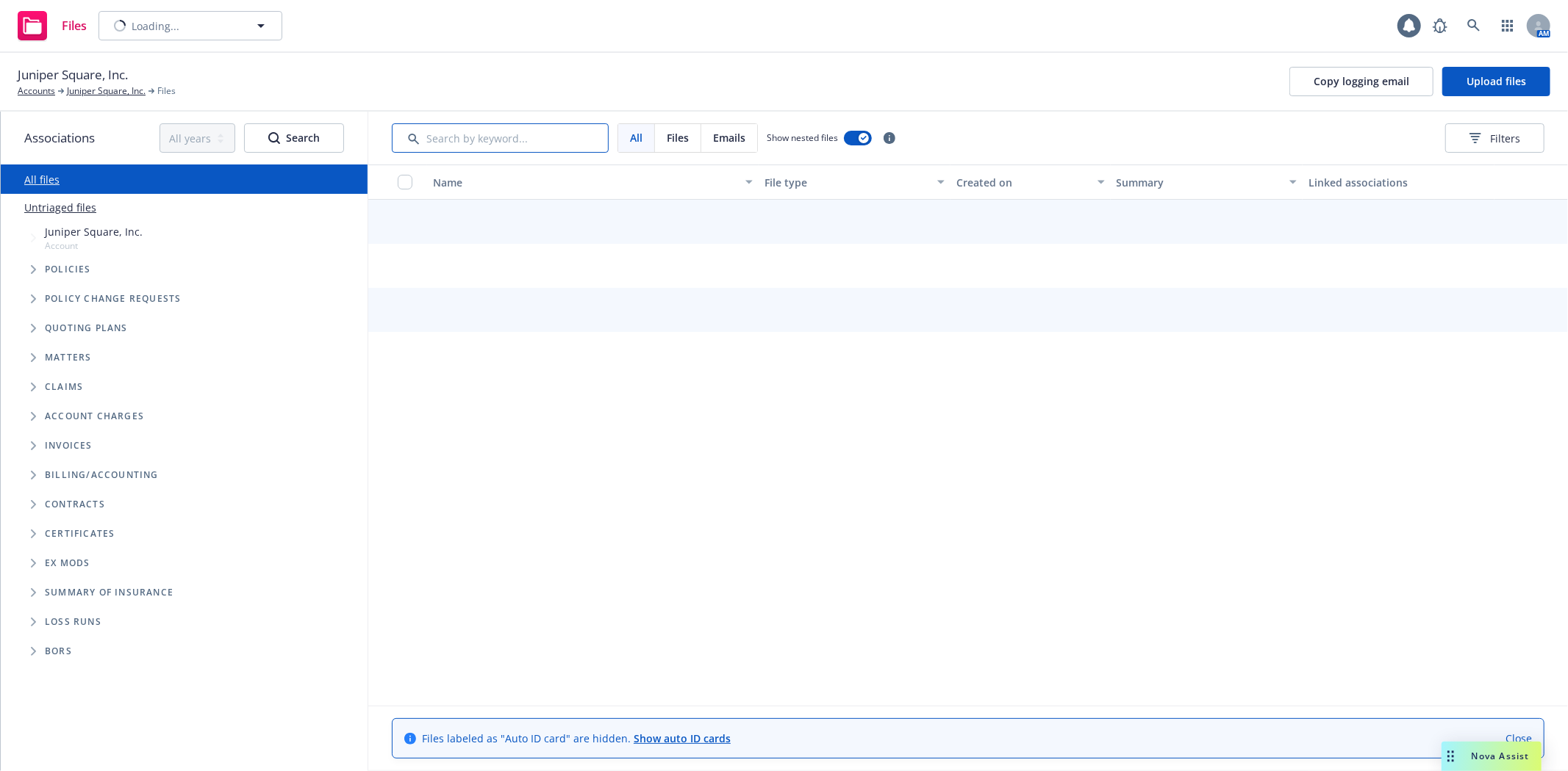
click at [444, 143] on input "Search by keyword..." at bounding box center [500, 137] width 217 height 29
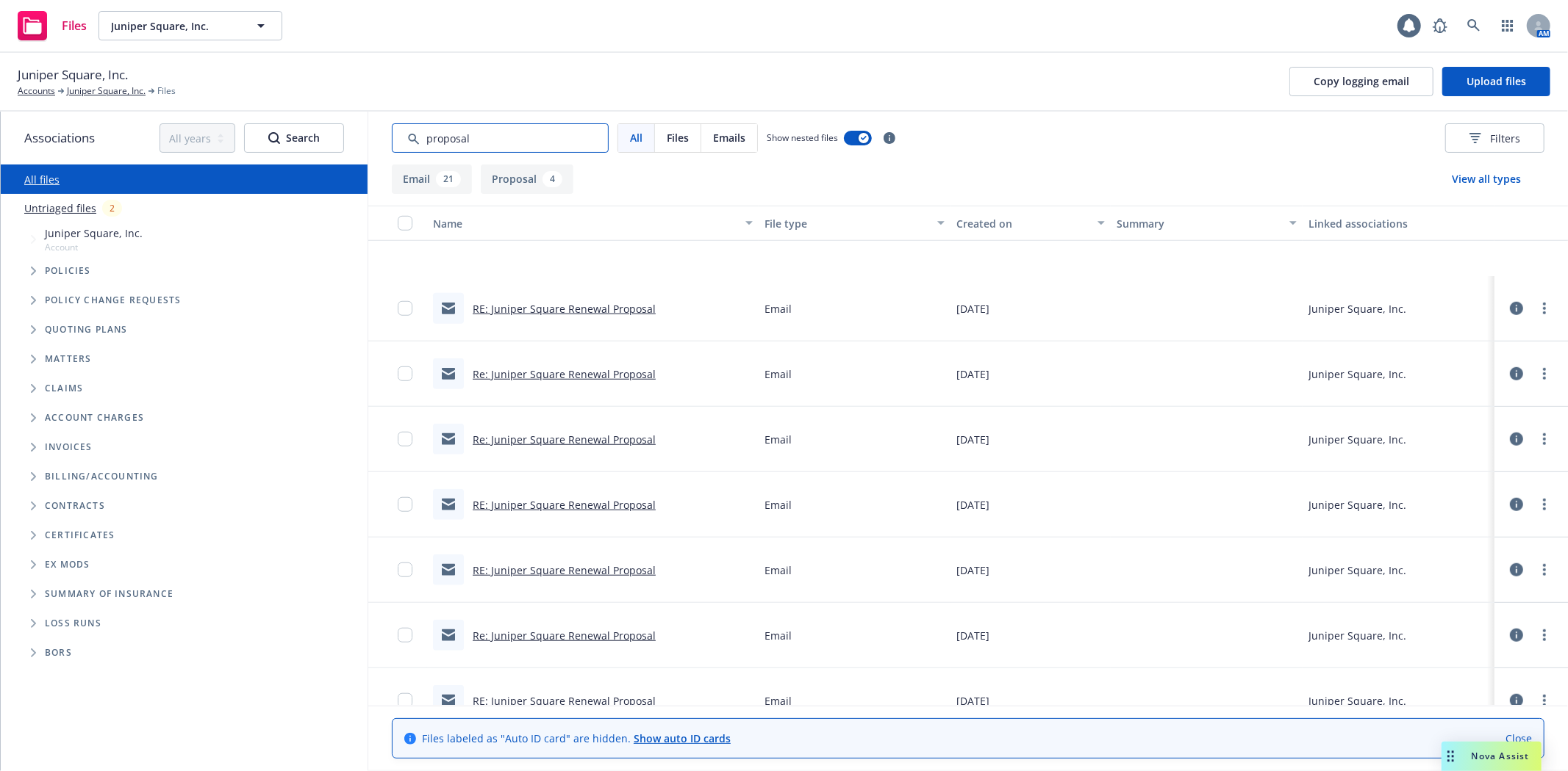
scroll to position [1159, 0]
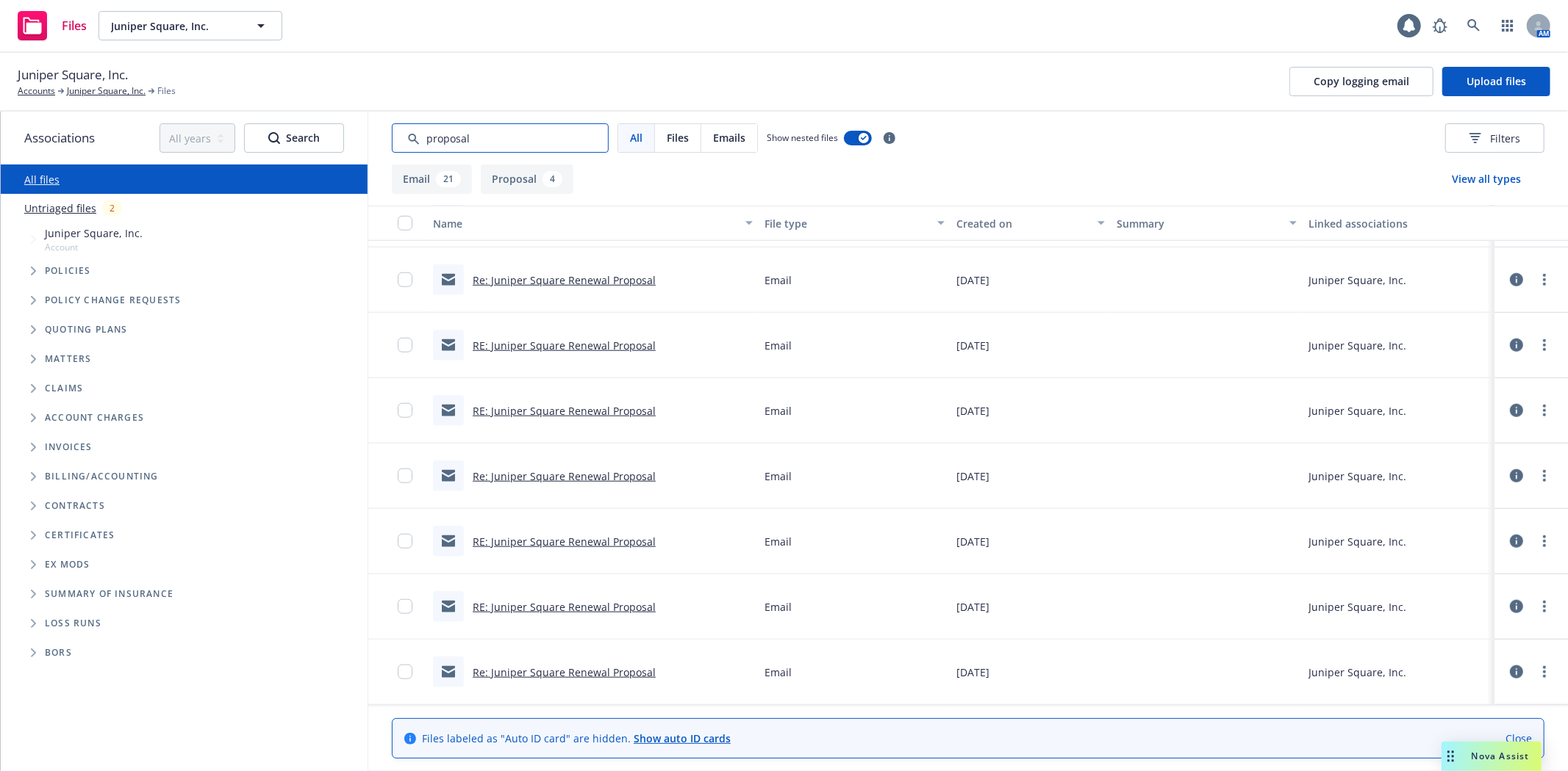
type input "proposal"
click at [546, 344] on link "RE: Juniper Square Renewal Proposal" at bounding box center [564, 345] width 183 height 14
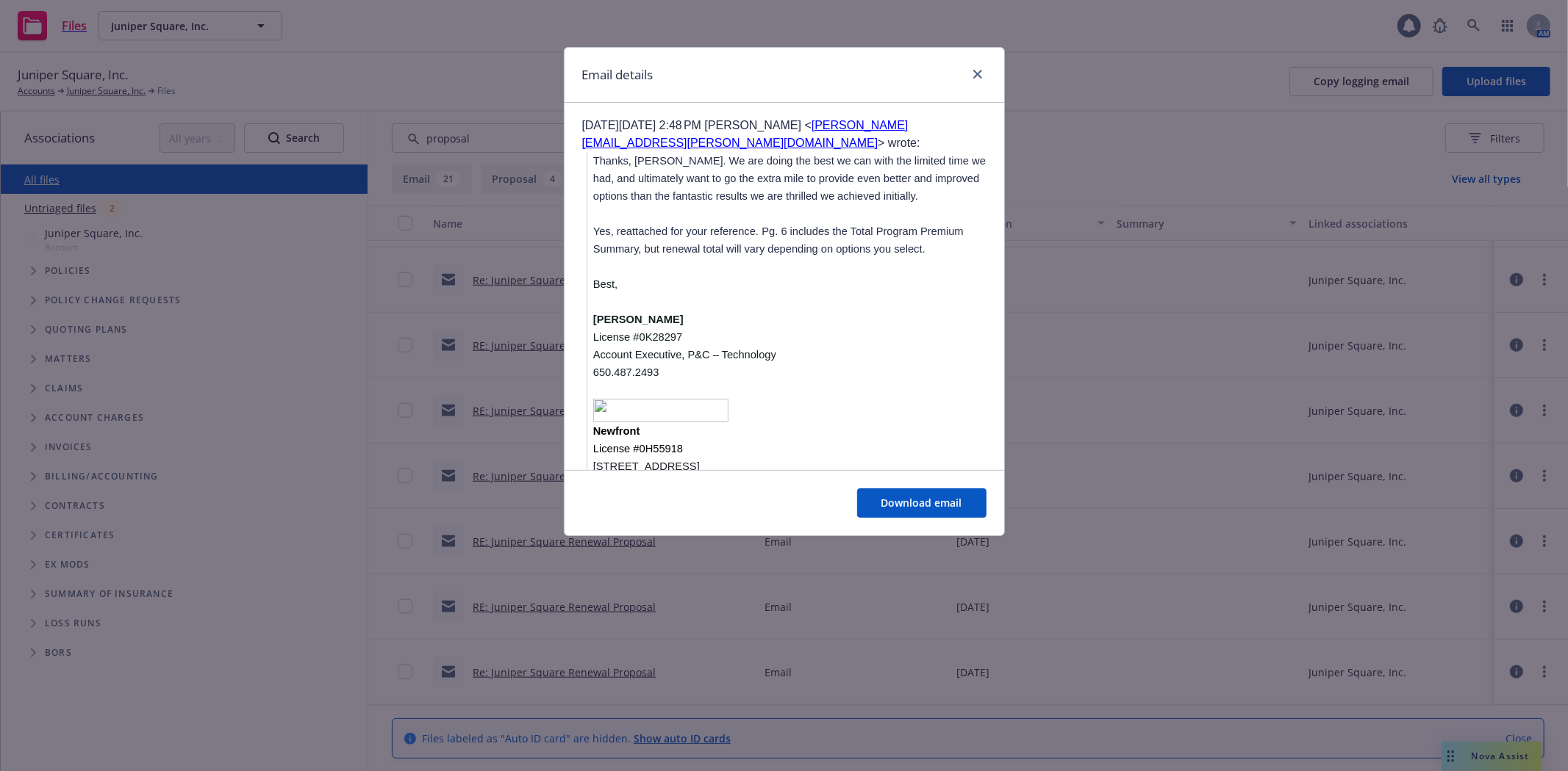
scroll to position [1252, 0]
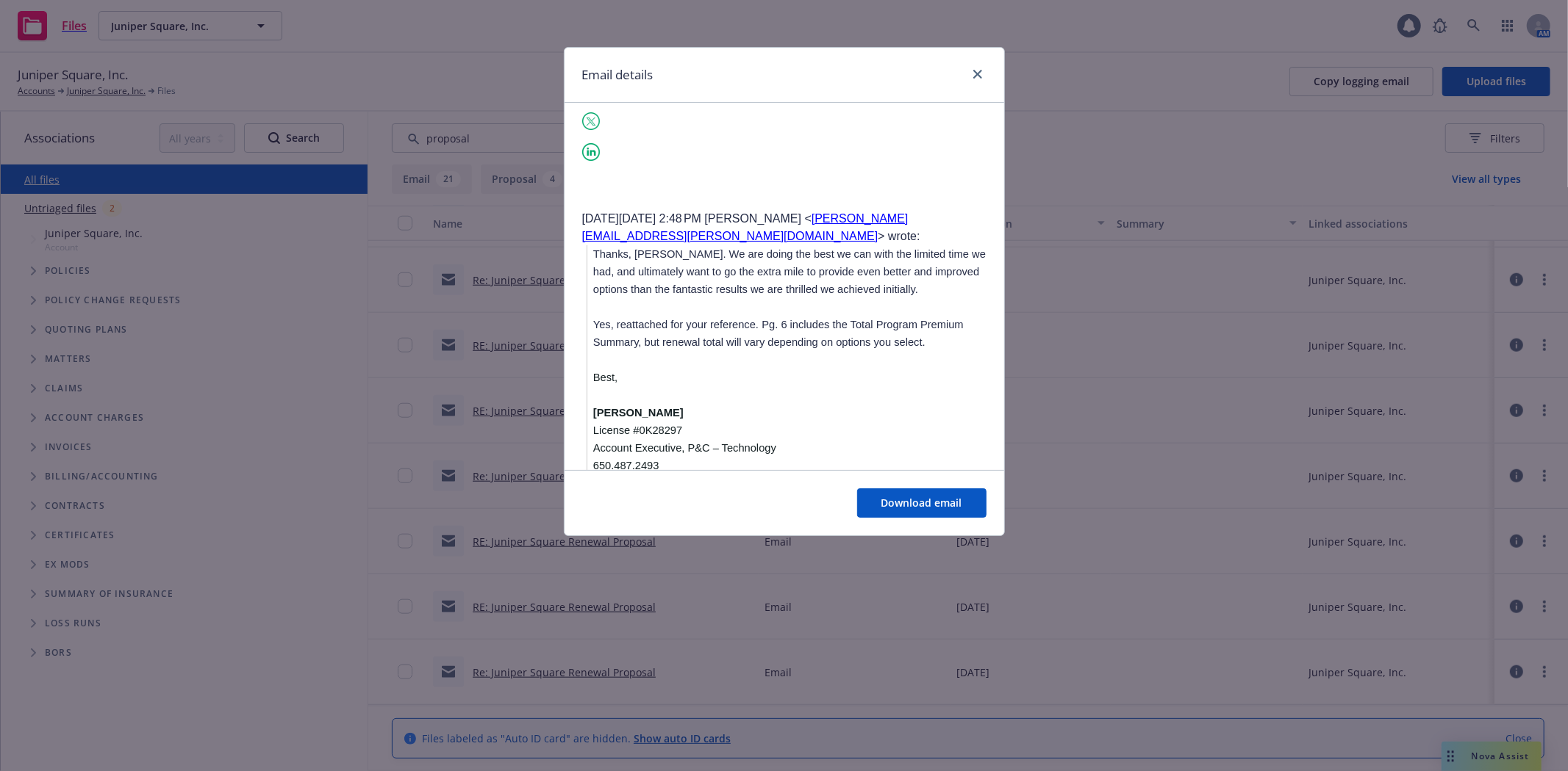
click at [904, 369] on p "Best," at bounding box center [789, 378] width 394 height 17
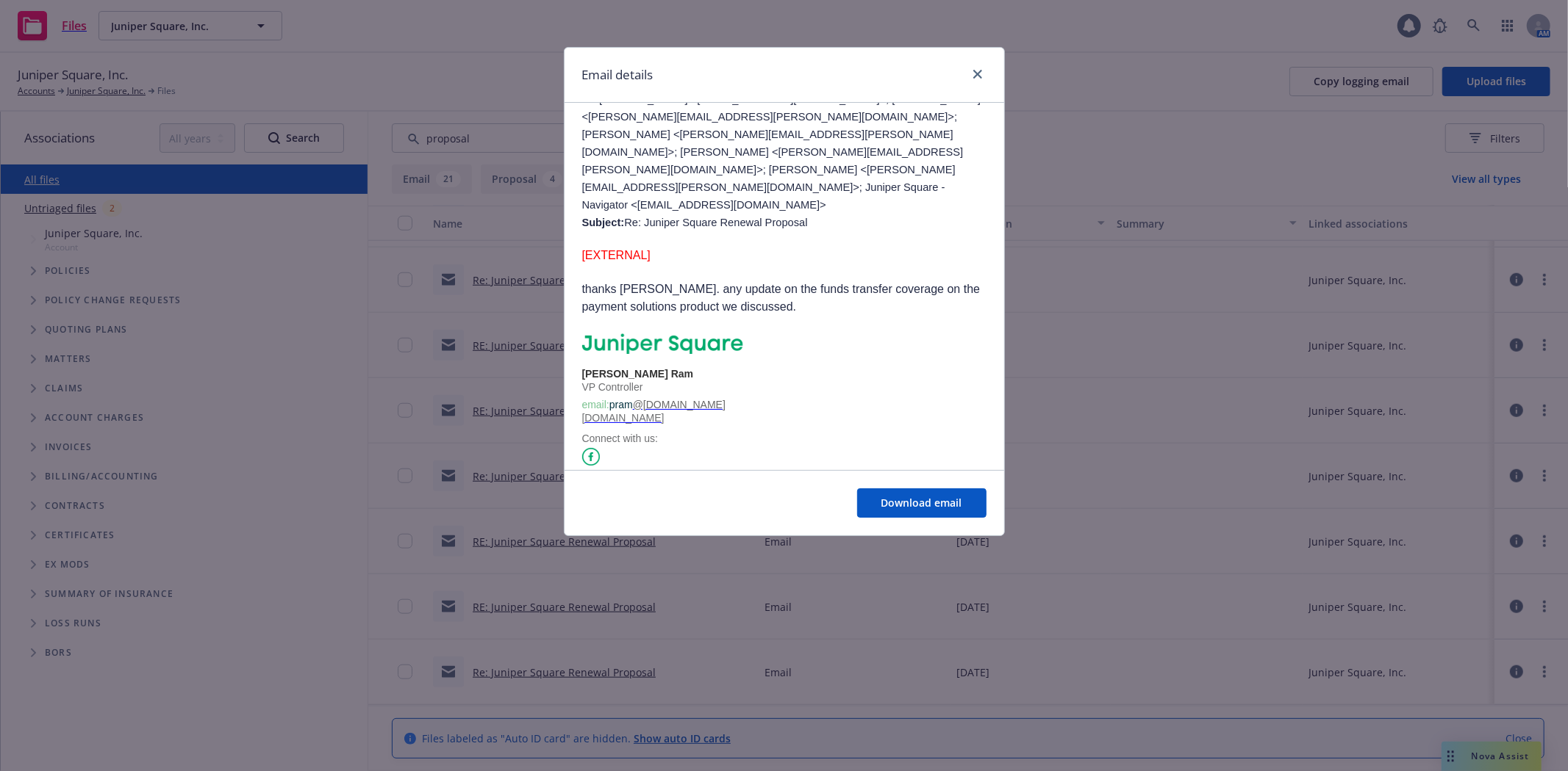
scroll to position [914, 0]
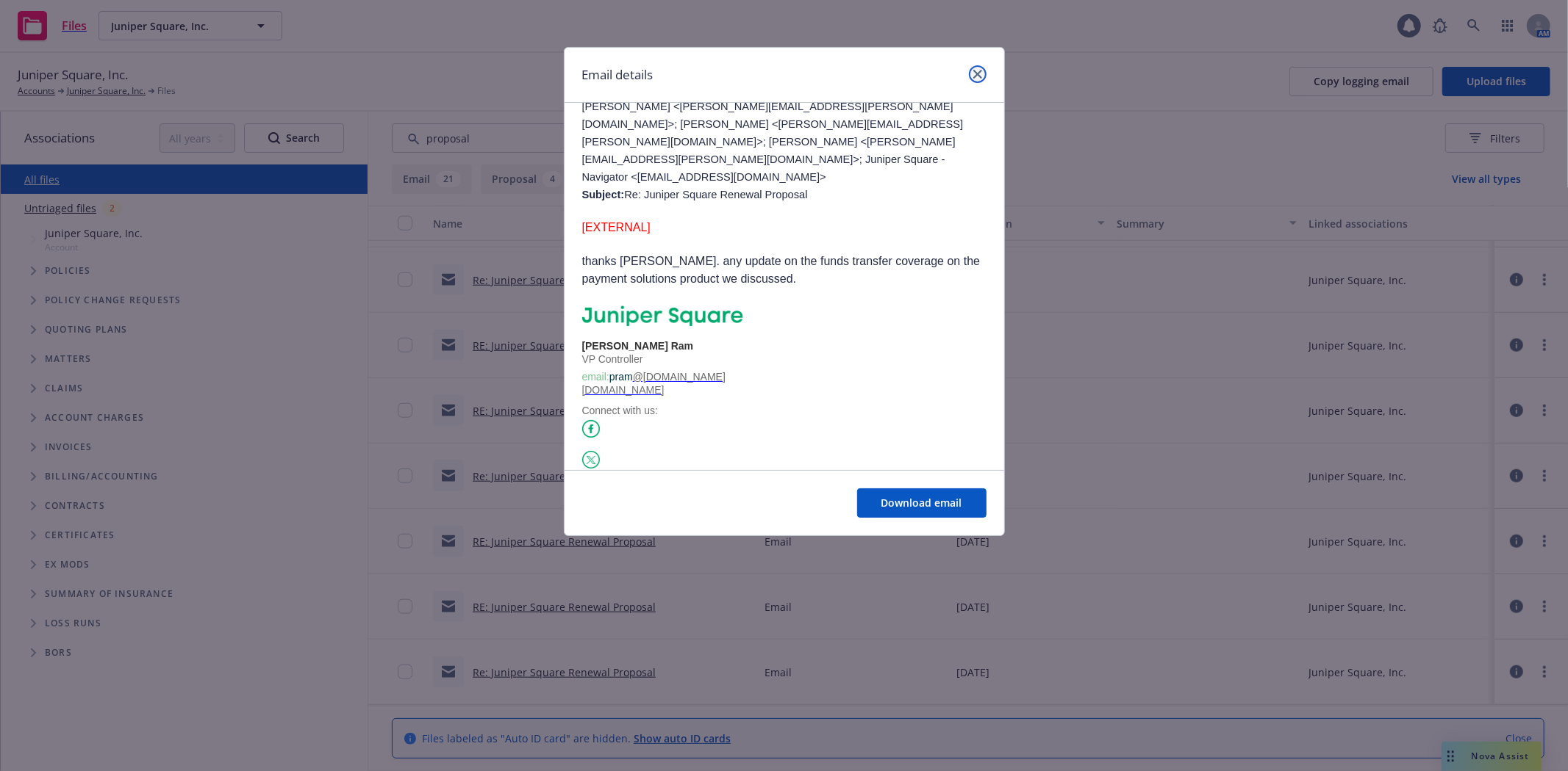
click at [978, 78] on icon "close" at bounding box center [977, 74] width 9 height 9
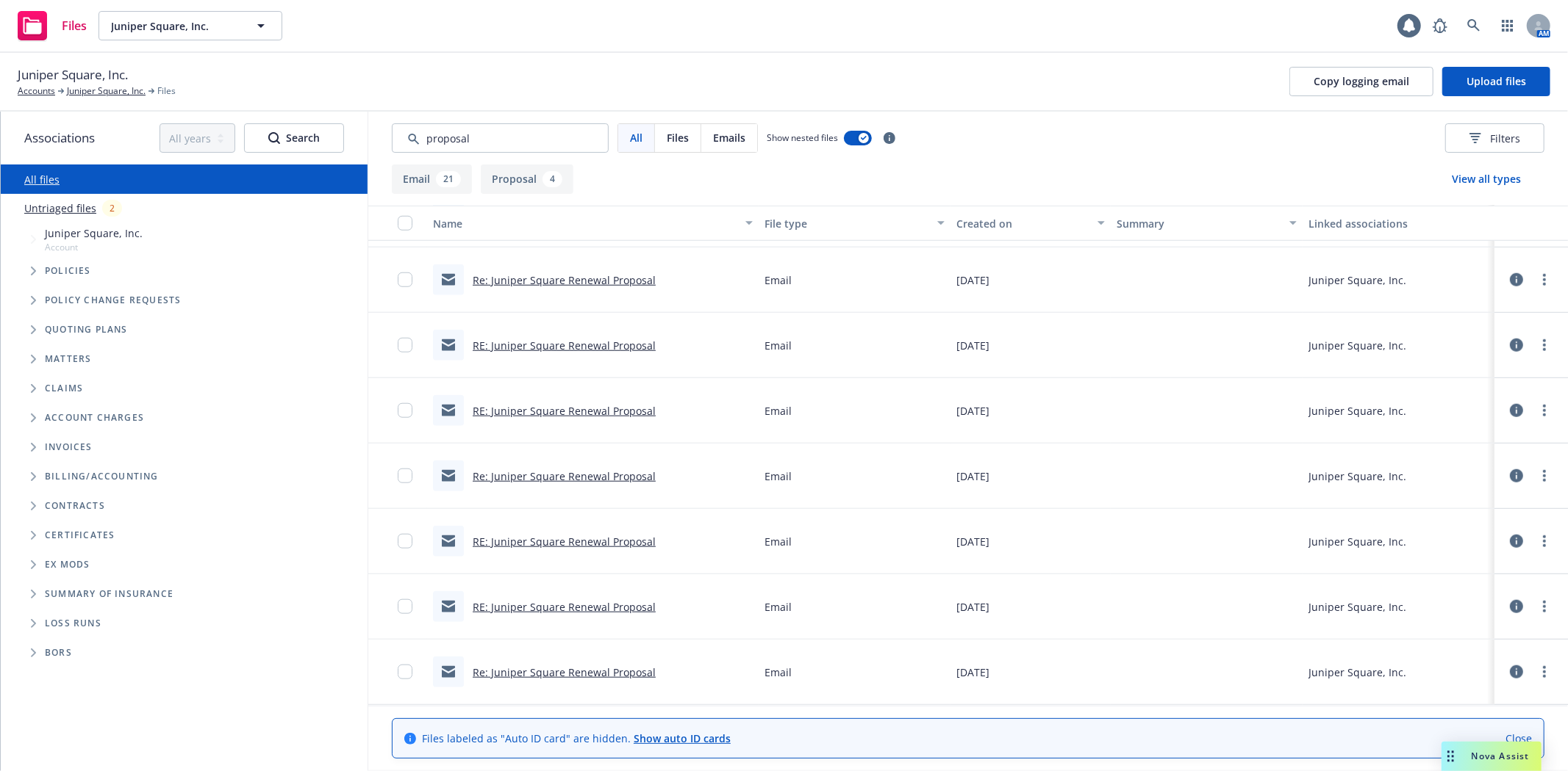
click at [600, 273] on link "Re: Juniper Square Renewal Proposal" at bounding box center [564, 280] width 183 height 14
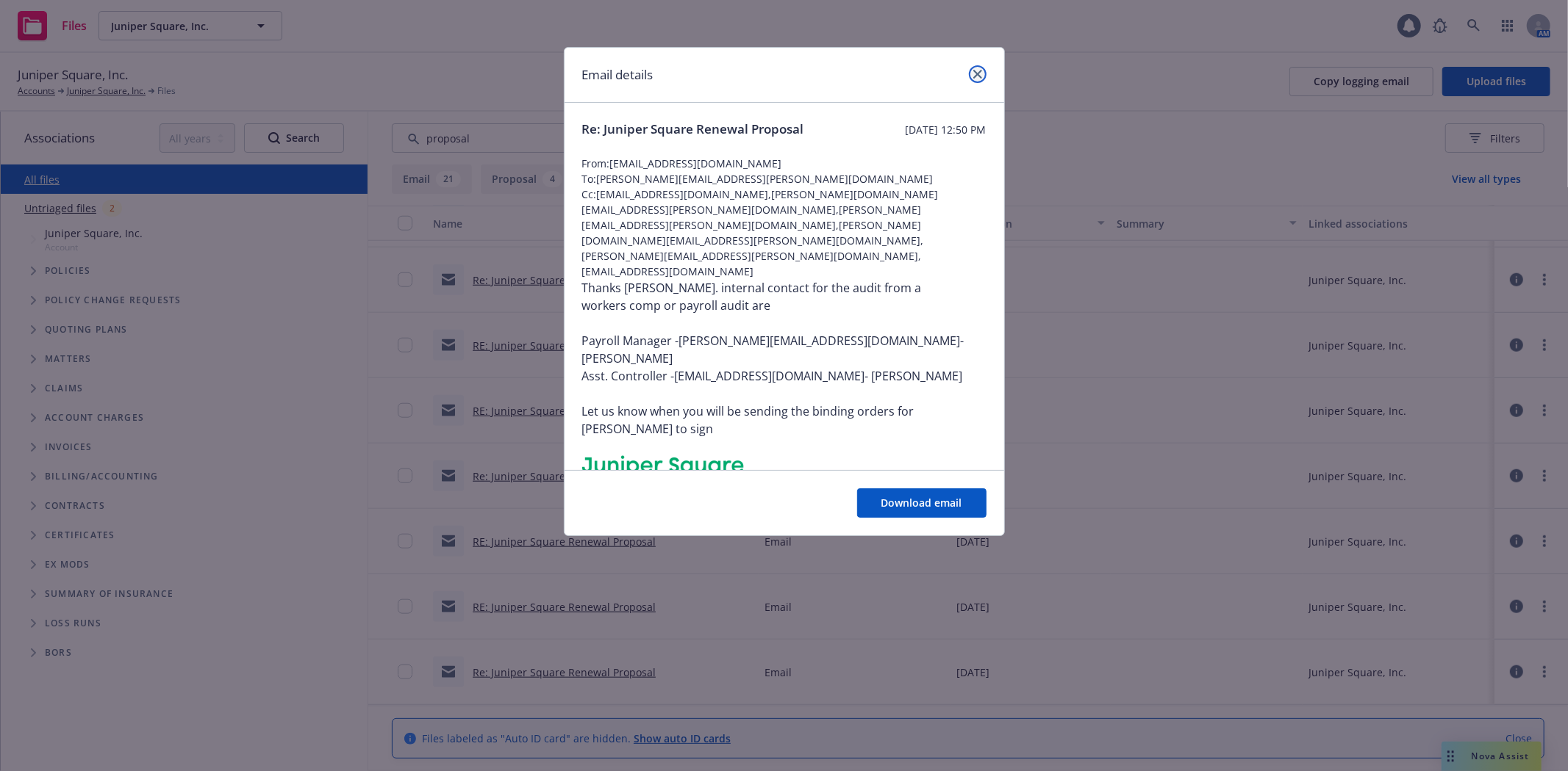
click at [976, 76] on icon "close" at bounding box center [977, 74] width 9 height 9
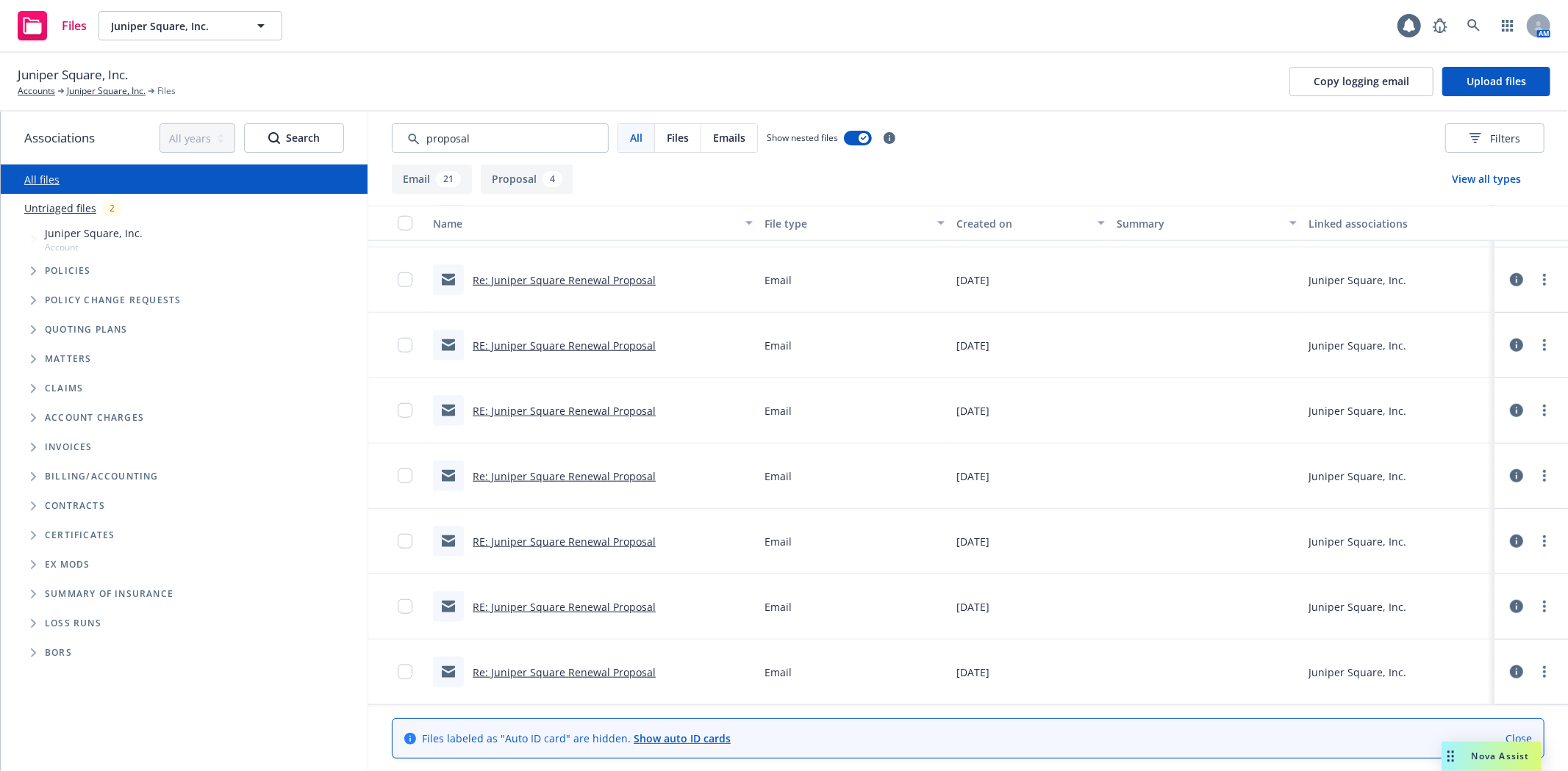
click at [577, 668] on link "Re: Juniper Square Renewal Proposal" at bounding box center [564, 673] width 183 height 14
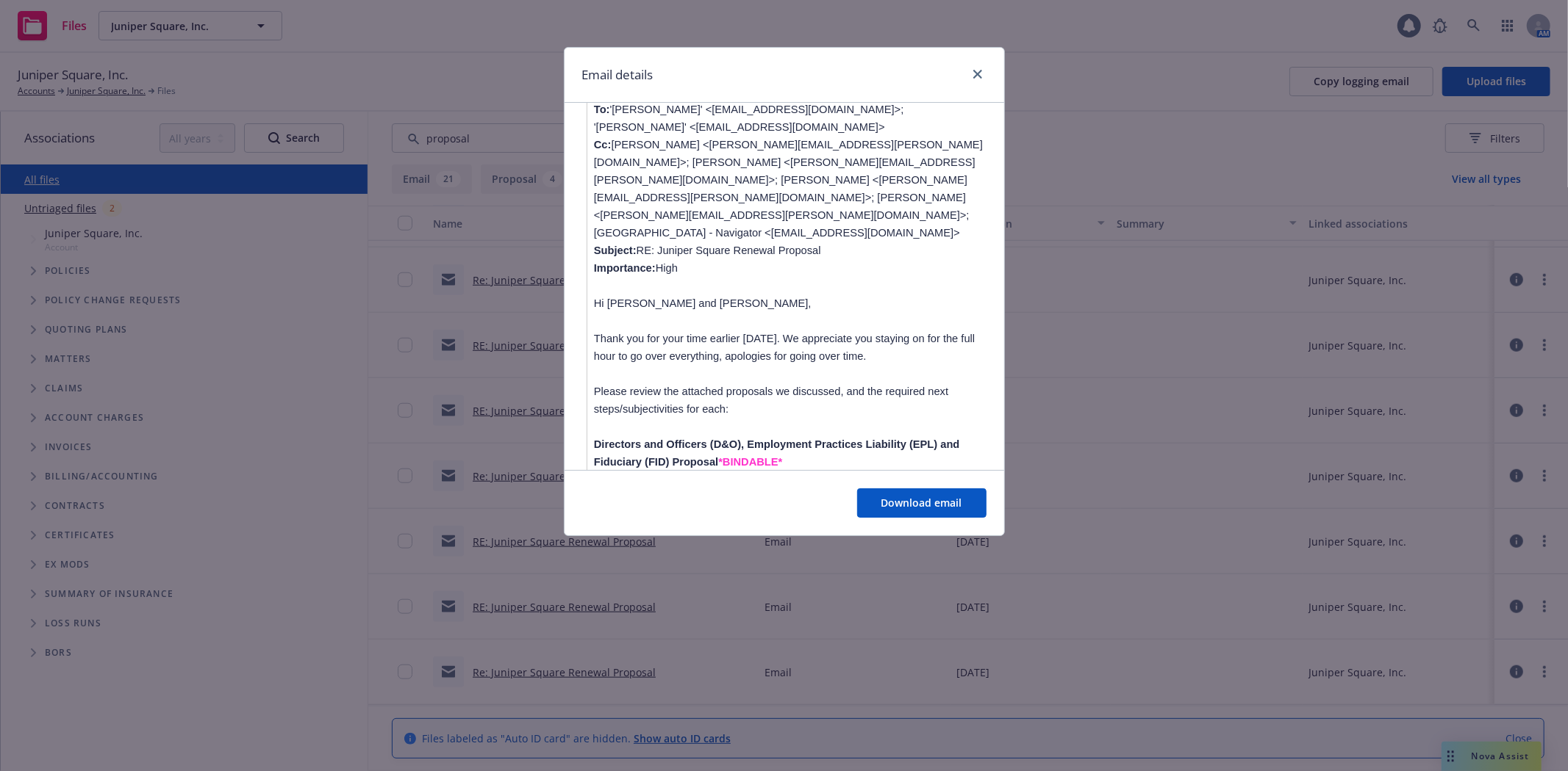
scroll to position [0, 0]
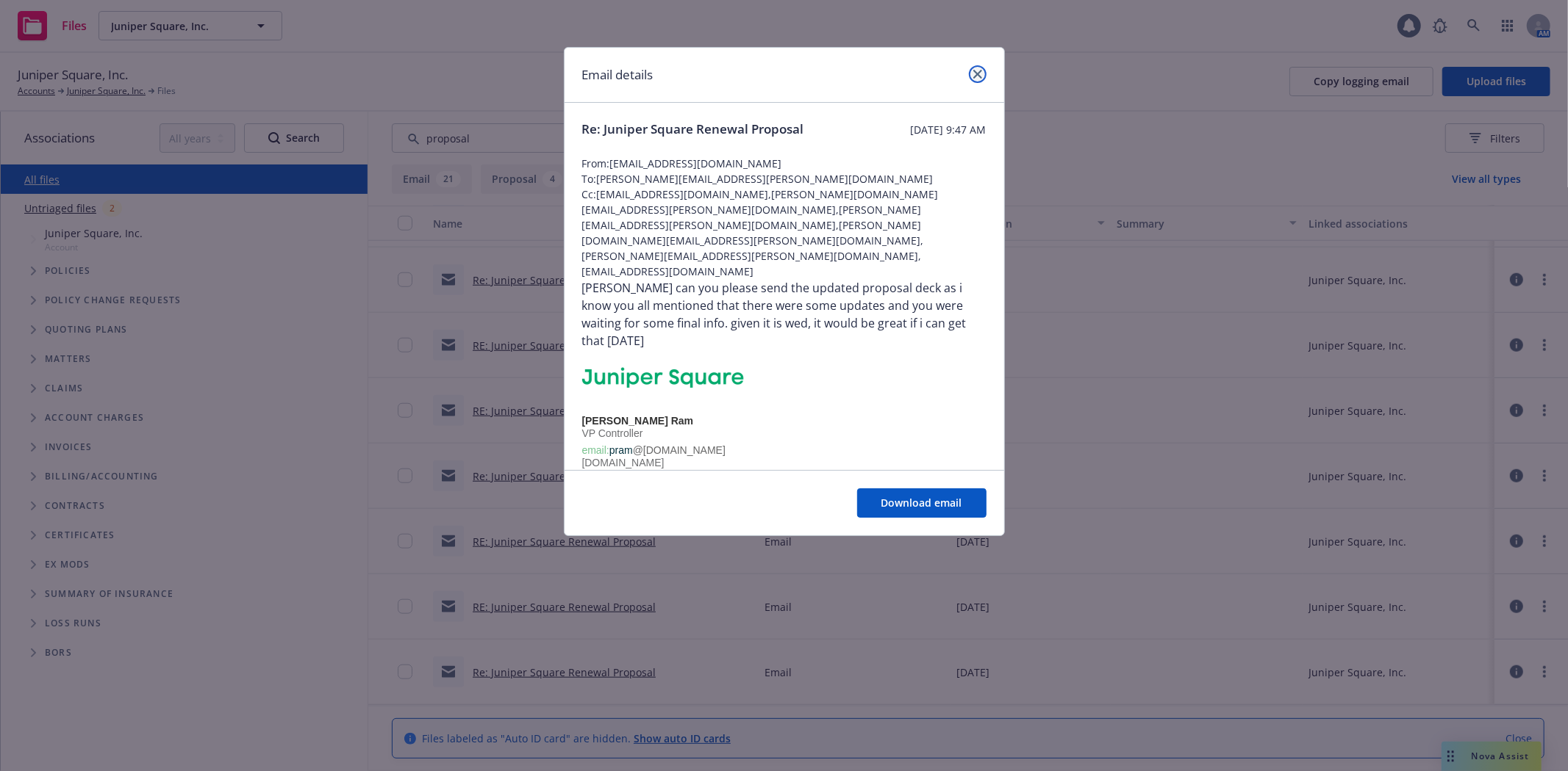
click at [973, 75] on icon "close" at bounding box center [977, 74] width 9 height 9
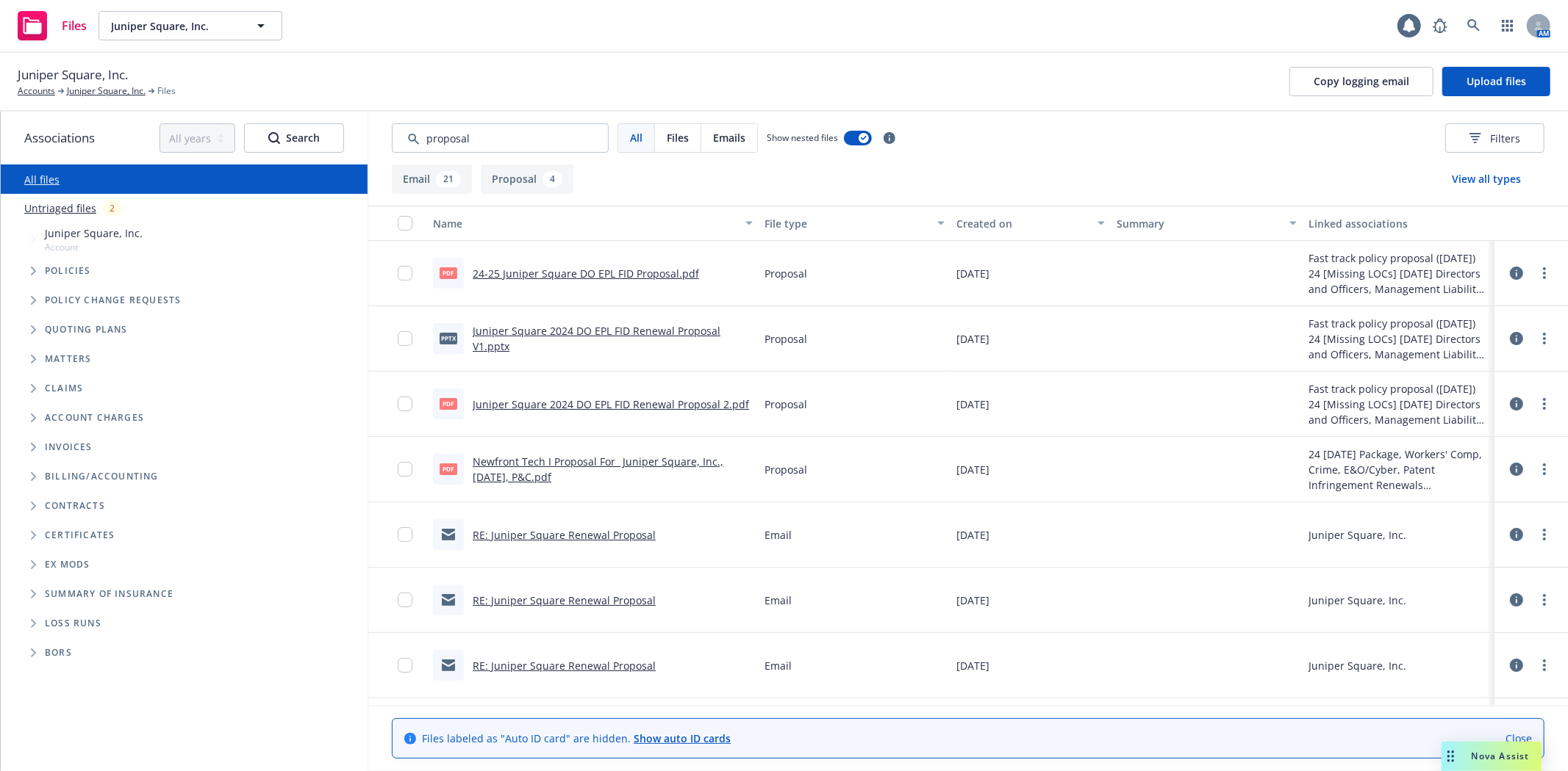
click at [588, 534] on link "RE: Juniper Square Renewal Proposal" at bounding box center [564, 535] width 183 height 14
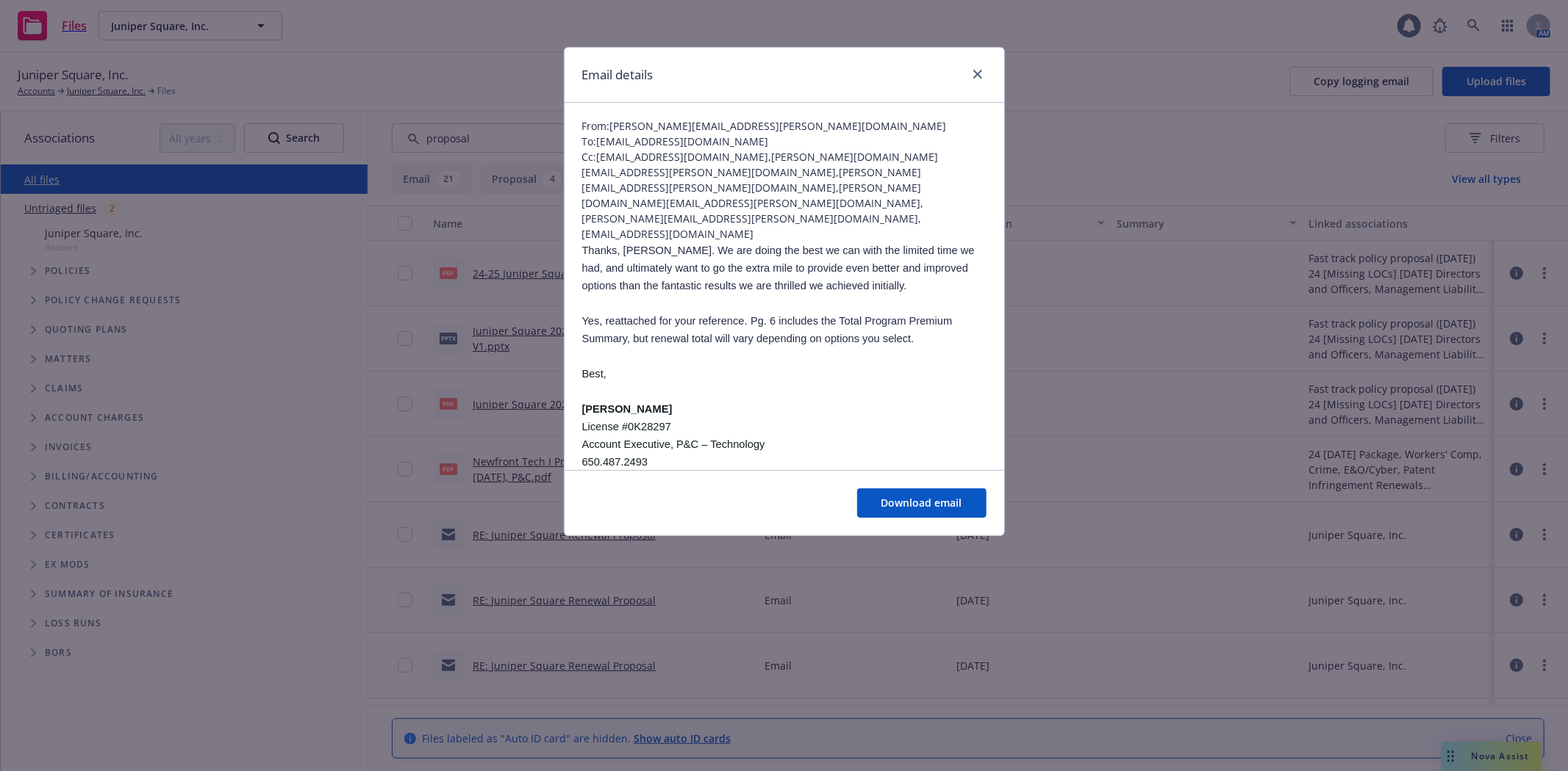
scroll to position [25, 0]
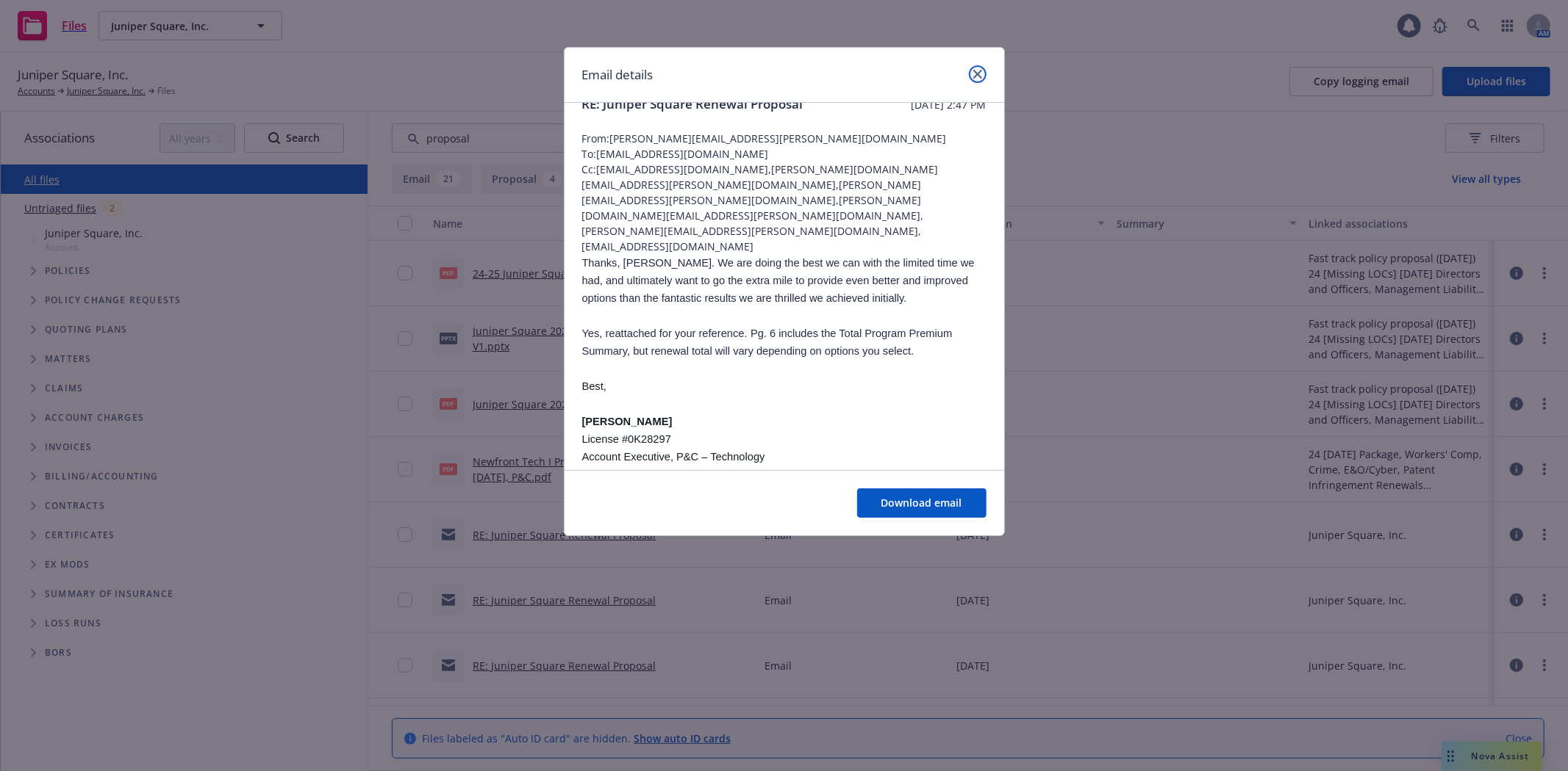
click at [973, 68] on link "close" at bounding box center [977, 74] width 17 height 17
